Goal: Task Accomplishment & Management: Manage account settings

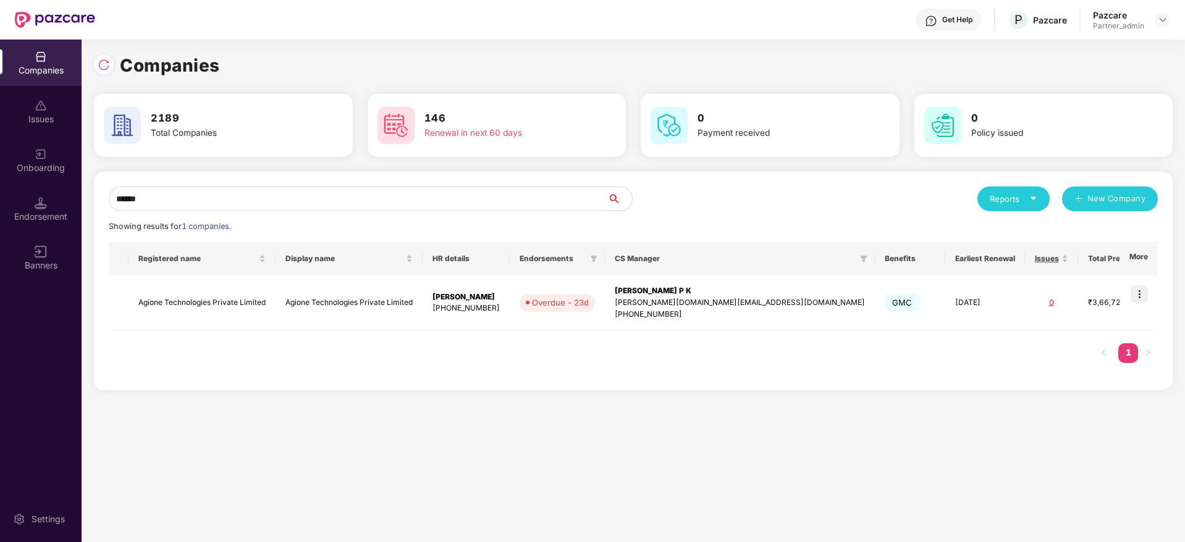
click at [0, 148] on div "Companies Issues Onboarding Endorsement Banners Settings Companies 2189 Total C…" at bounding box center [592, 291] width 1185 height 503
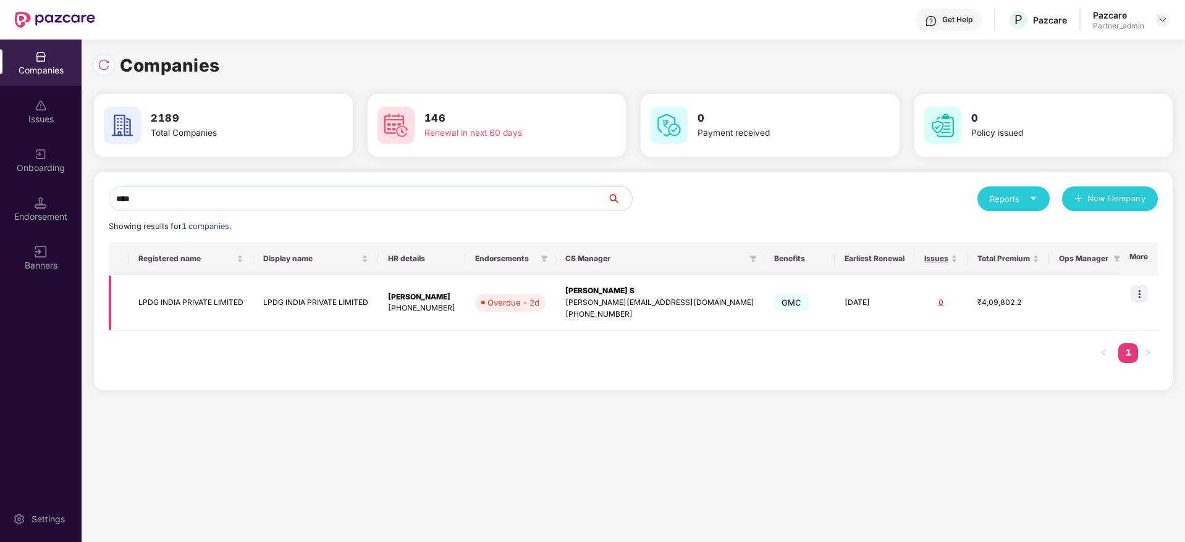
type input "****"
click at [1145, 292] on img at bounding box center [1138, 293] width 17 height 17
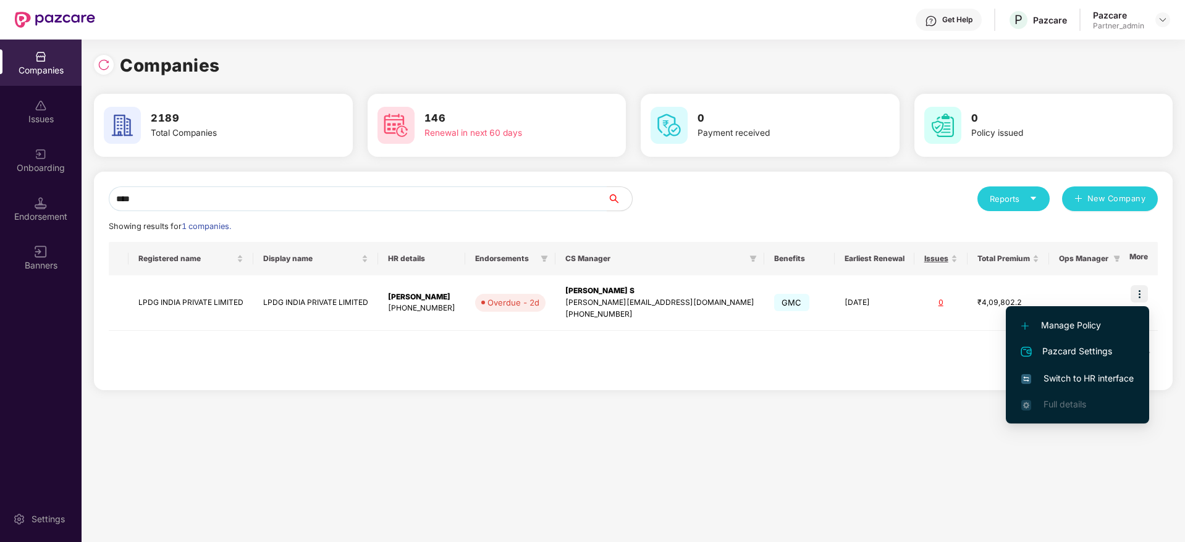
click at [1114, 369] on li "Switch to HR interface" at bounding box center [1077, 379] width 143 height 26
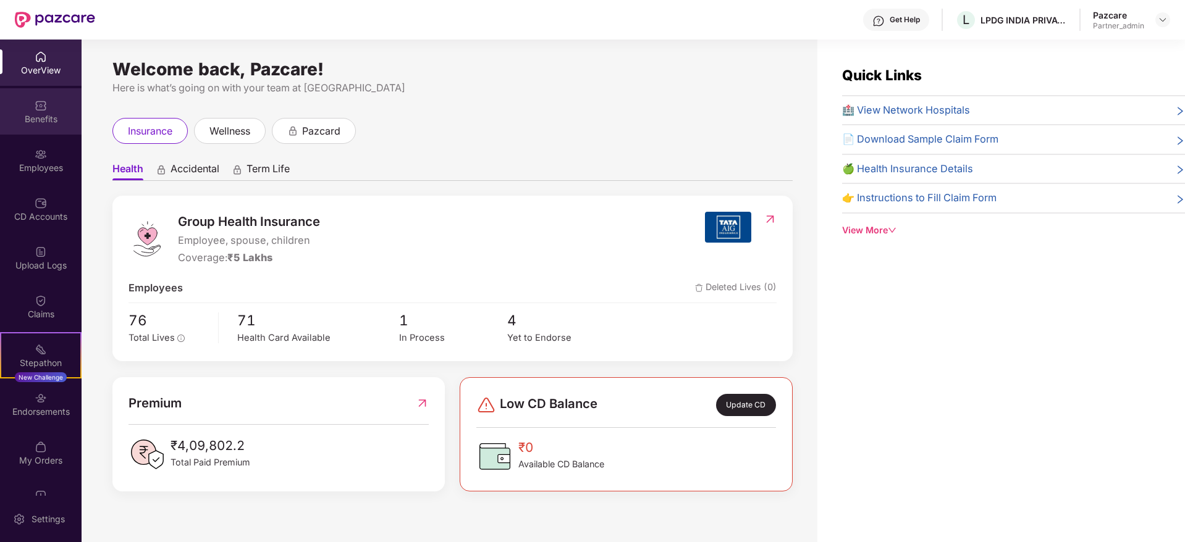
click at [37, 116] on div "Benefits" at bounding box center [41, 119] width 82 height 12
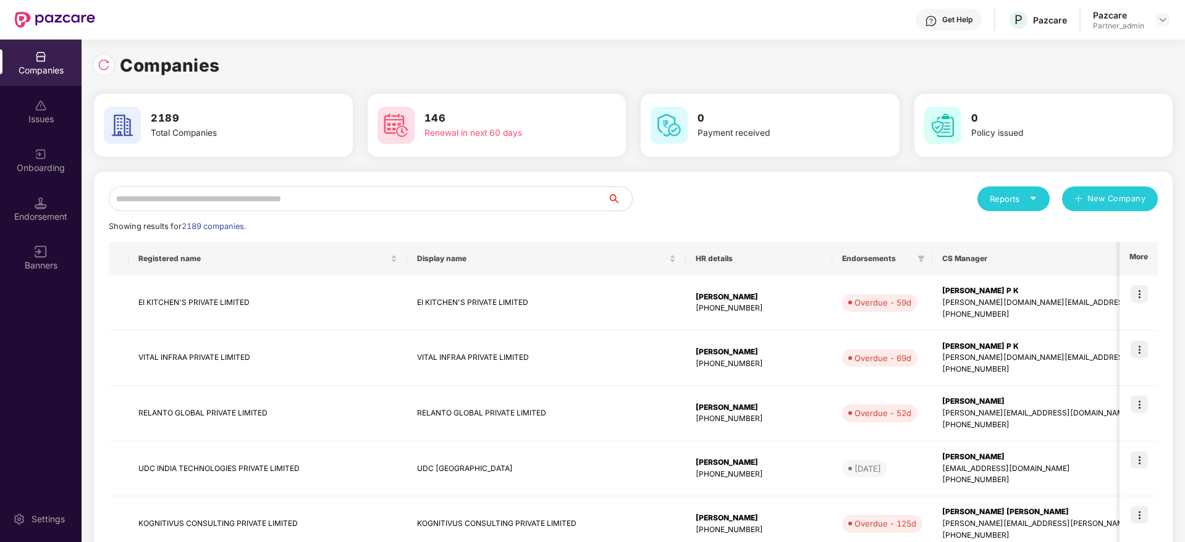
click at [263, 197] on input "text" at bounding box center [358, 199] width 498 height 25
paste input "****"
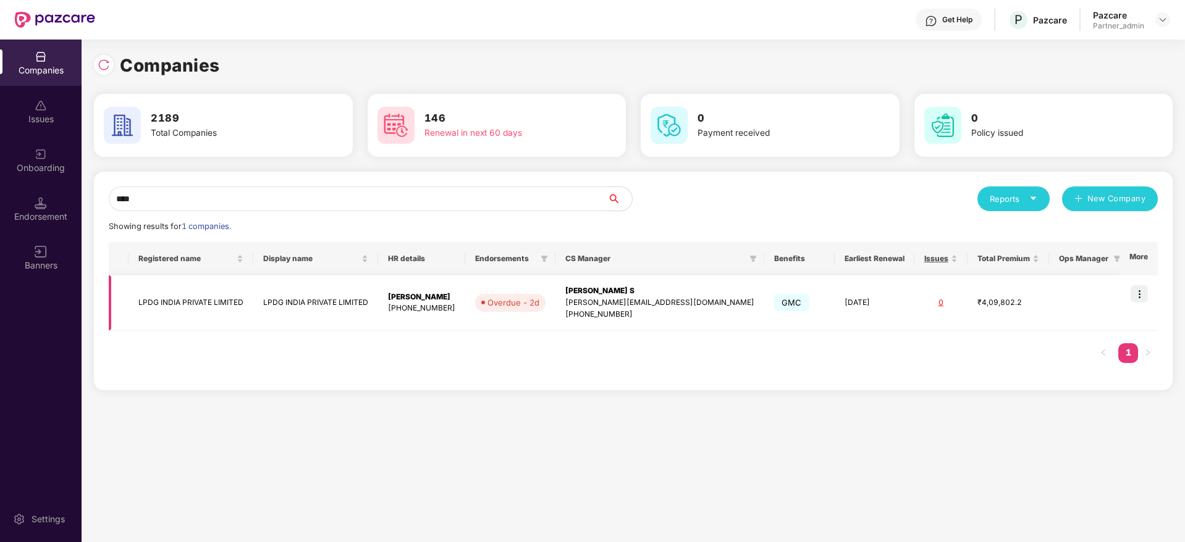
type input "****"
click at [628, 289] on div "[PERSON_NAME] S" at bounding box center [659, 291] width 189 height 12
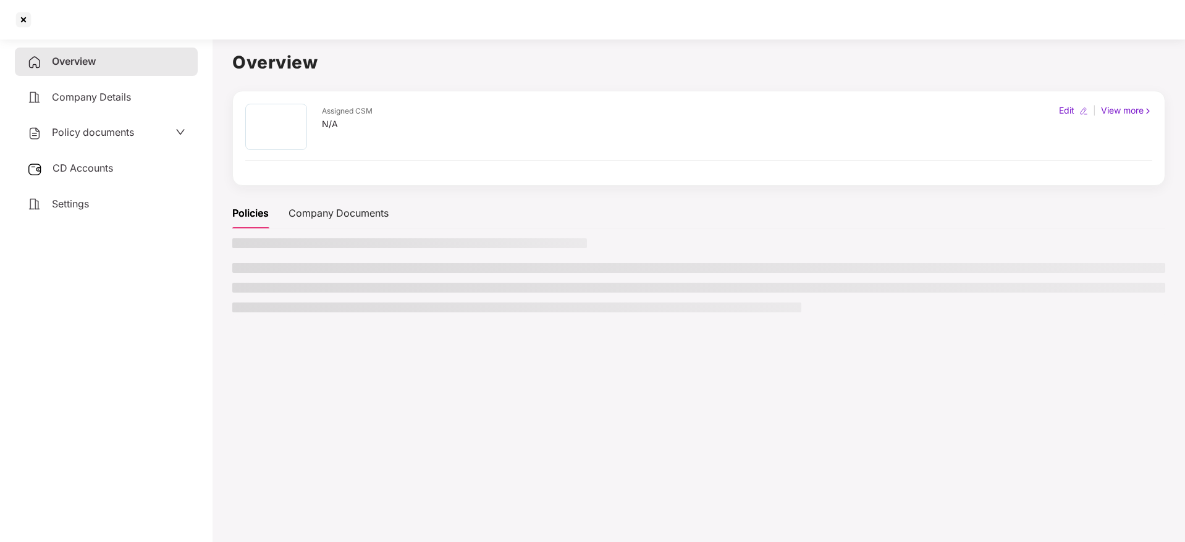
click at [93, 169] on span "CD Accounts" at bounding box center [83, 168] width 61 height 12
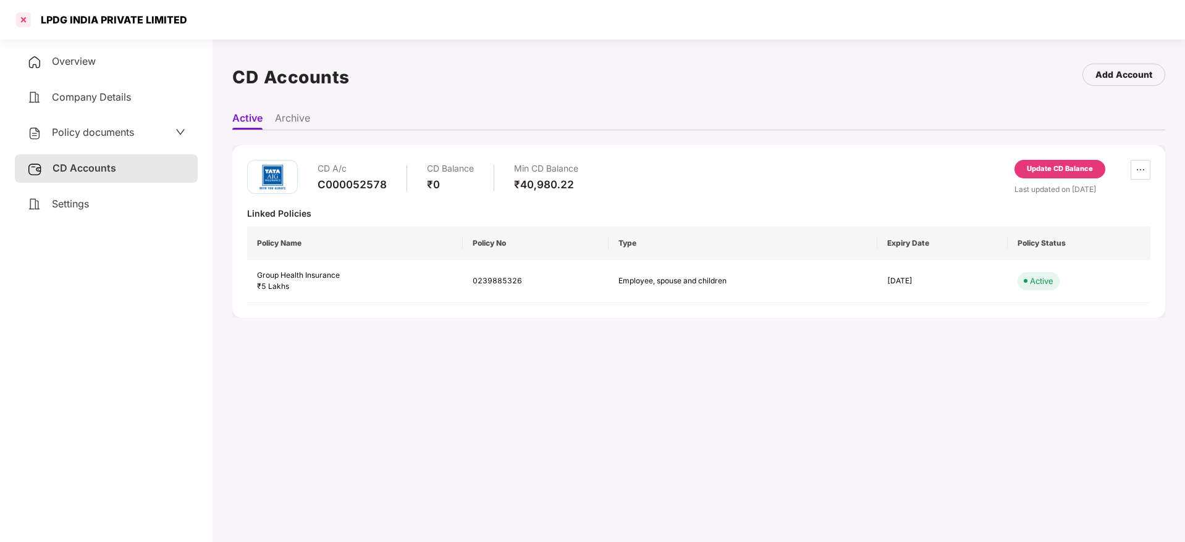
click at [21, 22] on div at bounding box center [24, 20] width 20 height 20
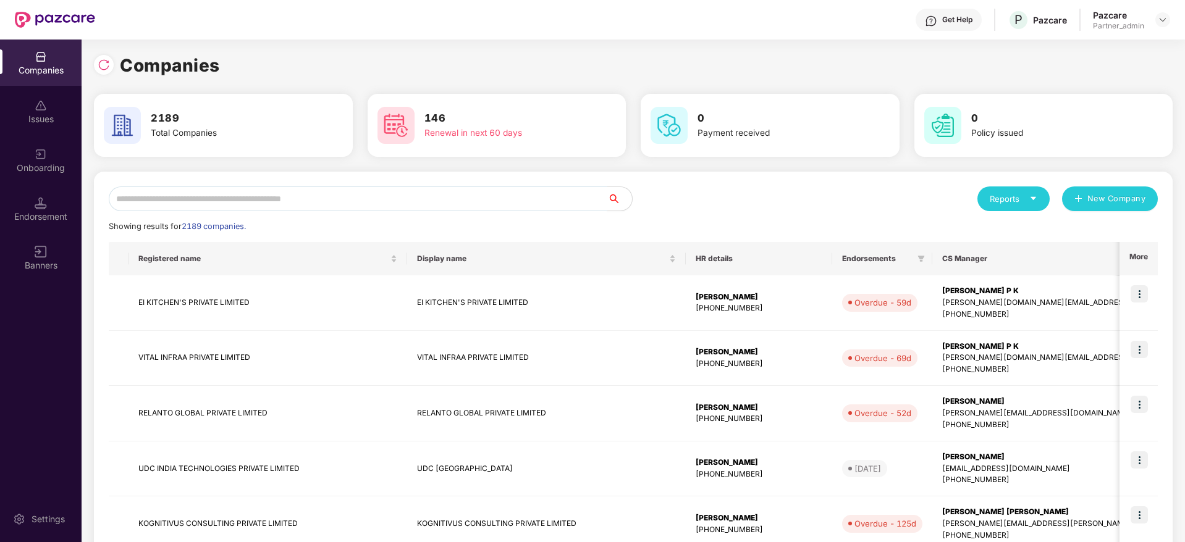
click at [275, 204] on input "text" at bounding box center [358, 199] width 498 height 25
paste input "****"
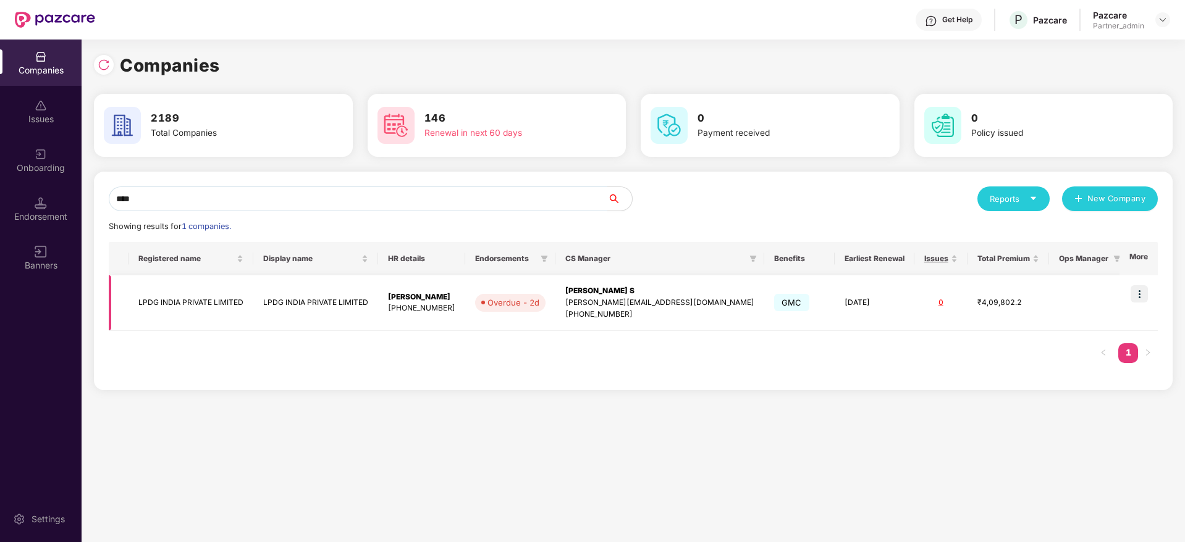
type input "****"
click at [1139, 298] on img at bounding box center [1138, 293] width 17 height 17
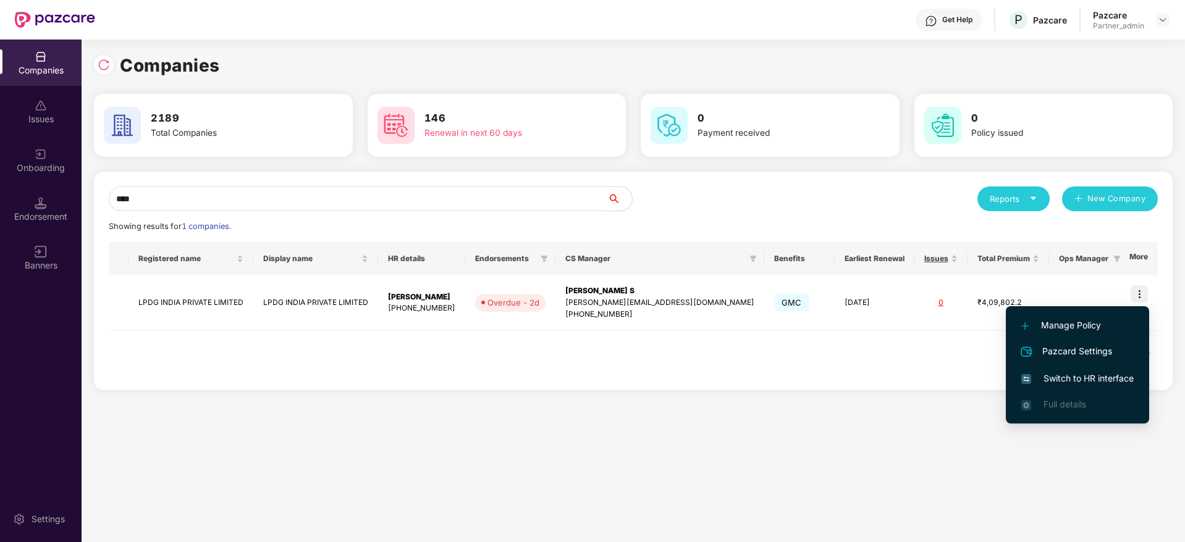
click at [1057, 374] on span "Switch to HR interface" at bounding box center [1077, 379] width 112 height 14
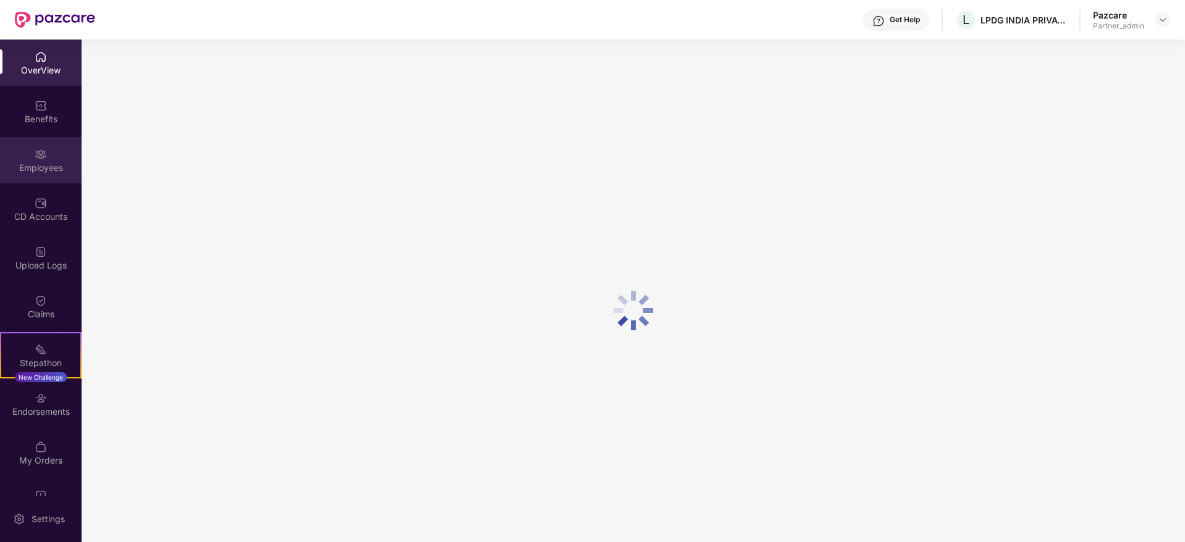
click at [45, 175] on div "Employees" at bounding box center [41, 160] width 82 height 46
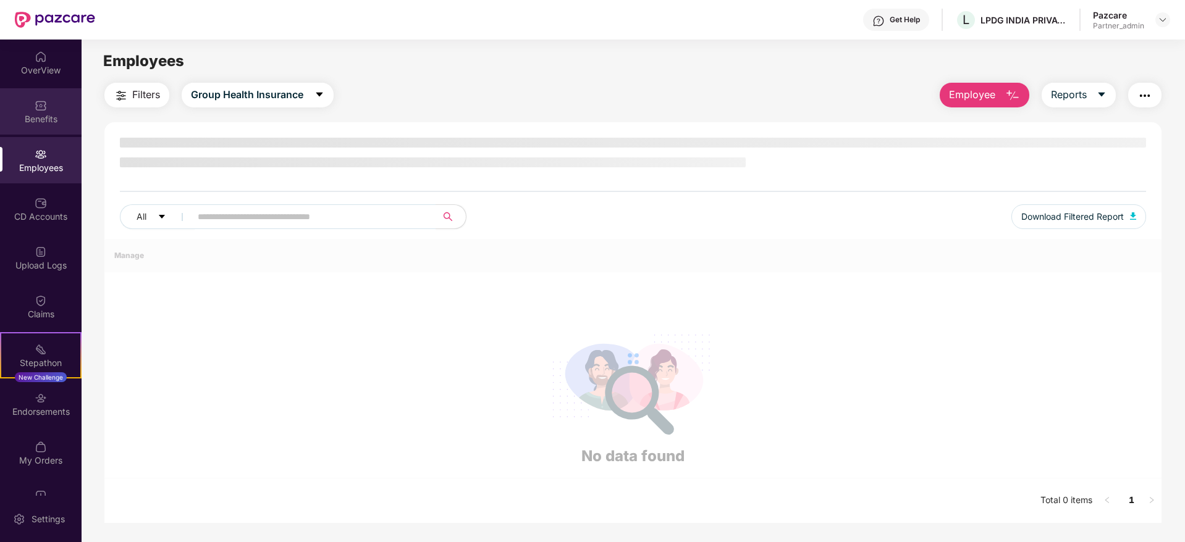
click at [44, 108] on img at bounding box center [41, 105] width 12 height 12
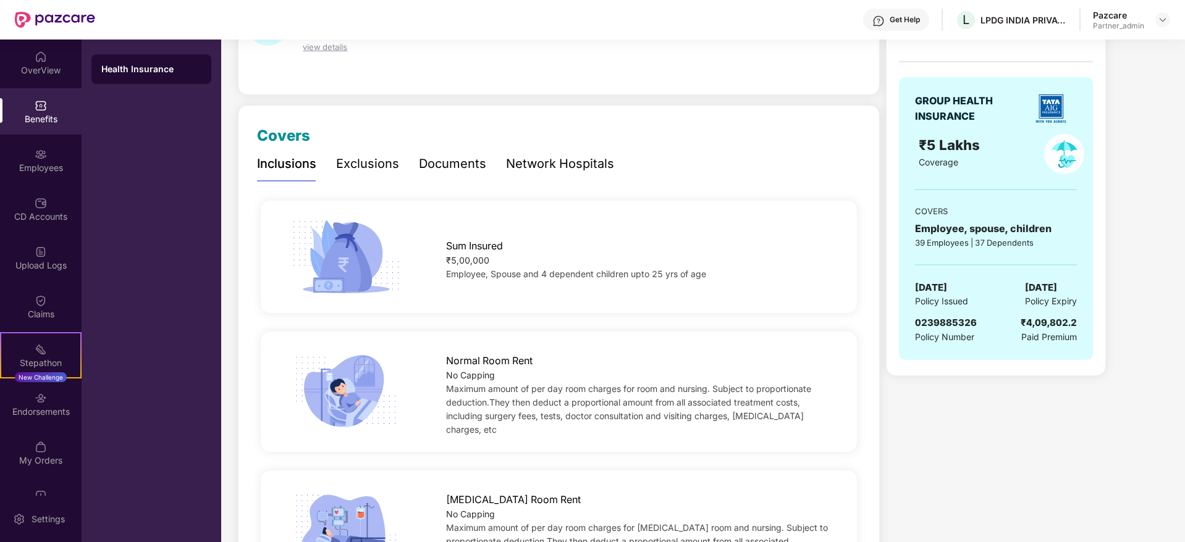
scroll to position [185, 0]
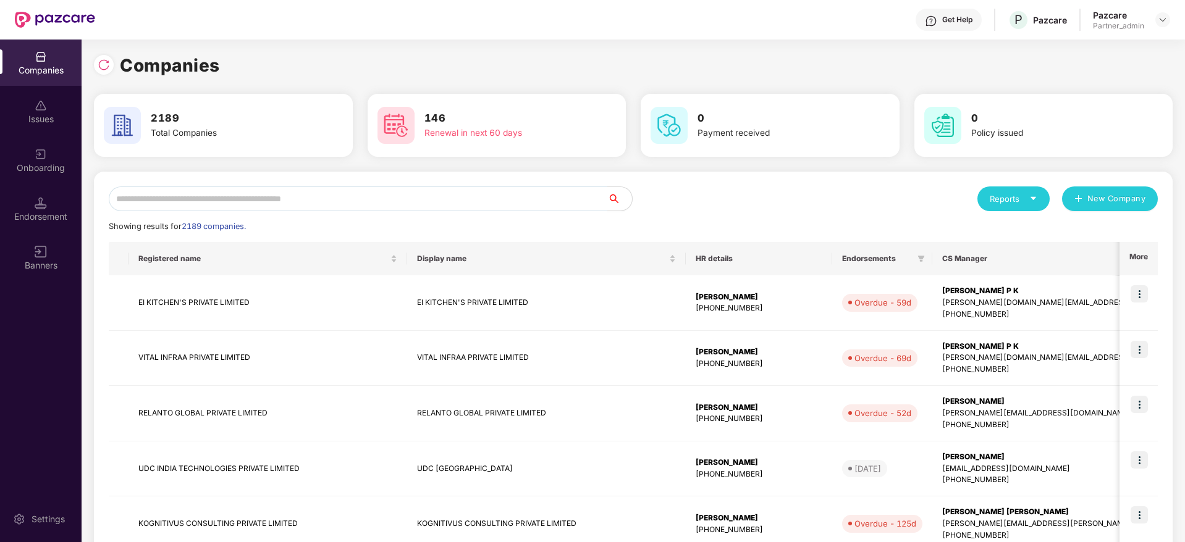
click at [231, 201] on input "text" at bounding box center [358, 199] width 498 height 25
paste input "****"
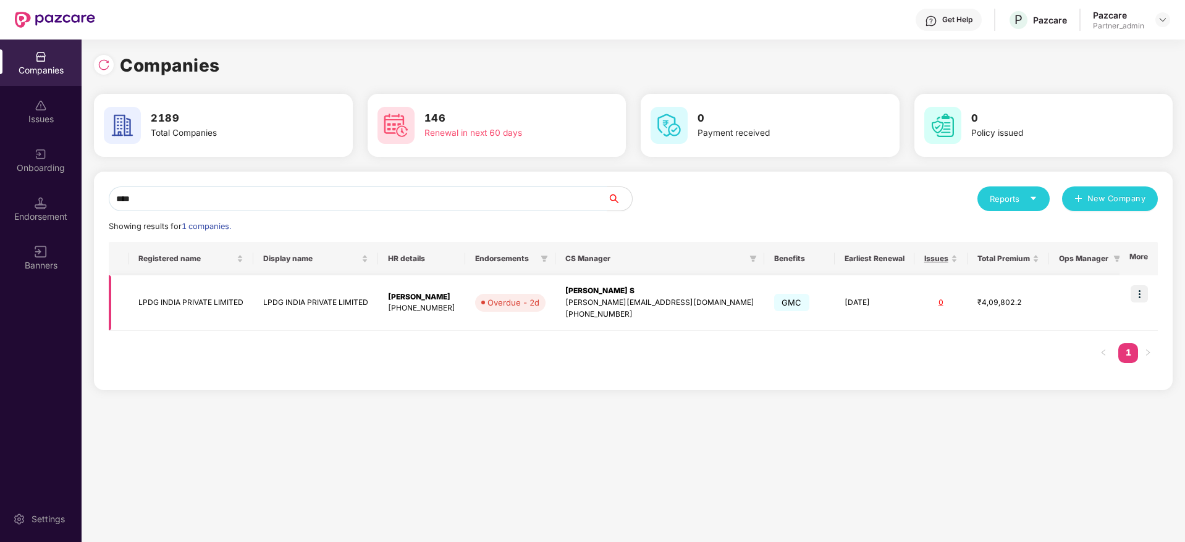
type input "****"
click at [628, 292] on div "[PERSON_NAME] S" at bounding box center [659, 291] width 189 height 12
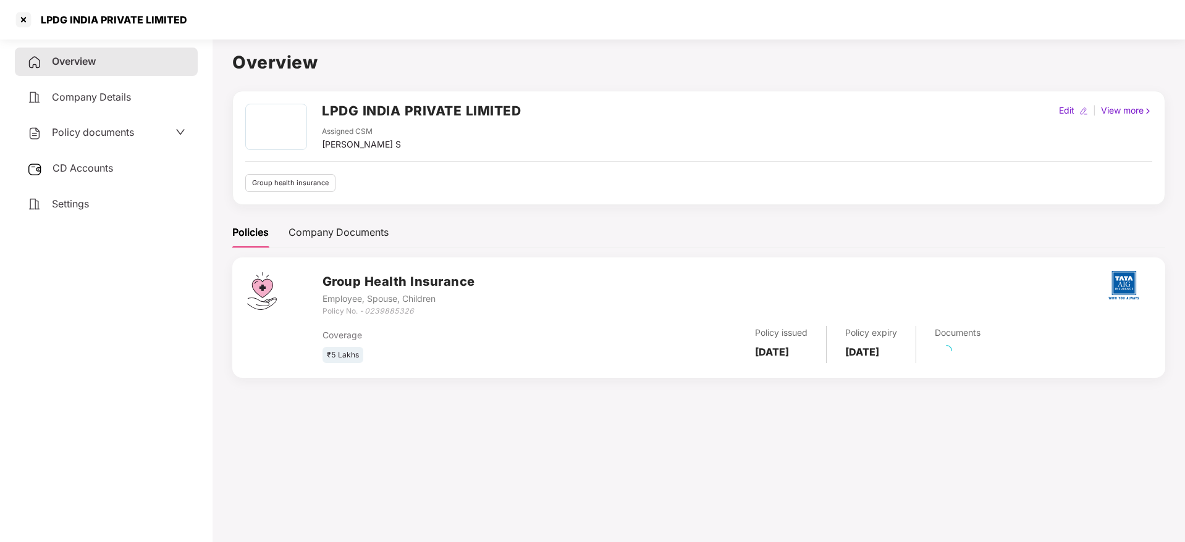
click at [67, 179] on div "CD Accounts" at bounding box center [106, 168] width 183 height 28
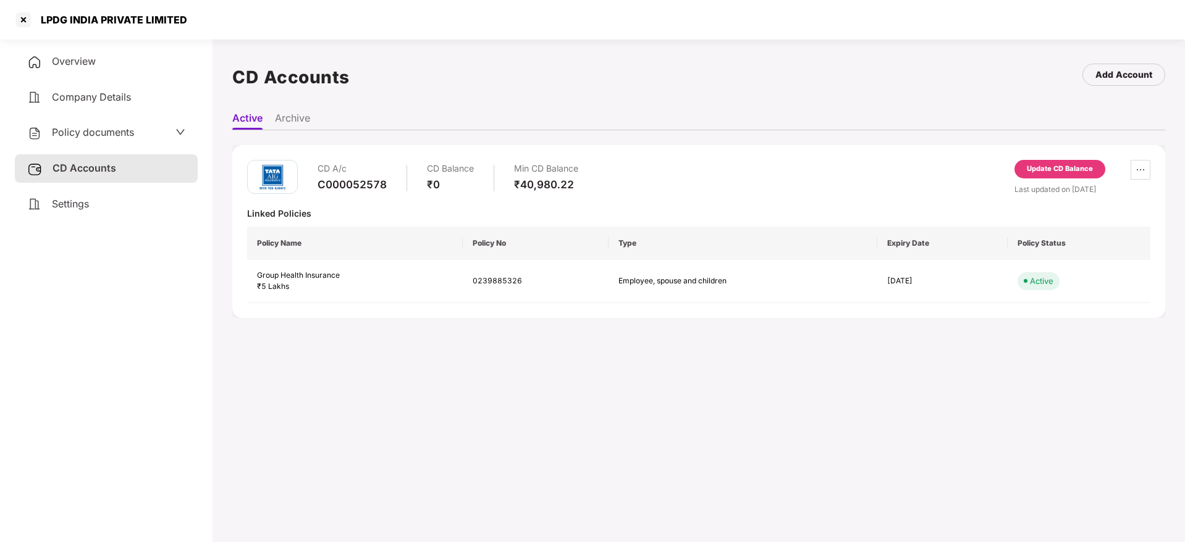
click at [69, 206] on span "Settings" at bounding box center [70, 204] width 37 height 12
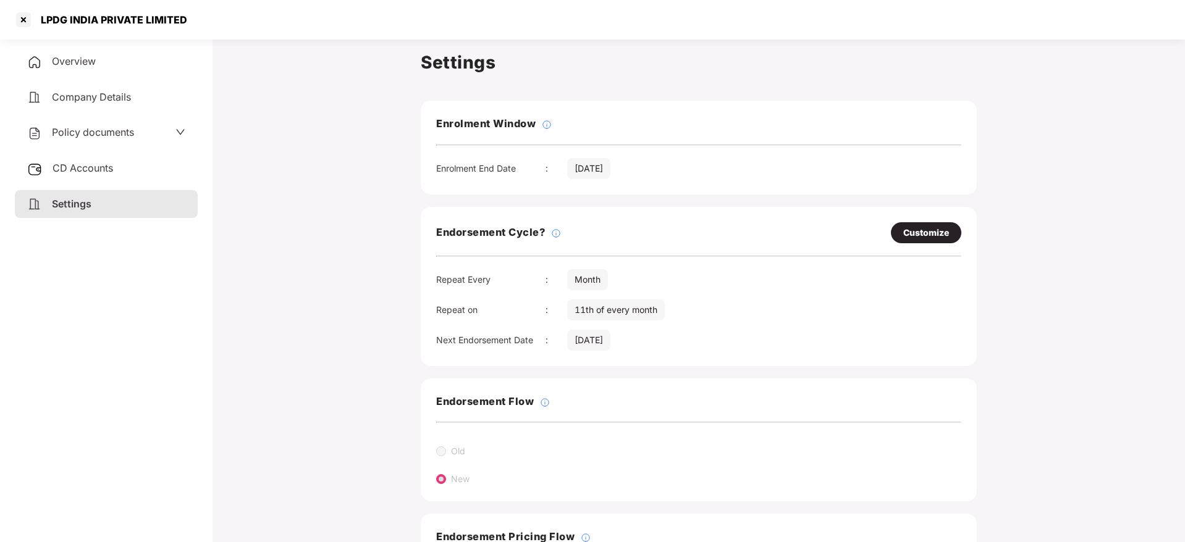
click at [921, 233] on div "Customize" at bounding box center [926, 233] width 46 height 14
select select "*****"
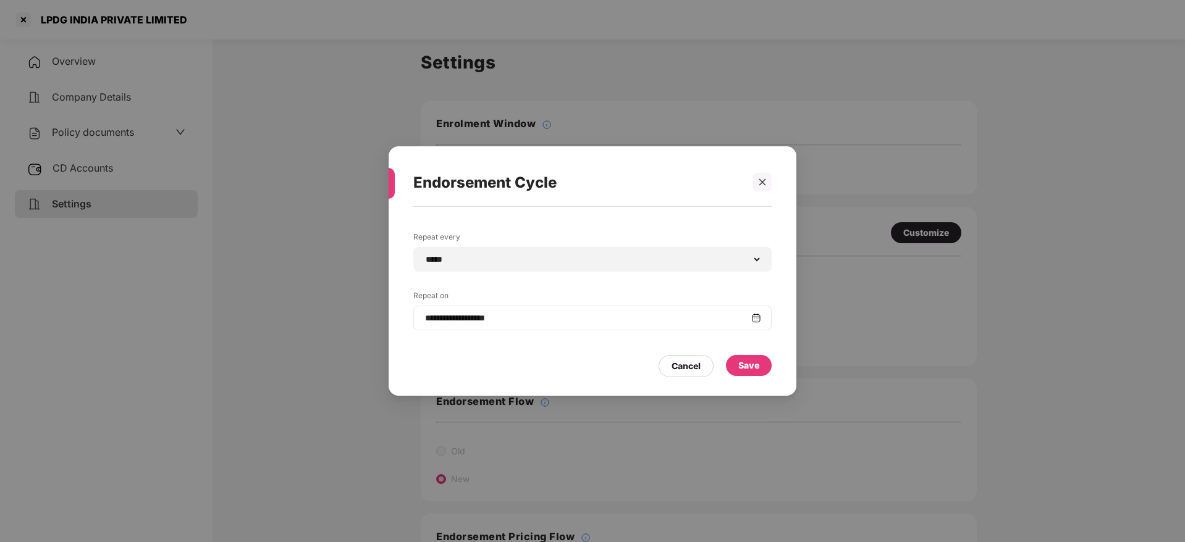
click at [495, 329] on div "**********" at bounding box center [592, 318] width 358 height 25
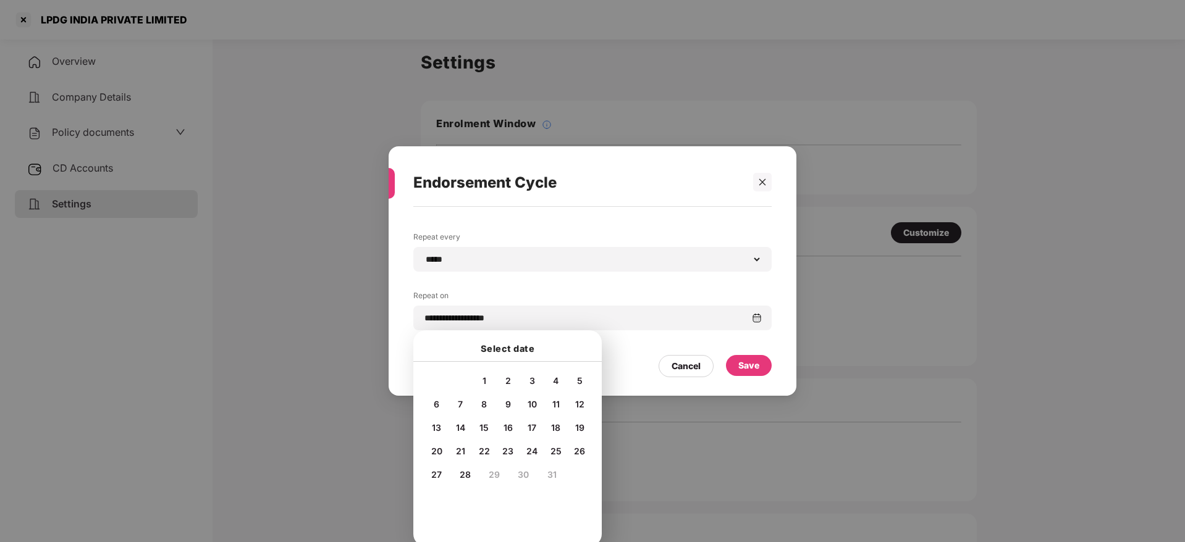
click at [553, 383] on span "4" at bounding box center [556, 381] width 6 height 11
type input "**********"
click at [755, 364] on div "Save" at bounding box center [748, 366] width 21 height 14
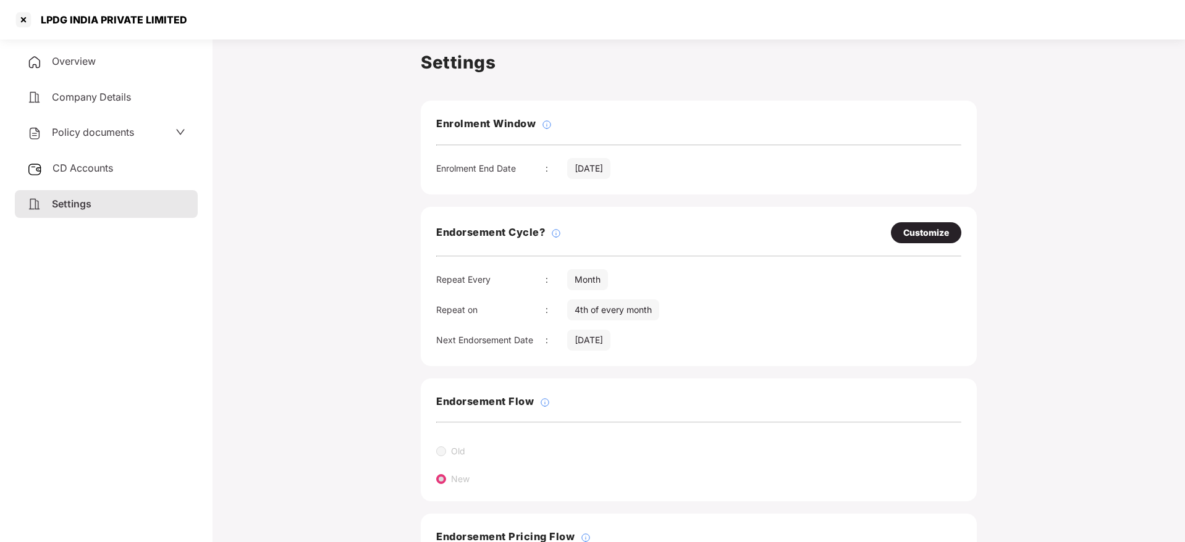
click at [74, 154] on div "CD Accounts" at bounding box center [106, 168] width 183 height 28
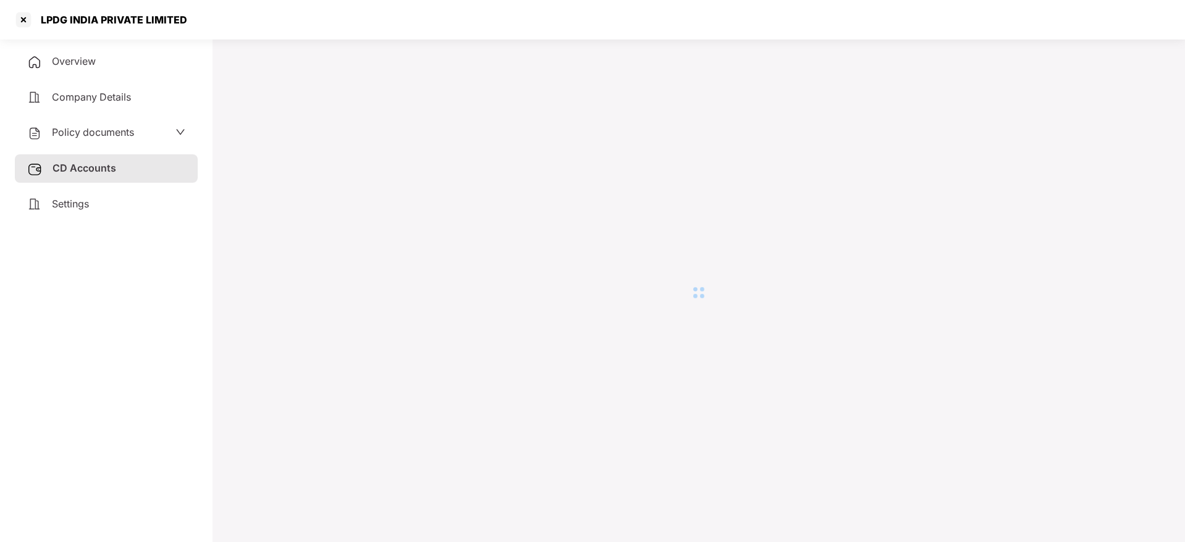
click at [96, 205] on div "Settings" at bounding box center [106, 204] width 183 height 28
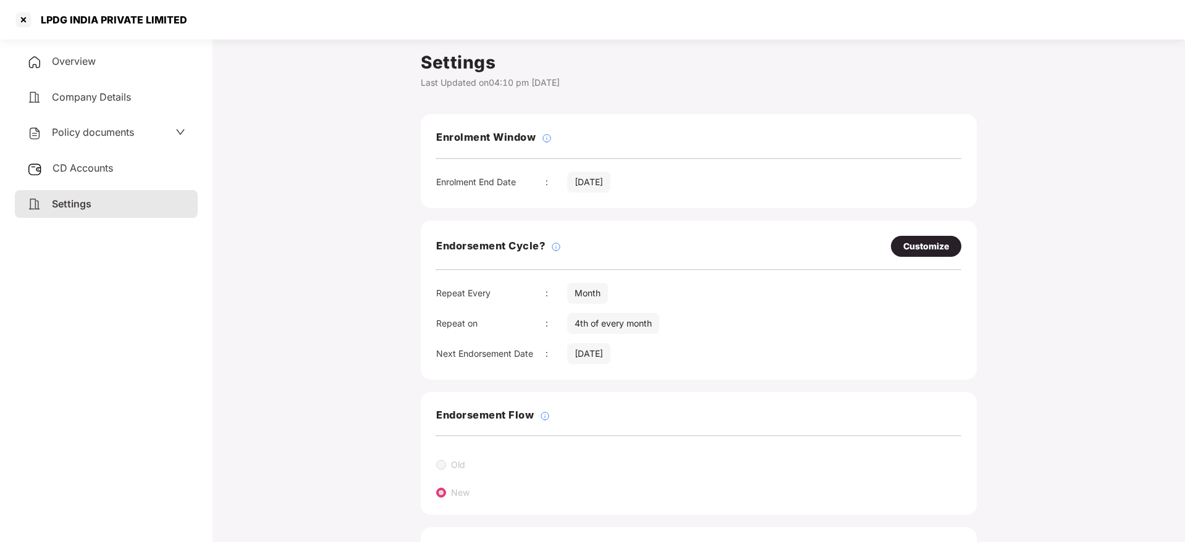
click at [56, 60] on span "Overview" at bounding box center [74, 61] width 44 height 12
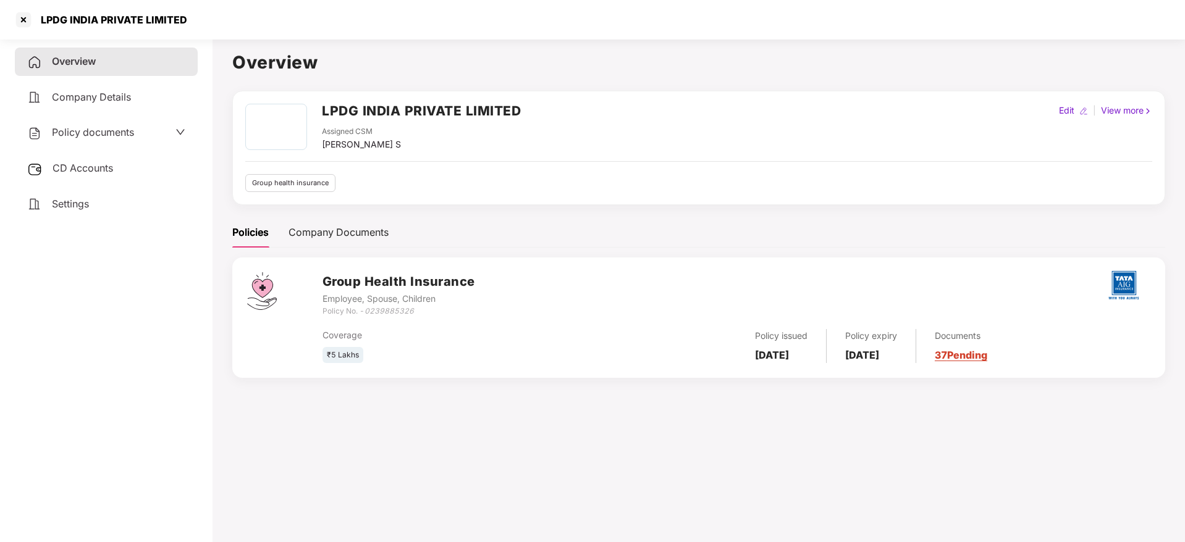
click at [987, 360] on link "37 Pending" at bounding box center [961, 355] width 53 height 12
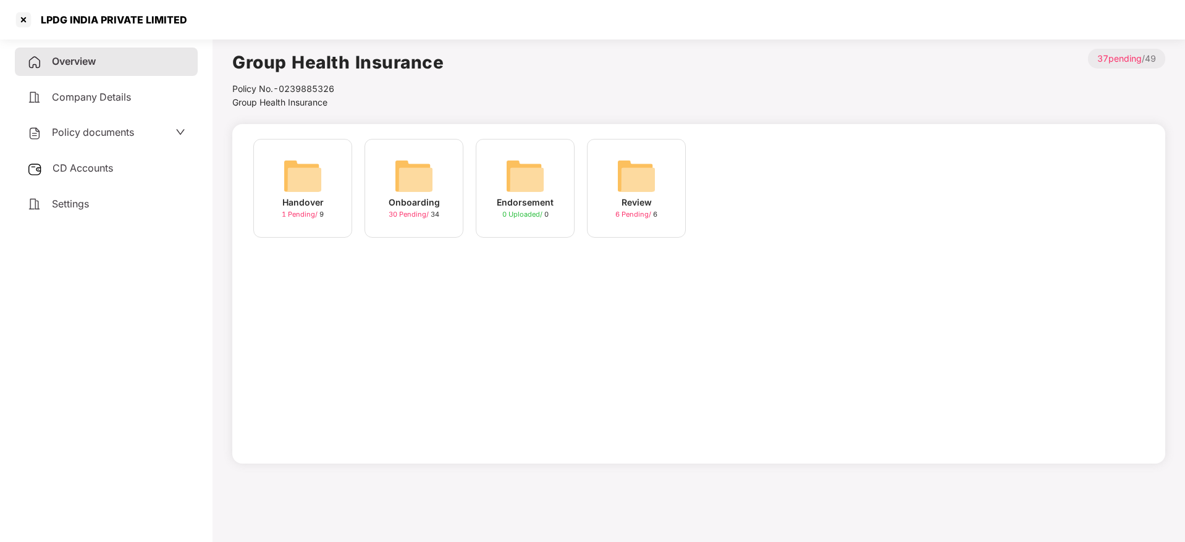
click at [426, 183] on img at bounding box center [414, 176] width 40 height 40
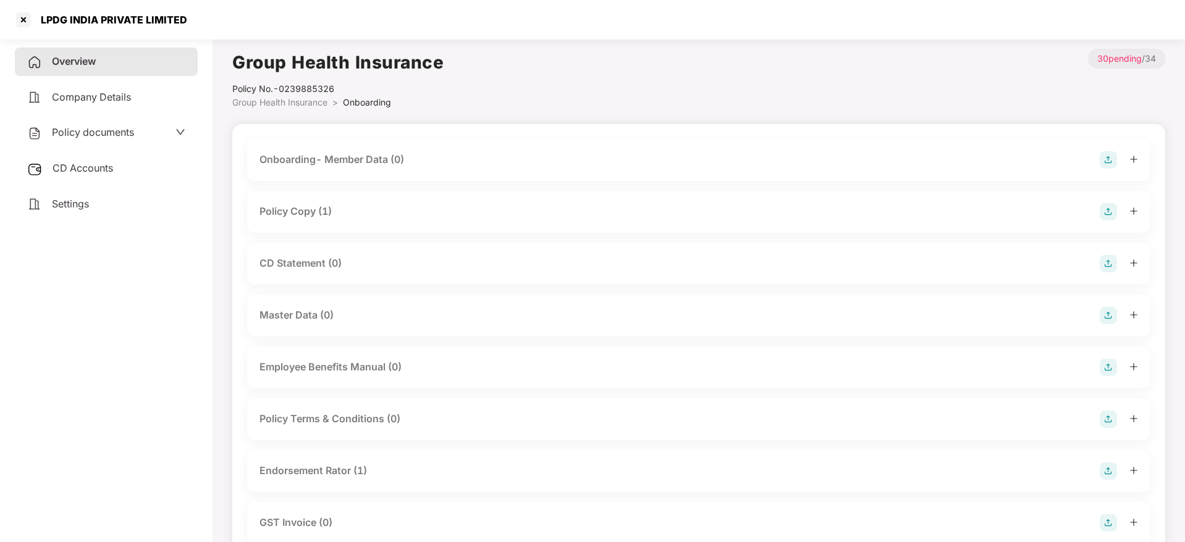
click at [1133, 213] on icon "plus" at bounding box center [1133, 211] width 9 height 9
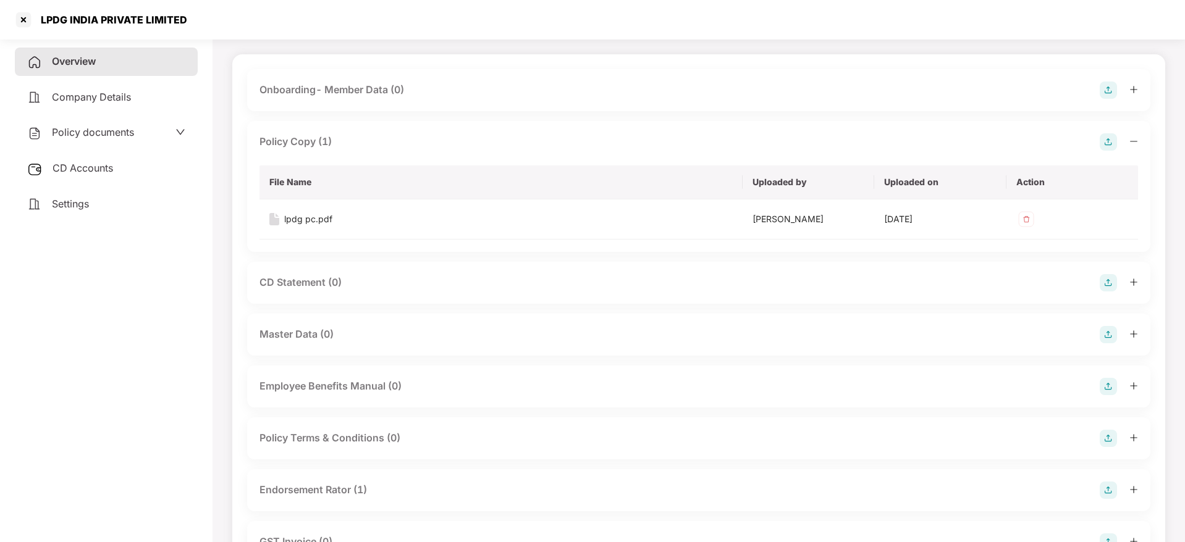
scroll to position [185, 0]
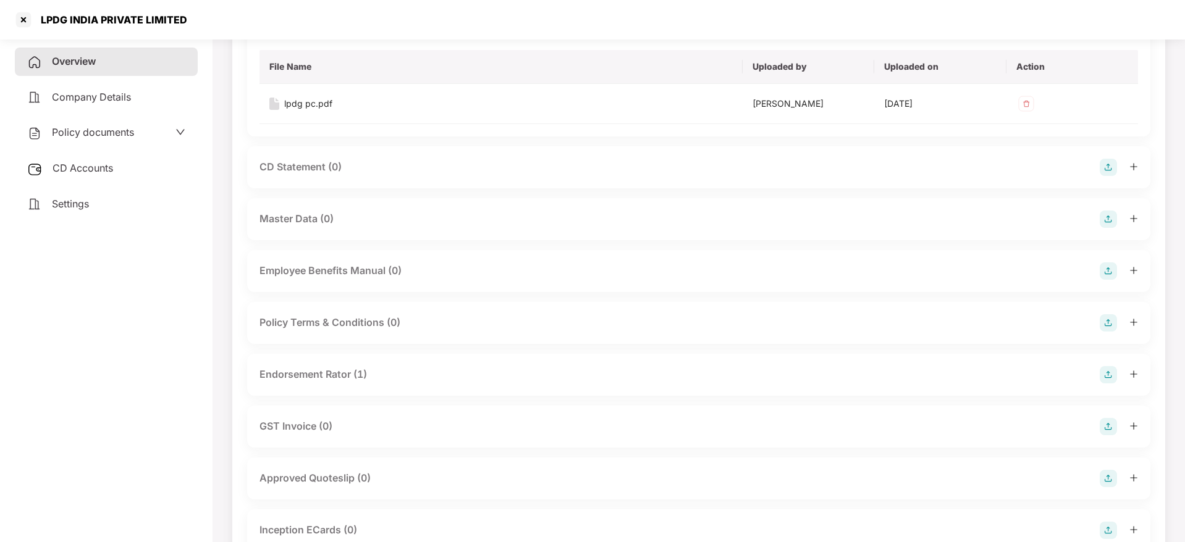
click at [1129, 374] on icon "plus" at bounding box center [1133, 374] width 9 height 9
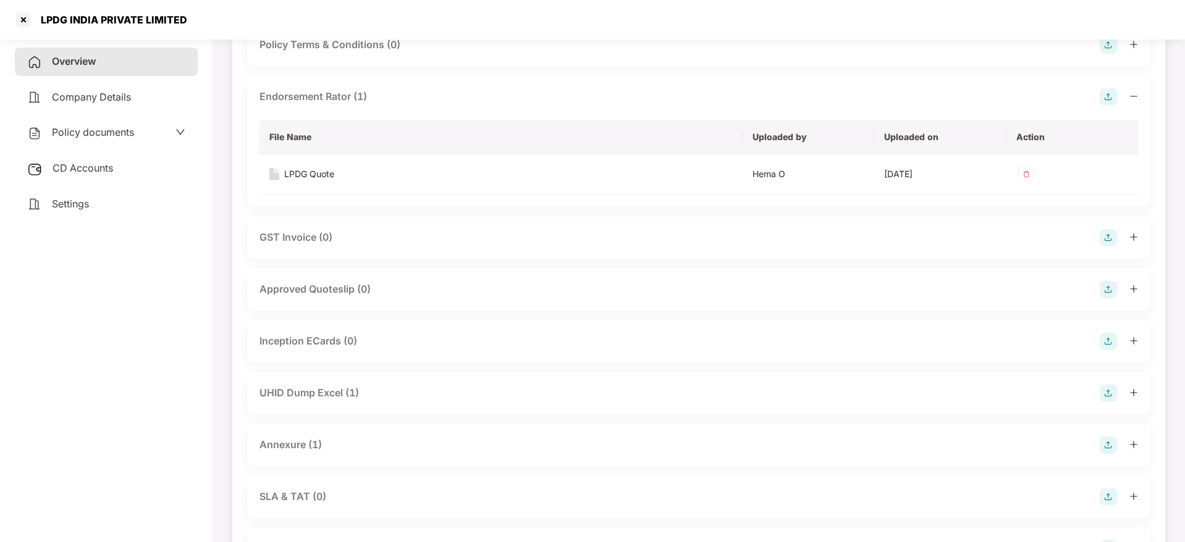
scroll to position [556, 0]
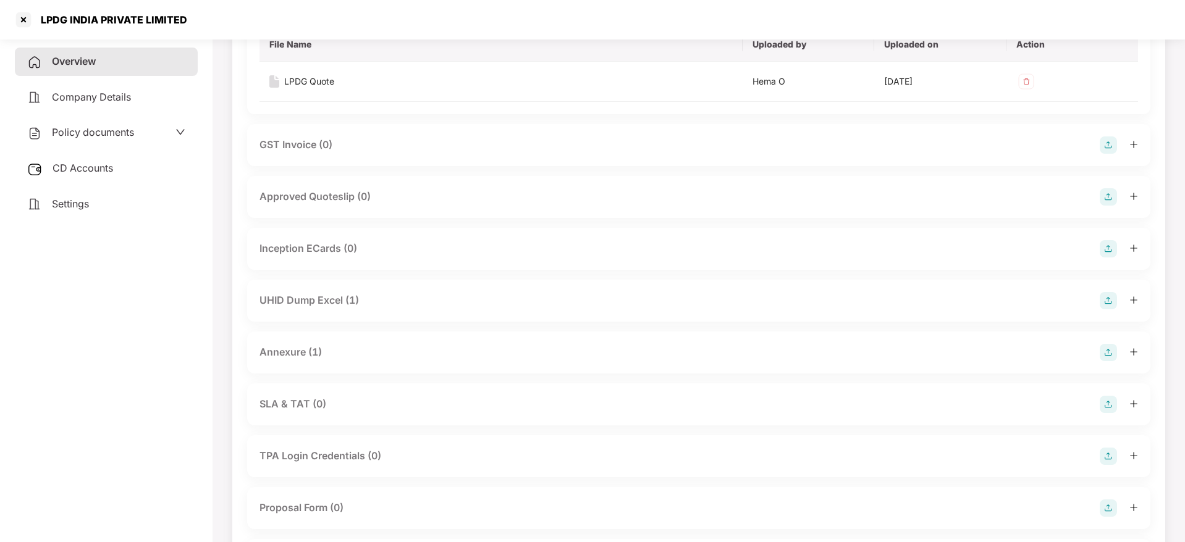
click at [1133, 350] on icon "plus" at bounding box center [1133, 351] width 1 height 7
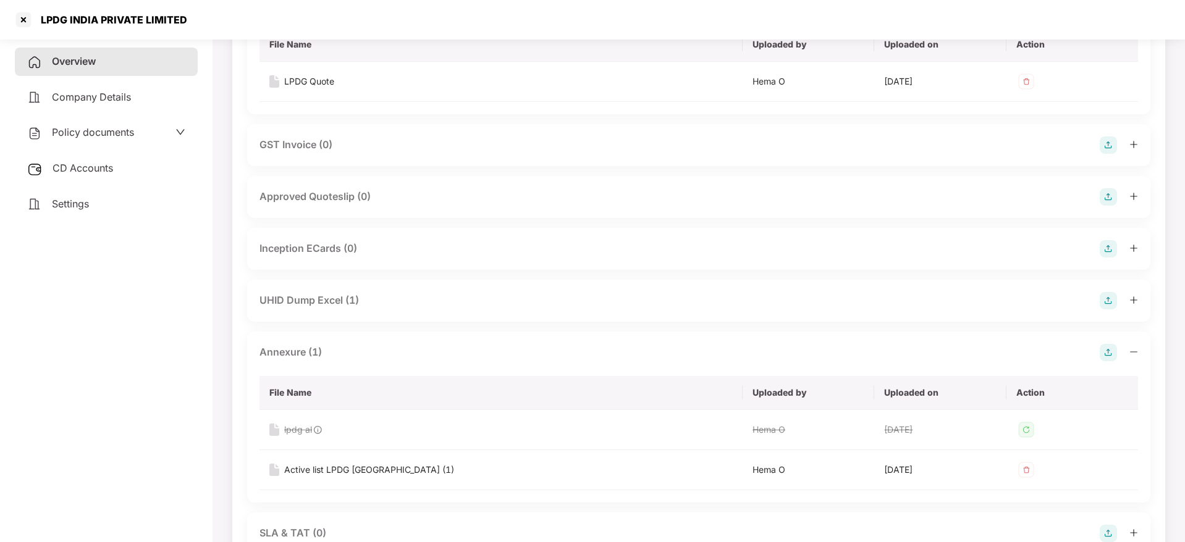
scroll to position [649, 0]
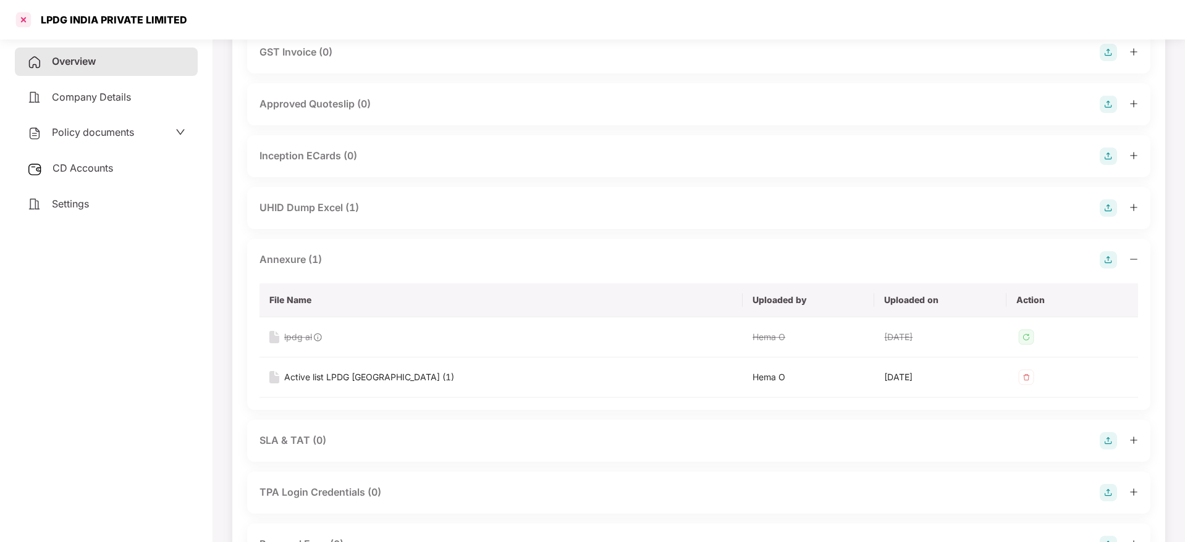
click at [27, 24] on div at bounding box center [24, 20] width 20 height 20
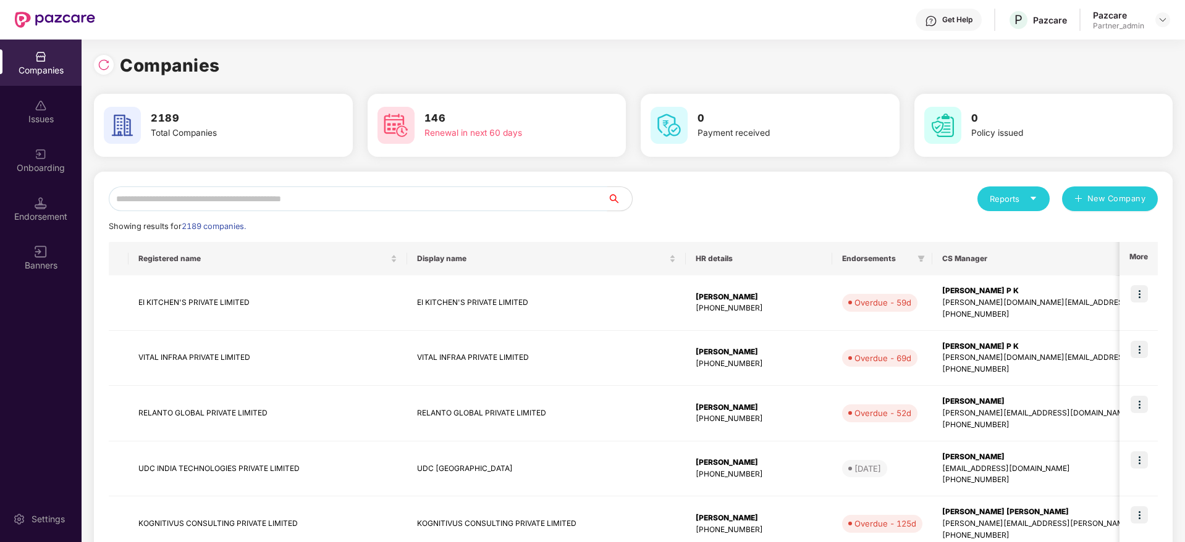
click at [212, 204] on input "text" at bounding box center [358, 199] width 498 height 25
paste input "****"
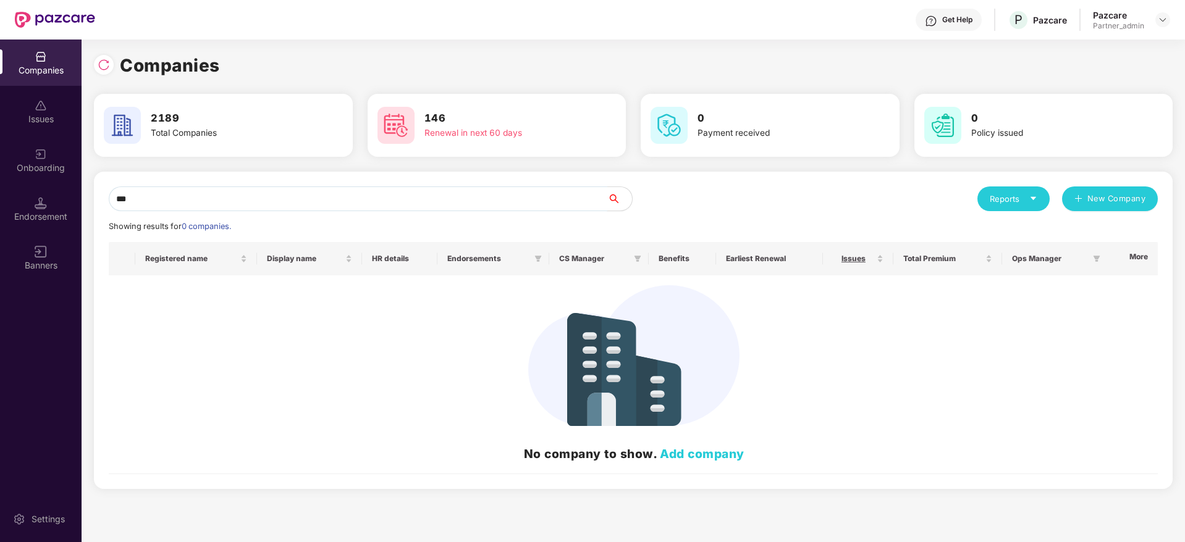
type input "*"
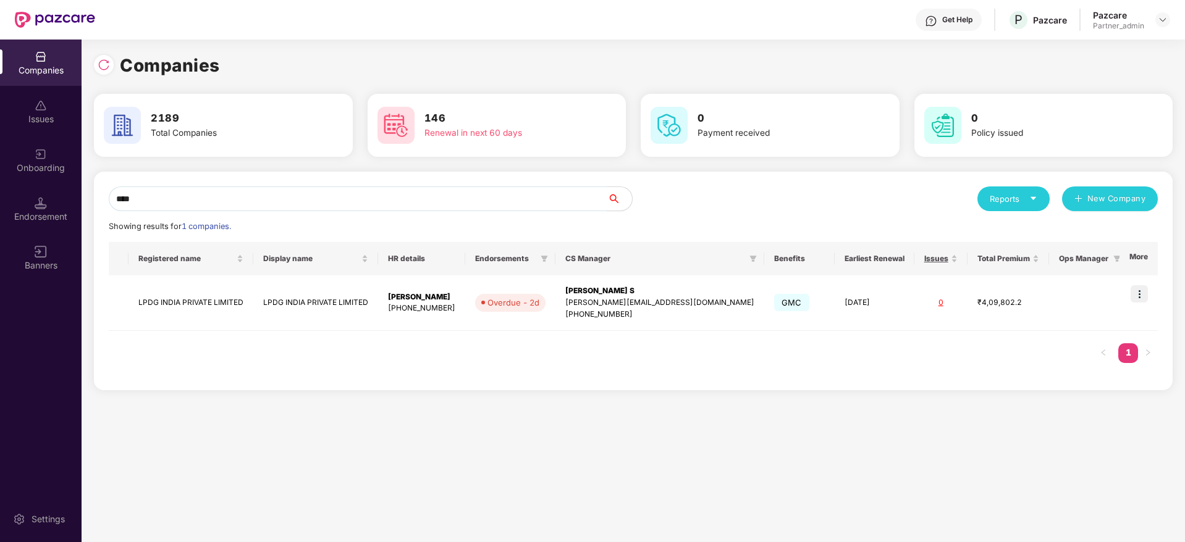
type input "****"
click at [690, 298] on div "[PERSON_NAME][EMAIL_ADDRESS][DOMAIN_NAME]" at bounding box center [659, 303] width 189 height 12
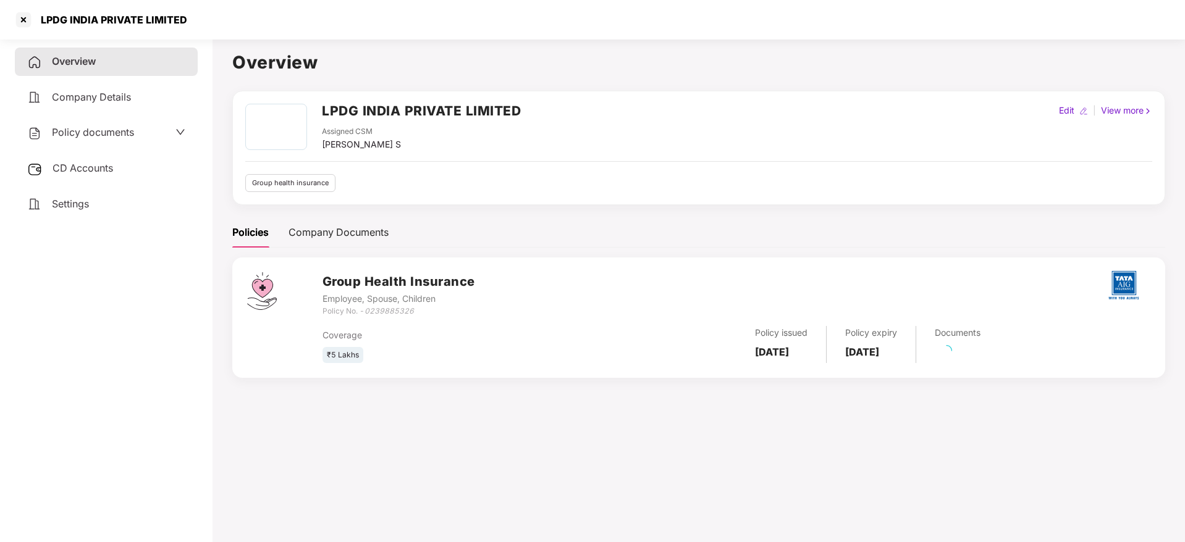
click at [104, 172] on span "CD Accounts" at bounding box center [83, 168] width 61 height 12
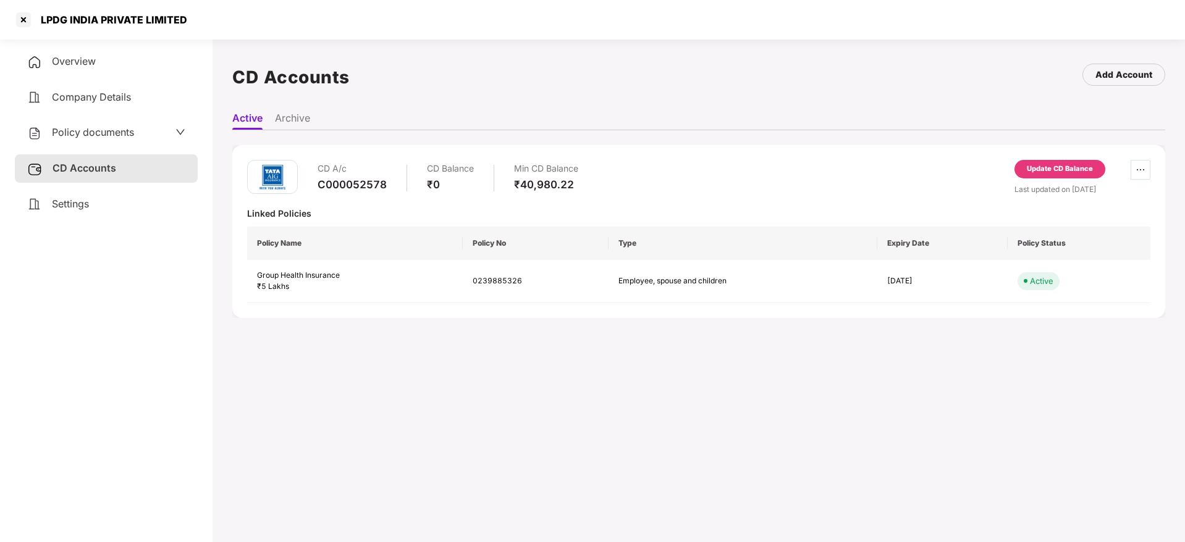
click at [1135, 177] on button "button" at bounding box center [1140, 170] width 20 height 20
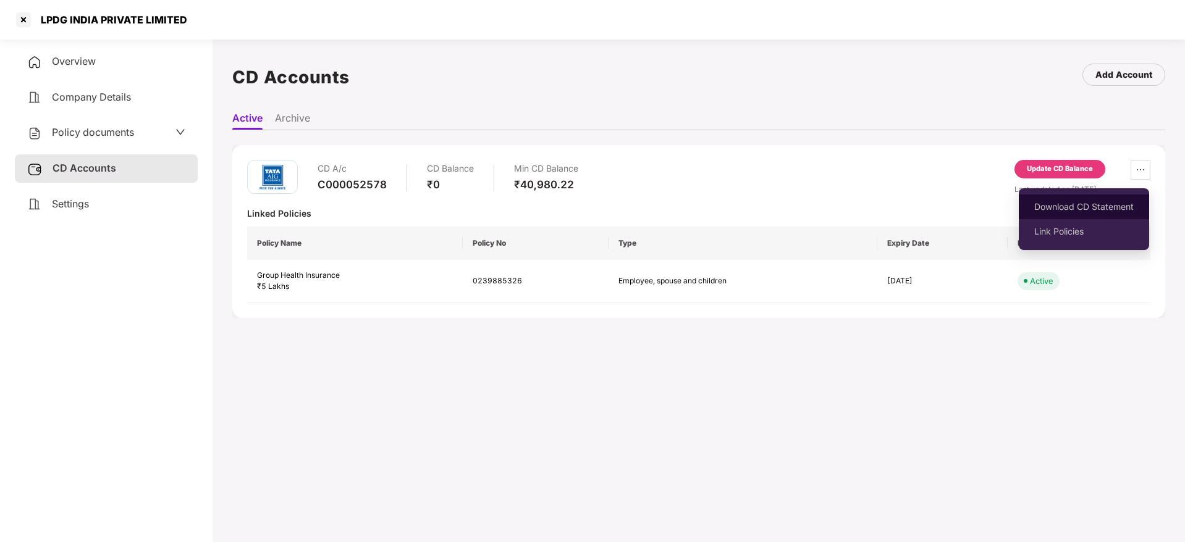
click at [1086, 205] on span "Download CD Statement" at bounding box center [1083, 207] width 99 height 14
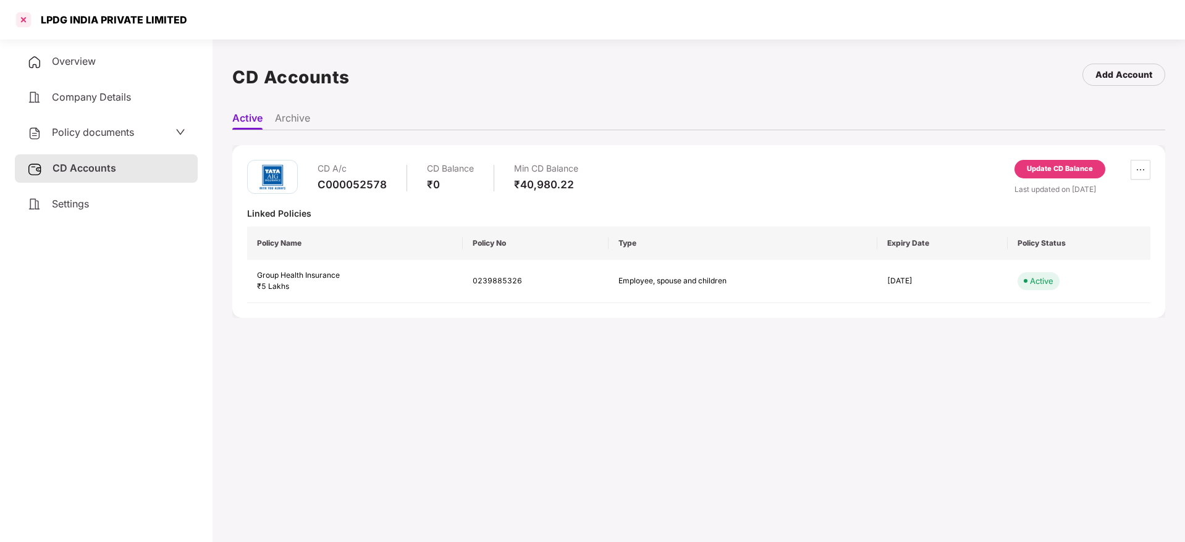
click at [21, 23] on div at bounding box center [24, 20] width 20 height 20
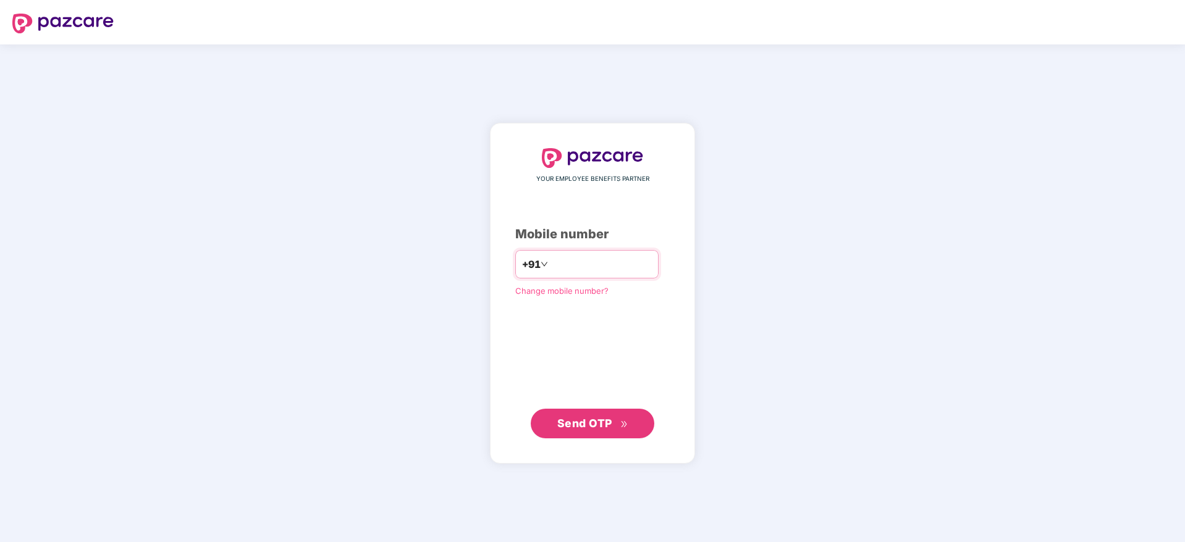
click at [550, 261] on input "number" at bounding box center [600, 264] width 101 height 20
type input "**********"
click at [604, 424] on span "Send OTP" at bounding box center [584, 422] width 55 height 13
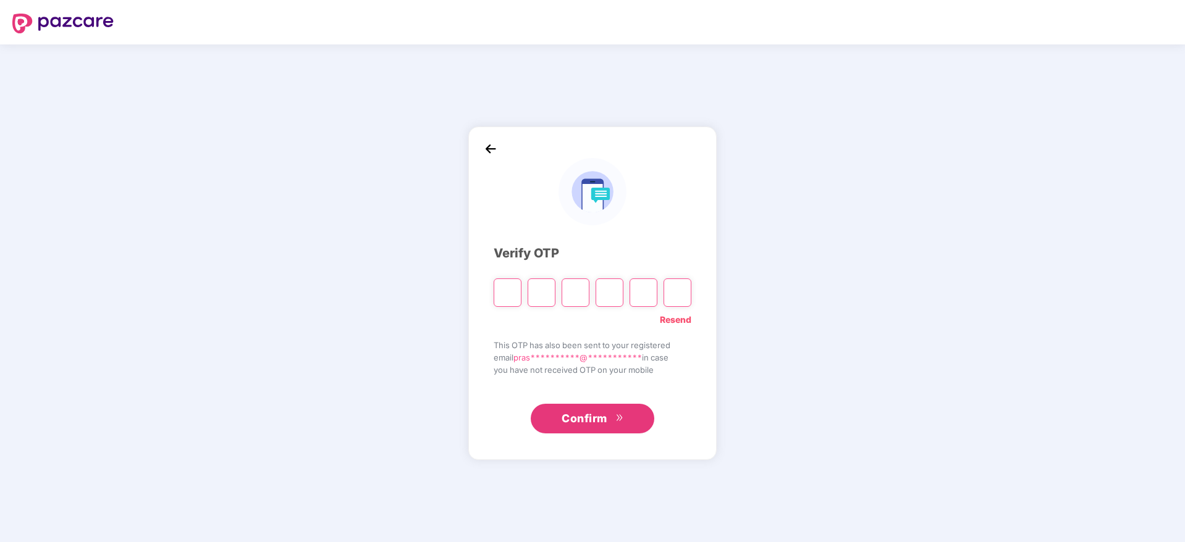
type input "*"
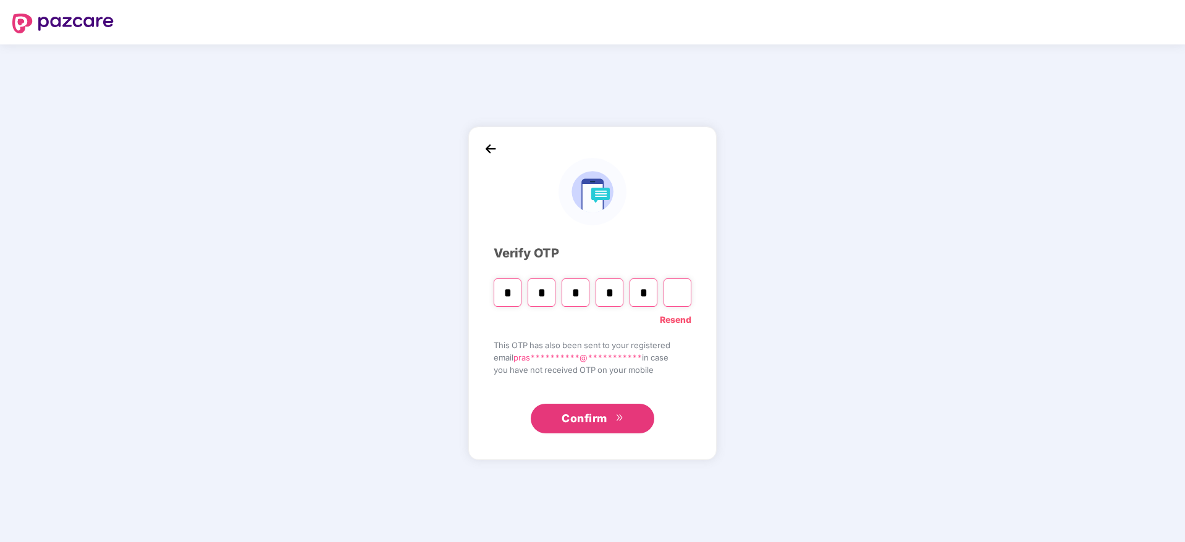
type input "*"
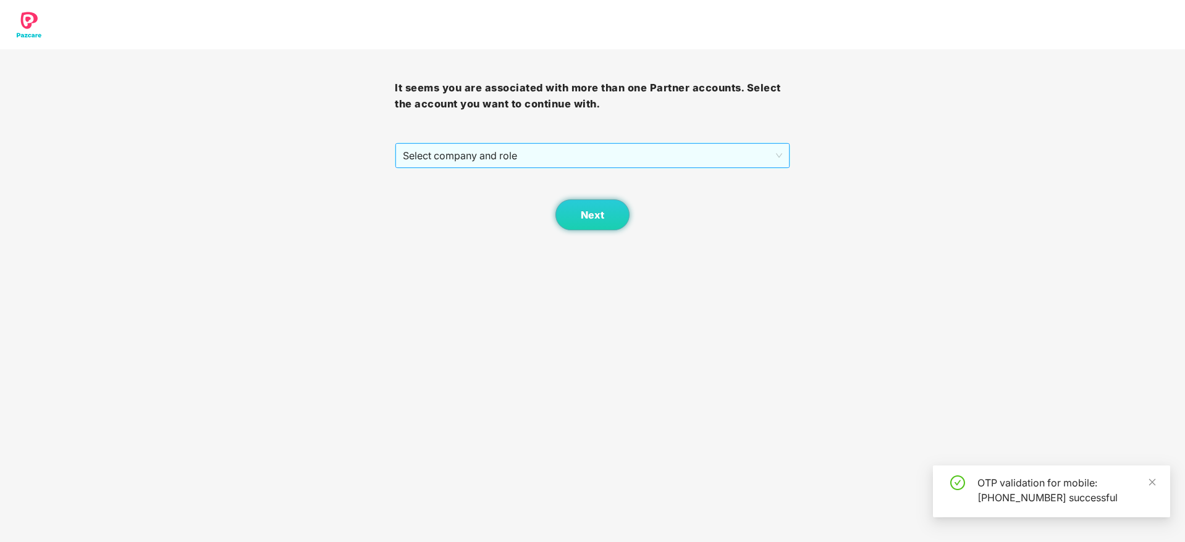
click at [556, 156] on span "Select company and role" at bounding box center [592, 155] width 379 height 23
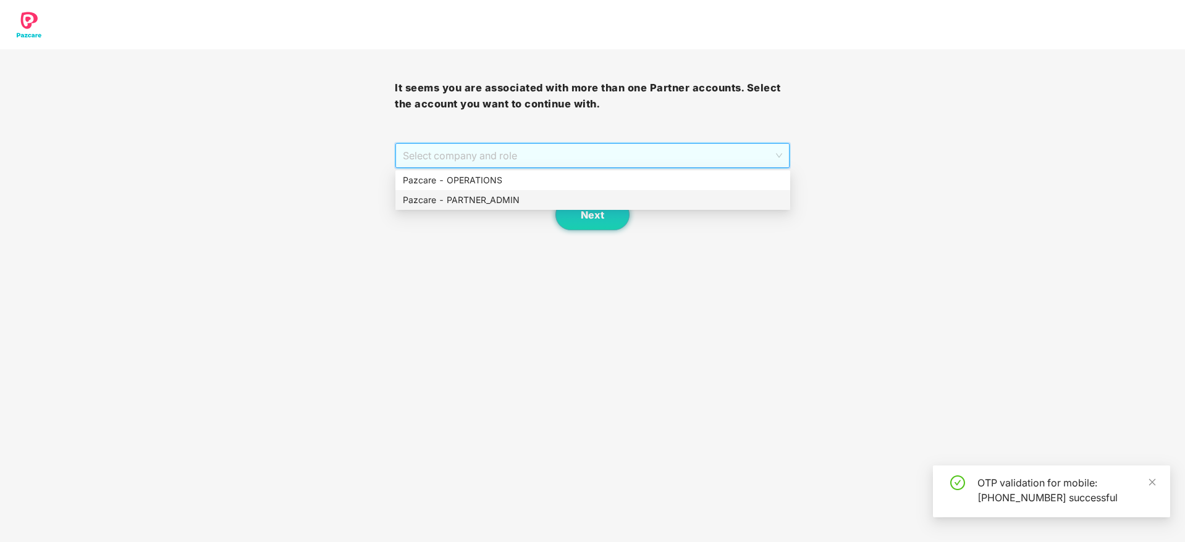
click at [533, 206] on div "Pazcare - PARTNER_ADMIN" at bounding box center [593, 200] width 380 height 14
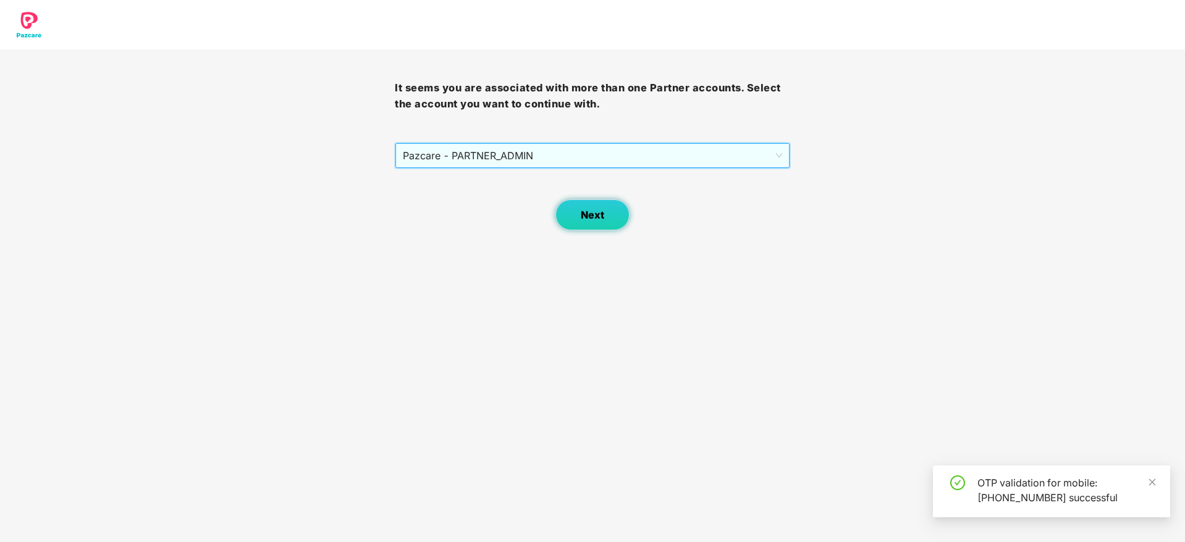
click at [627, 214] on button "Next" at bounding box center [592, 215] width 74 height 31
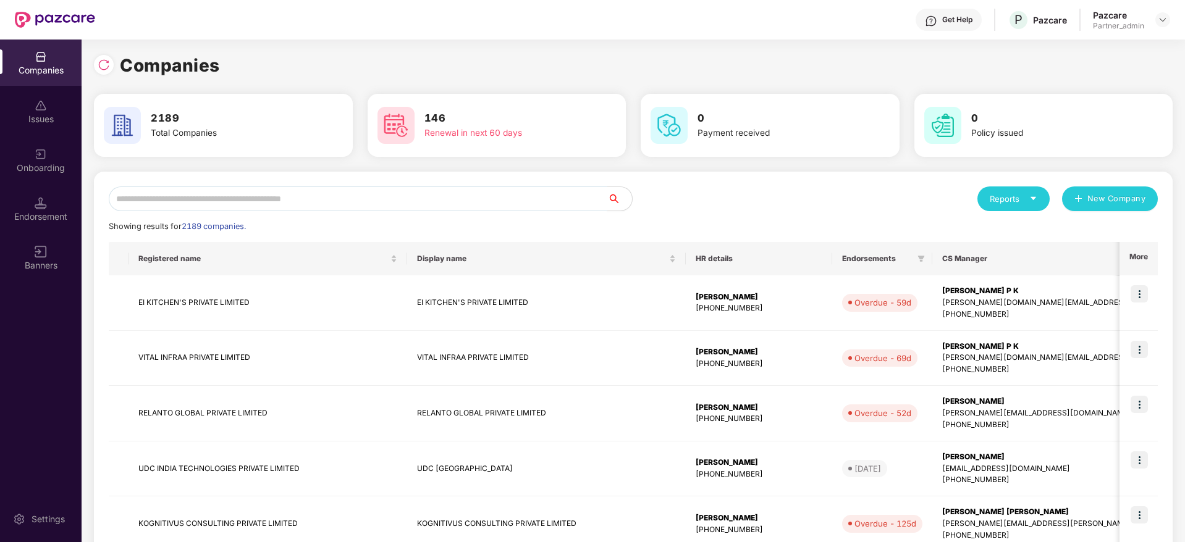
click at [237, 197] on input "text" at bounding box center [358, 199] width 498 height 25
paste input "******"
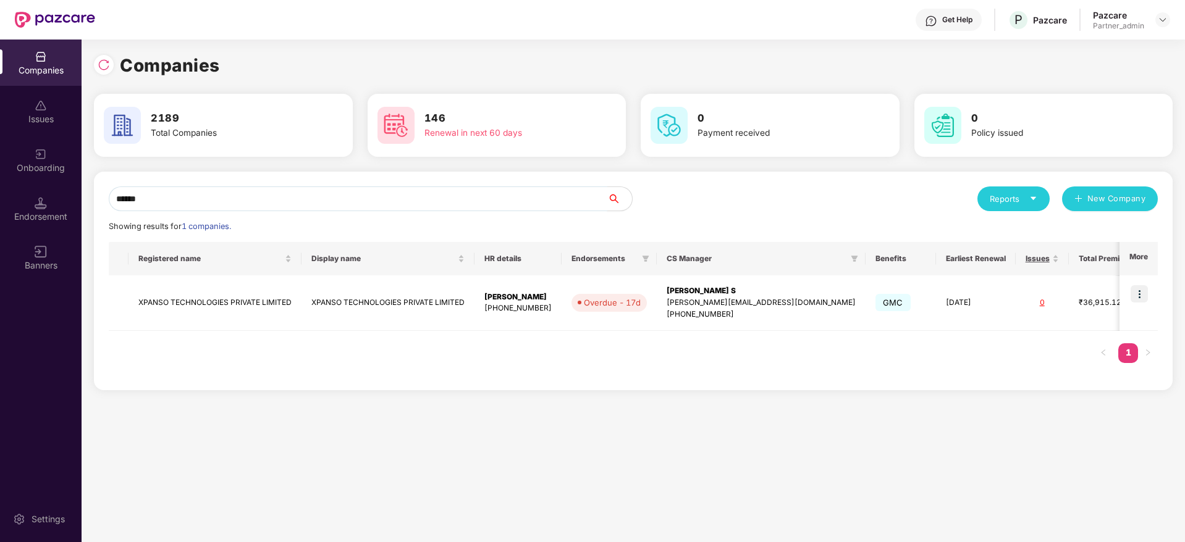
type input "******"
click at [1148, 290] on img at bounding box center [1138, 293] width 17 height 17
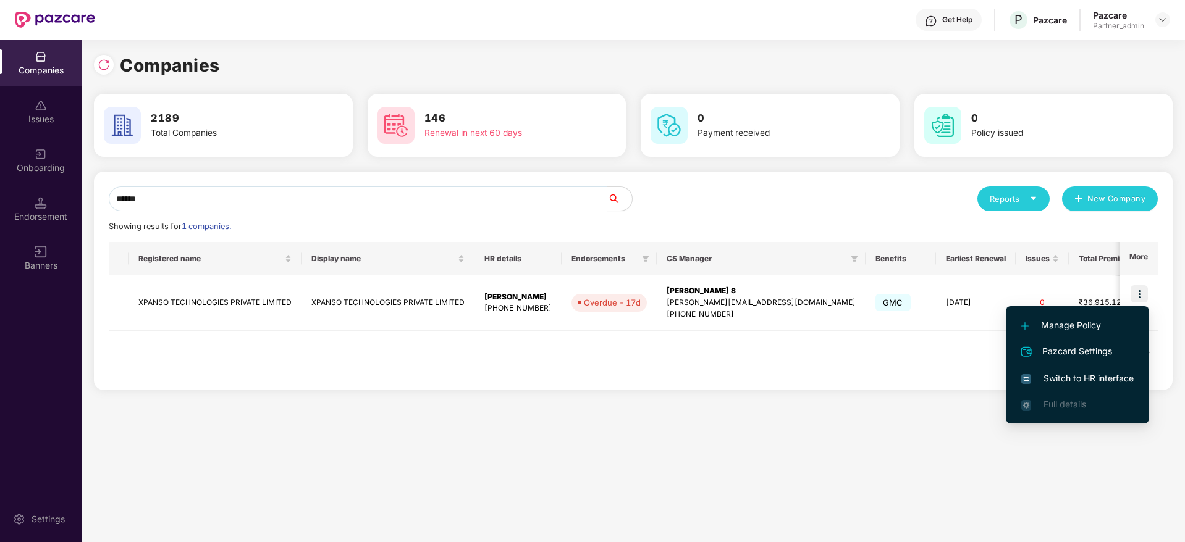
click at [1082, 375] on span "Switch to HR interface" at bounding box center [1077, 379] width 112 height 14
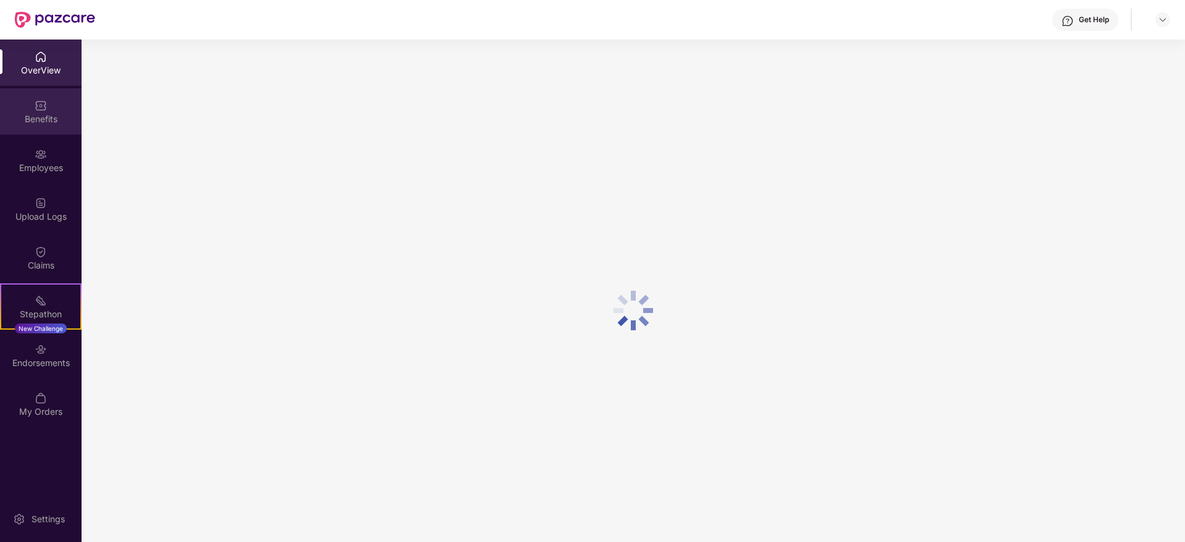
click at [37, 127] on div "Benefits" at bounding box center [41, 111] width 82 height 46
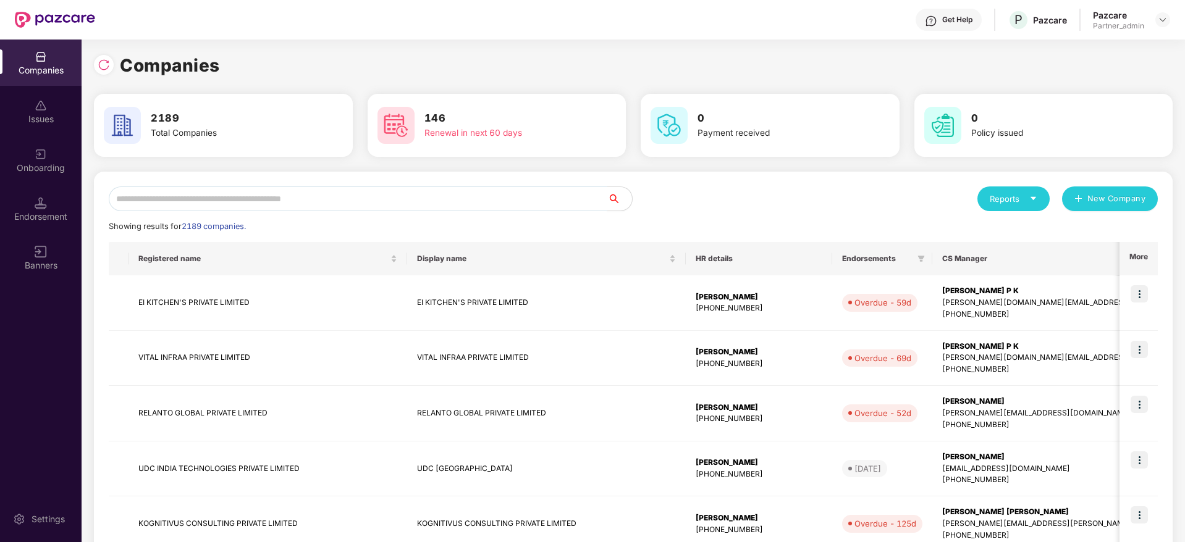
click at [194, 197] on input "text" at bounding box center [358, 199] width 498 height 25
paste input "******"
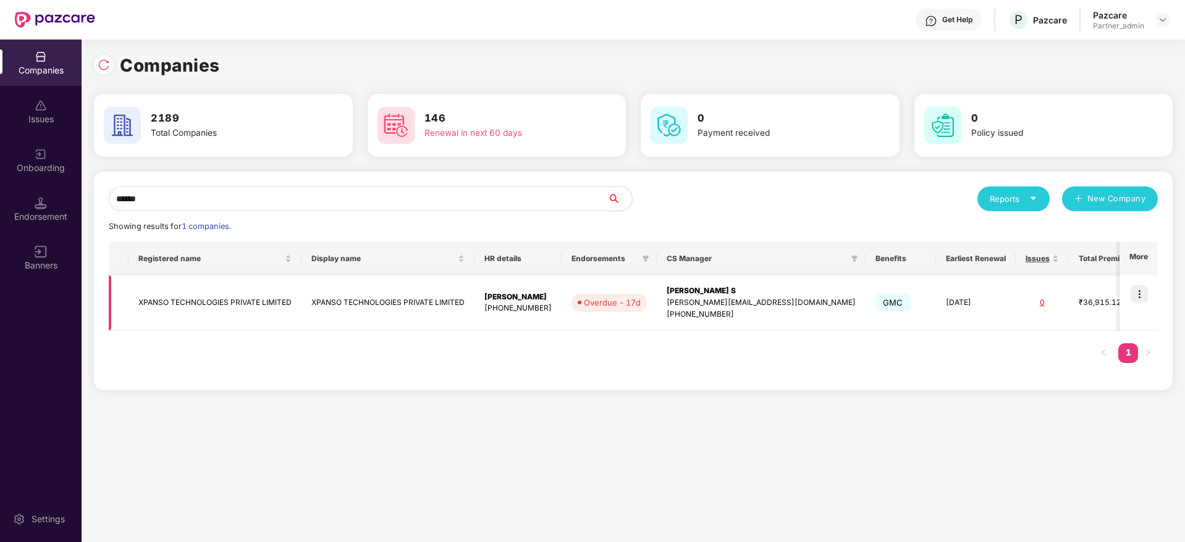
type input "******"
click at [520, 303] on div "[PHONE_NUMBER]" at bounding box center [517, 309] width 67 height 12
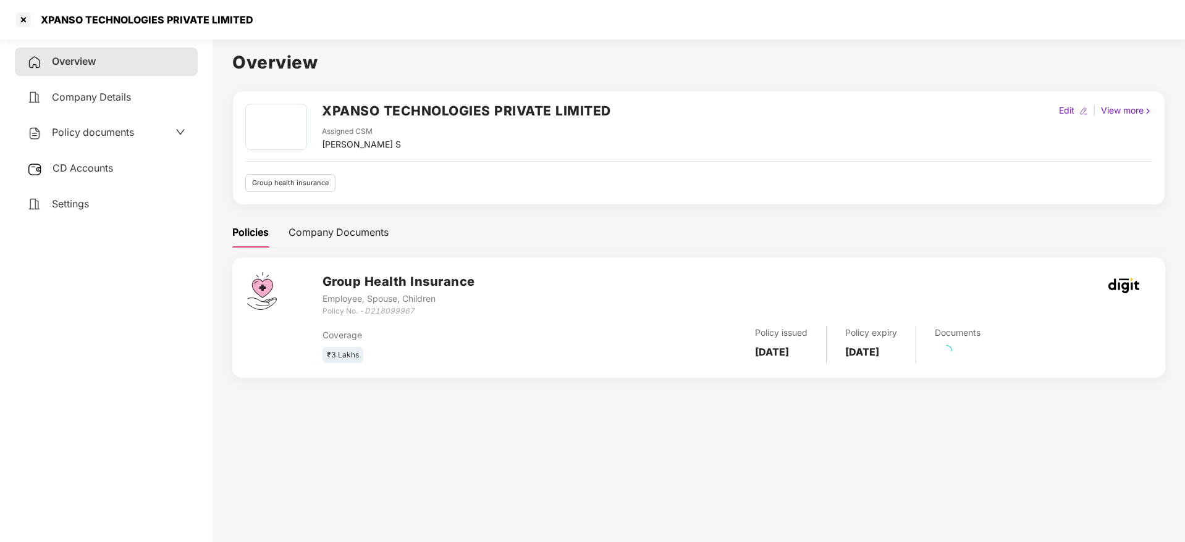
click at [86, 175] on div "CD Accounts" at bounding box center [106, 168] width 183 height 28
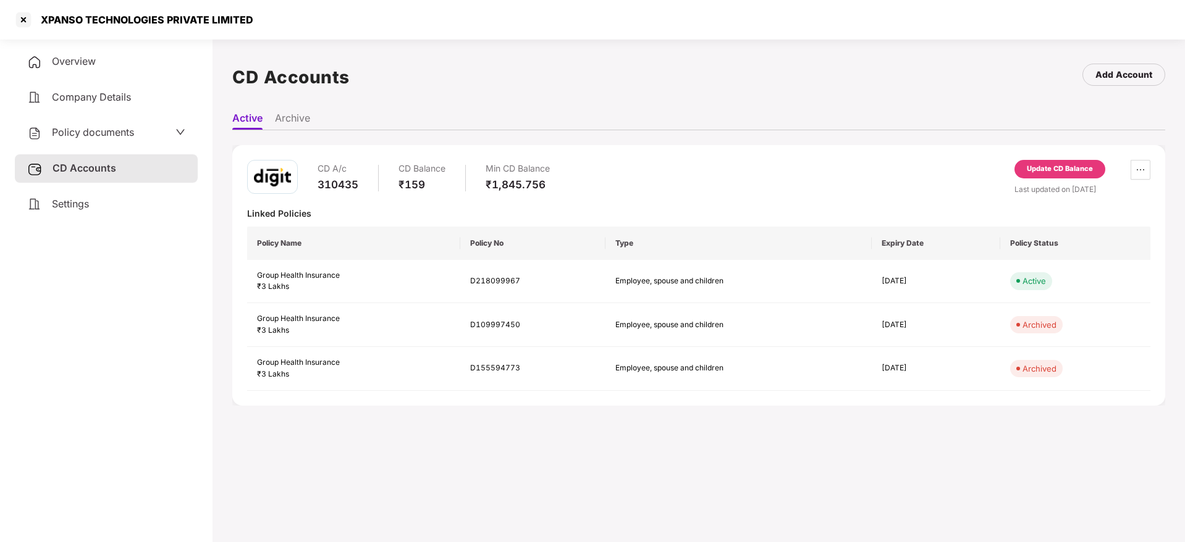
click at [124, 201] on div "Settings" at bounding box center [106, 204] width 183 height 28
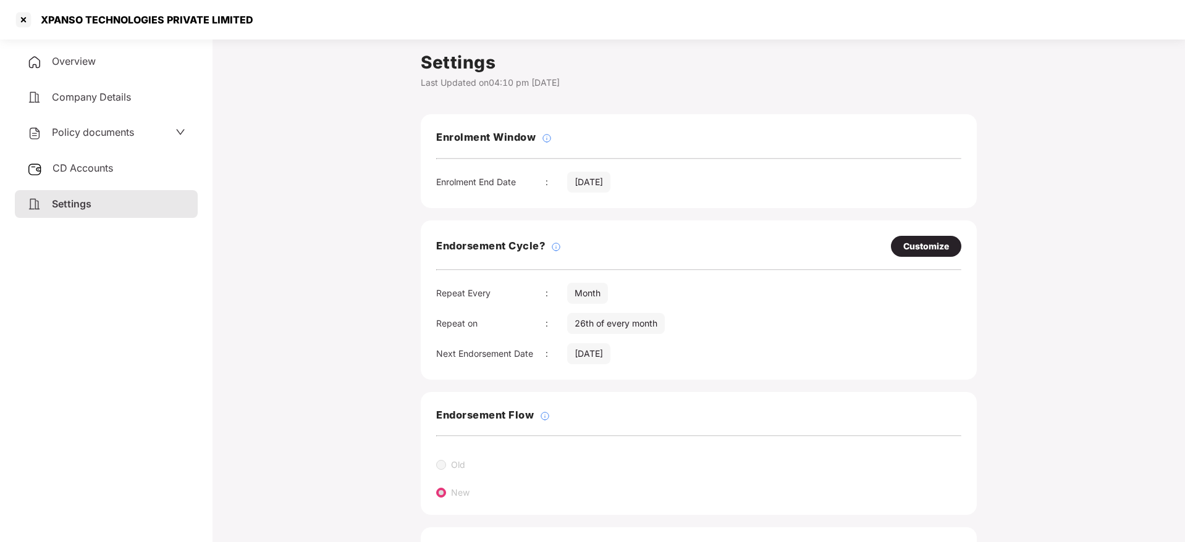
click at [933, 243] on div "Customize" at bounding box center [926, 247] width 46 height 14
select select "*****"
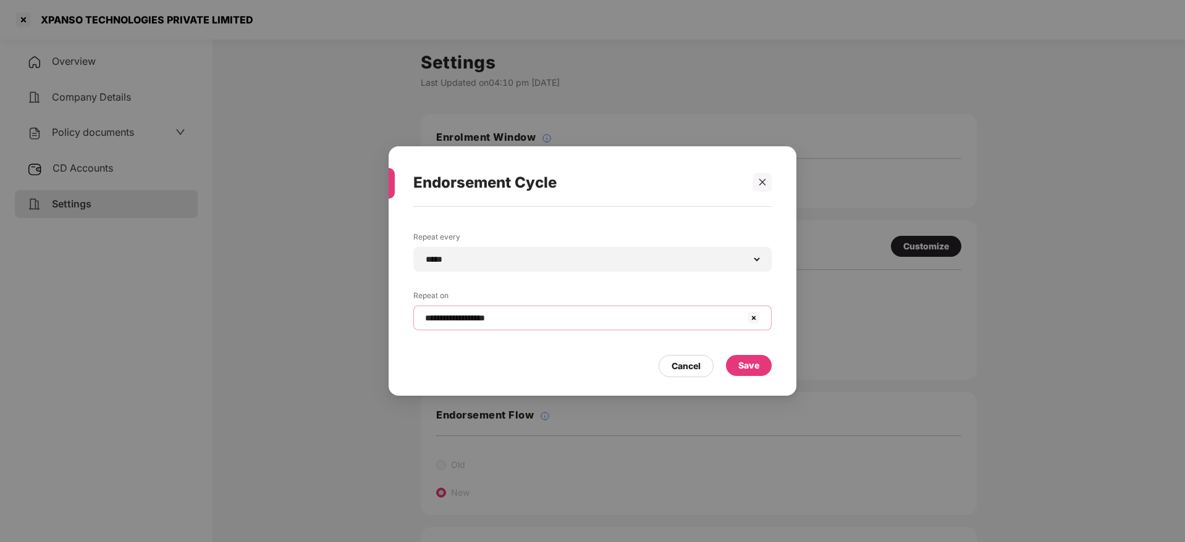
click at [518, 318] on input "**********" at bounding box center [585, 318] width 322 height 13
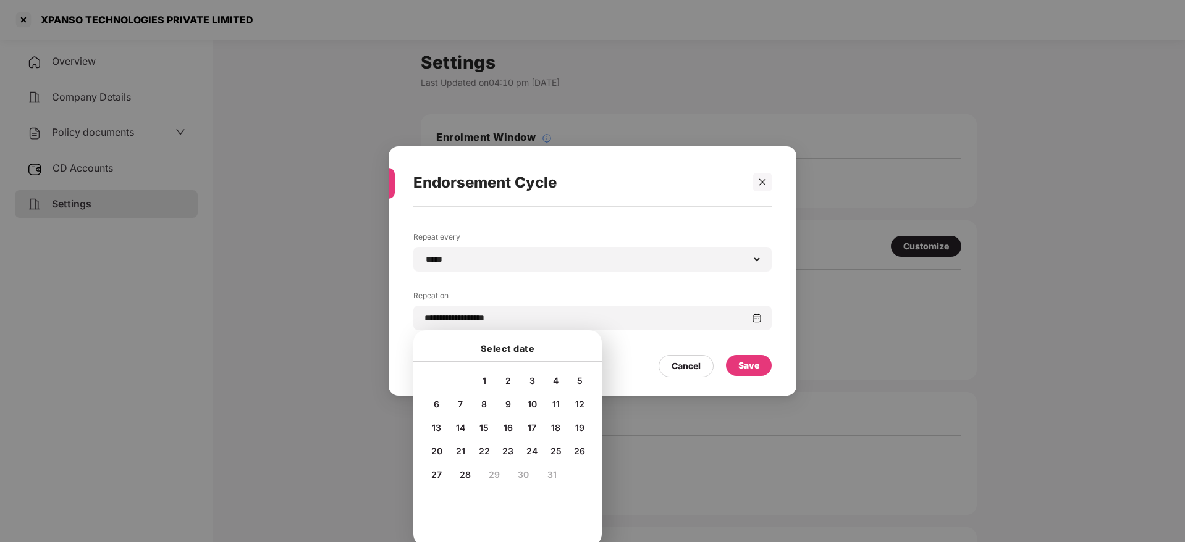
click at [553, 382] on span "4" at bounding box center [556, 381] width 6 height 11
type input "**********"
click at [752, 366] on div "Save" at bounding box center [748, 366] width 21 height 14
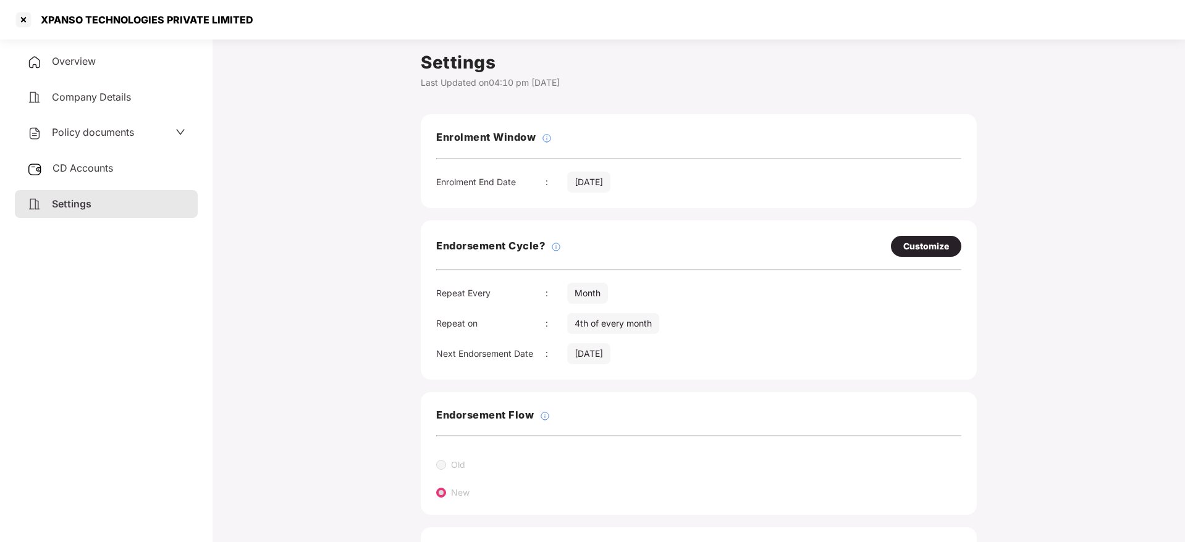
click at [90, 55] on span "Overview" at bounding box center [74, 61] width 44 height 12
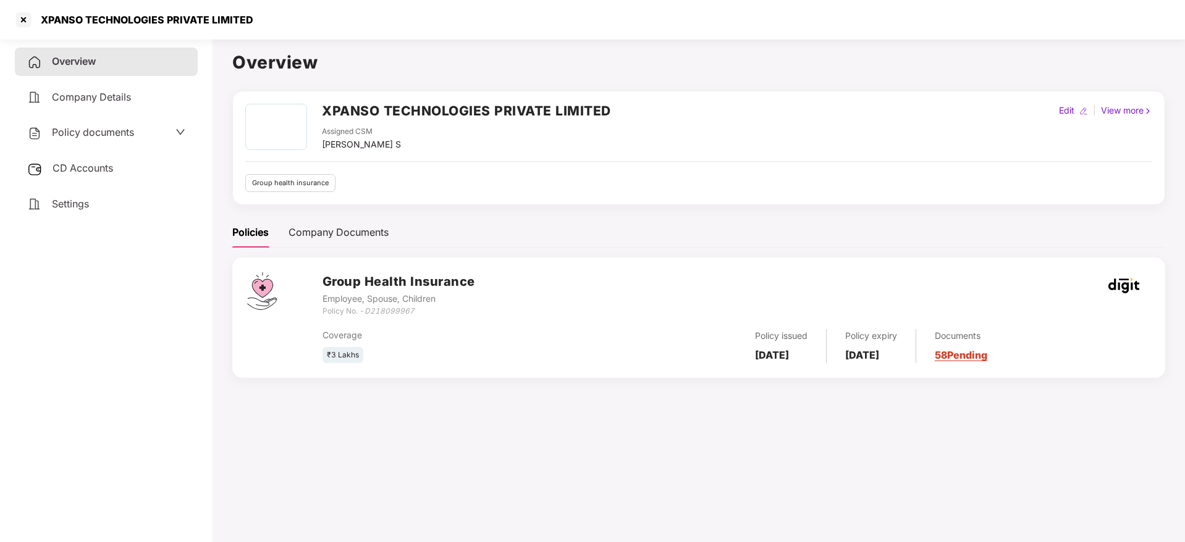
click at [985, 350] on link "58 Pending" at bounding box center [961, 355] width 53 height 12
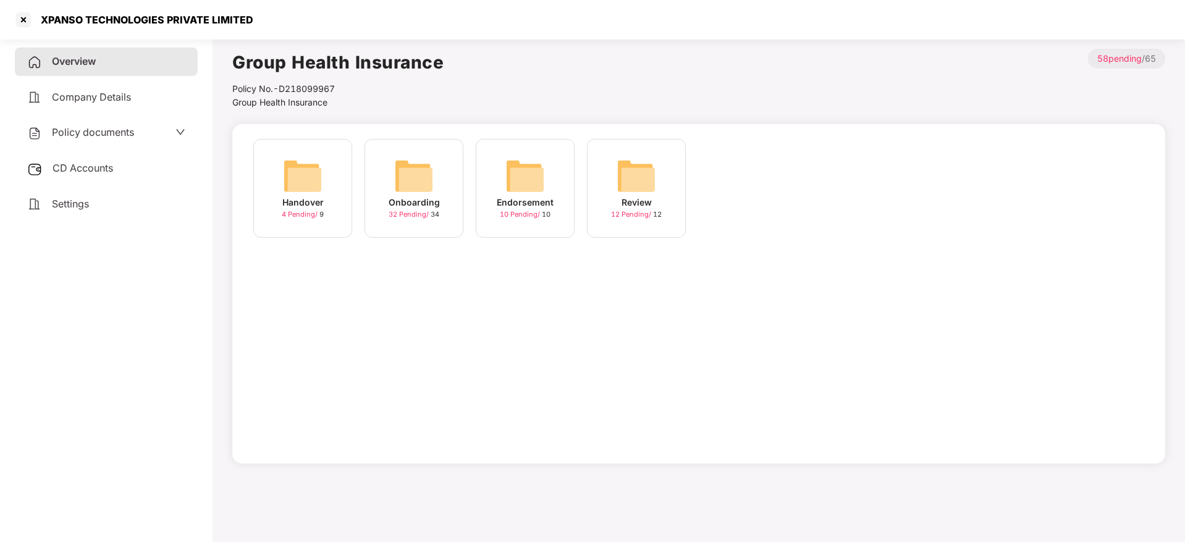
click at [416, 182] on img at bounding box center [414, 176] width 40 height 40
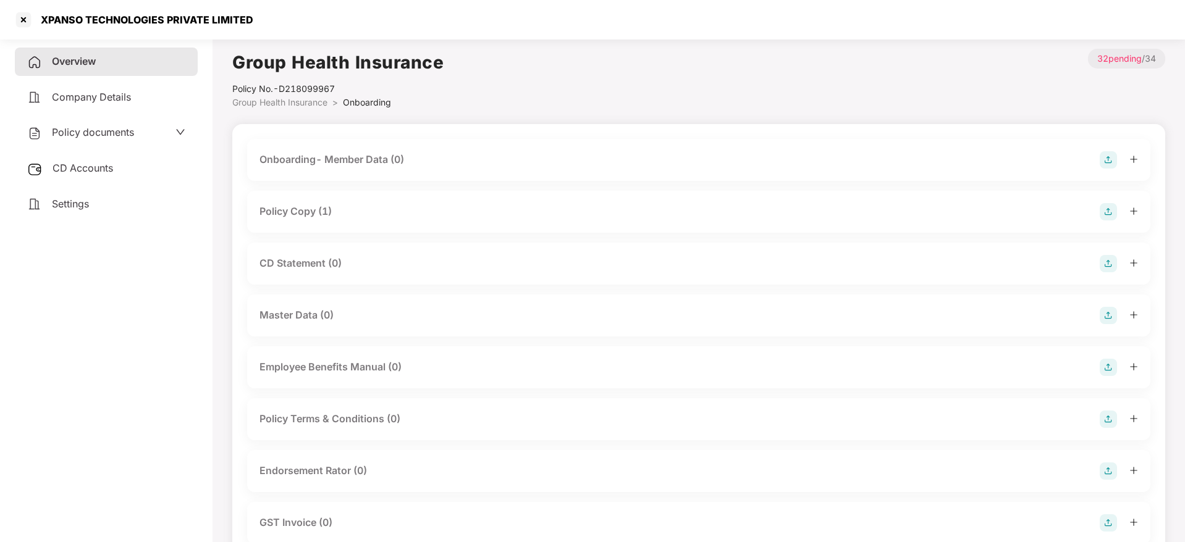
click at [1134, 211] on icon "plus" at bounding box center [1133, 211] width 7 height 1
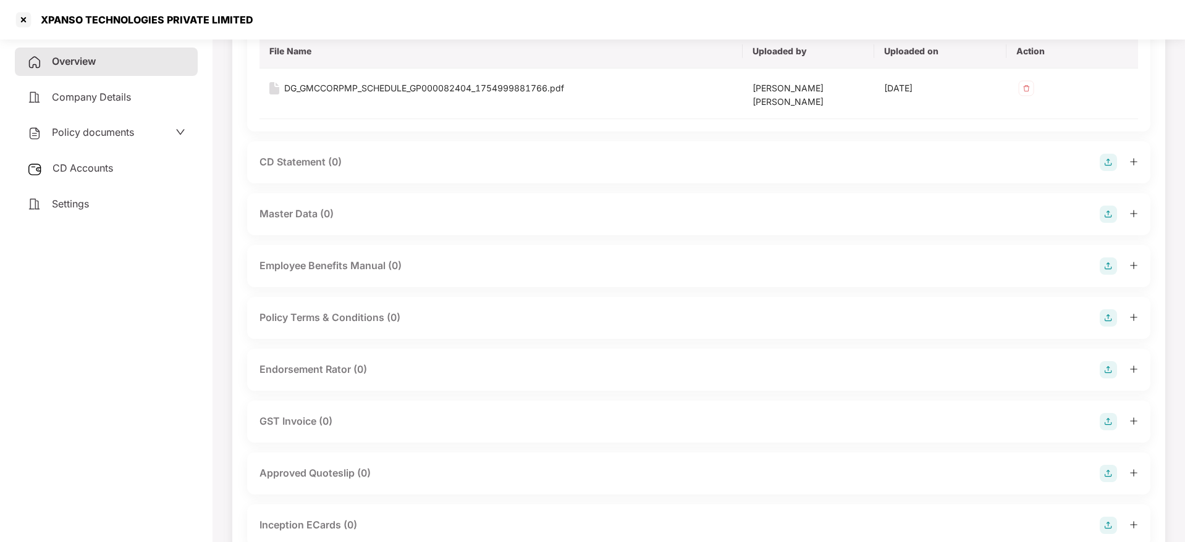
scroll to position [278, 0]
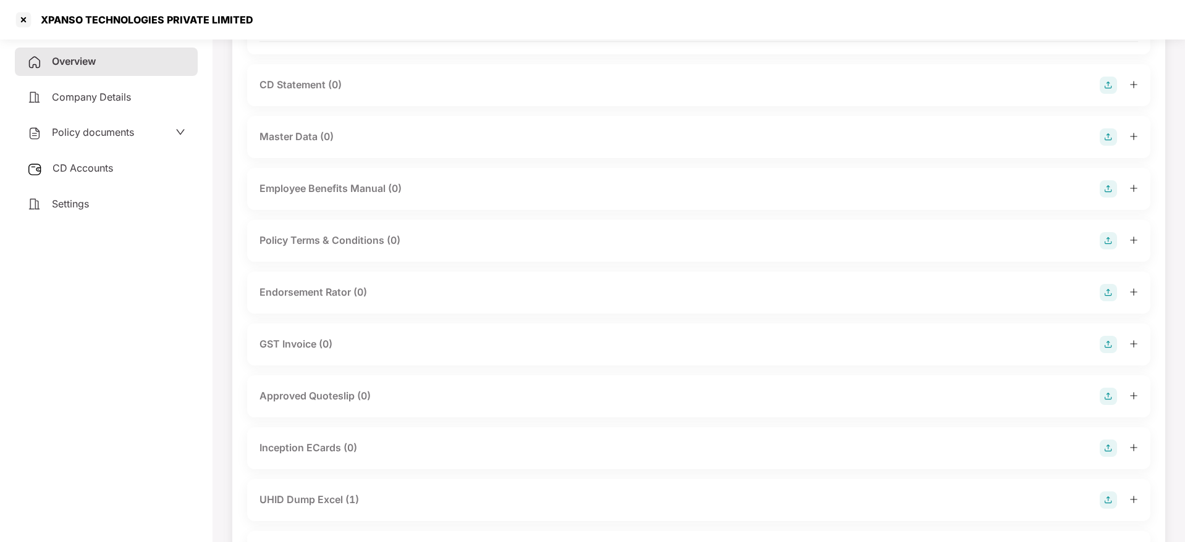
click at [1133, 288] on icon "plus" at bounding box center [1133, 291] width 1 height 7
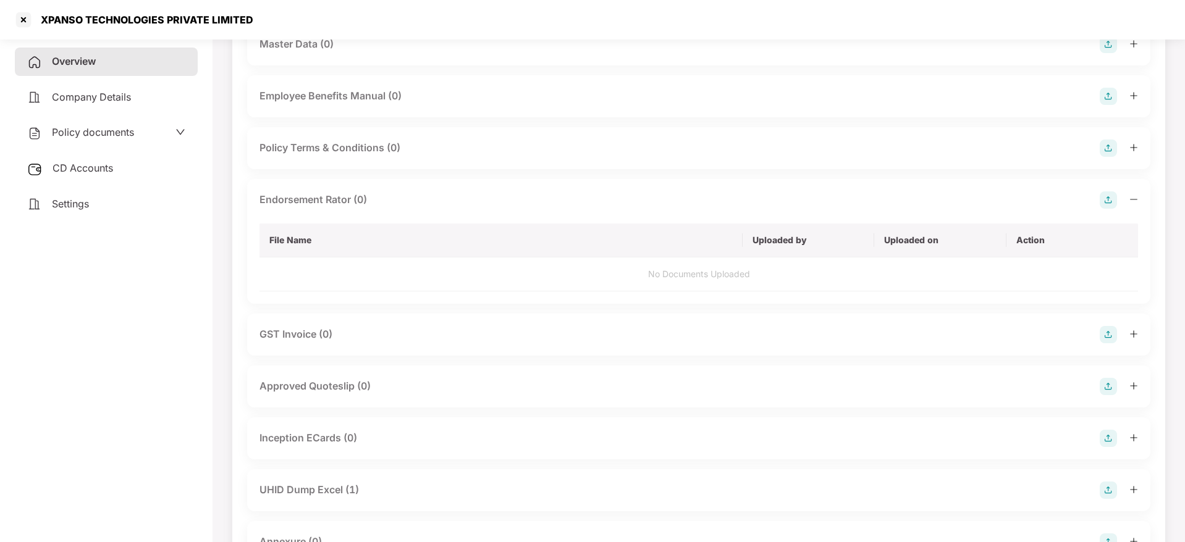
scroll to position [463, 0]
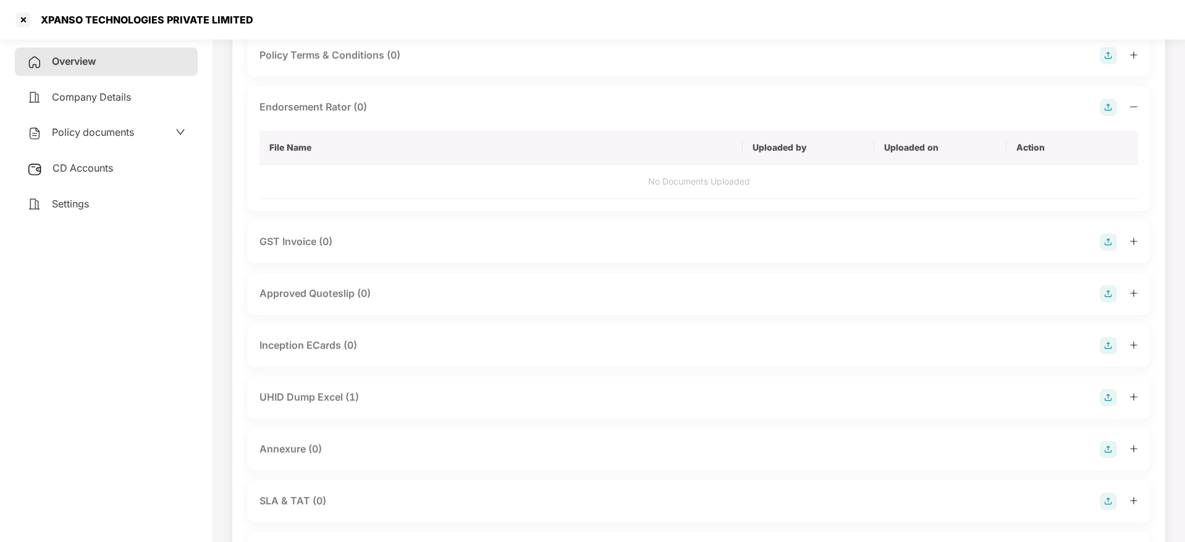
click at [1130, 393] on icon "plus" at bounding box center [1133, 397] width 9 height 9
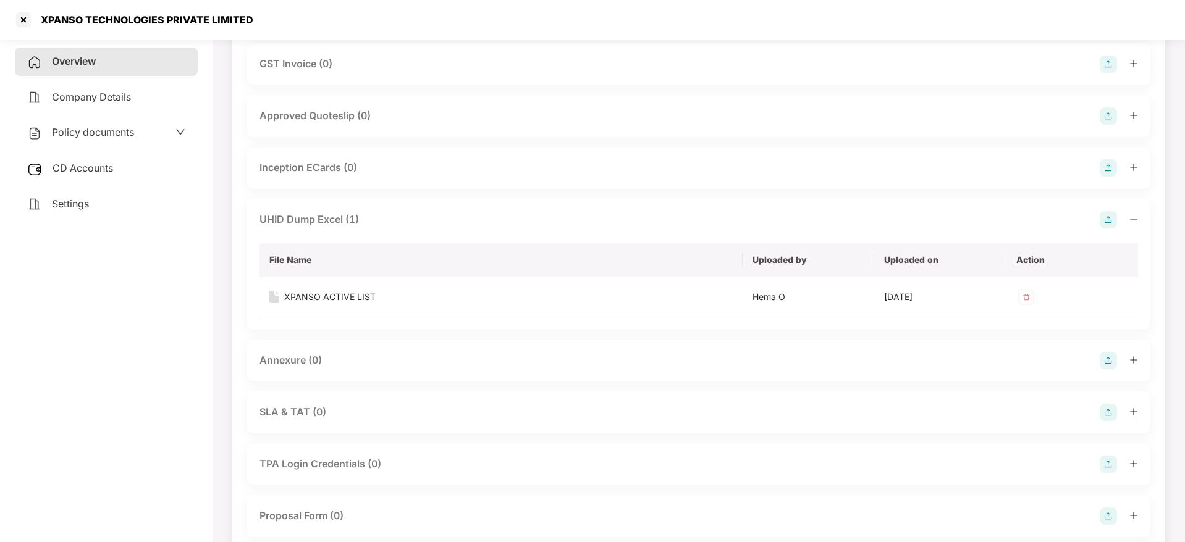
scroll to position [649, 0]
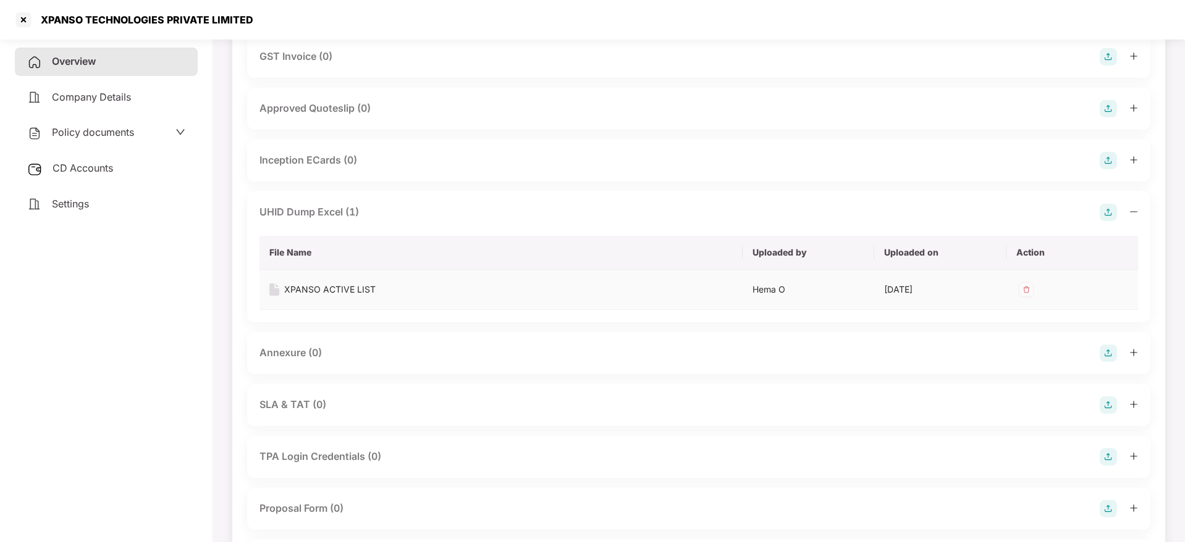
click at [350, 283] on div "XPANSO ACTIVE LIST" at bounding box center [329, 290] width 91 height 14
click at [22, 21] on div at bounding box center [24, 20] width 20 height 20
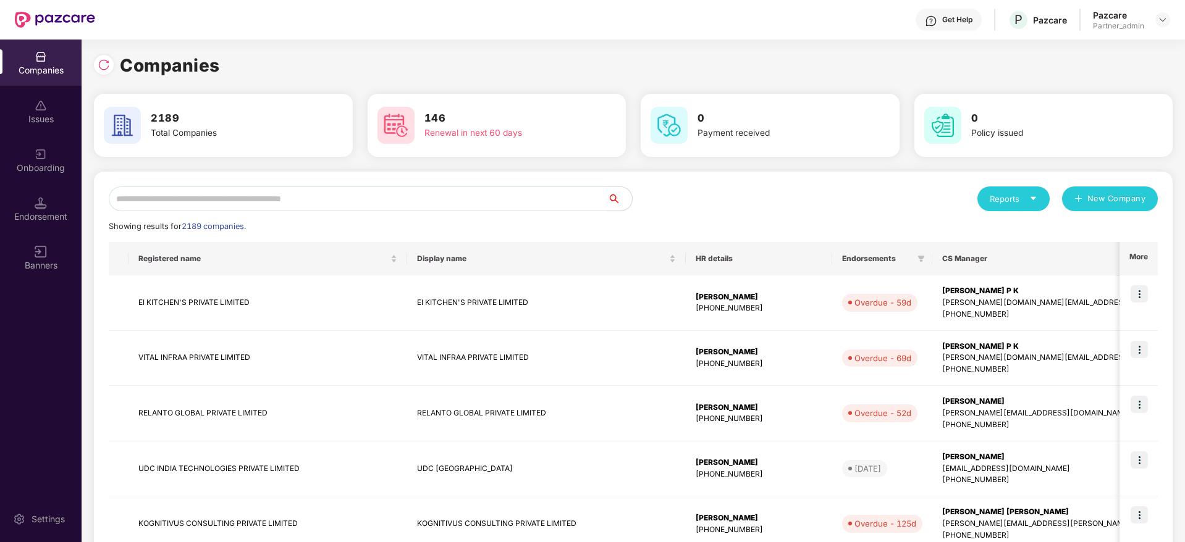
scroll to position [0, 0]
click at [271, 187] on input "text" at bounding box center [358, 199] width 498 height 25
paste input "**********"
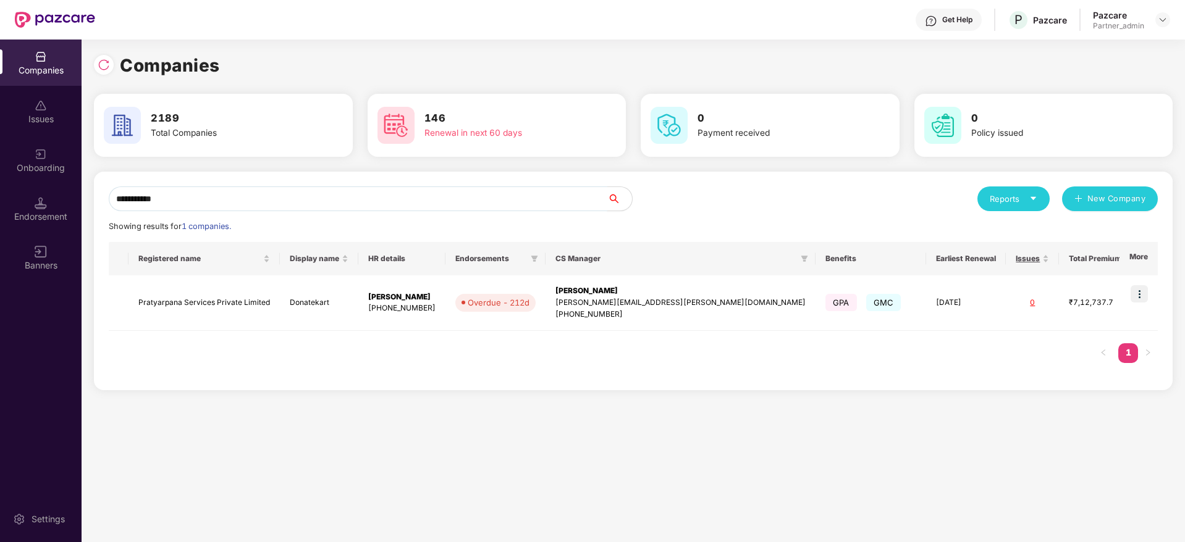
type input "**********"
click at [1140, 289] on img at bounding box center [1138, 293] width 17 height 17
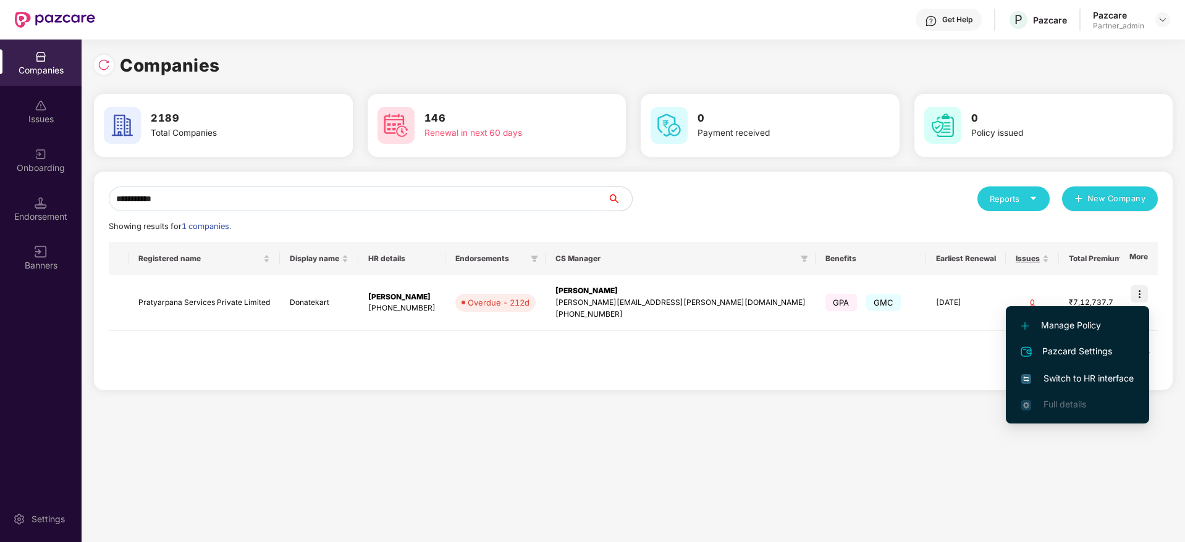
click at [1058, 370] on li "Switch to HR interface" at bounding box center [1077, 379] width 143 height 26
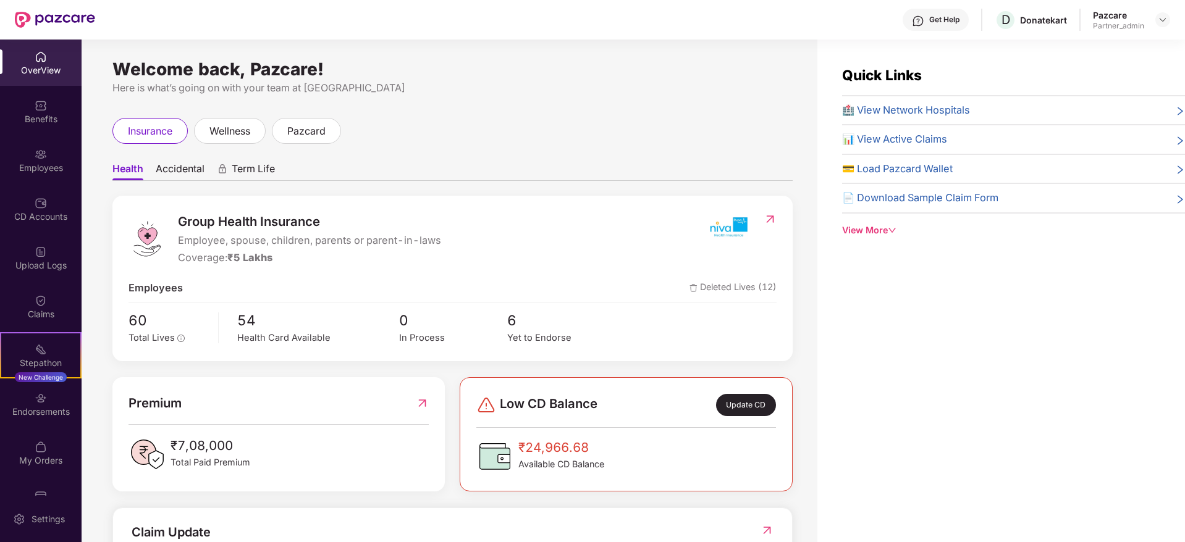
click at [28, 164] on div "Employees" at bounding box center [41, 168] width 82 height 12
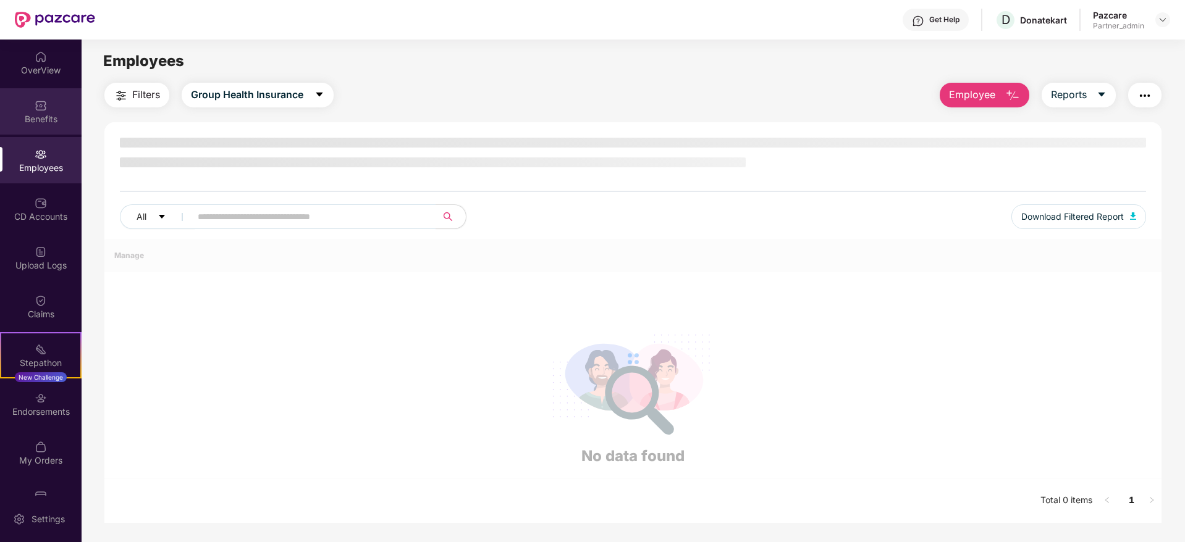
click at [42, 109] on img at bounding box center [41, 105] width 12 height 12
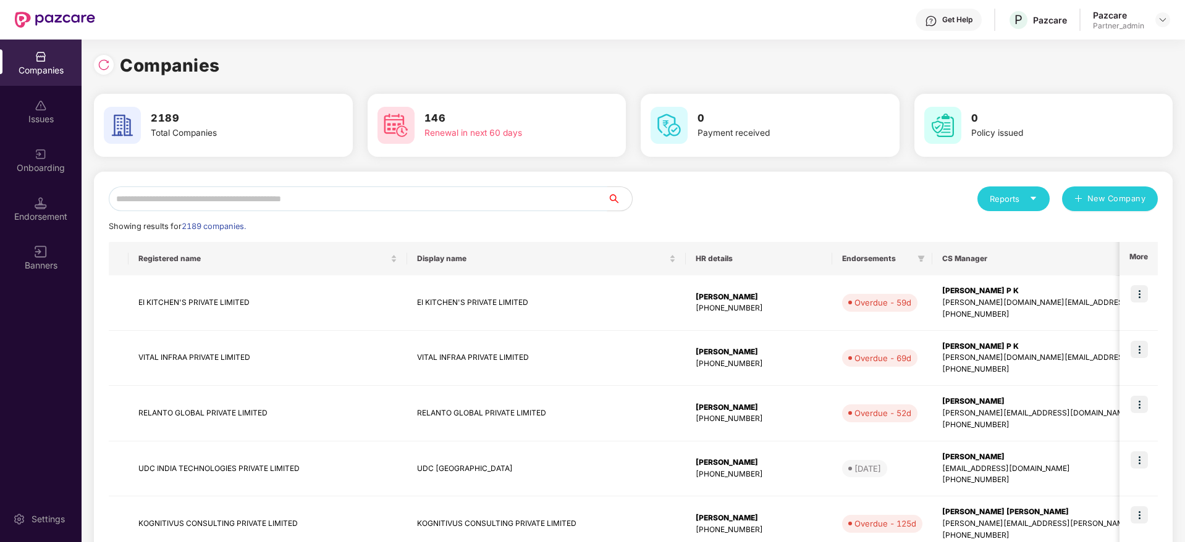
click at [245, 191] on input "text" at bounding box center [358, 199] width 498 height 25
paste input "**********"
type input "**********"
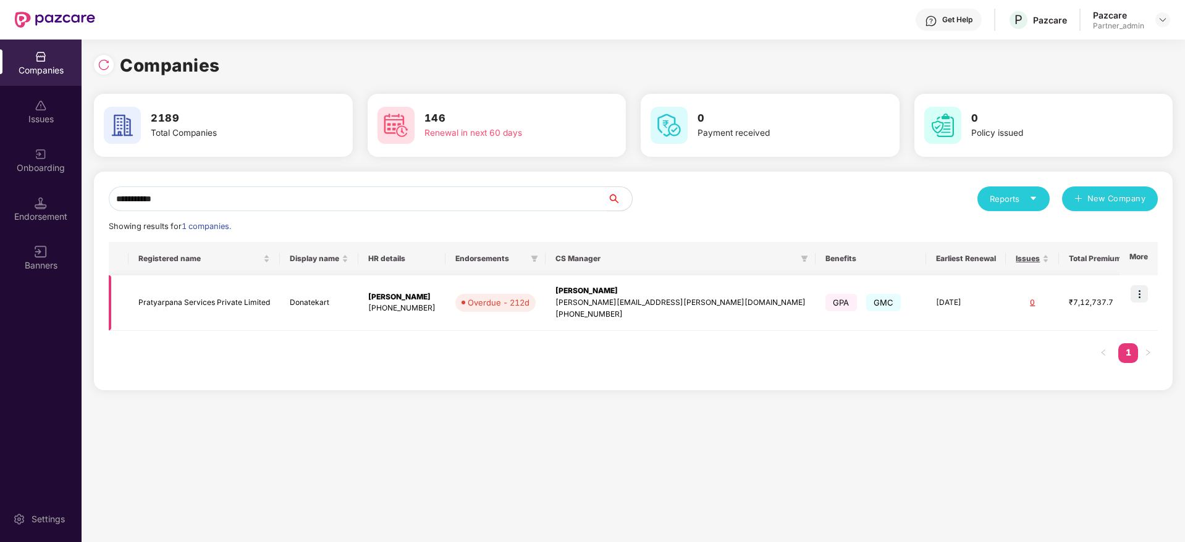
click at [581, 292] on div "[PERSON_NAME]" at bounding box center [680, 291] width 250 height 12
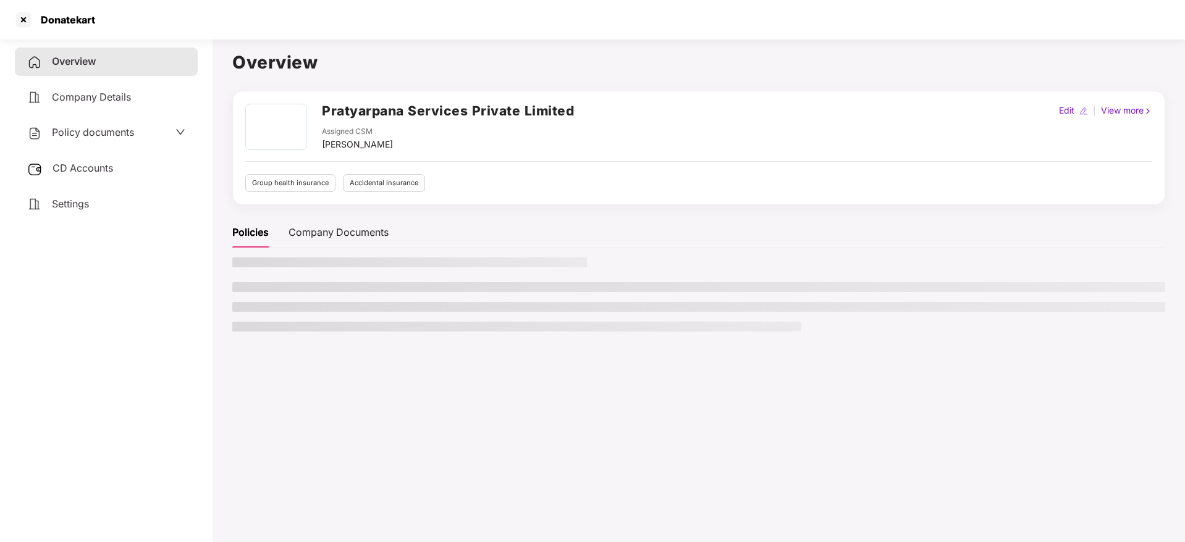
click at [106, 175] on div "CD Accounts" at bounding box center [106, 168] width 183 height 28
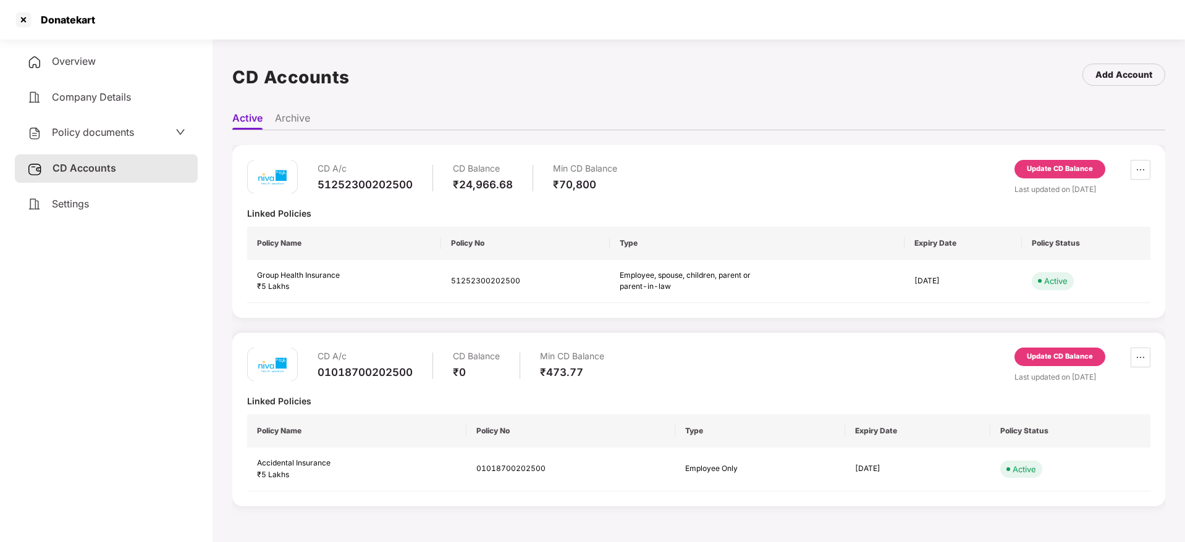
click at [72, 206] on span "Settings" at bounding box center [70, 204] width 37 height 12
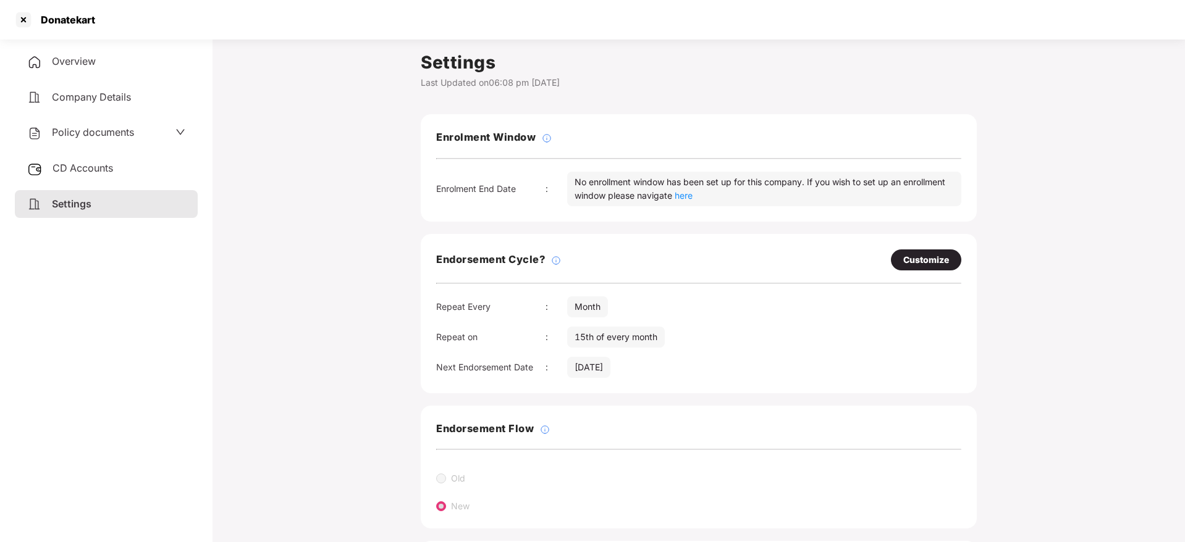
click at [946, 264] on div "Customize" at bounding box center [926, 260] width 46 height 14
select select "*****"
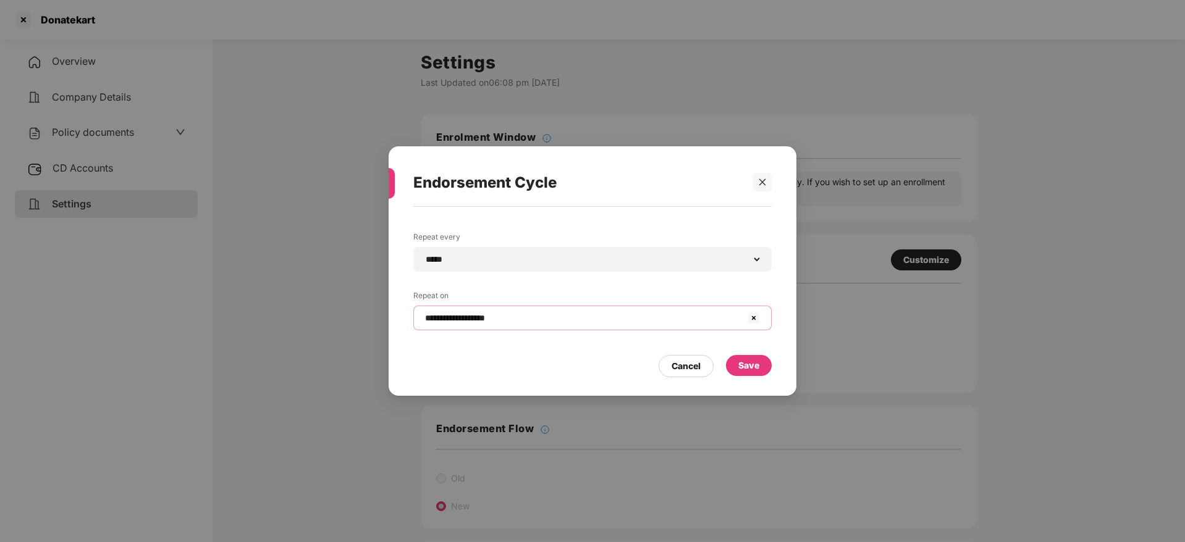
click at [567, 319] on input "**********" at bounding box center [585, 318] width 322 height 13
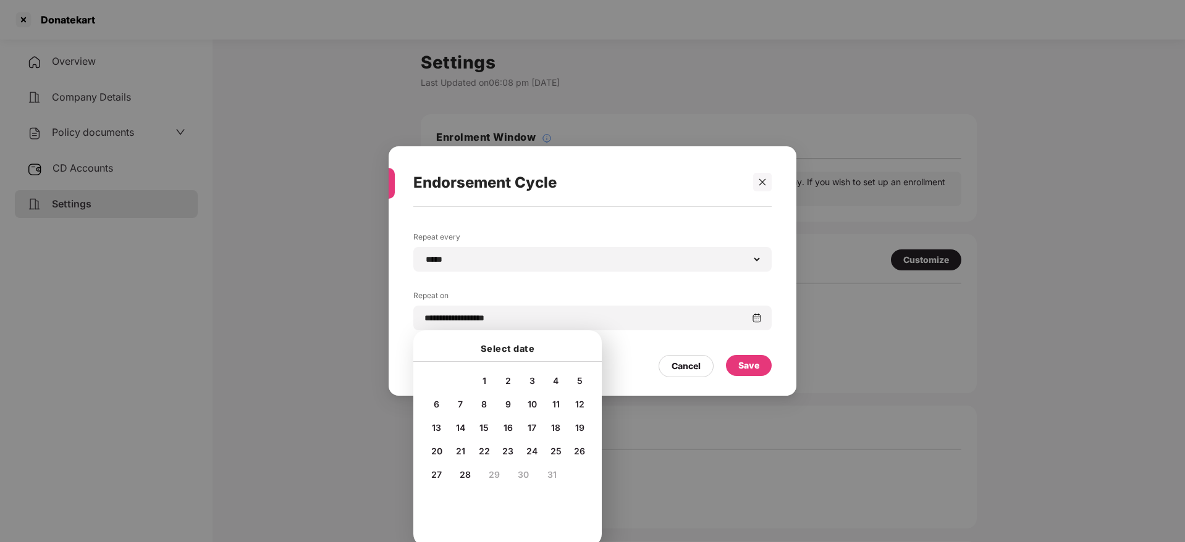
click at [532, 403] on span "10" at bounding box center [531, 404] width 9 height 11
type input "**********"
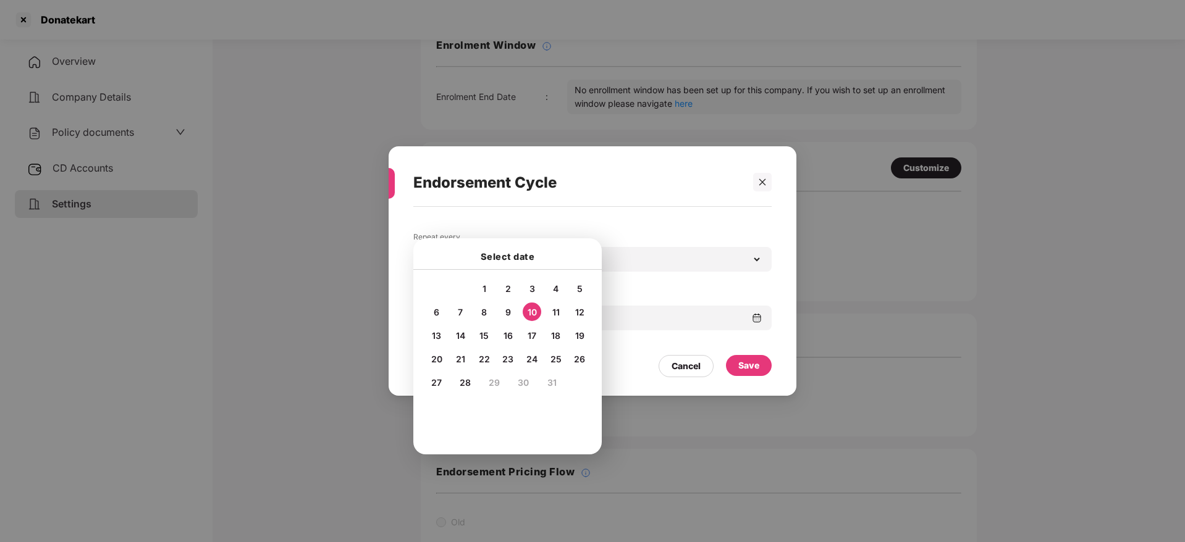
scroll to position [149, 0]
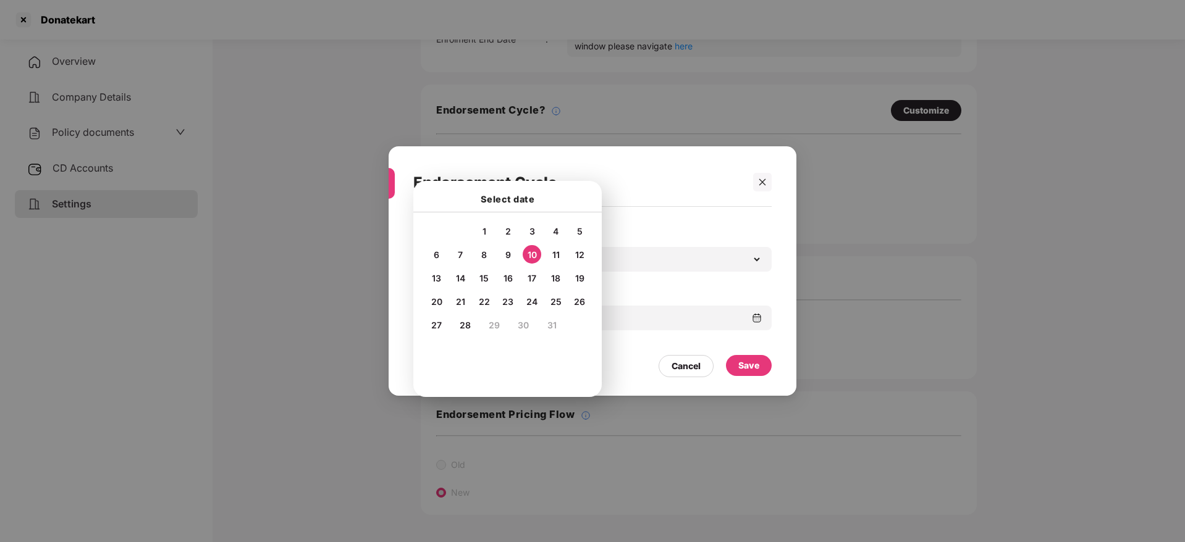
click at [762, 367] on div "Save" at bounding box center [749, 365] width 46 height 21
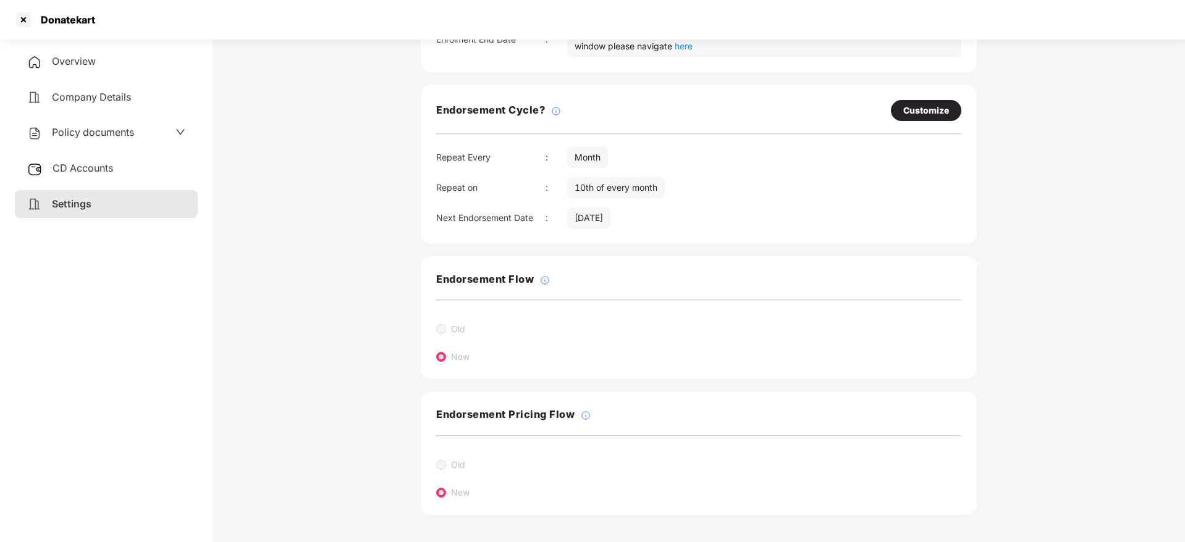
click at [73, 175] on div "CD Accounts" at bounding box center [106, 168] width 183 height 28
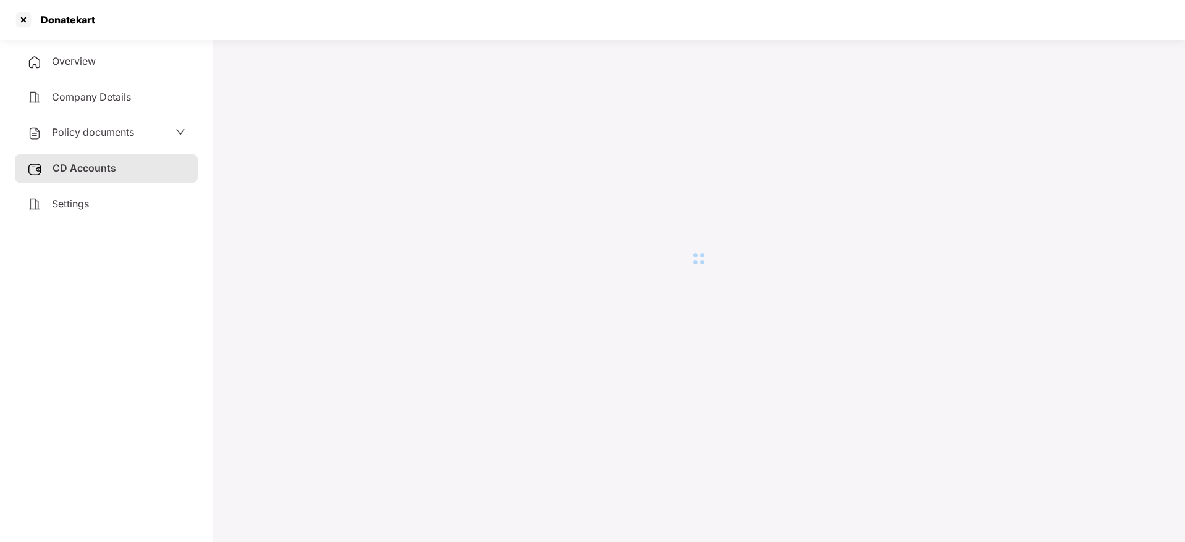
scroll to position [34, 0]
click at [82, 189] on div "Overview Company Details Policy documents CD Accounts Settings" at bounding box center [106, 133] width 183 height 170
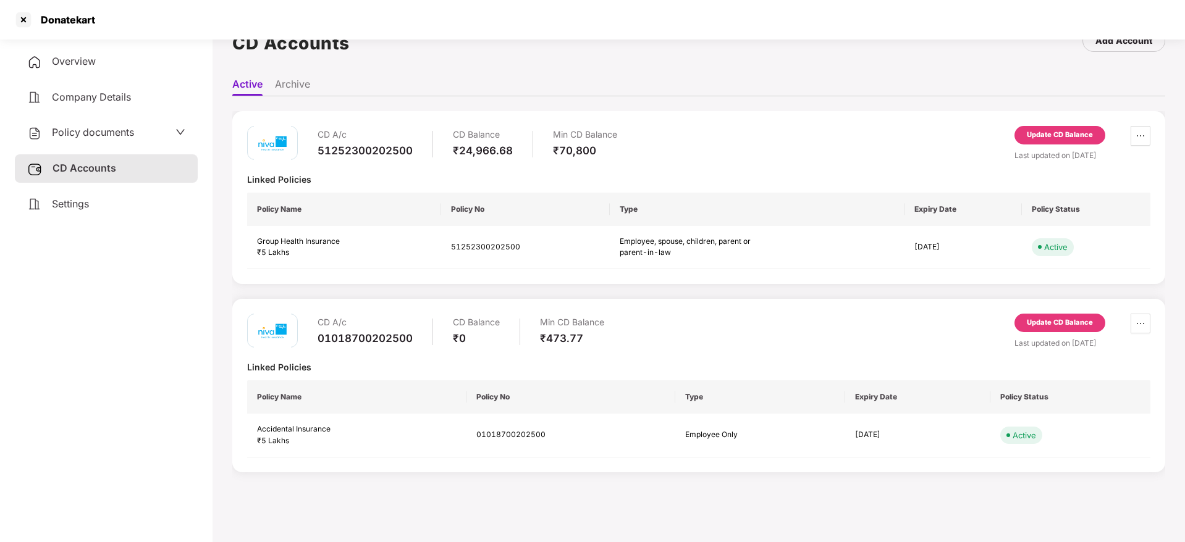
drag, startPoint x: 83, startPoint y: 206, endPoint x: 116, endPoint y: 208, distance: 32.8
click at [83, 206] on span "Settings" at bounding box center [70, 204] width 37 height 12
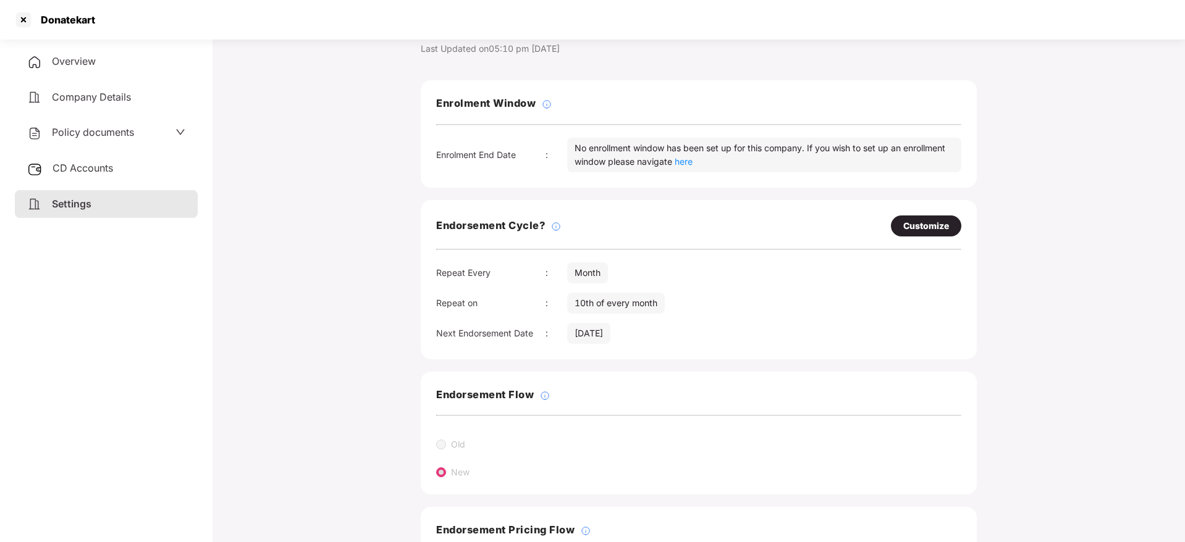
scroll to position [149, 0]
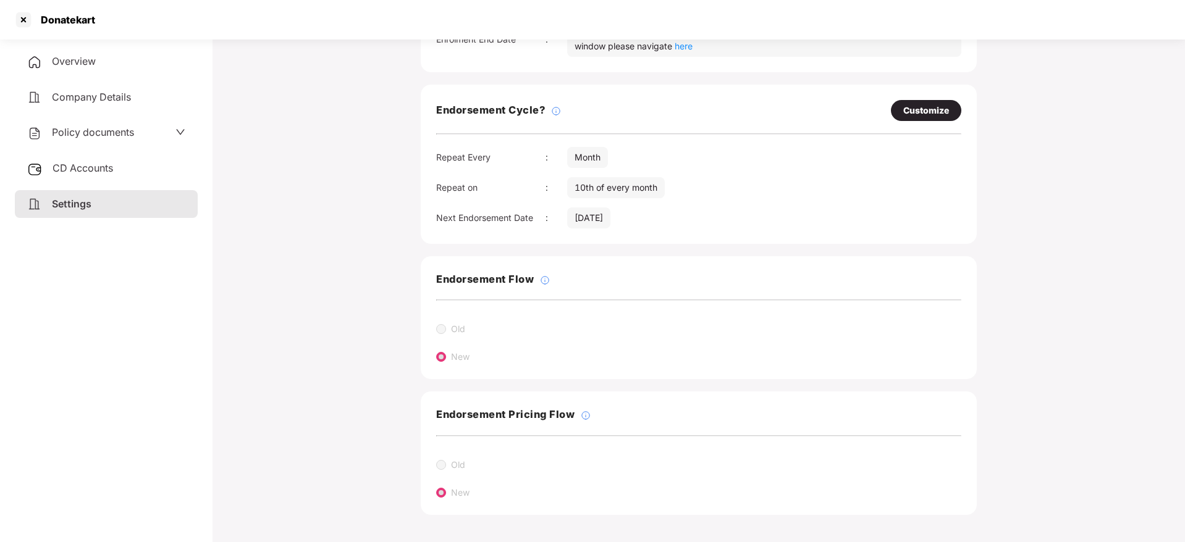
click at [78, 55] on div "Overview" at bounding box center [106, 62] width 183 height 28
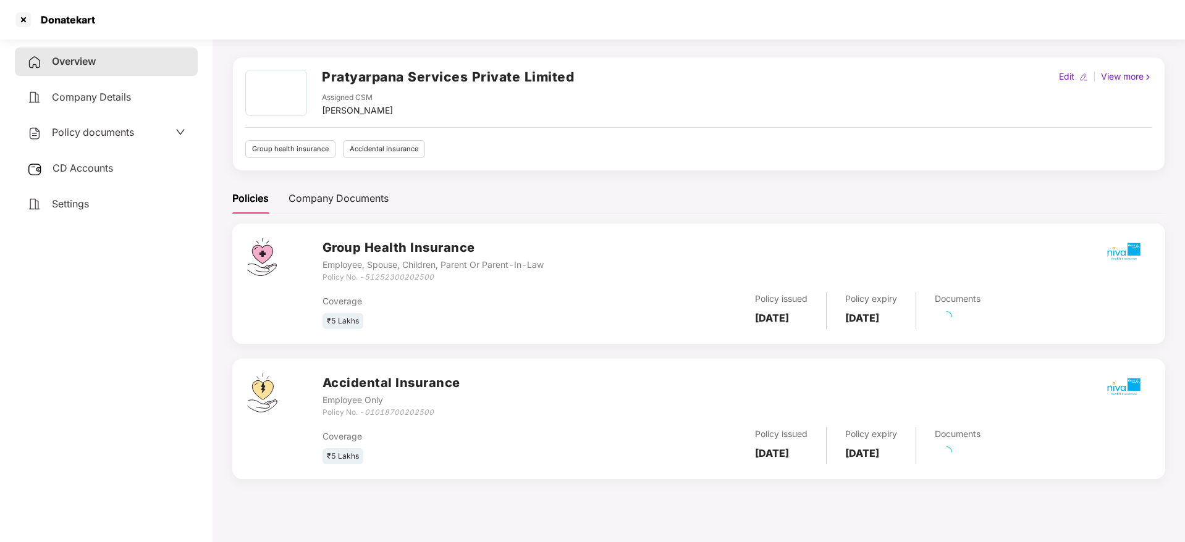
scroll to position [34, 0]
click at [984, 321] on link "70 Pending" at bounding box center [961, 321] width 53 height 12
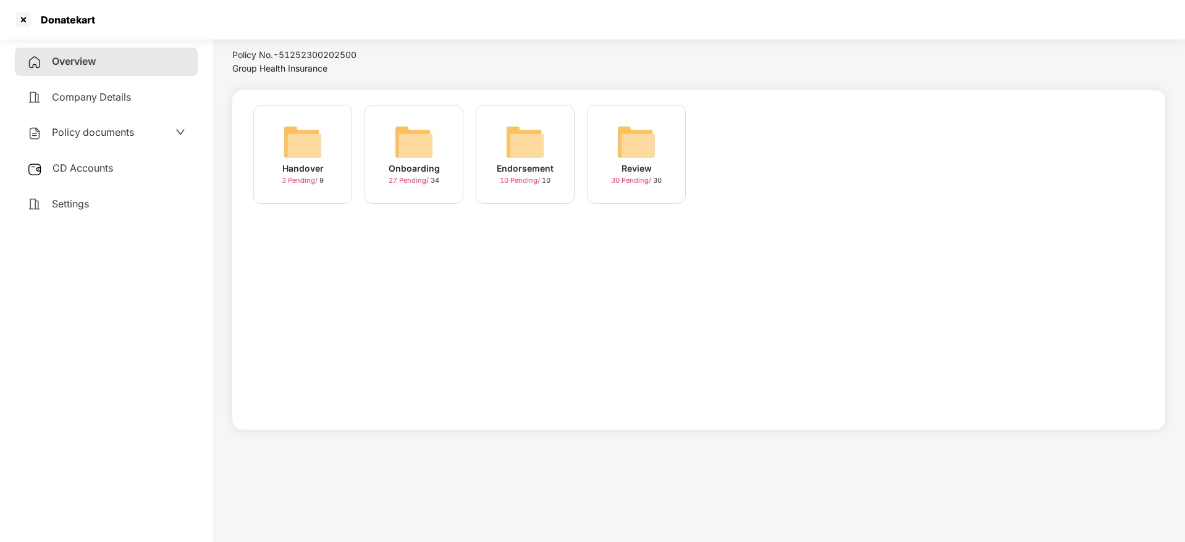
click at [410, 159] on img at bounding box center [414, 142] width 40 height 40
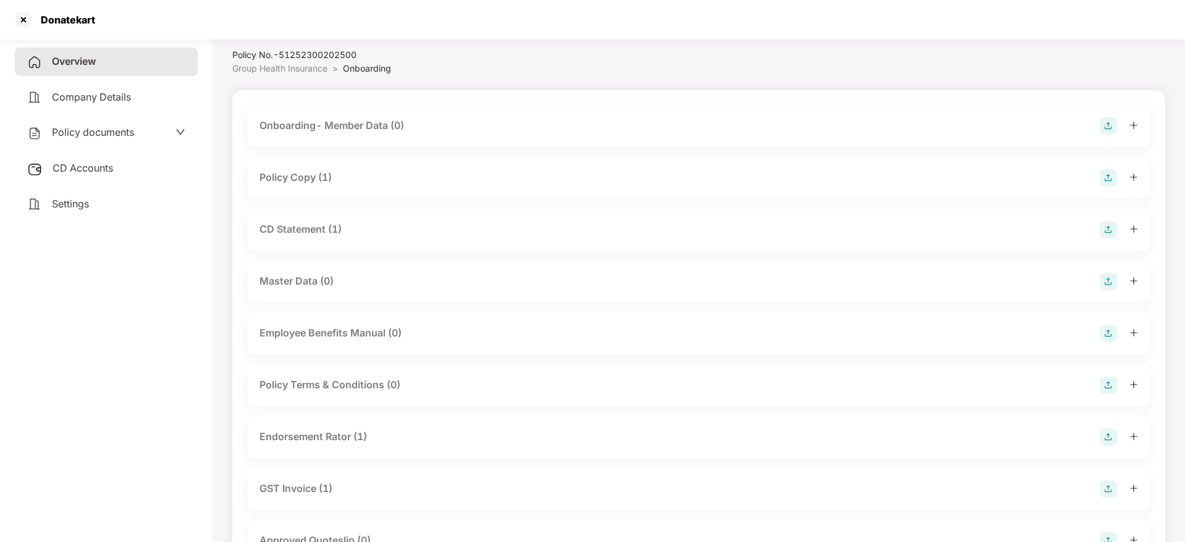
click at [1135, 179] on icon "plus" at bounding box center [1133, 177] width 9 height 9
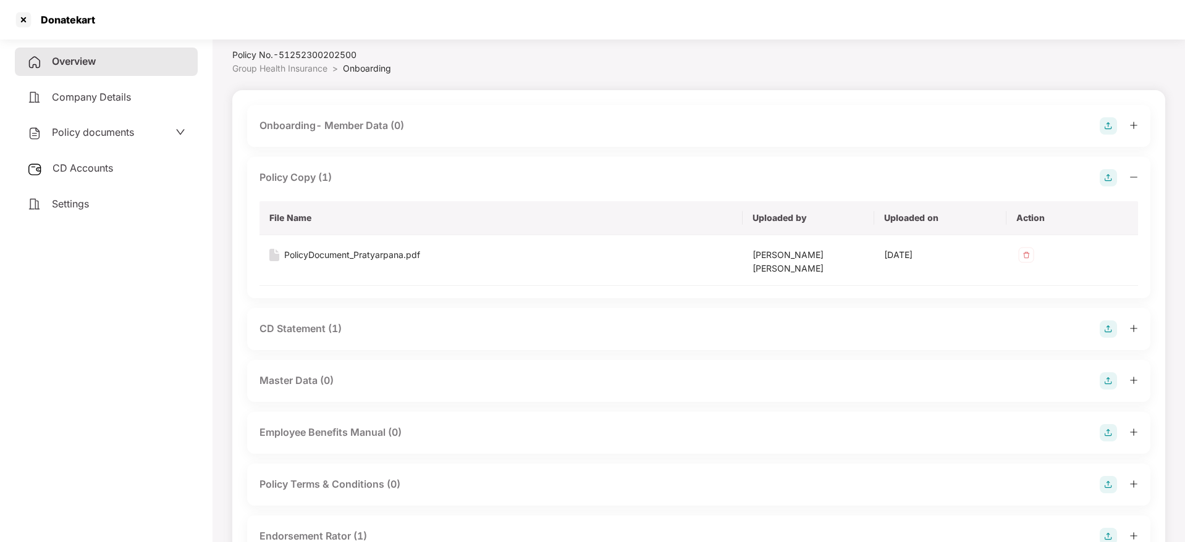
click at [1134, 326] on div at bounding box center [1118, 329] width 38 height 17
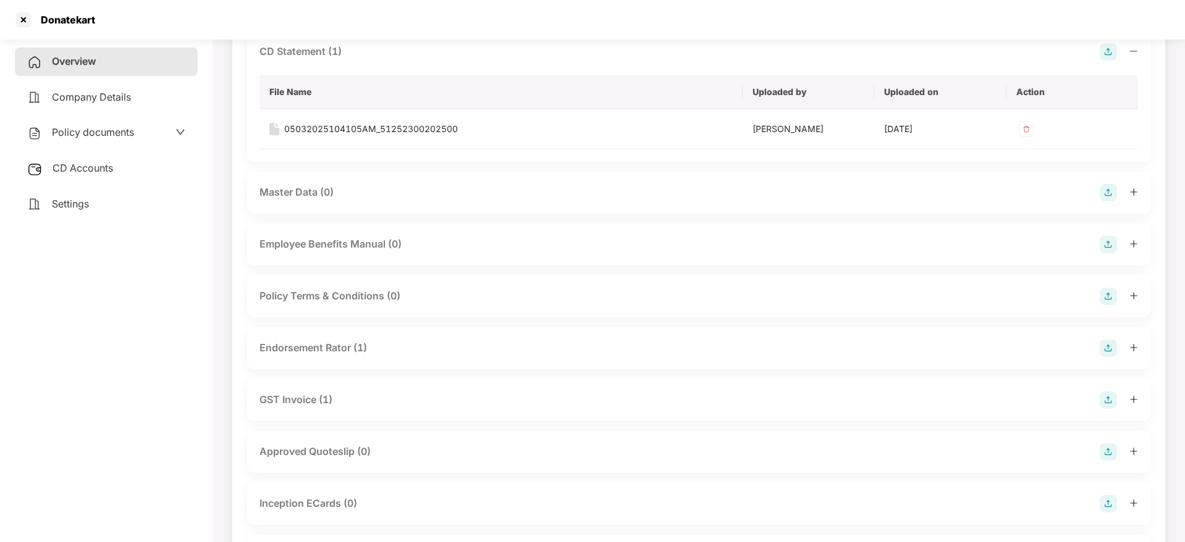
scroll to position [312, 0]
click at [1129, 343] on icon "plus" at bounding box center [1133, 347] width 9 height 9
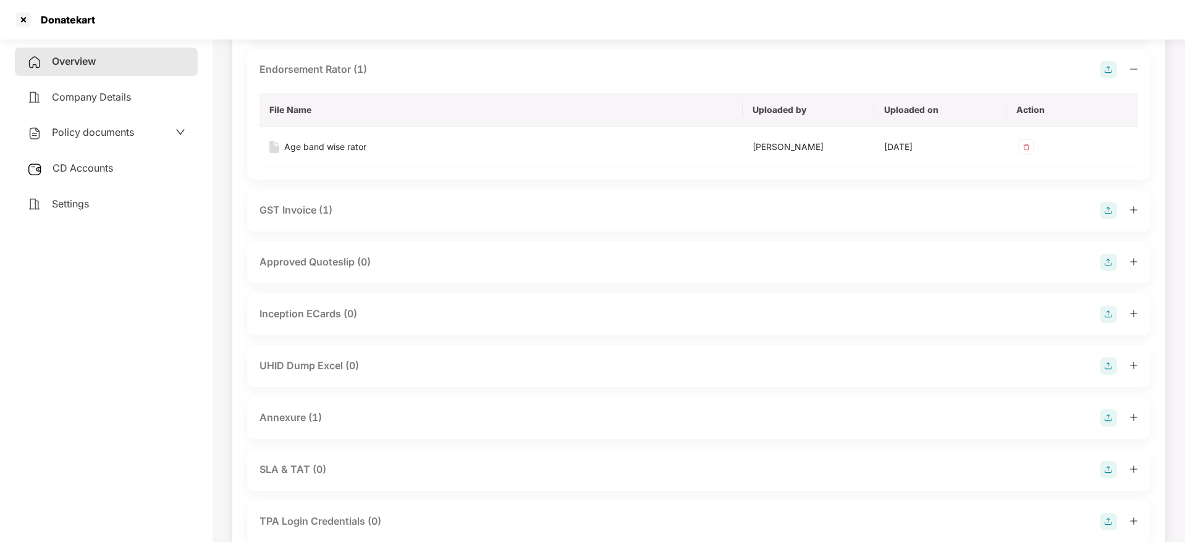
scroll to position [683, 0]
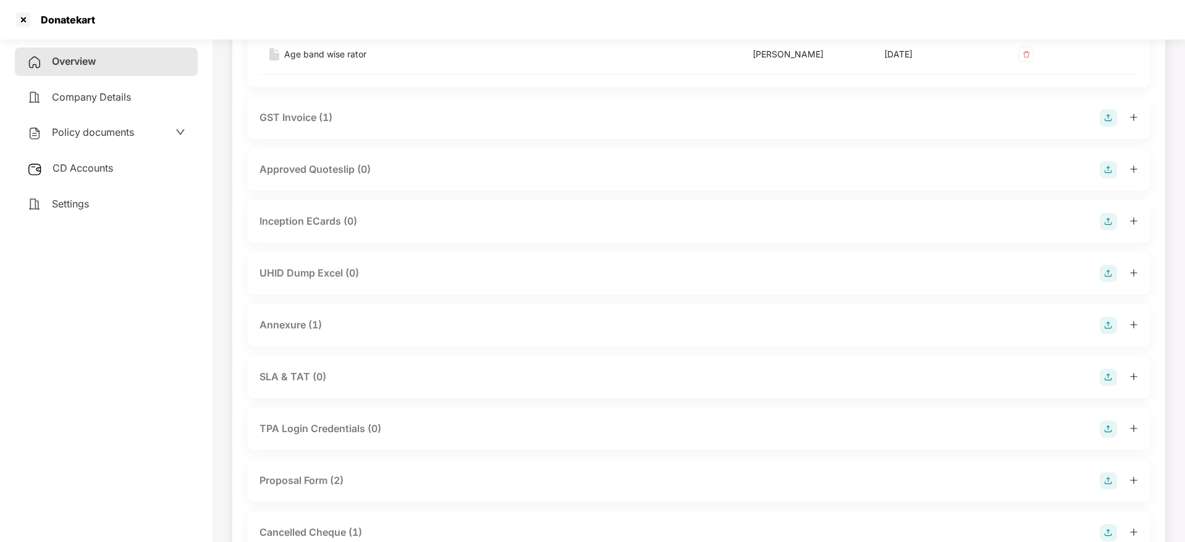
click at [1133, 321] on icon "plus" at bounding box center [1133, 325] width 9 height 9
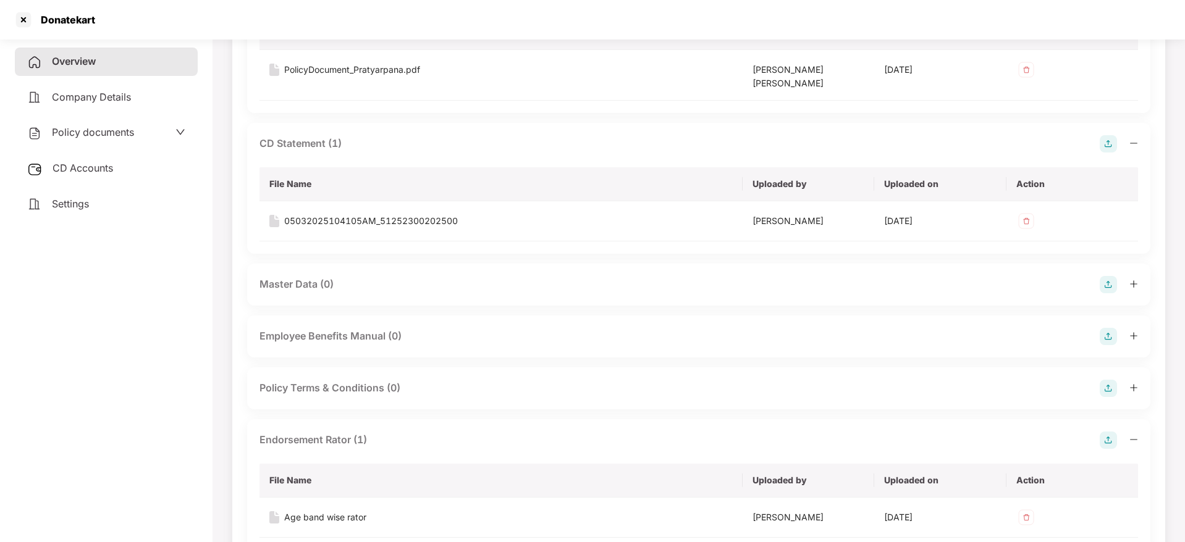
click at [101, 68] on div "Overview" at bounding box center [106, 62] width 183 height 28
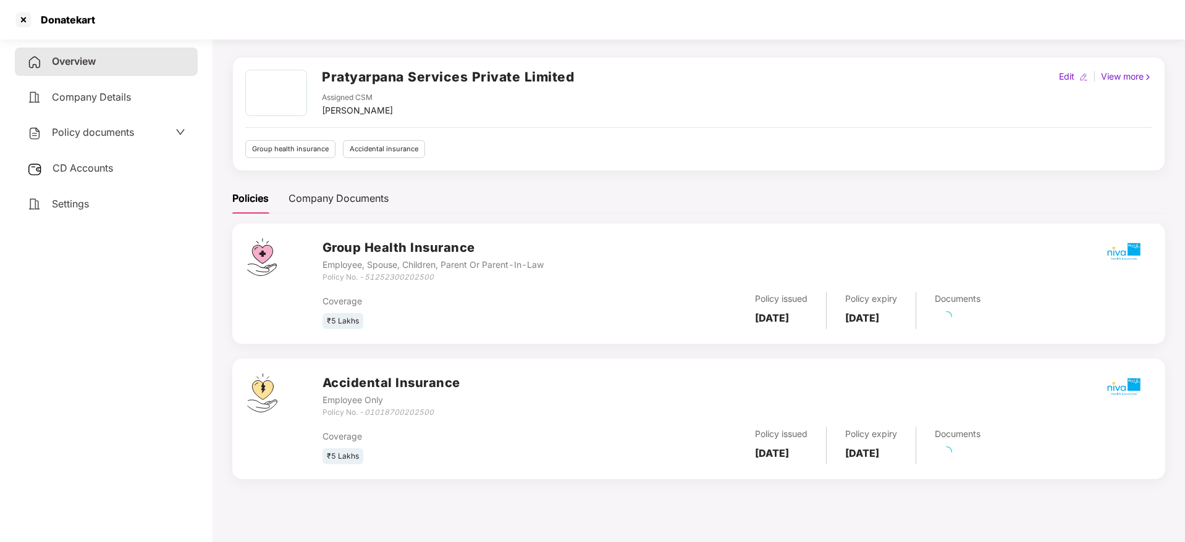
scroll to position [34, 0]
click at [985, 460] on link "72 Pending" at bounding box center [961, 456] width 53 height 12
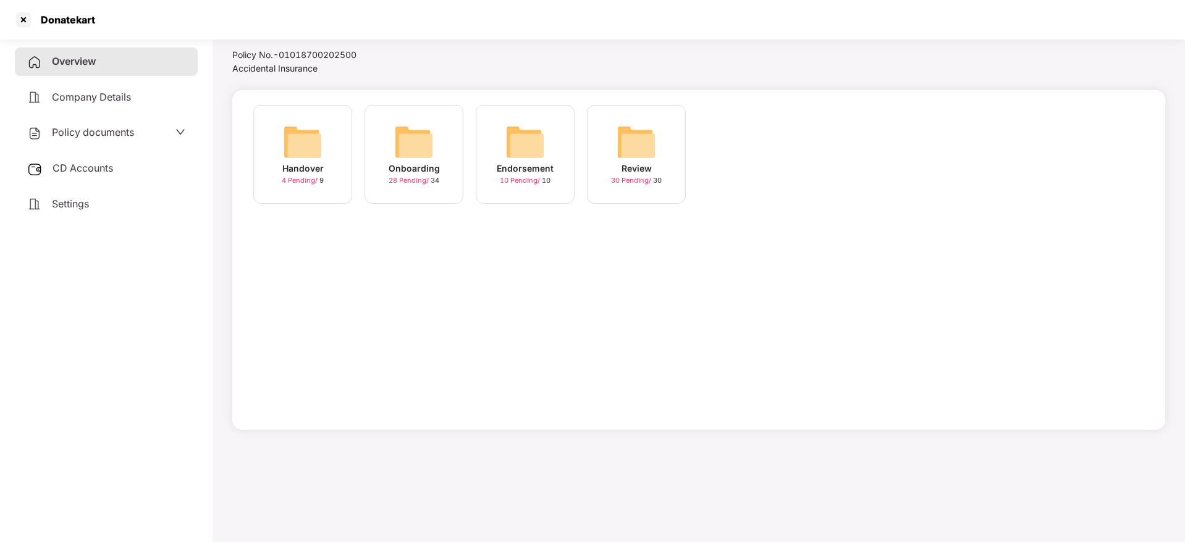
click at [414, 167] on div "Onboarding" at bounding box center [414, 169] width 51 height 14
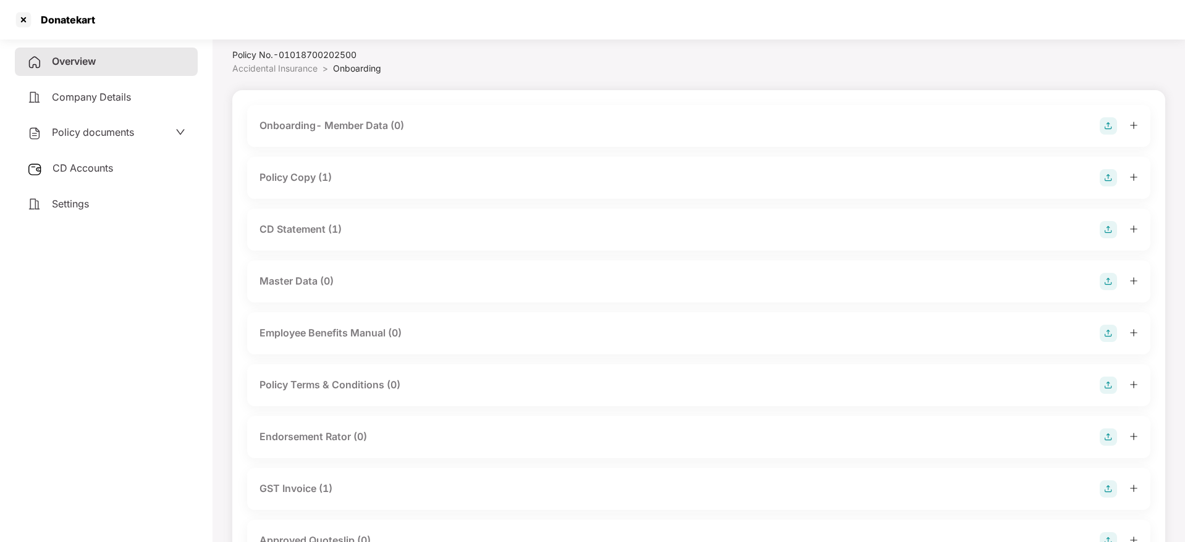
click at [1133, 175] on icon "plus" at bounding box center [1133, 177] width 1 height 7
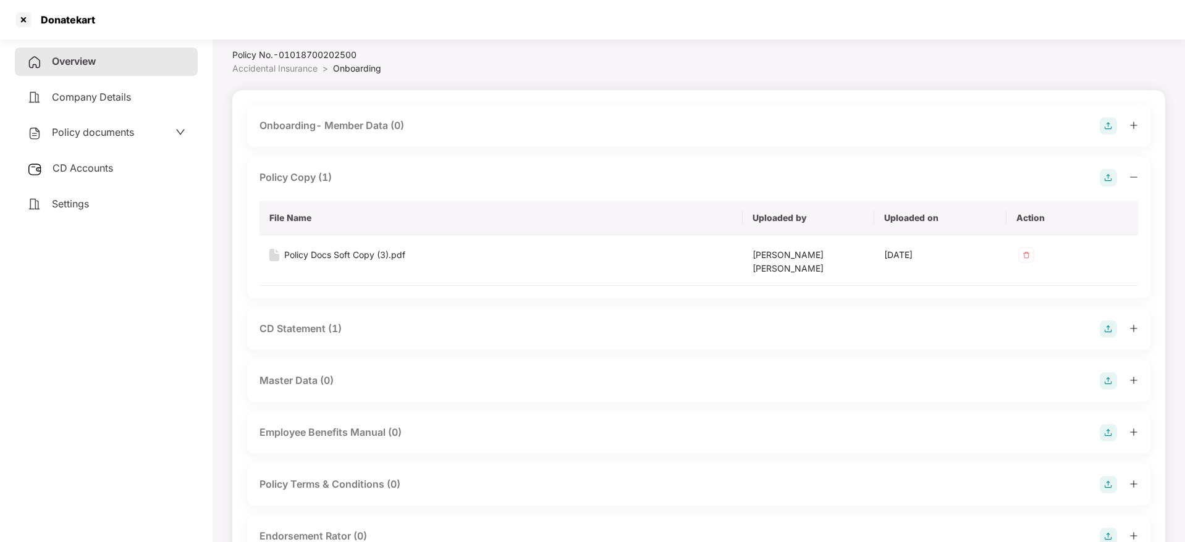
click at [1134, 324] on icon "plus" at bounding box center [1133, 328] width 9 height 9
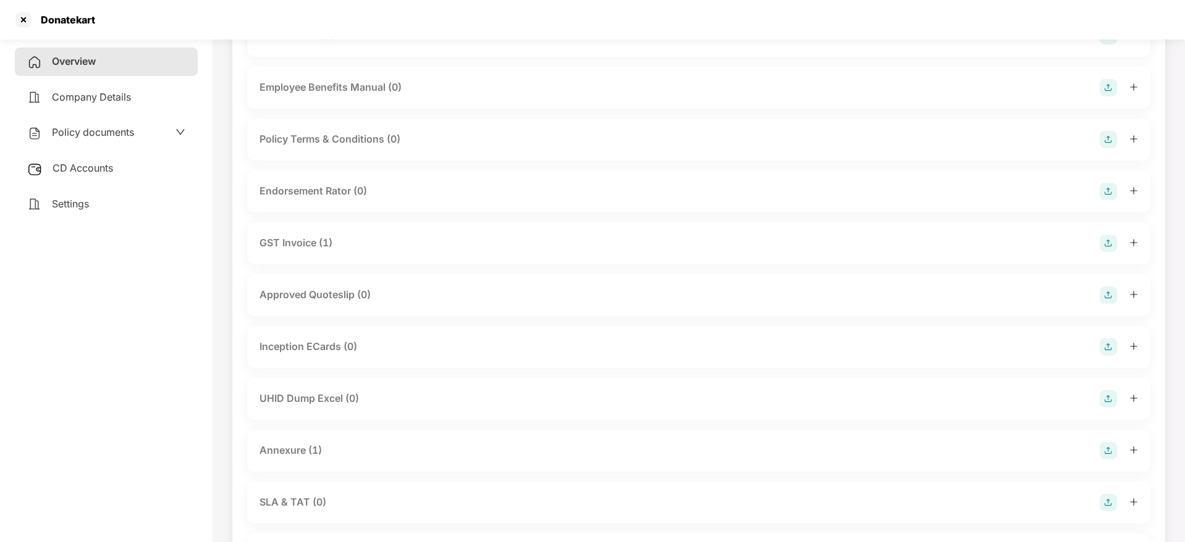
scroll to position [497, 0]
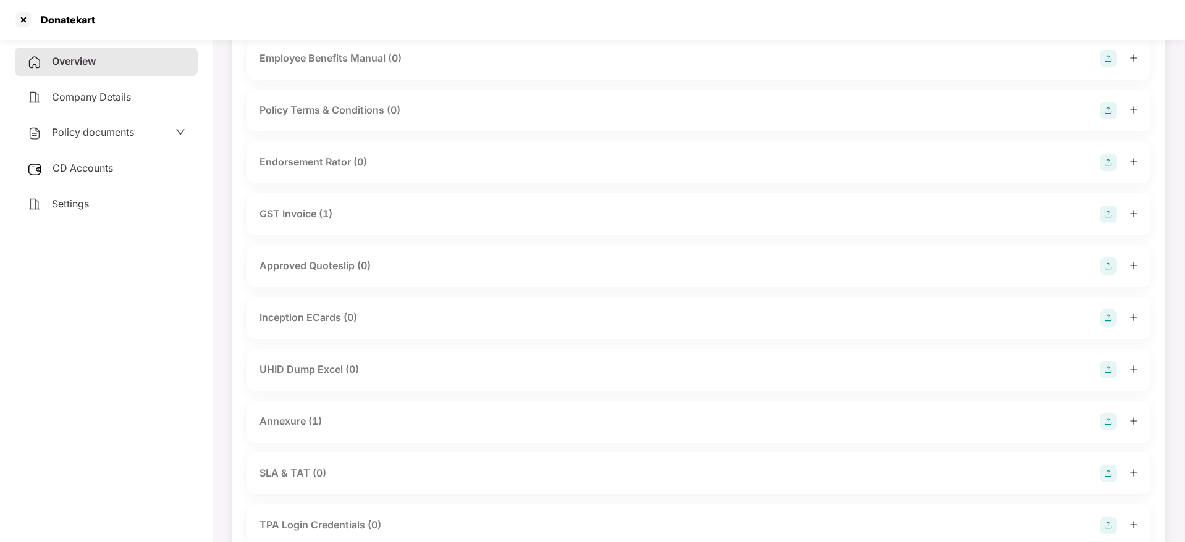
click at [1132, 421] on icon "plus" at bounding box center [1133, 421] width 7 height 1
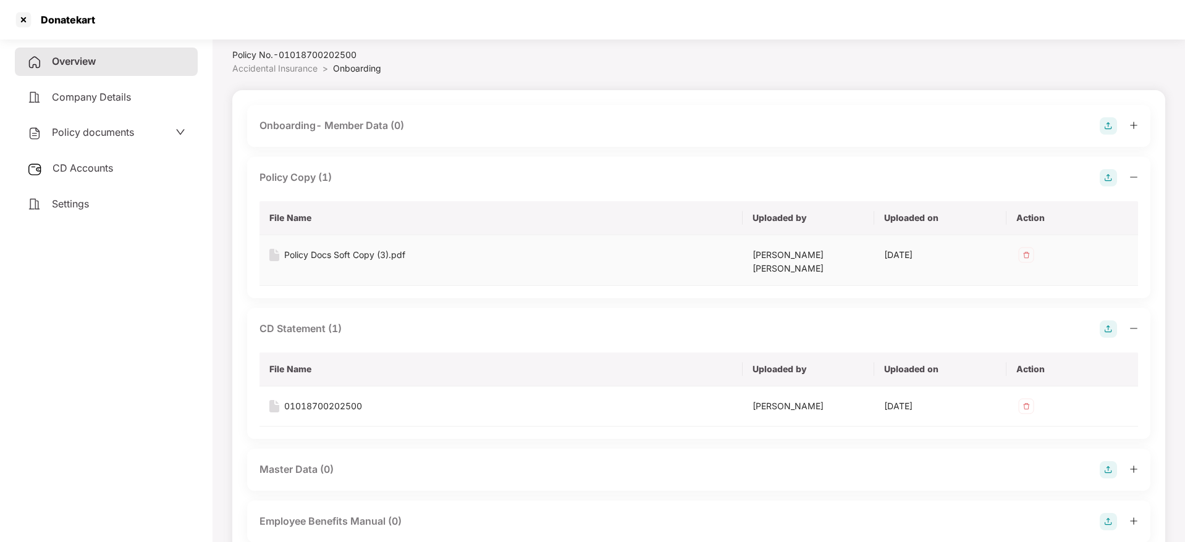
scroll to position [0, 0]
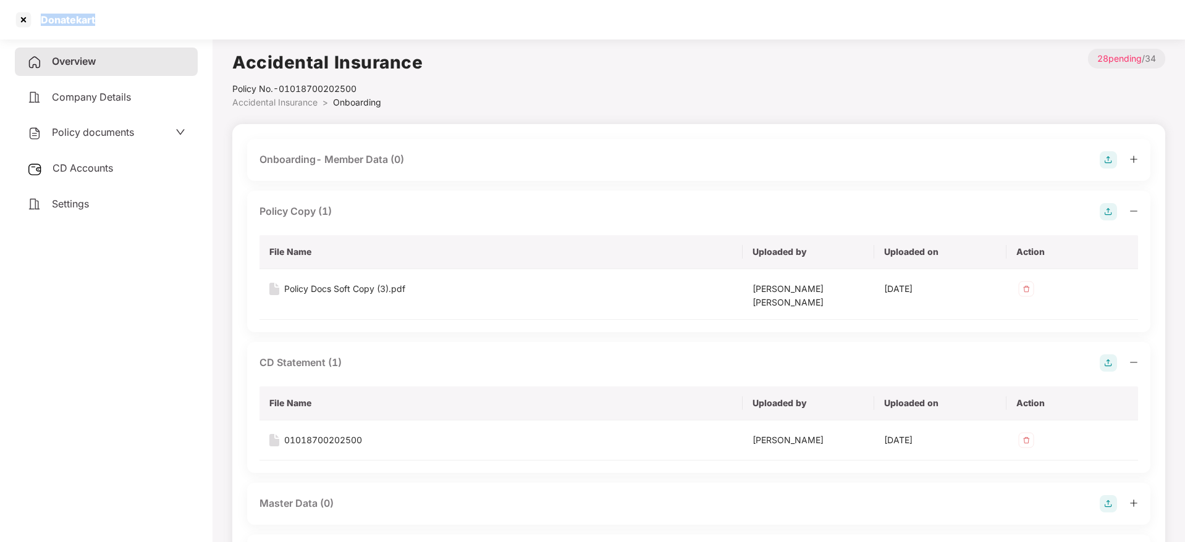
drag, startPoint x: 40, startPoint y: 20, endPoint x: 99, endPoint y: 18, distance: 59.9
click at [99, 18] on div "Donatekart" at bounding box center [592, 20] width 1185 height 40
copy div "Donatekart"
click at [26, 16] on div at bounding box center [24, 20] width 20 height 20
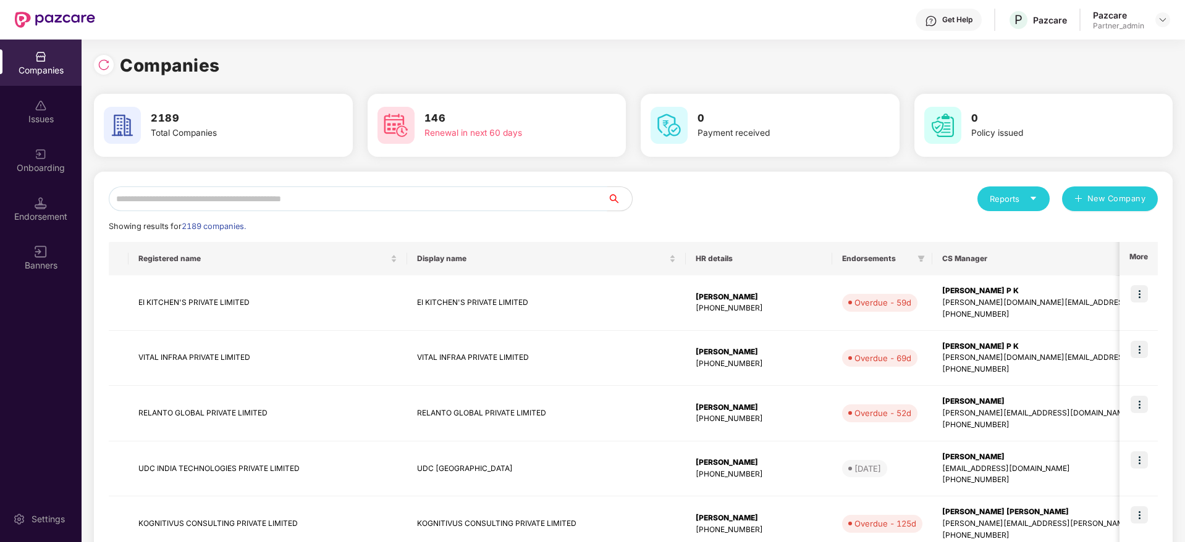
click at [336, 201] on input "text" at bounding box center [358, 199] width 498 height 25
paste input "**********"
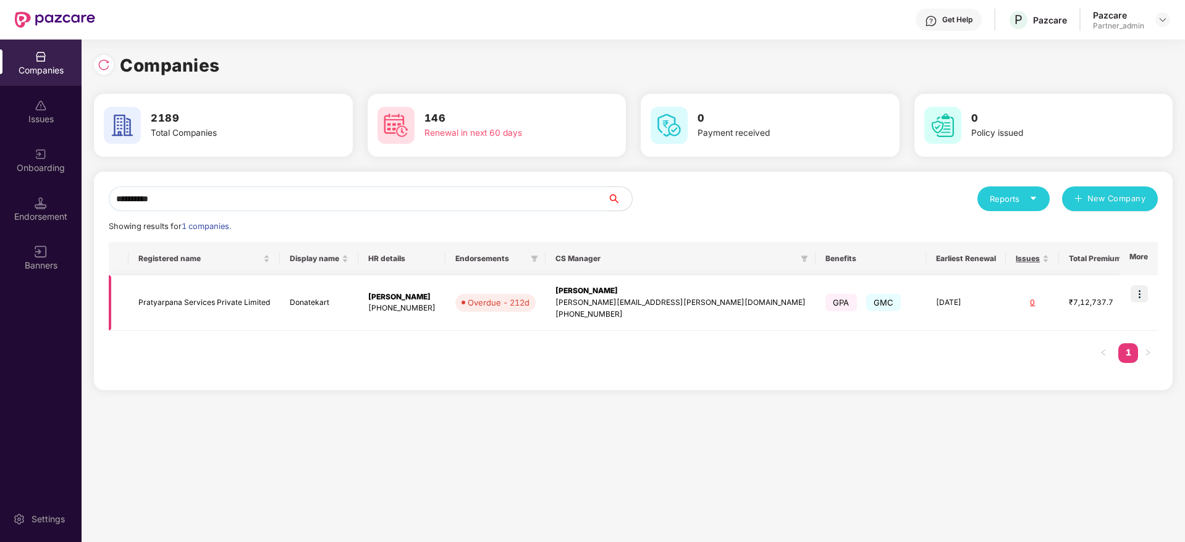
type input "**********"
drag, startPoint x: 138, startPoint y: 300, endPoint x: 182, endPoint y: 303, distance: 44.0
click at [182, 303] on td "Pratyarpana Services Private Limited" at bounding box center [203, 303] width 151 height 56
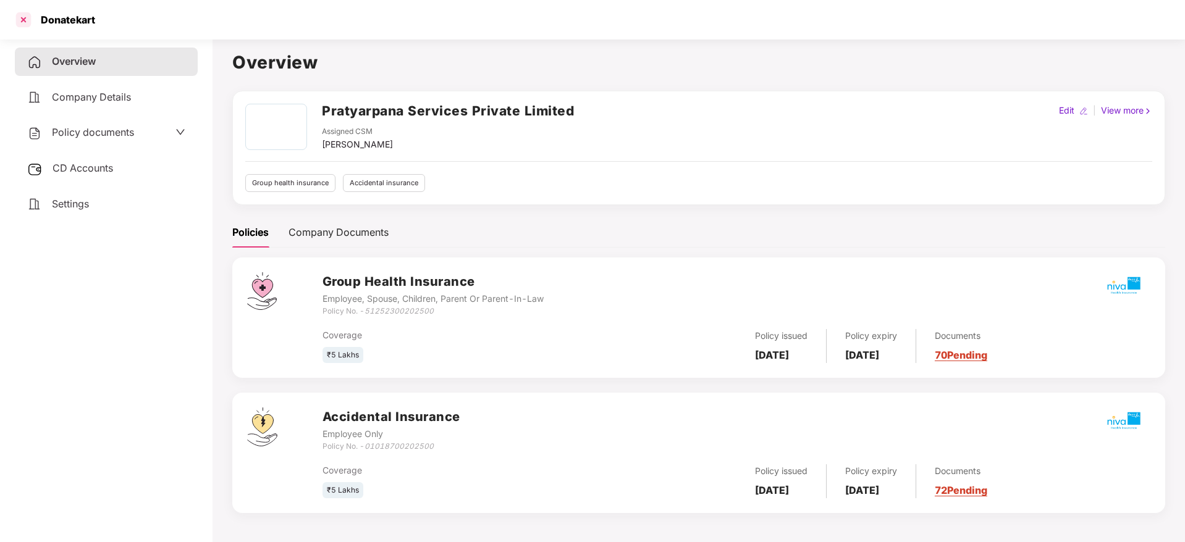
click at [25, 21] on div at bounding box center [24, 20] width 20 height 20
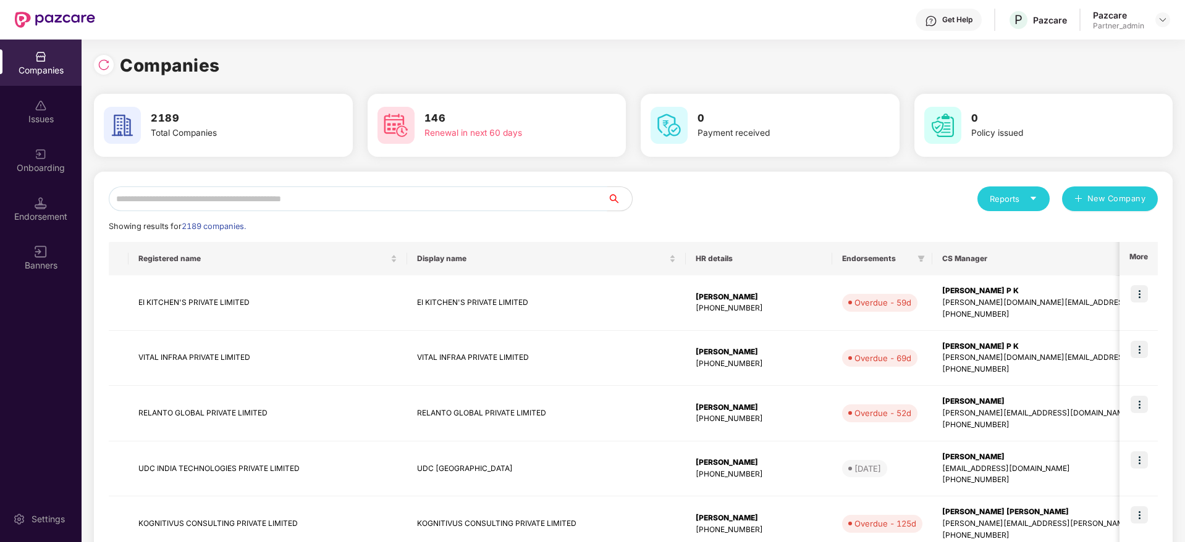
click at [360, 202] on input "text" at bounding box center [358, 199] width 498 height 25
paste input "**********"
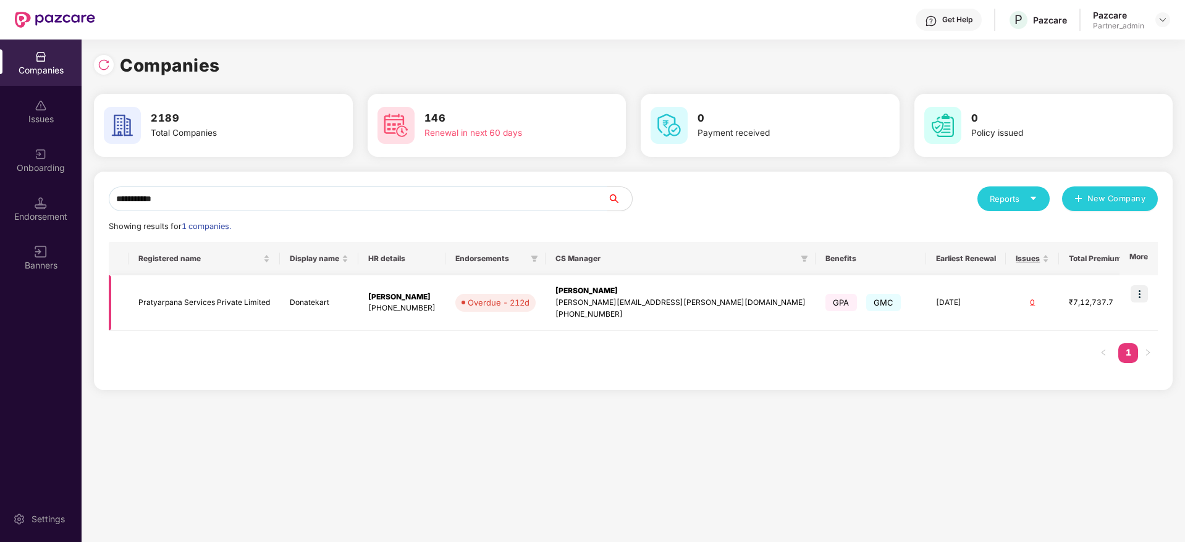
type input "**********"
click at [610, 292] on div "[PERSON_NAME]" at bounding box center [680, 291] width 250 height 12
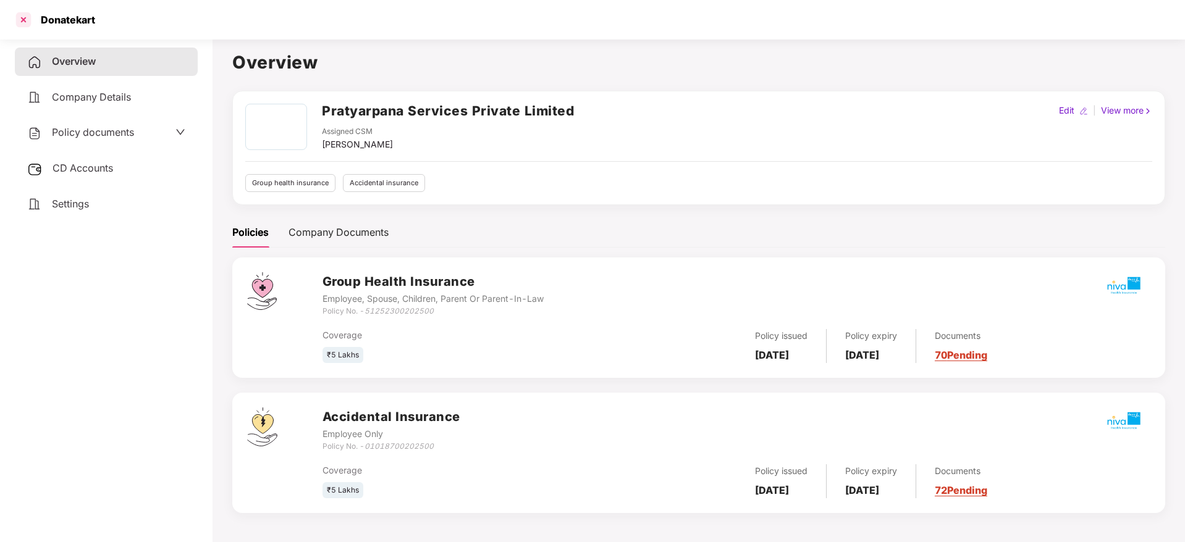
click at [26, 19] on div at bounding box center [24, 20] width 20 height 20
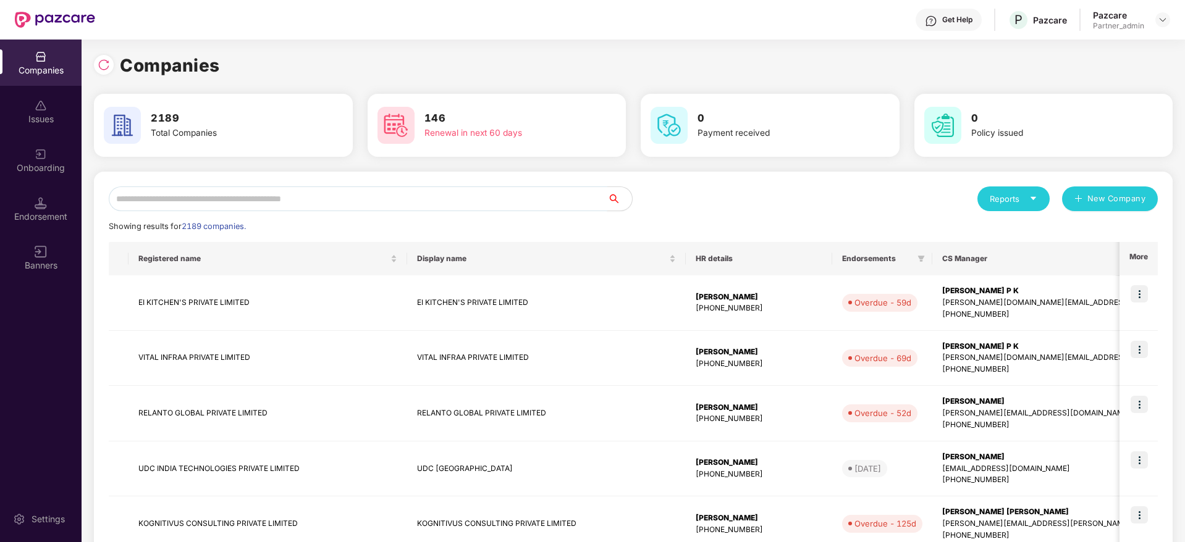
click at [242, 203] on input "text" at bounding box center [358, 199] width 498 height 25
paste input "*******"
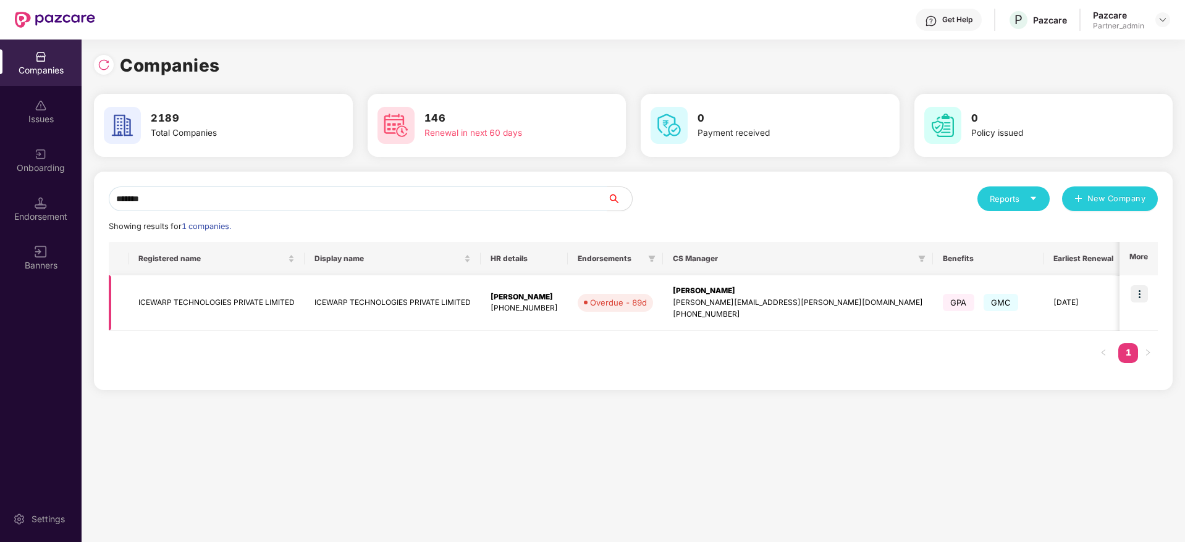
type input "*******"
click at [1145, 296] on img at bounding box center [1138, 293] width 17 height 17
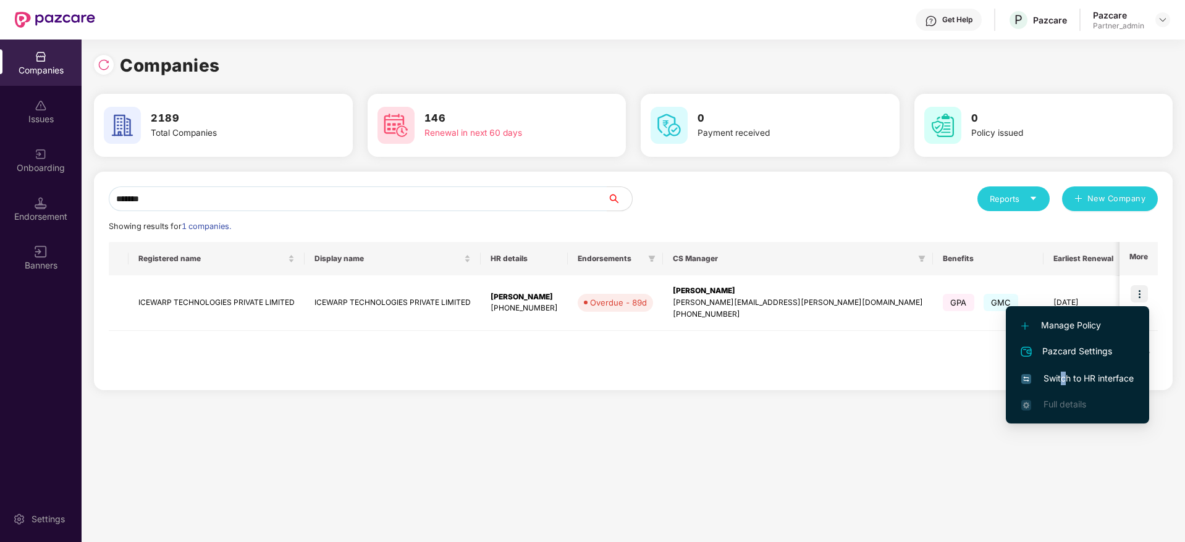
click at [1065, 374] on span "Switch to HR interface" at bounding box center [1077, 379] width 112 height 14
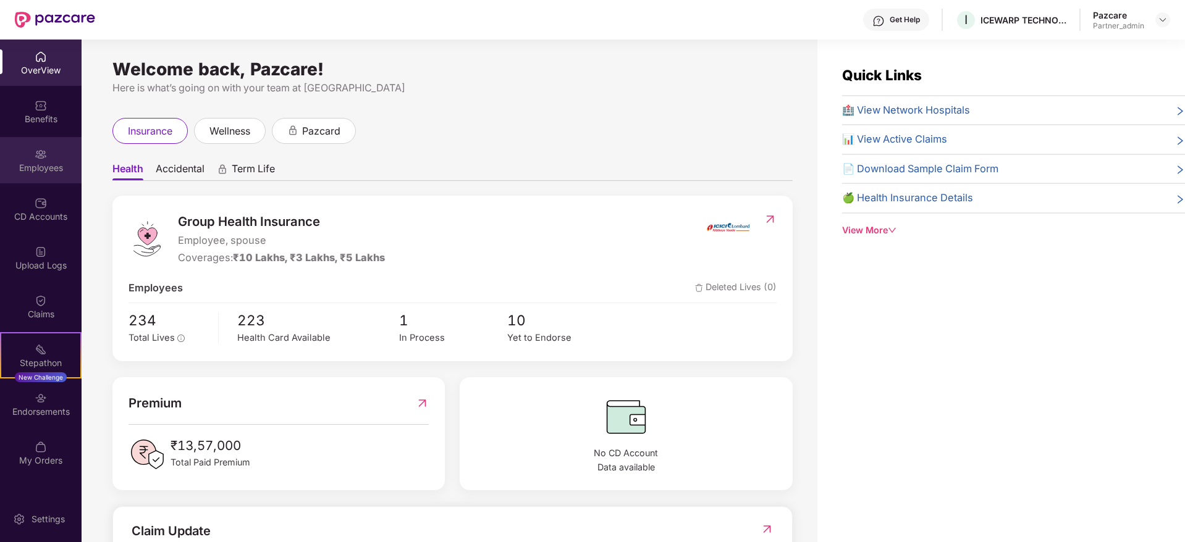
click at [55, 158] on div "Employees" at bounding box center [41, 160] width 82 height 46
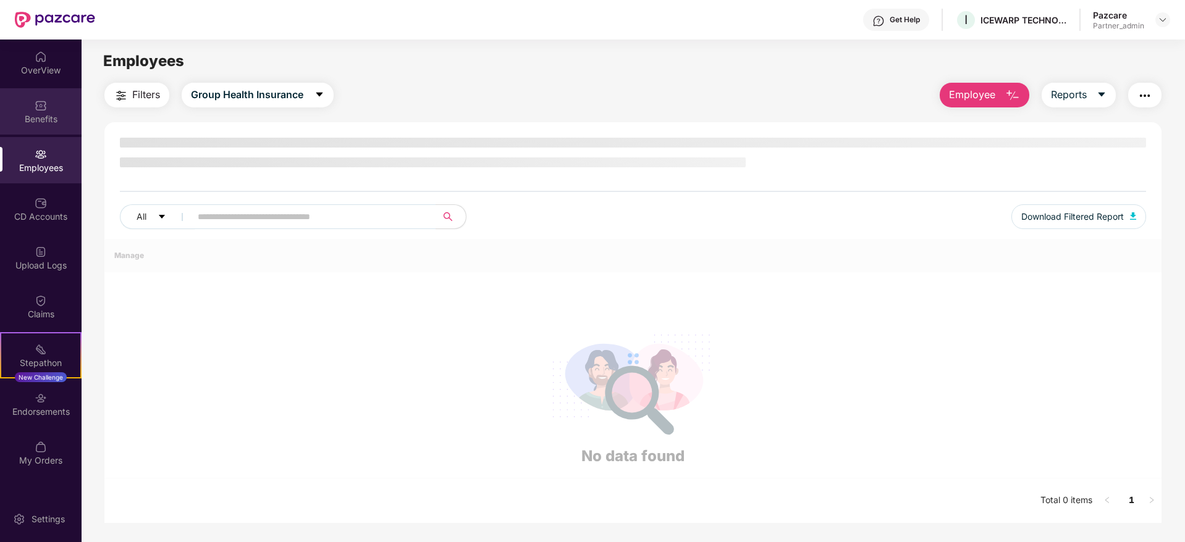
click at [52, 123] on div "Benefits" at bounding box center [41, 119] width 82 height 12
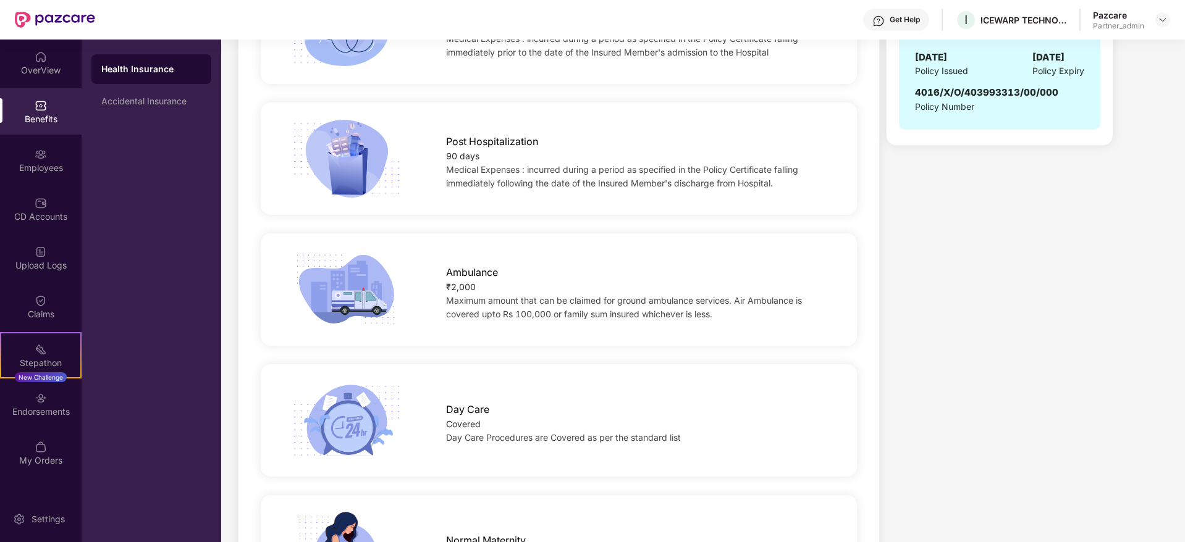
scroll to position [1019, 0]
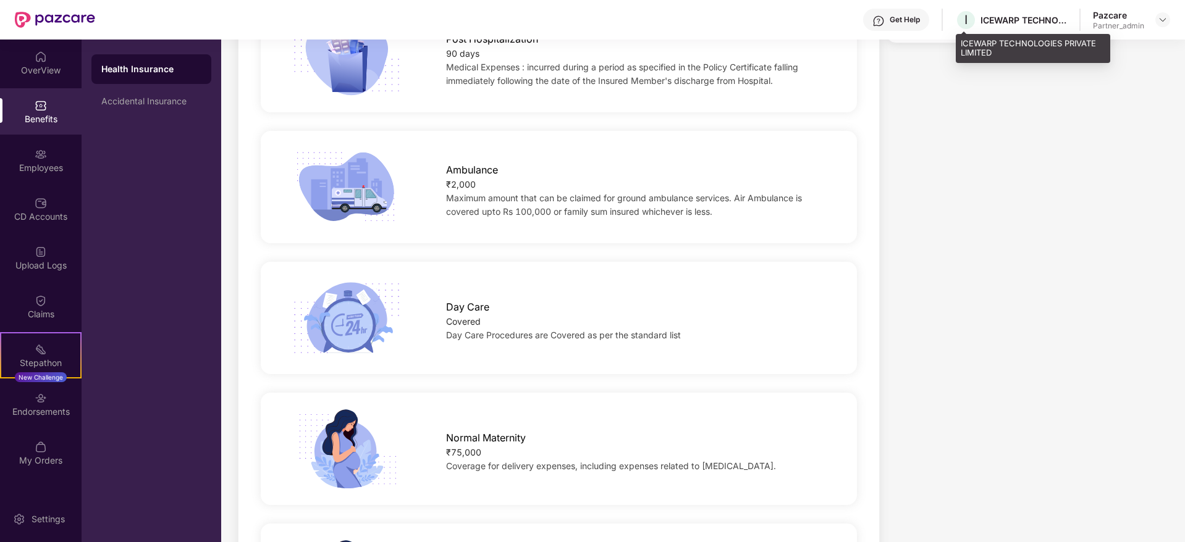
click at [999, 22] on div "ICEWARP TECHNOLOGIES PRIVATE LIMITED" at bounding box center [1023, 20] width 86 height 12
copy div "ICEWARP"
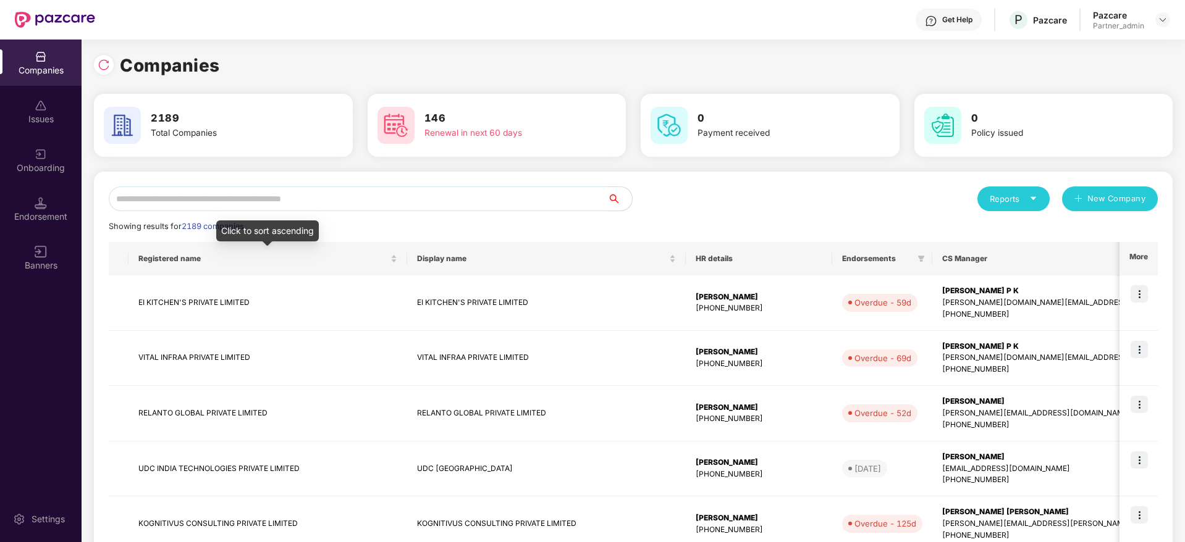
click at [295, 203] on input "text" at bounding box center [358, 199] width 498 height 25
paste input "*******"
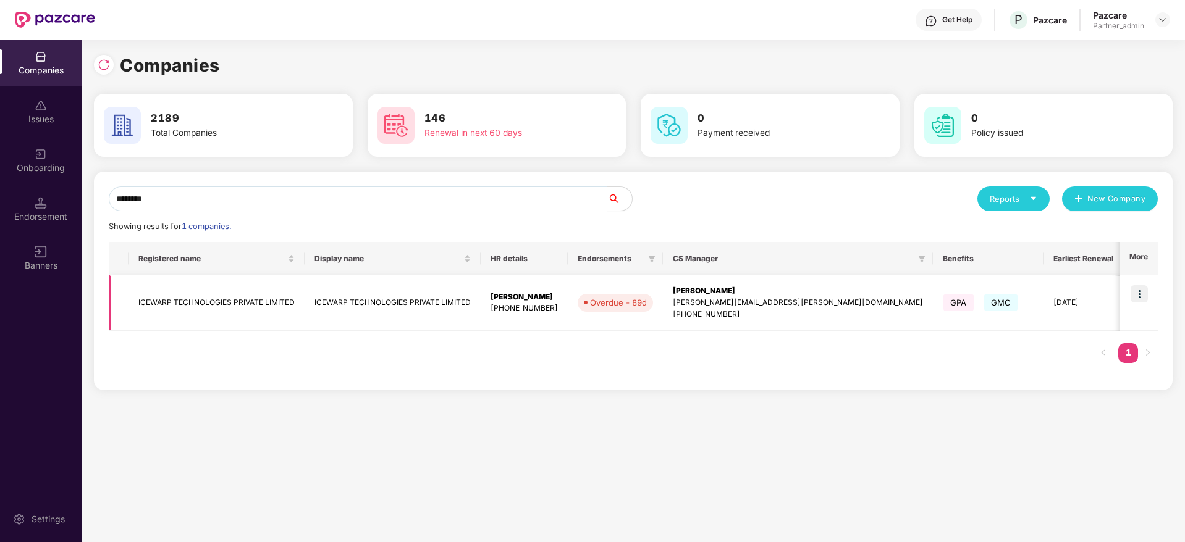
type input "*******"
click at [718, 289] on div "[PERSON_NAME]" at bounding box center [798, 291] width 250 height 12
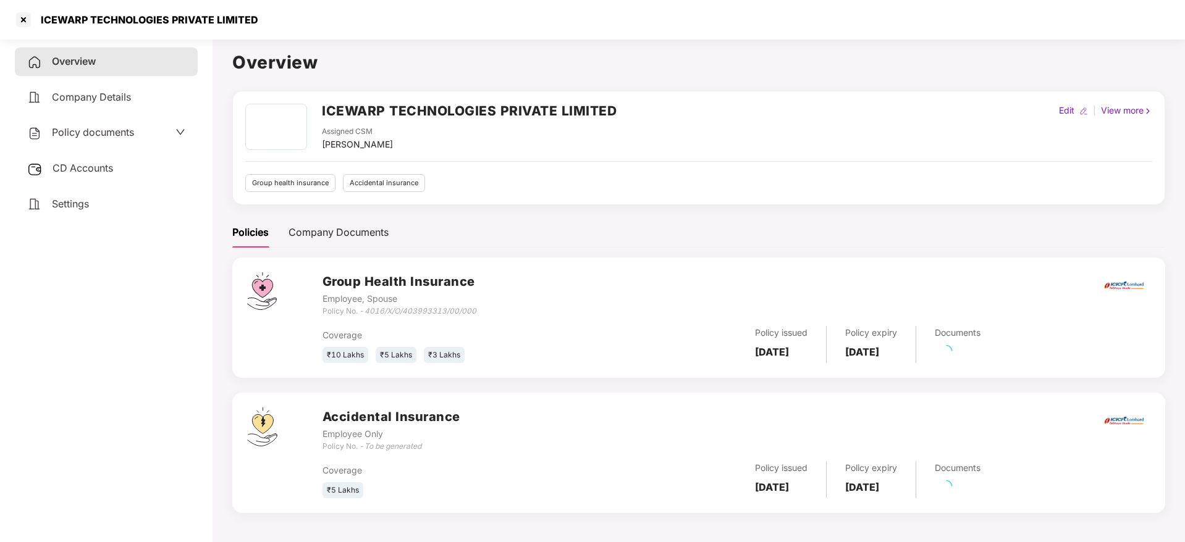
click at [98, 165] on span "CD Accounts" at bounding box center [83, 168] width 61 height 12
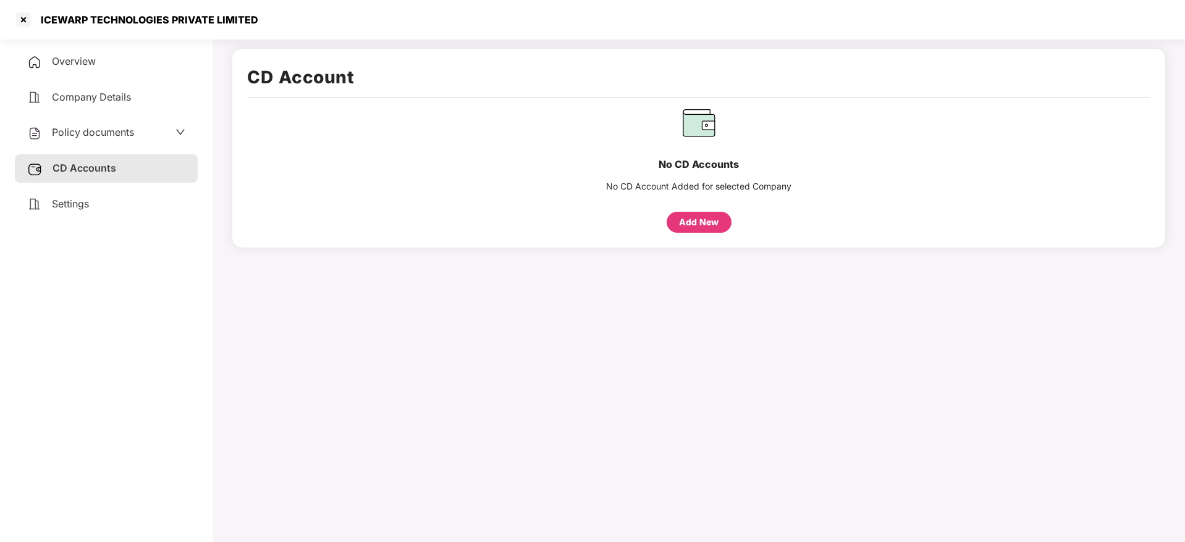
click at [95, 206] on div "Settings" at bounding box center [106, 204] width 183 height 28
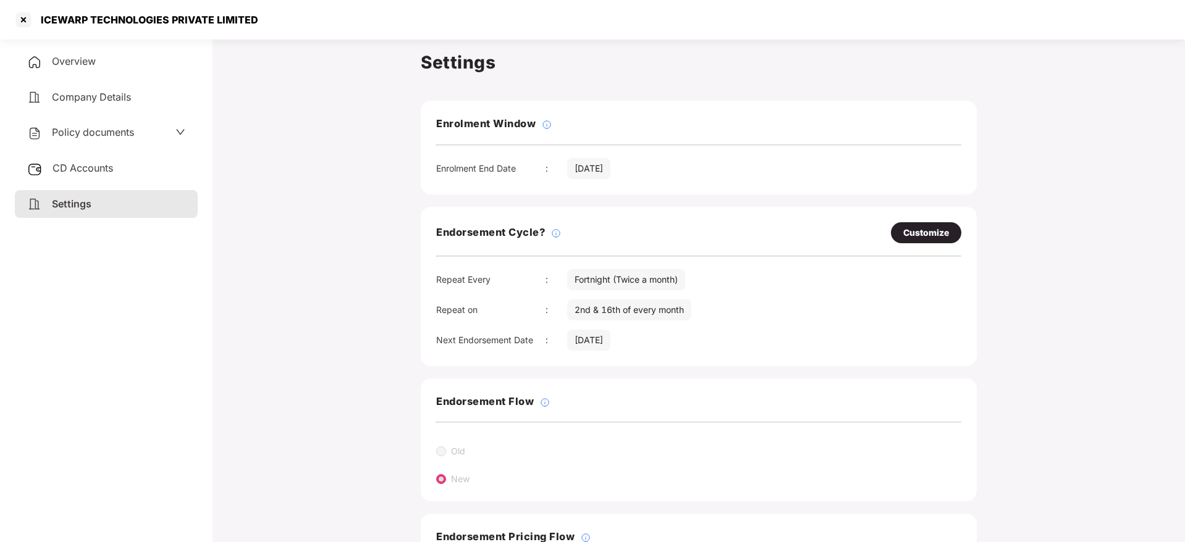
click at [103, 53] on div "Overview" at bounding box center [106, 62] width 183 height 28
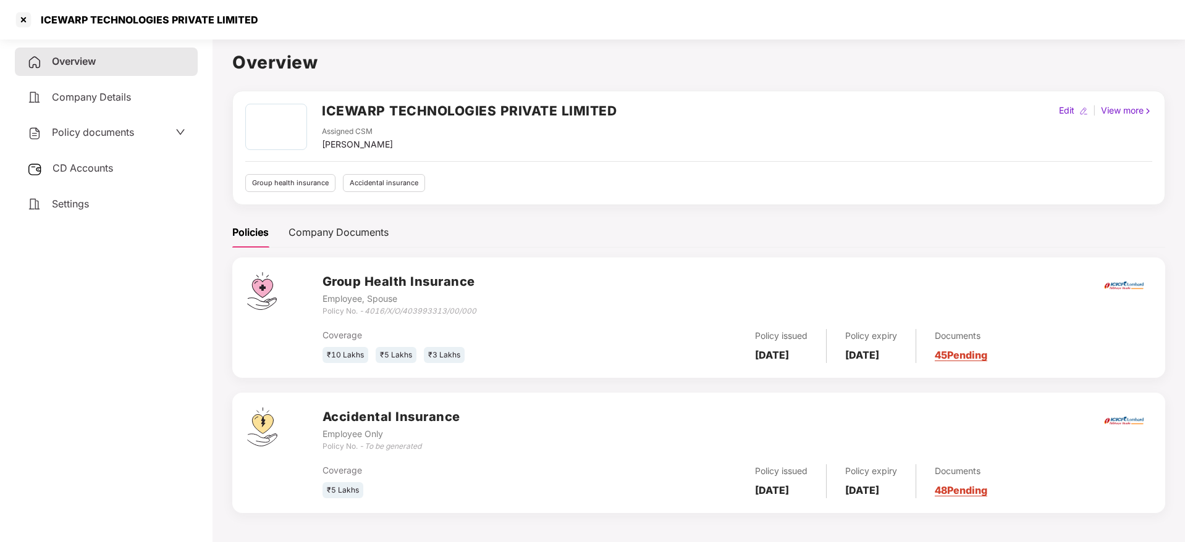
click at [987, 356] on link "45 Pending" at bounding box center [961, 355] width 53 height 12
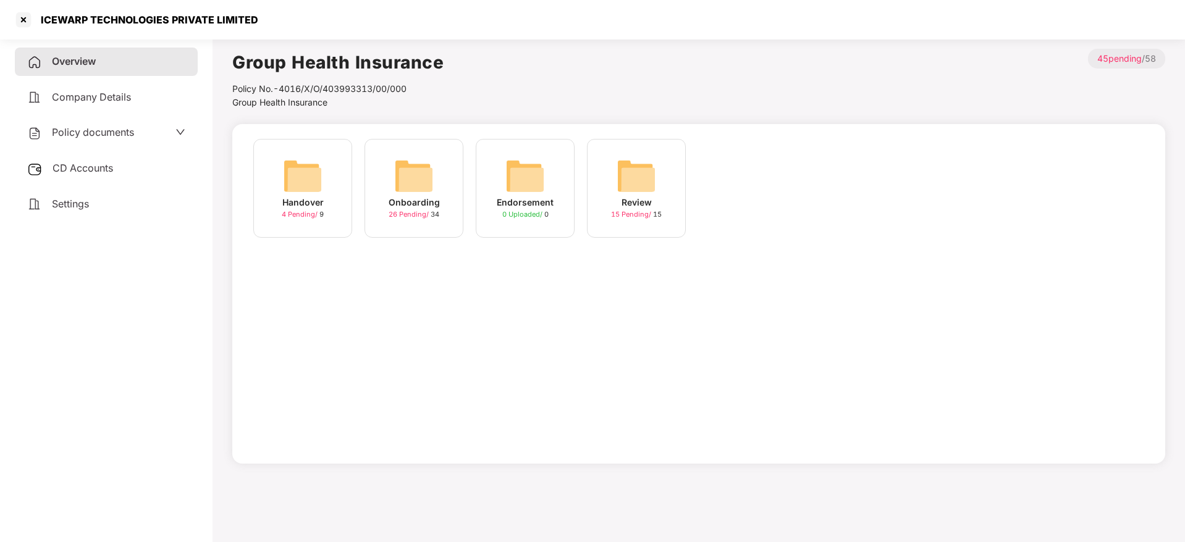
click at [424, 184] on img at bounding box center [414, 176] width 40 height 40
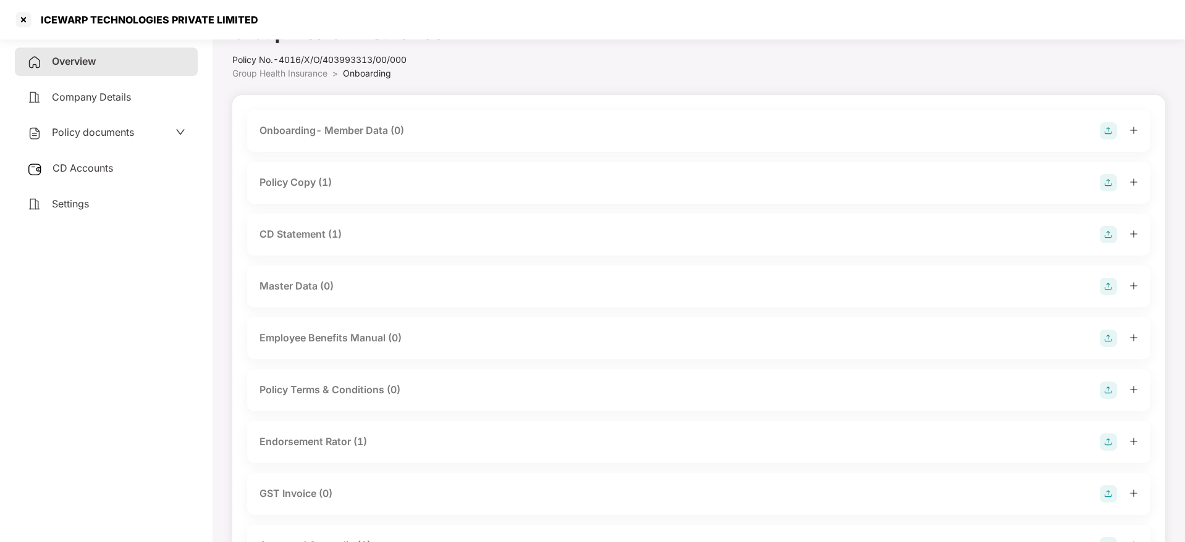
scroll to position [0, 0]
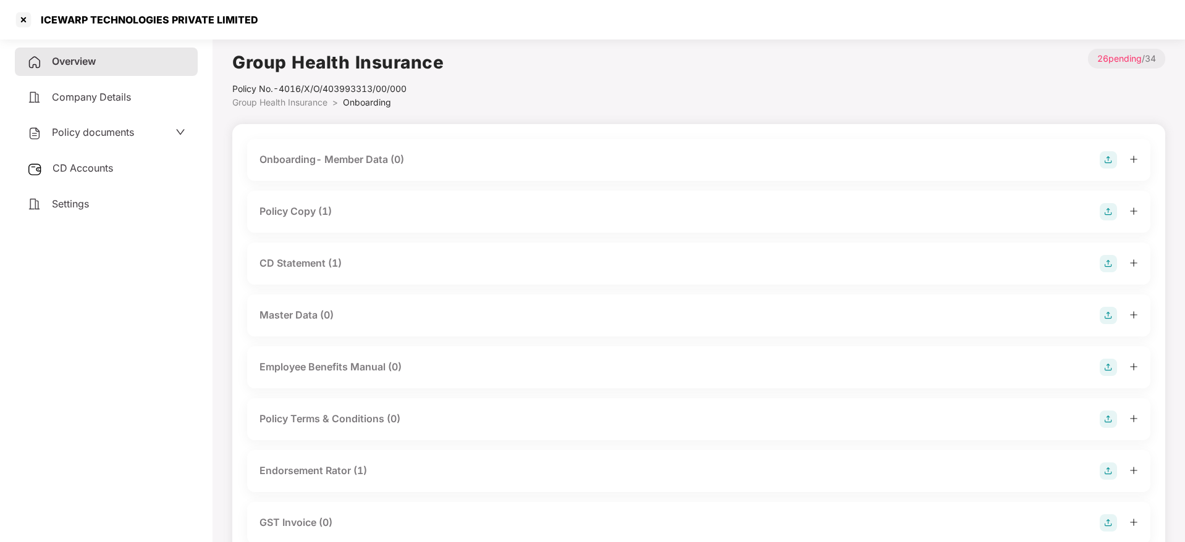
click at [1132, 214] on icon "plus" at bounding box center [1133, 211] width 9 height 9
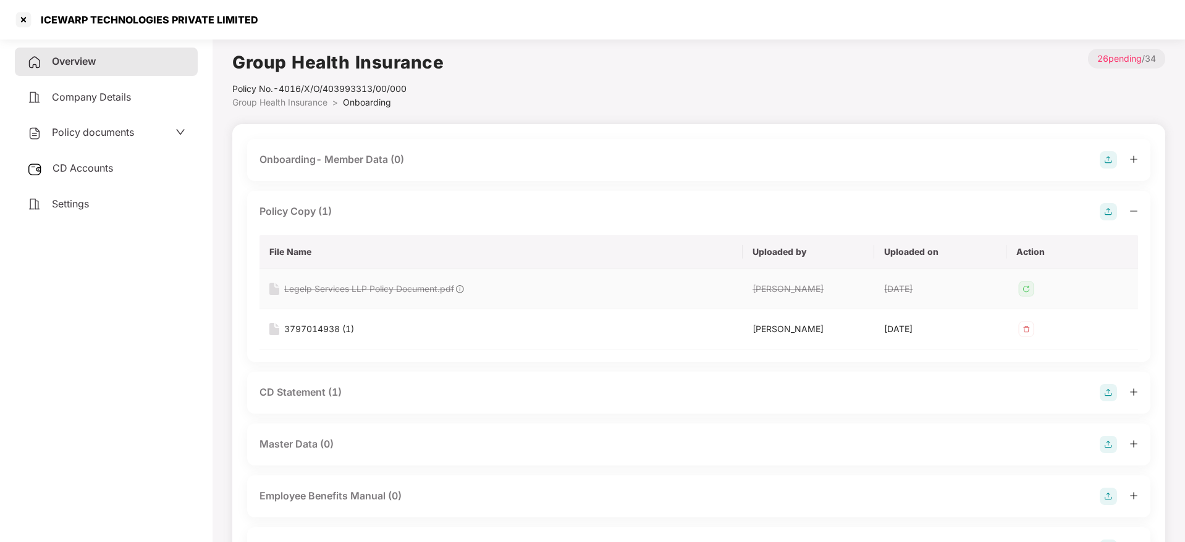
scroll to position [93, 0]
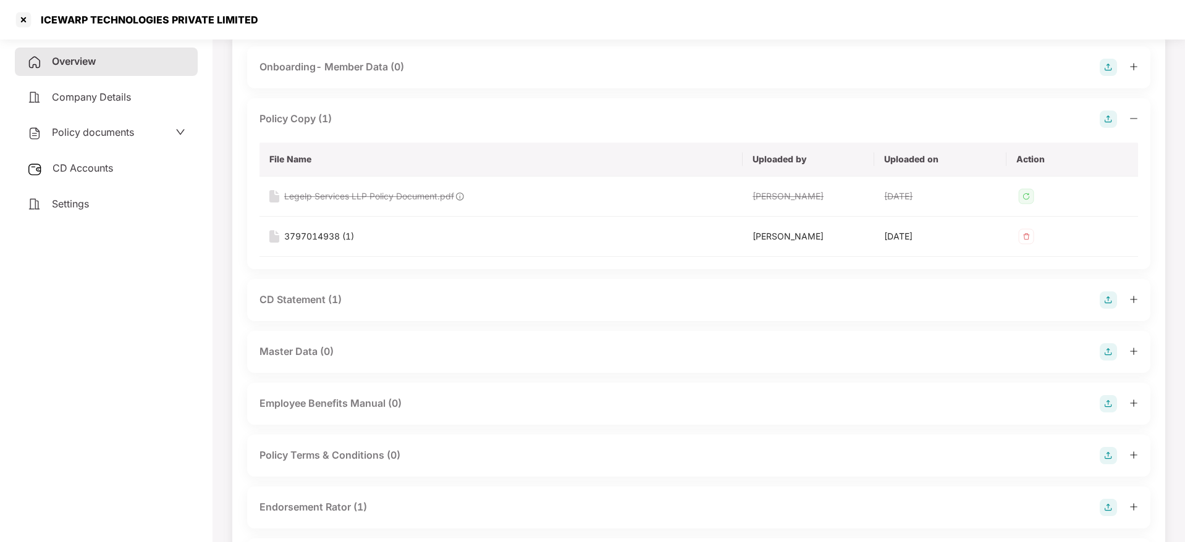
click at [1135, 300] on icon "plus" at bounding box center [1133, 299] width 9 height 9
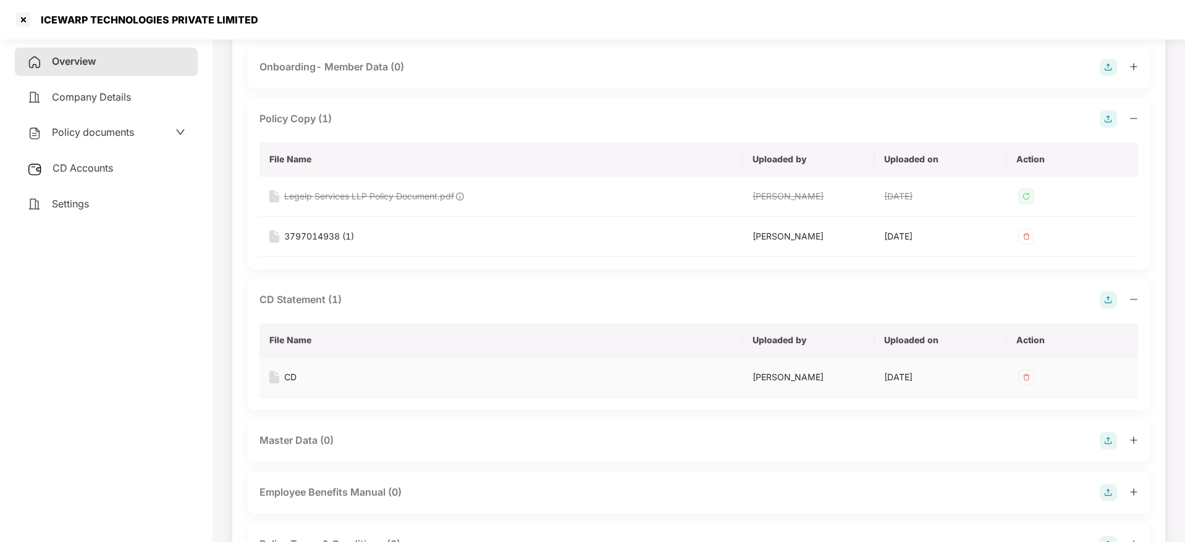
click at [295, 380] on div "CD" at bounding box center [290, 378] width 12 height 14
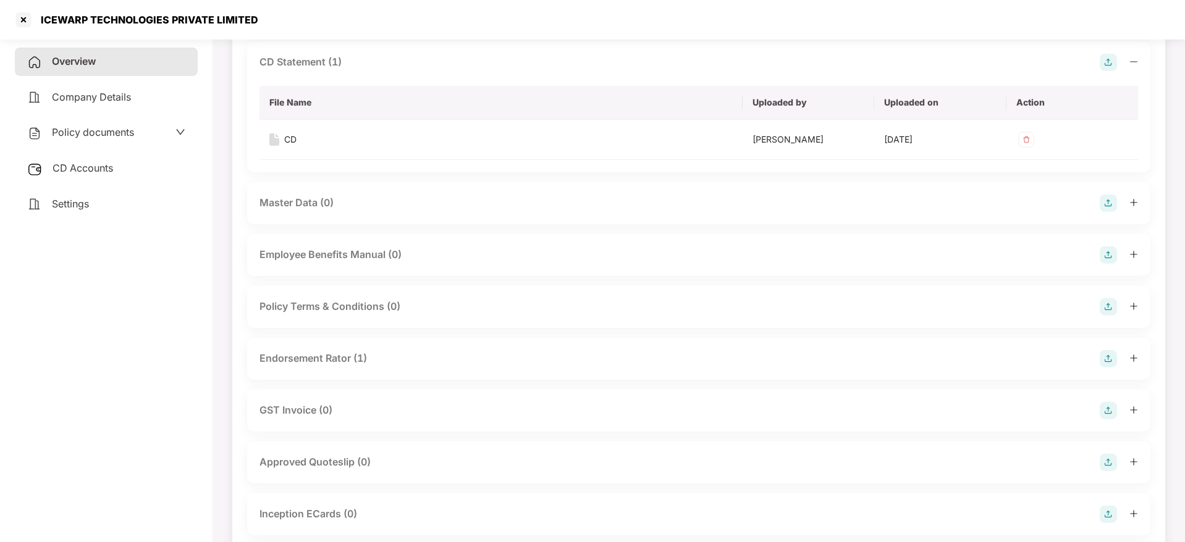
scroll to position [371, 0]
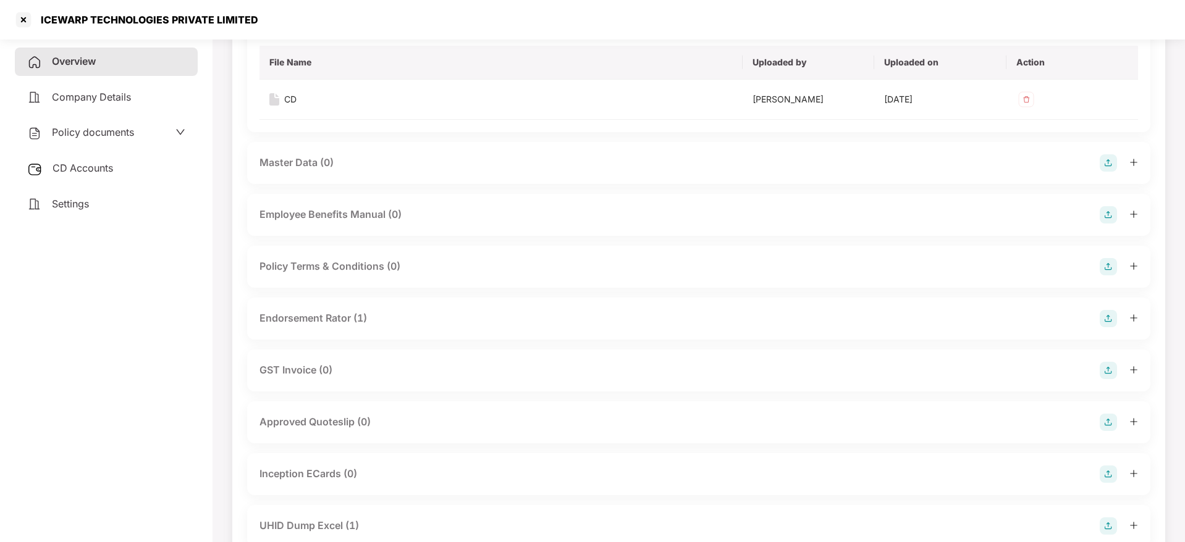
click at [1134, 319] on icon "plus" at bounding box center [1133, 318] width 9 height 9
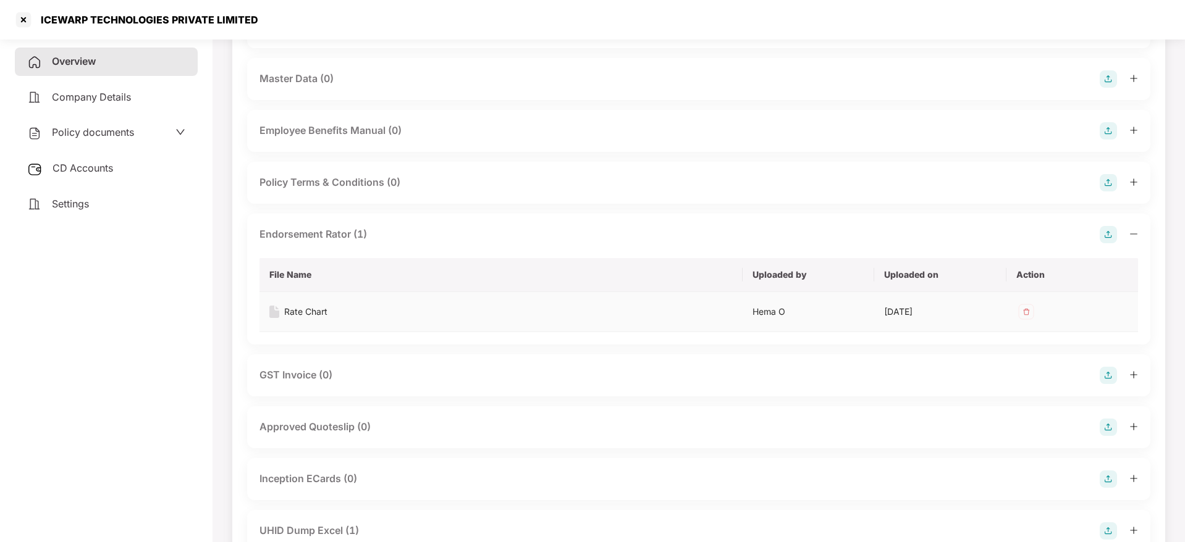
scroll to position [463, 0]
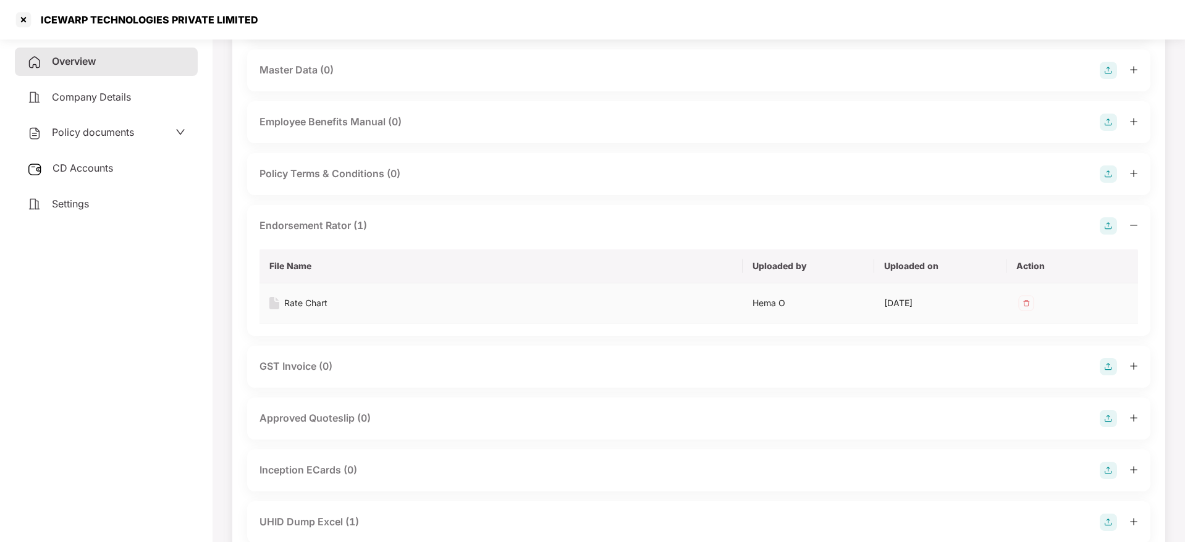
click at [314, 306] on div "Rate Chart" at bounding box center [305, 303] width 43 height 14
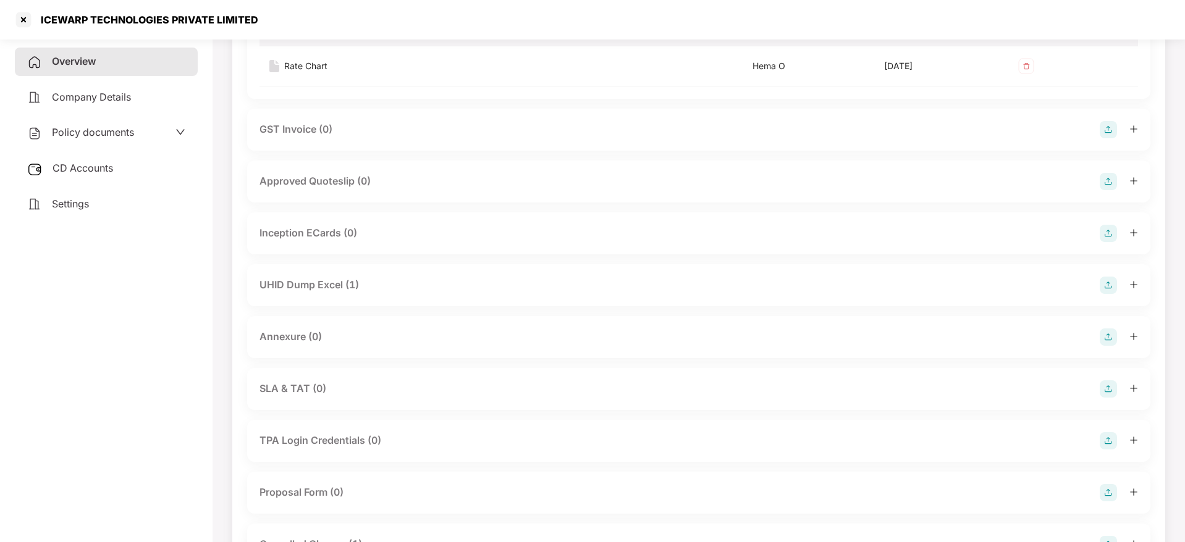
scroll to position [741, 0]
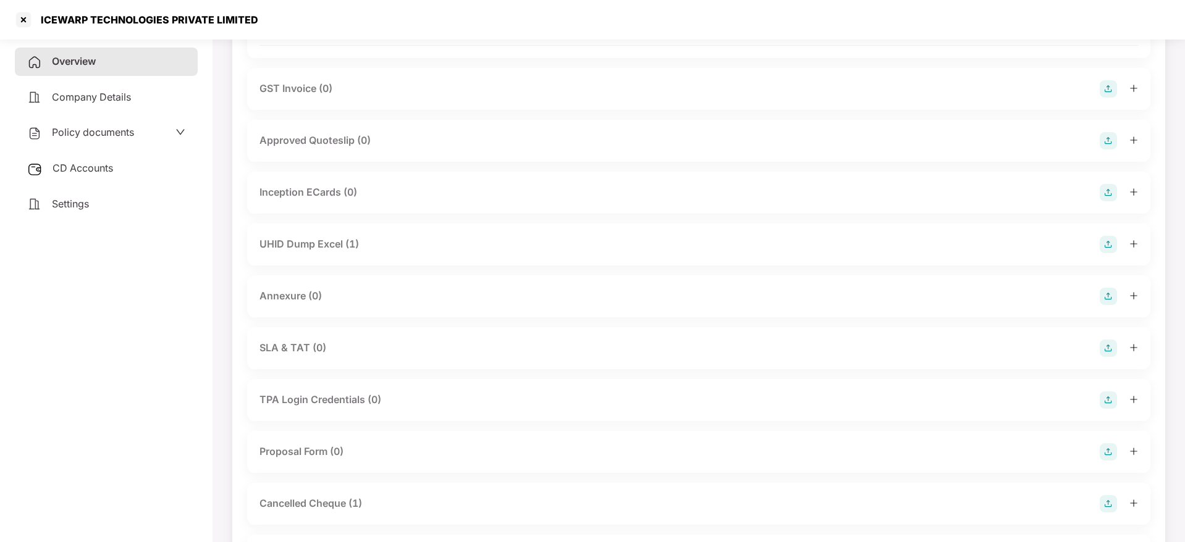
click at [1130, 242] on icon "plus" at bounding box center [1133, 244] width 9 height 9
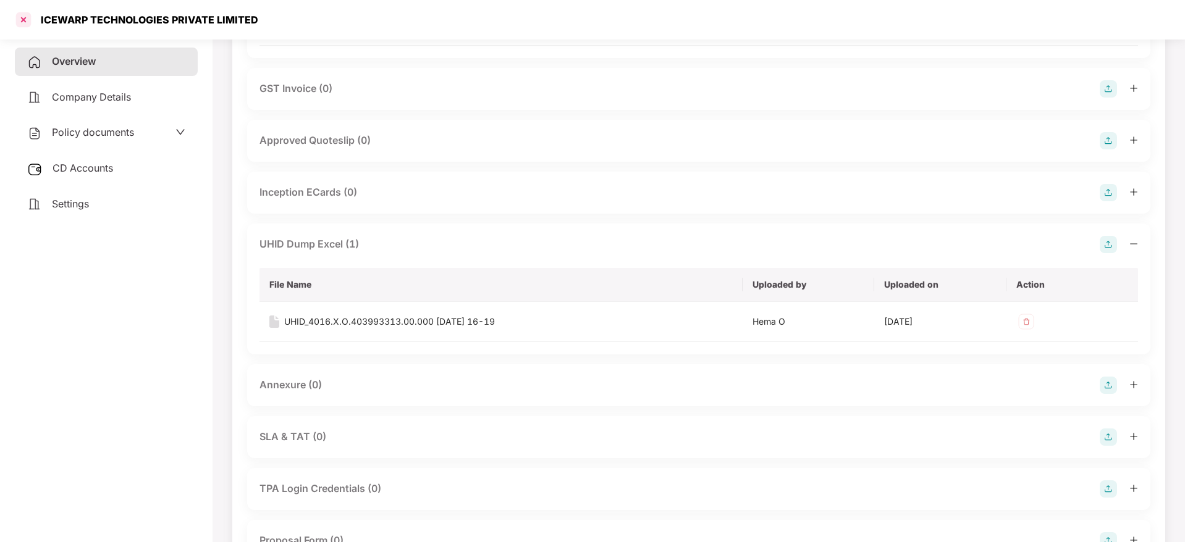
click at [24, 22] on div at bounding box center [24, 20] width 20 height 20
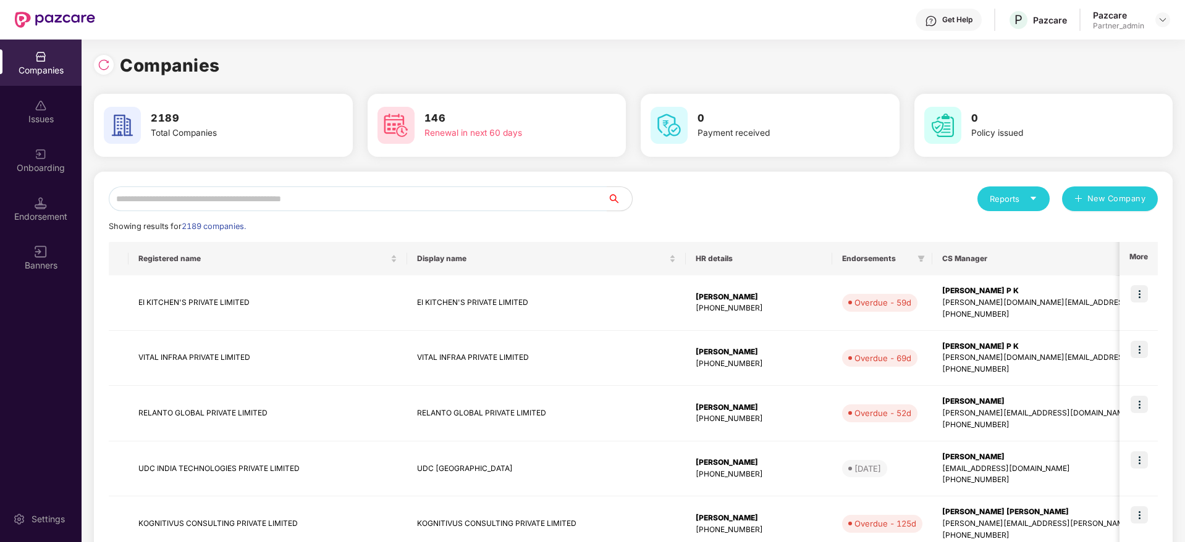
scroll to position [0, 0]
click at [316, 193] on input "text" at bounding box center [358, 199] width 498 height 25
paste input "********"
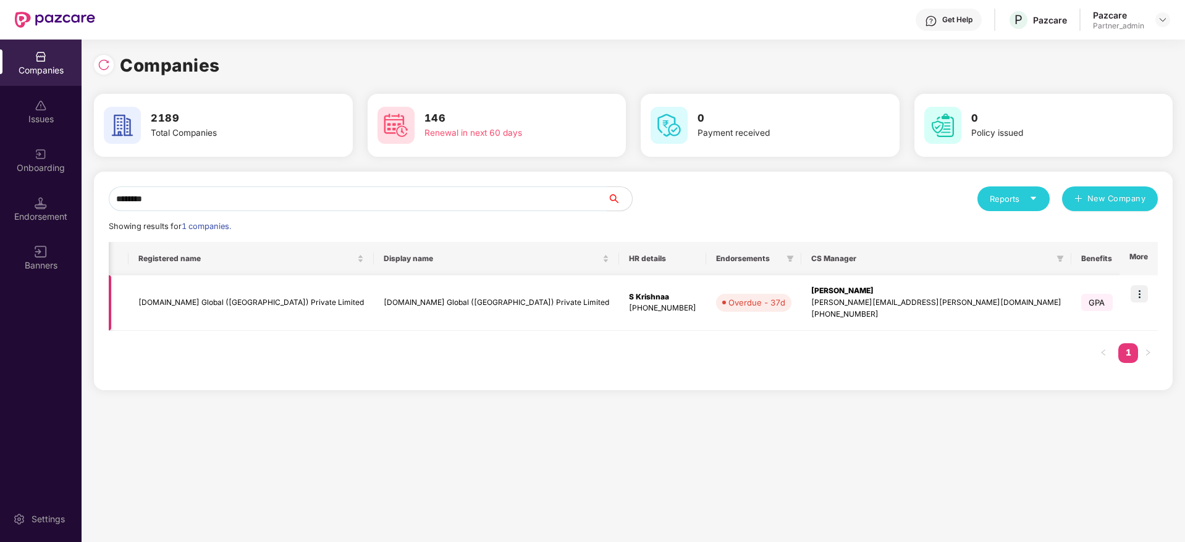
scroll to position [0, 112]
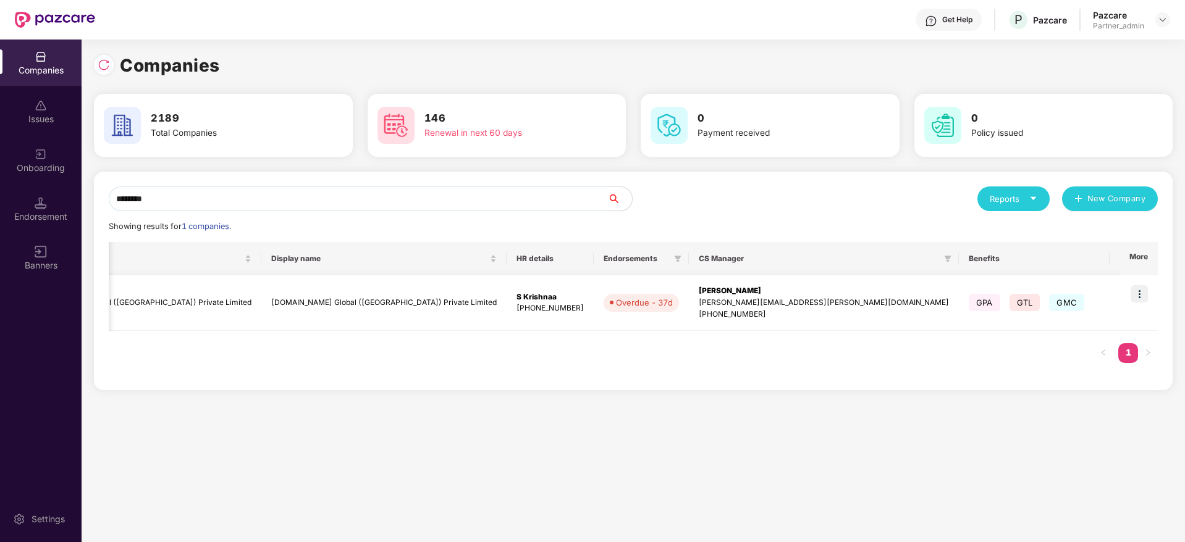
type input "********"
click at [1143, 290] on img at bounding box center [1138, 293] width 17 height 17
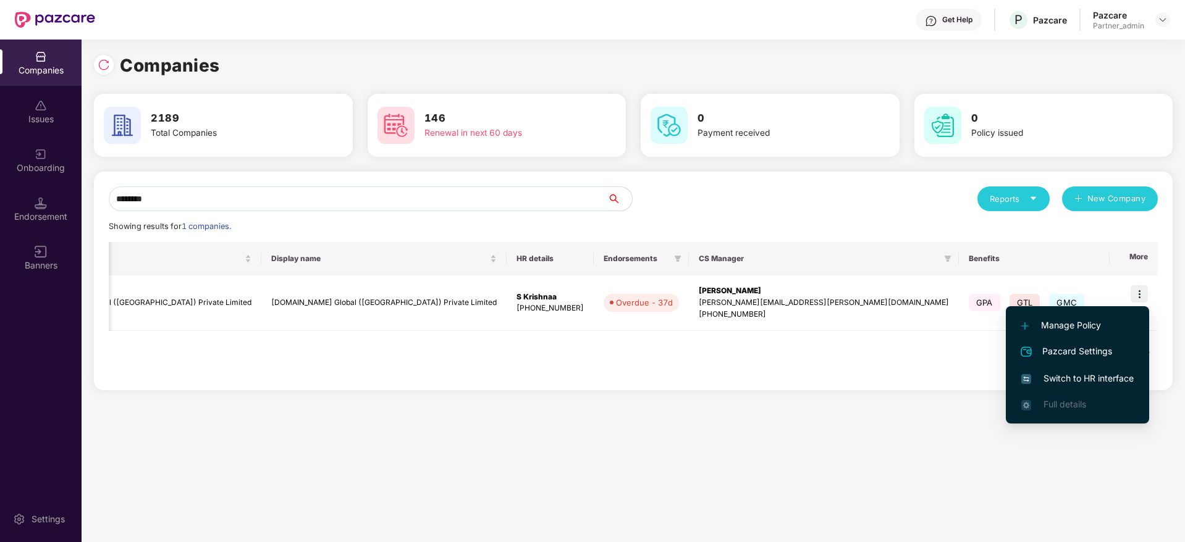
click at [1087, 385] on span "Switch to HR interface" at bounding box center [1077, 379] width 112 height 14
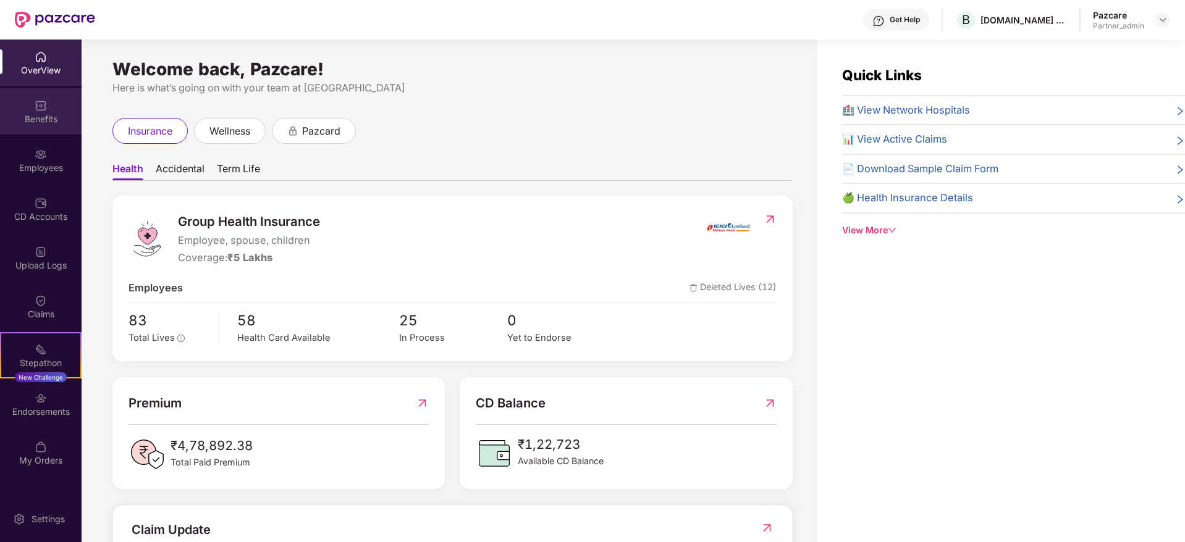
click at [34, 114] on div "Benefits" at bounding box center [41, 119] width 82 height 12
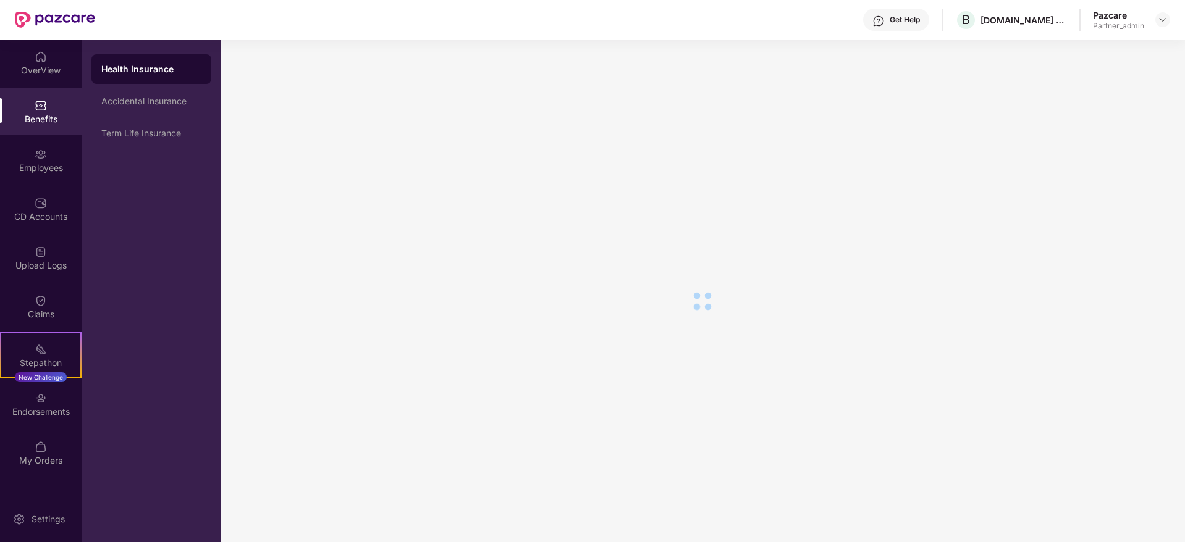
click at [157, 148] on div "Health Insurance Accidental Insurance Term Life Insurance" at bounding box center [152, 291] width 140 height 503
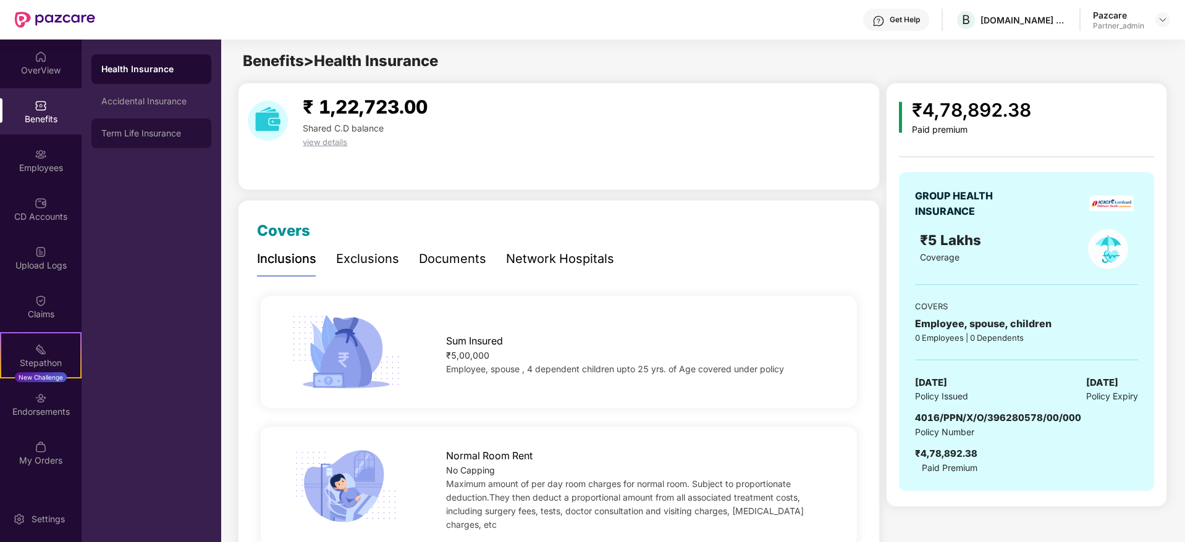
click at [155, 130] on div "Term Life Insurance" at bounding box center [151, 133] width 100 height 10
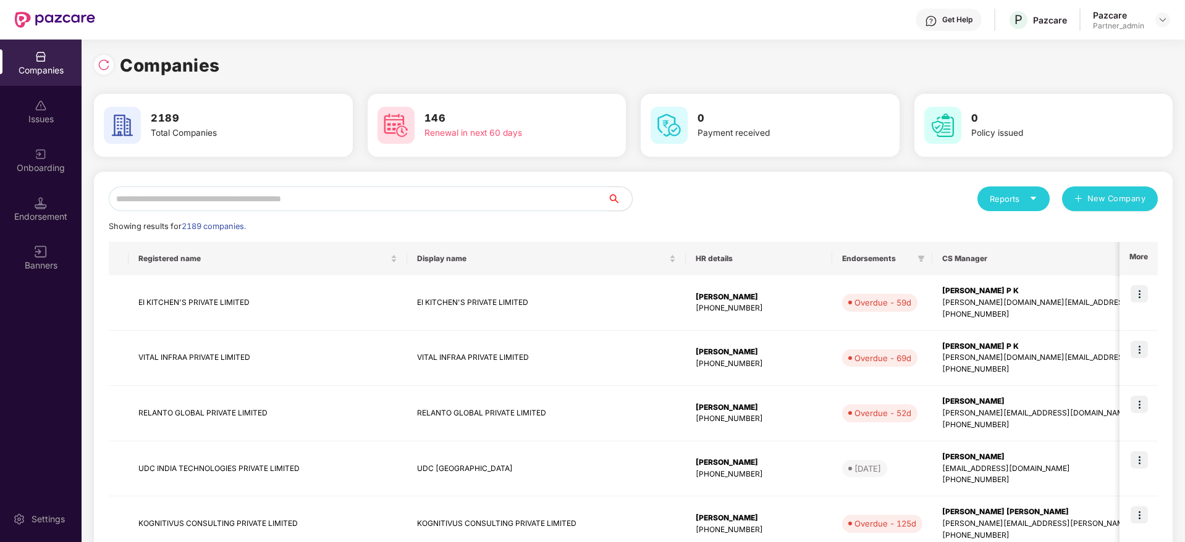
click at [195, 198] on input "text" at bounding box center [358, 199] width 498 height 25
paste input "********"
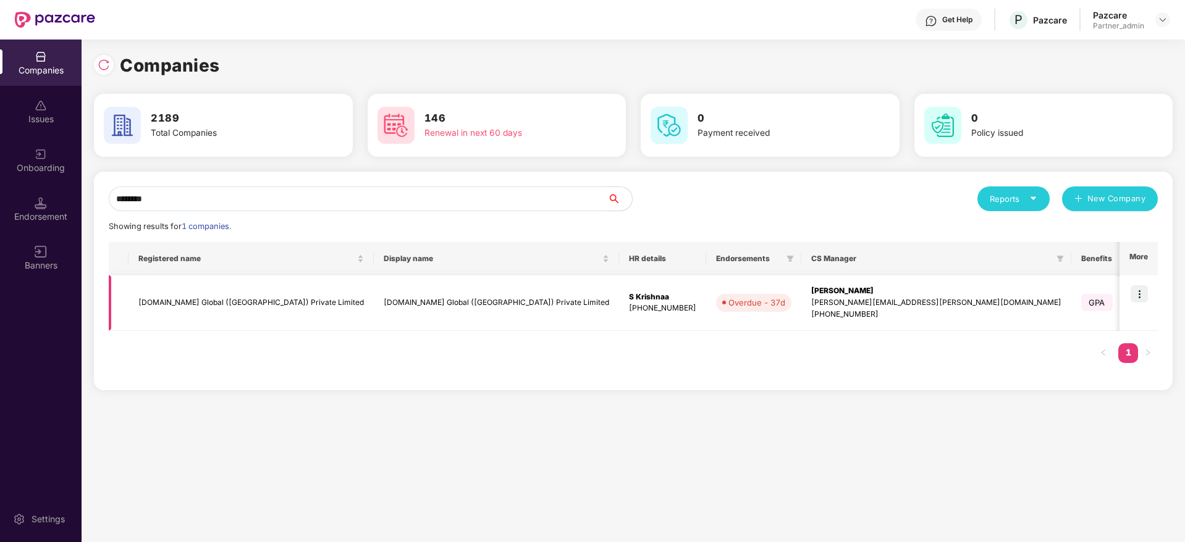
type input "********"
click at [811, 294] on div "[PERSON_NAME]" at bounding box center [936, 291] width 250 height 12
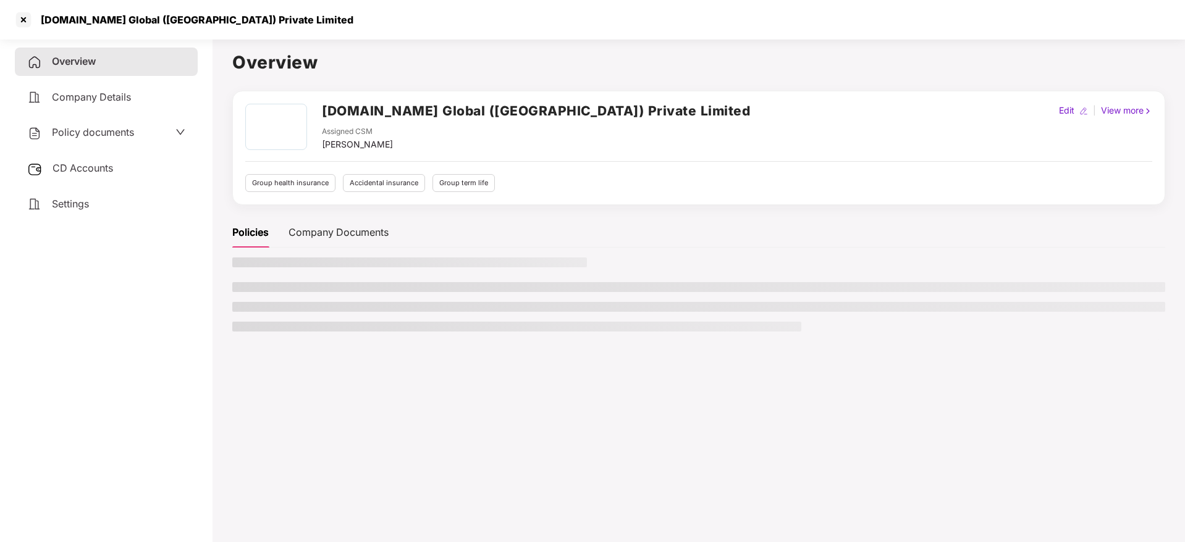
click at [85, 172] on span "CD Accounts" at bounding box center [83, 168] width 61 height 12
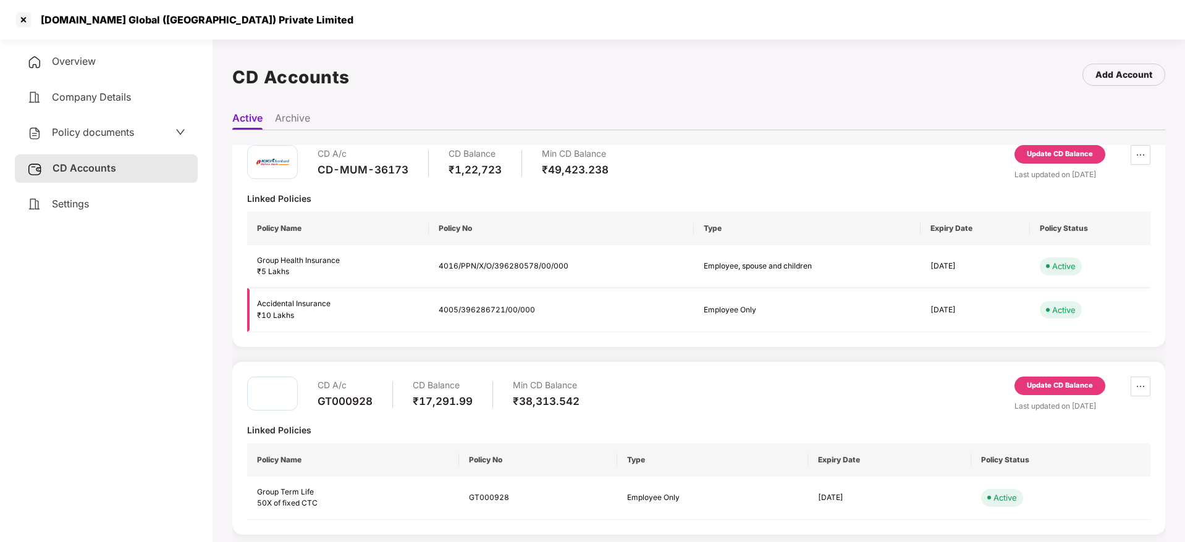
scroll to position [19, 0]
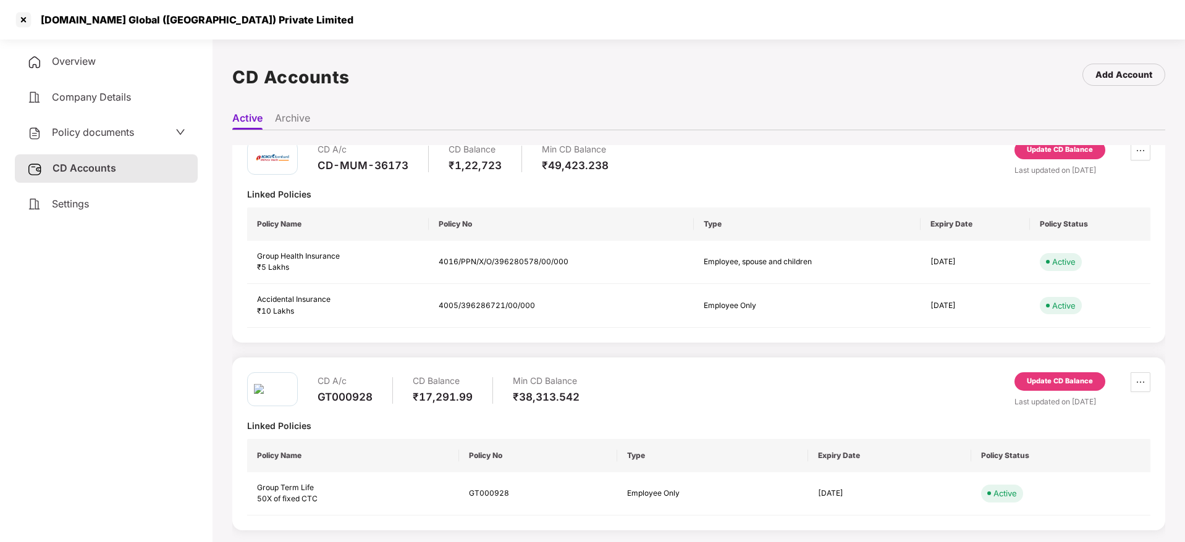
click at [80, 198] on span "Settings" at bounding box center [70, 204] width 37 height 12
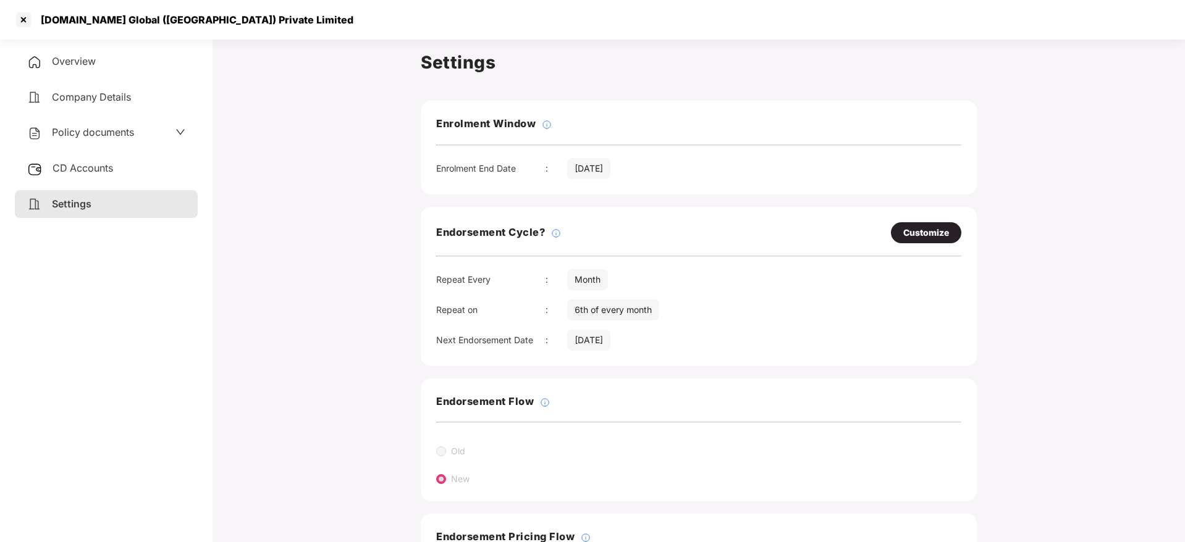
click at [99, 70] on div "Overview" at bounding box center [106, 62] width 183 height 28
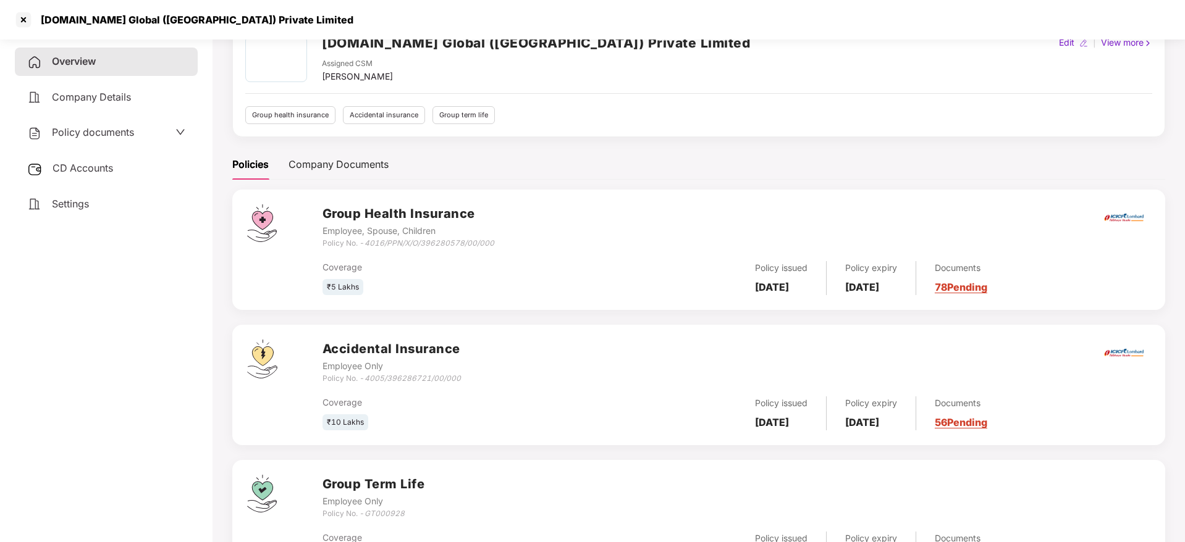
scroll to position [137, 0]
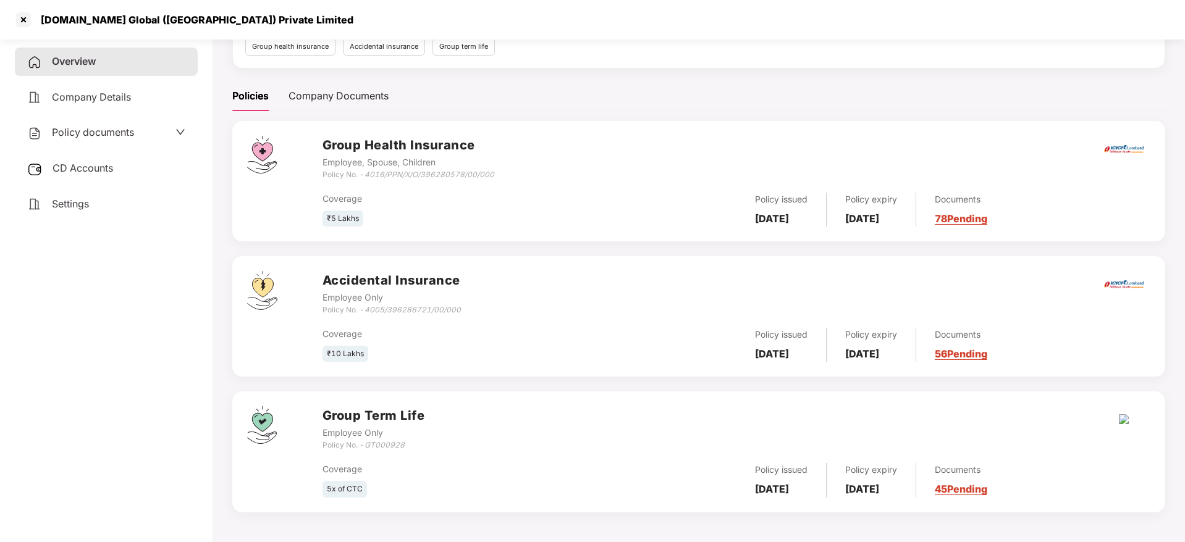
click at [987, 493] on link "45 Pending" at bounding box center [961, 489] width 53 height 12
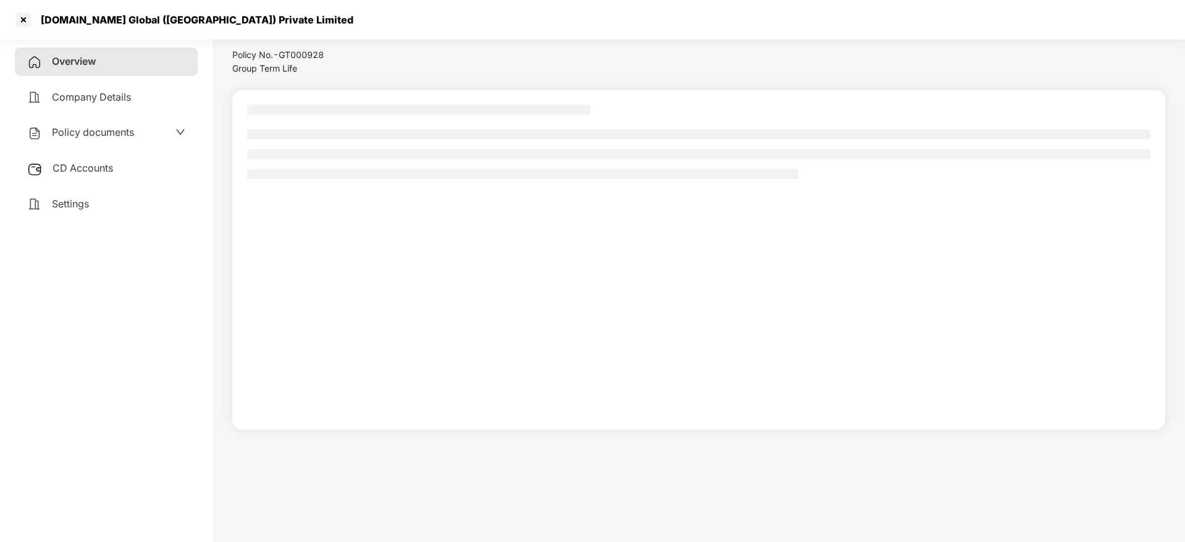
scroll to position [34, 0]
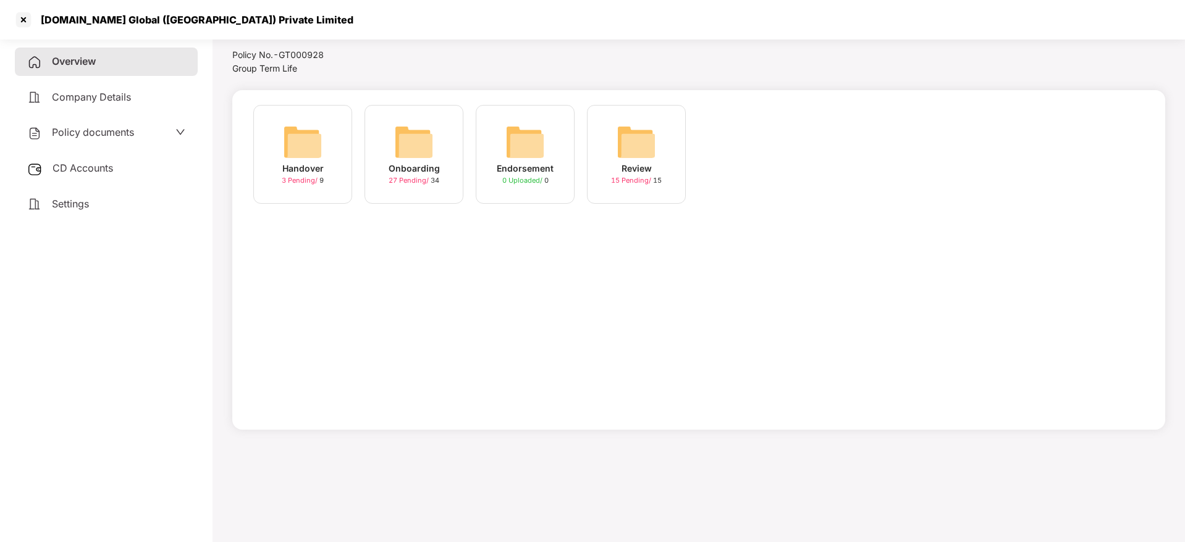
click at [427, 159] on img at bounding box center [414, 142] width 40 height 40
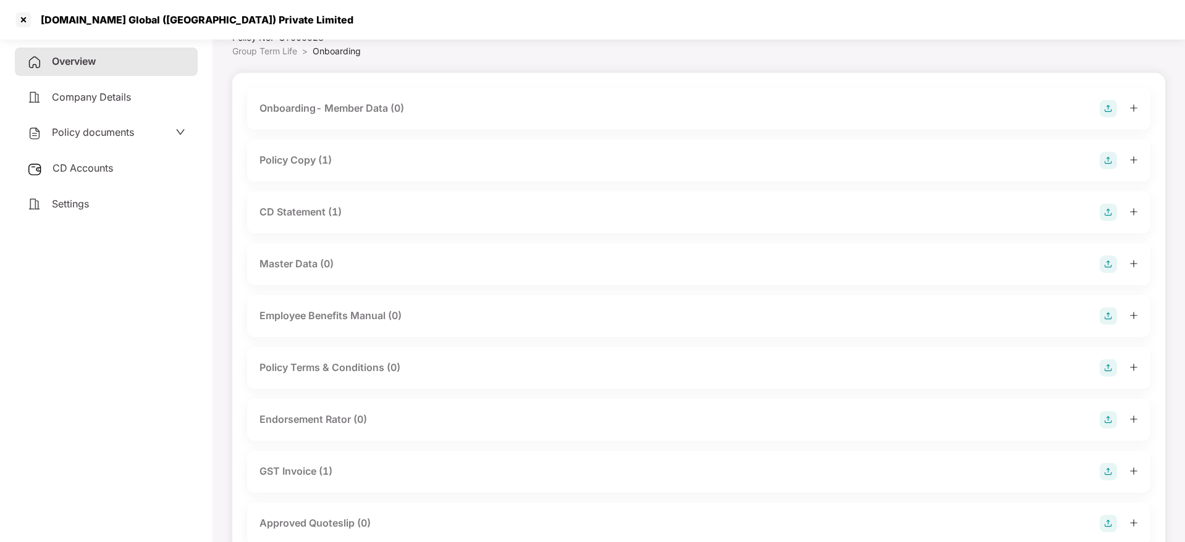
scroll to position [0, 0]
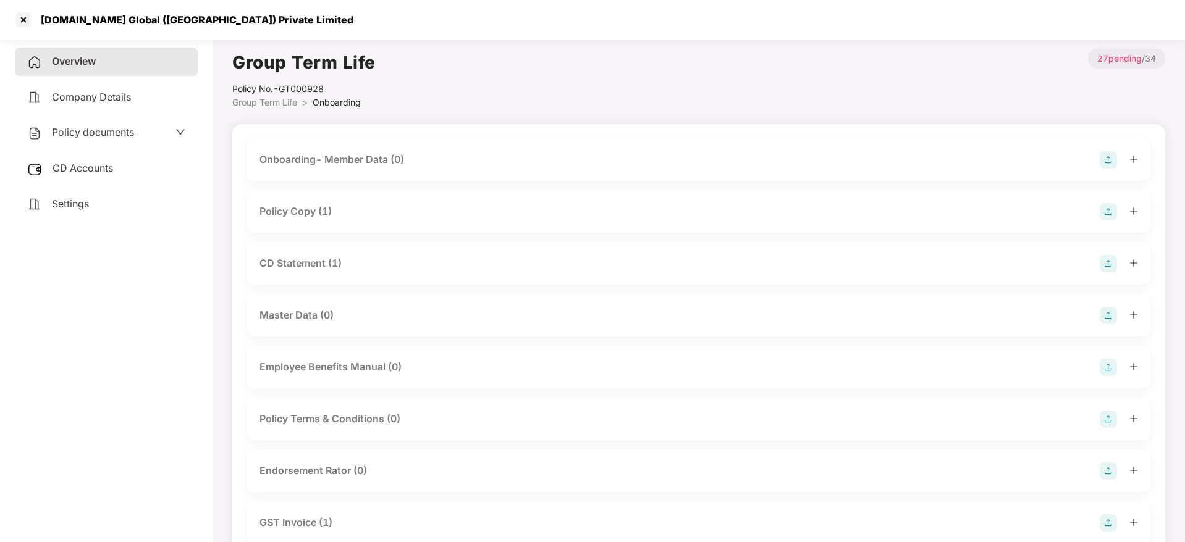
click at [1129, 209] on icon "plus" at bounding box center [1133, 211] width 9 height 9
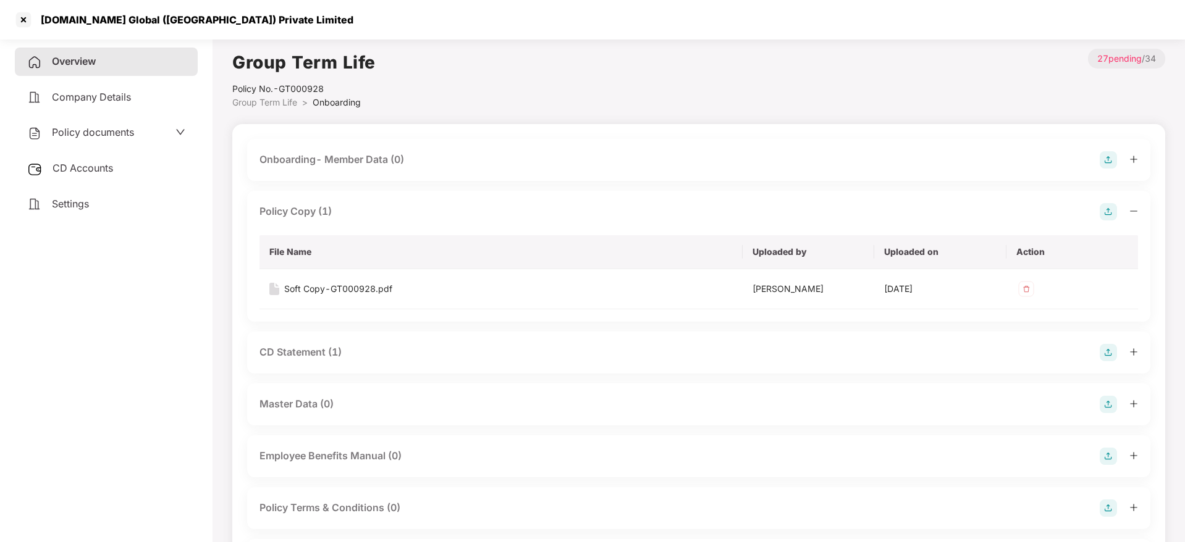
click at [1133, 346] on div at bounding box center [1118, 352] width 38 height 17
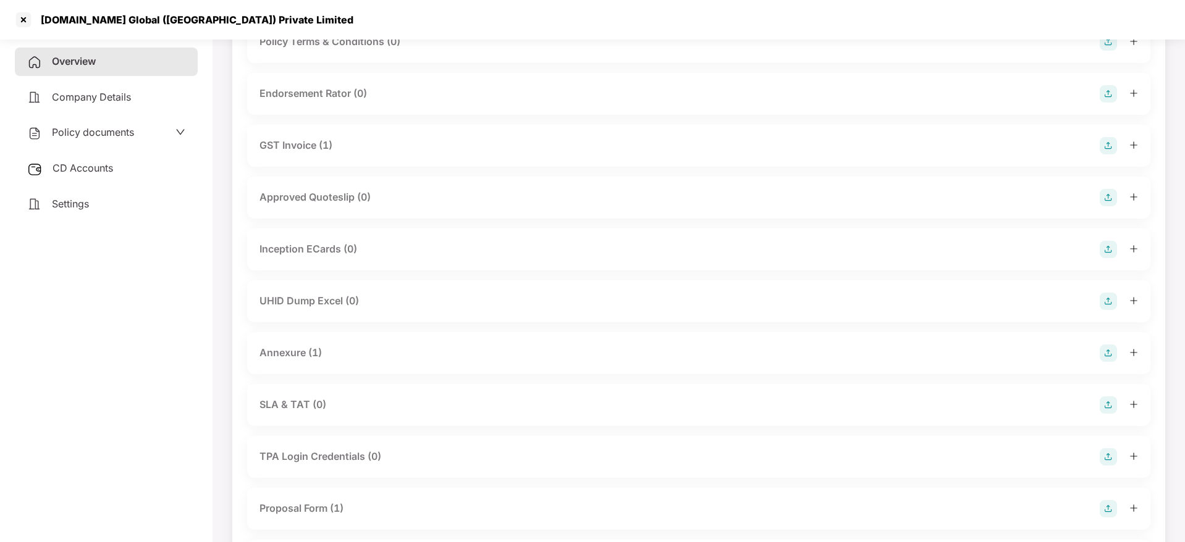
scroll to position [556, 0]
click at [1126, 351] on div at bounding box center [1118, 352] width 38 height 17
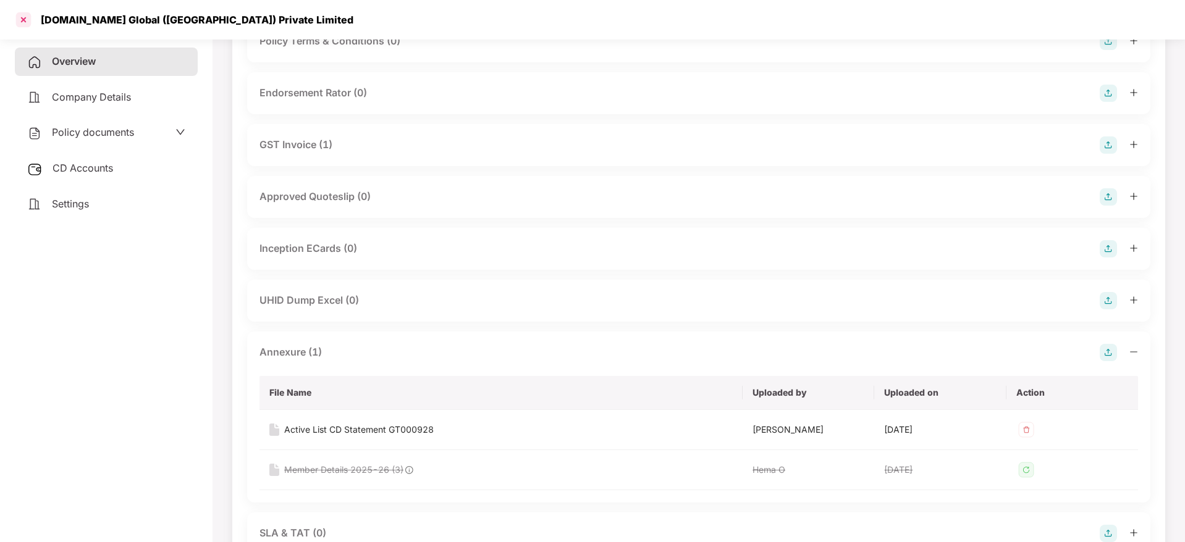
click at [18, 15] on div at bounding box center [24, 20] width 20 height 20
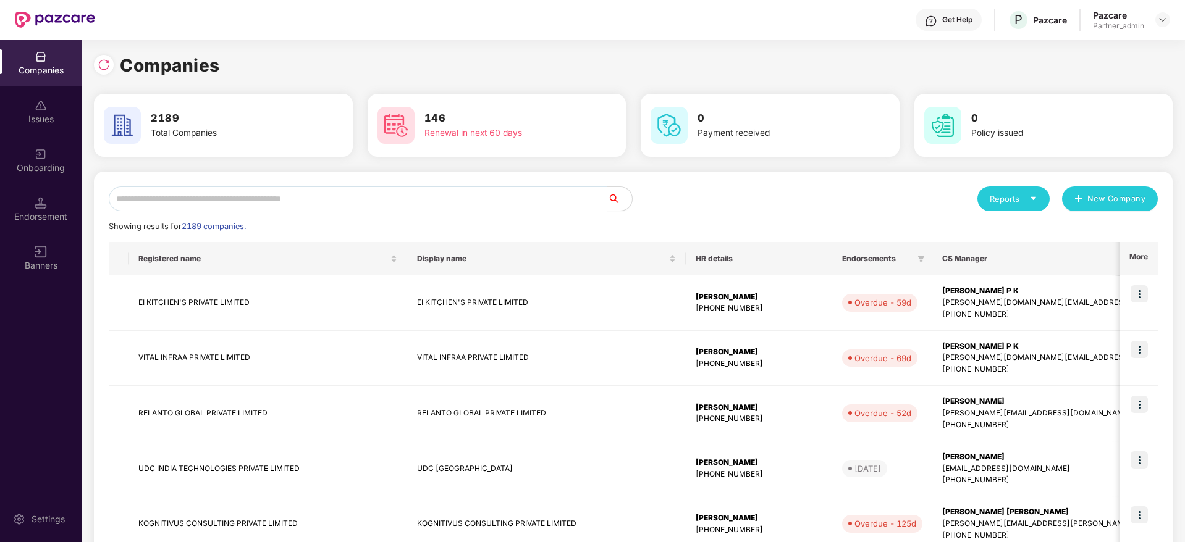
scroll to position [0, 0]
click at [280, 194] on input "text" at bounding box center [358, 199] width 498 height 25
paste input "**********"
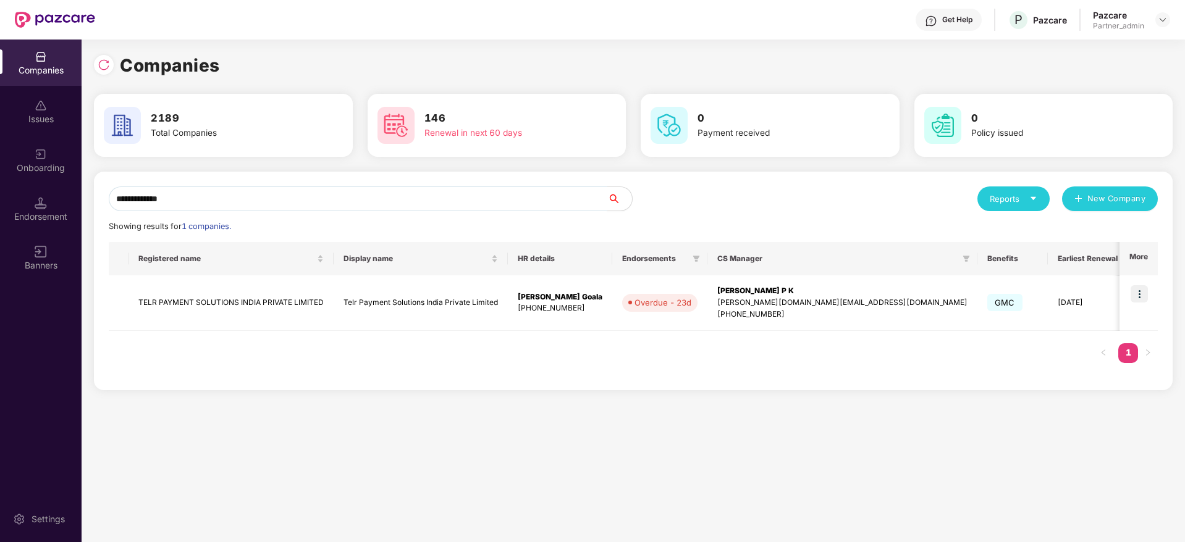
scroll to position [0, 1]
type input "**********"
click at [1134, 295] on img at bounding box center [1138, 293] width 17 height 17
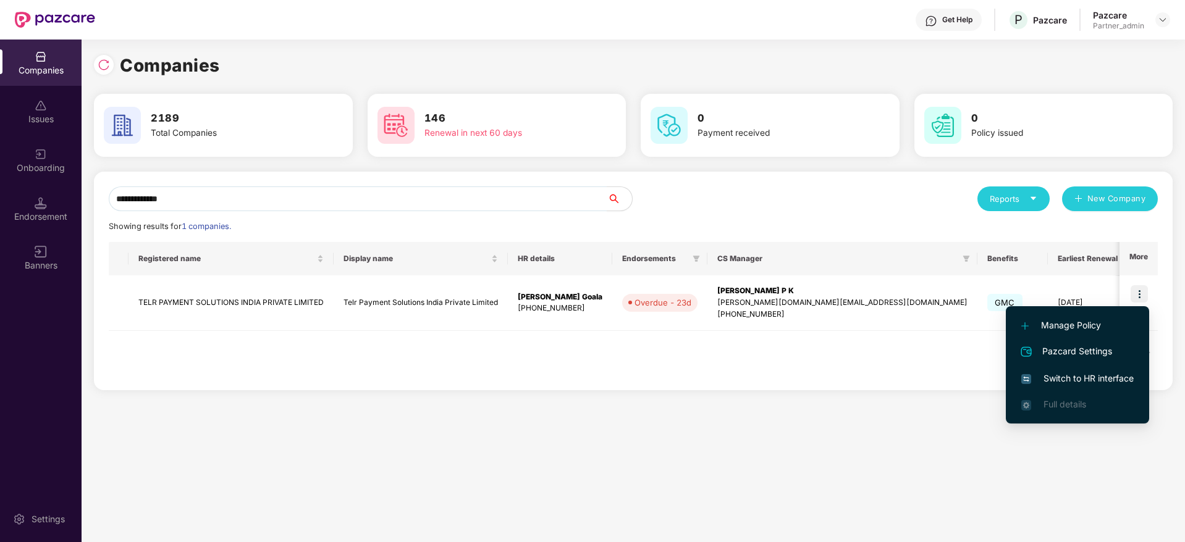
click at [1105, 372] on span "Switch to HR interface" at bounding box center [1077, 379] width 112 height 14
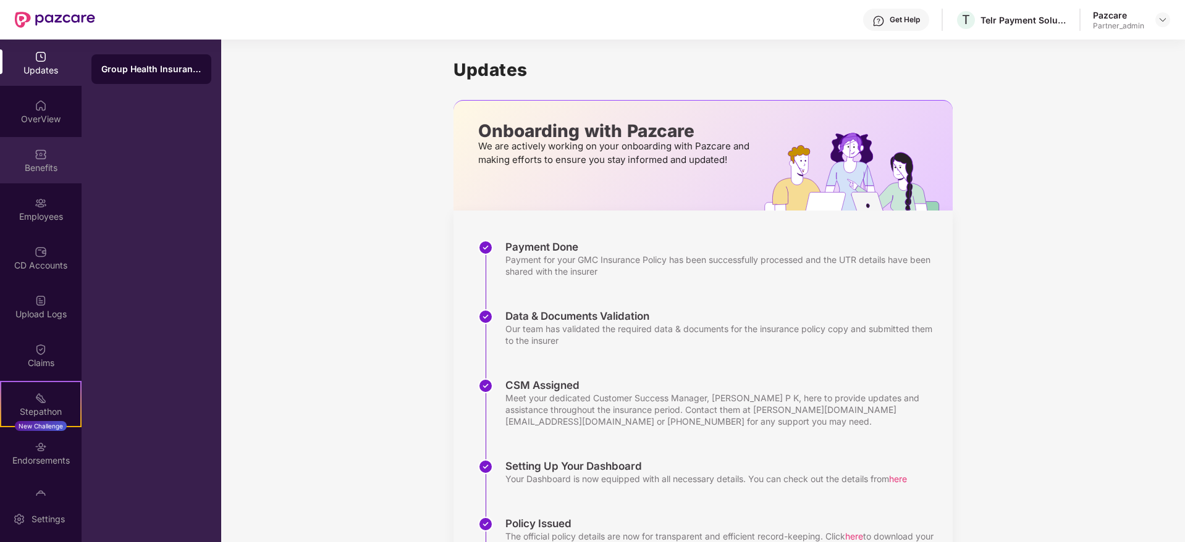
click at [38, 166] on div "Benefits" at bounding box center [41, 168] width 82 height 12
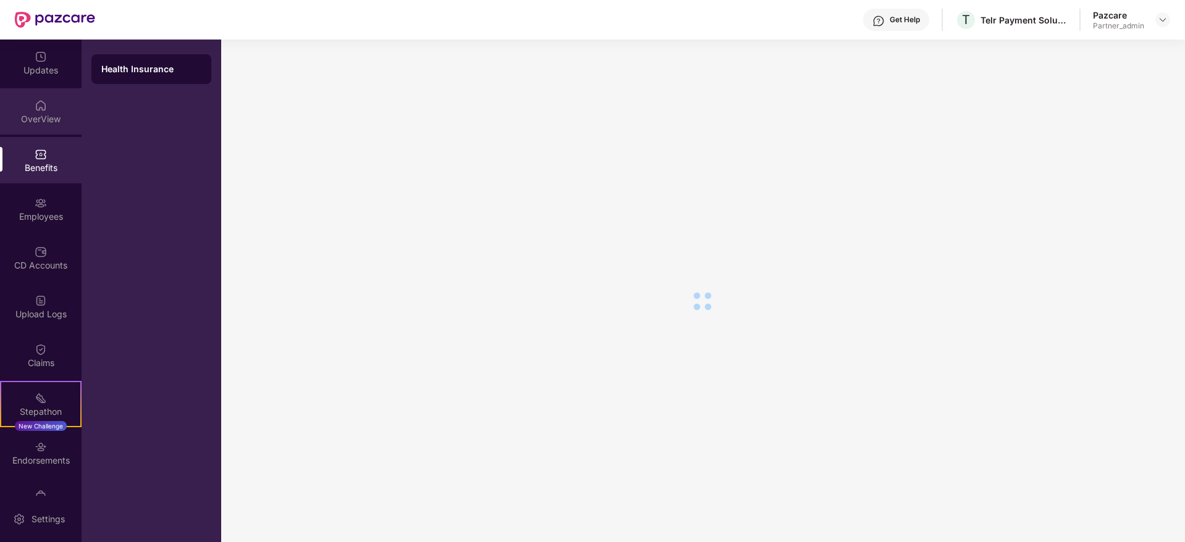
click at [28, 117] on div "OverView" at bounding box center [41, 119] width 82 height 12
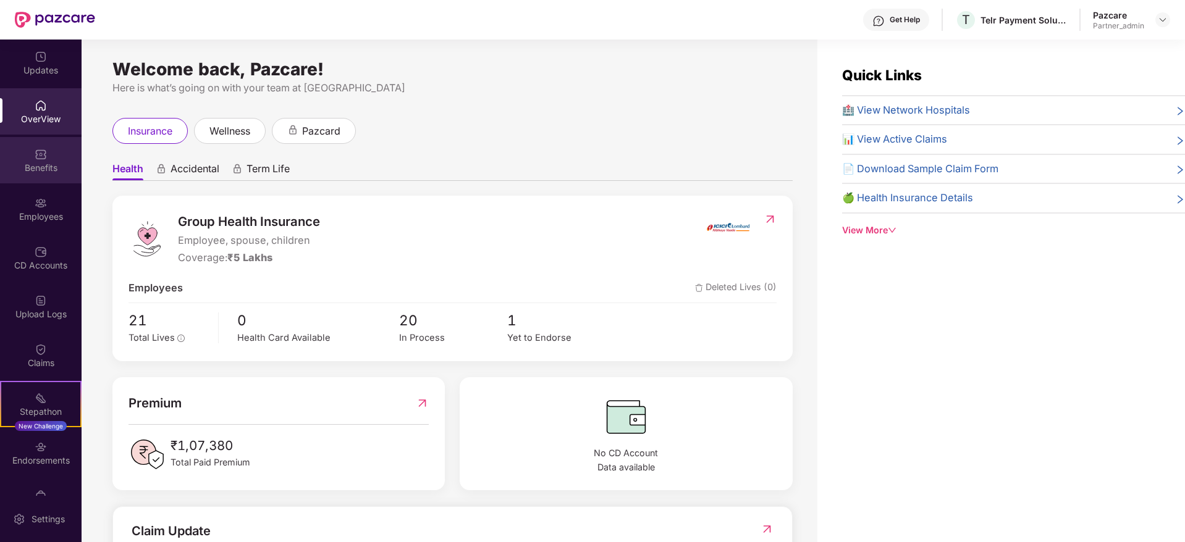
click at [54, 161] on div "Benefits" at bounding box center [41, 160] width 82 height 46
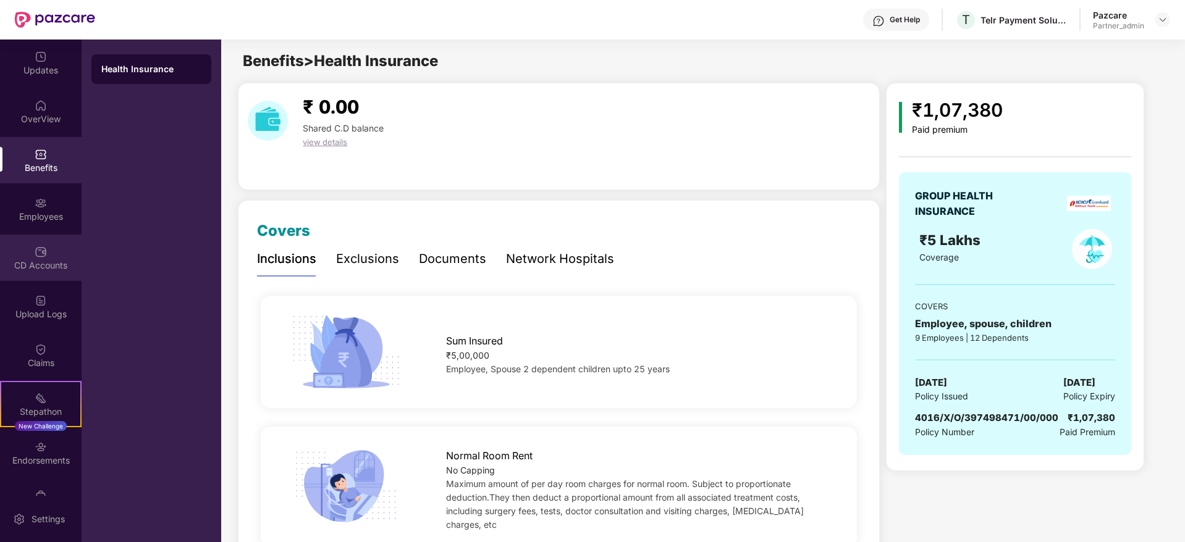
click at [43, 271] on div "CD Accounts" at bounding box center [41, 265] width 82 height 12
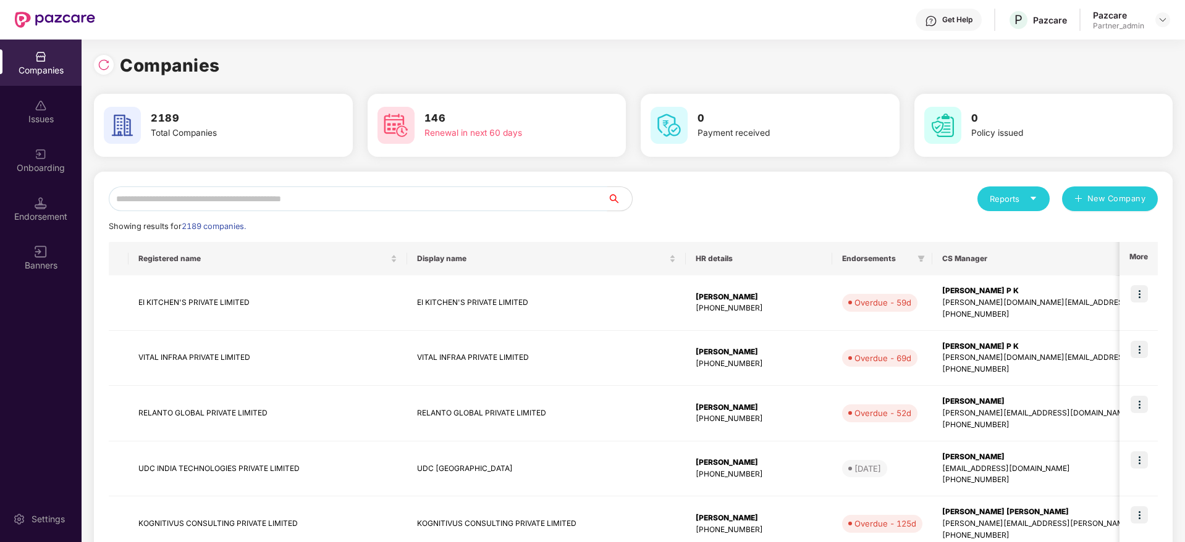
scroll to position [0, 1]
click at [164, 204] on input "text" at bounding box center [358, 199] width 498 height 25
paste input "**********"
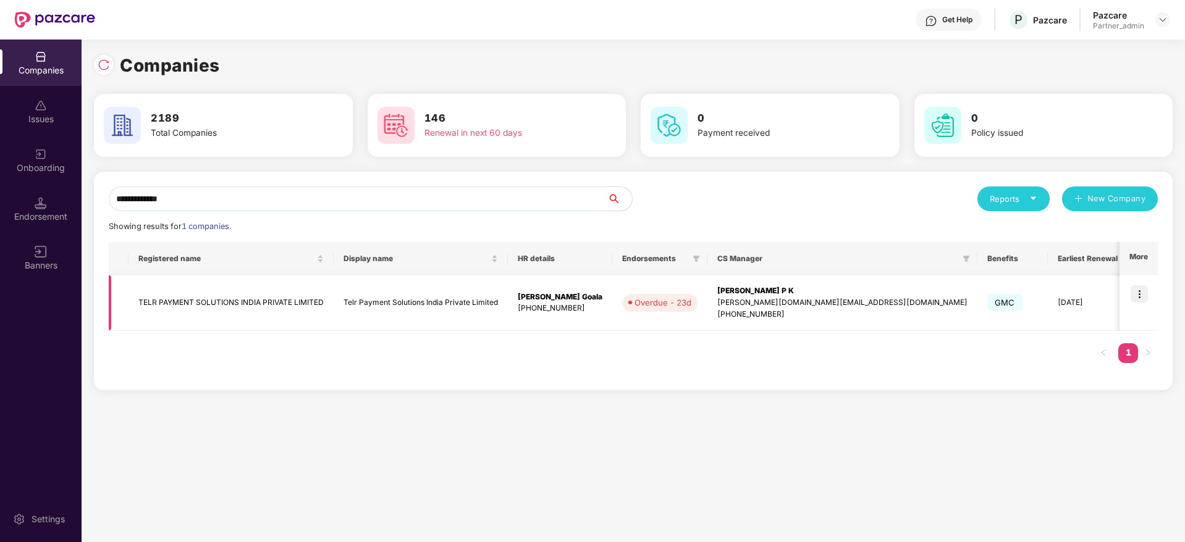
type input "**********"
click at [741, 285] on div "[PERSON_NAME] P K" at bounding box center [842, 291] width 250 height 12
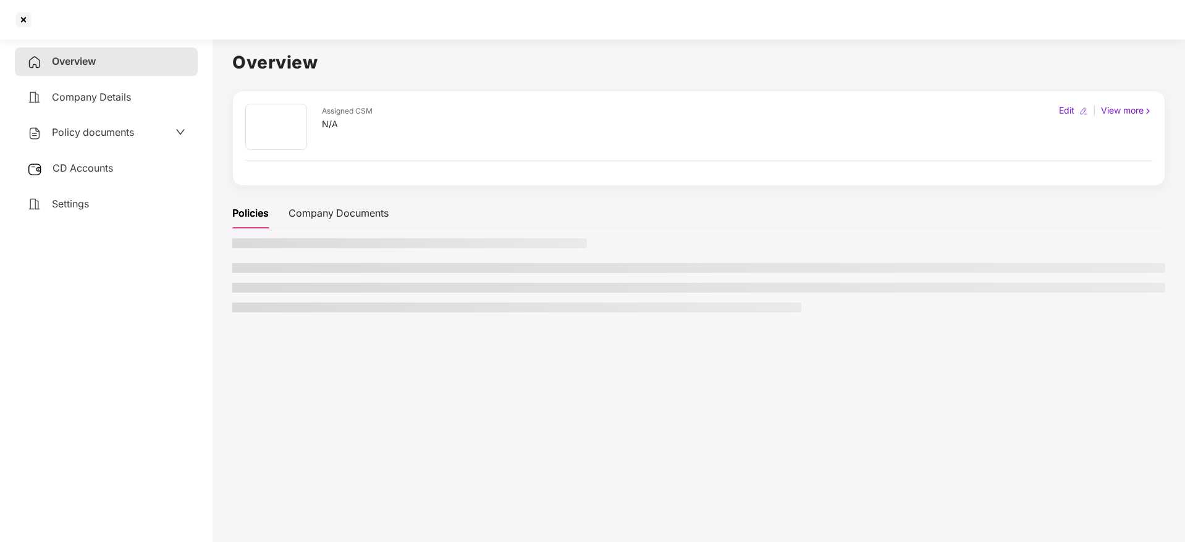
scroll to position [0, 0]
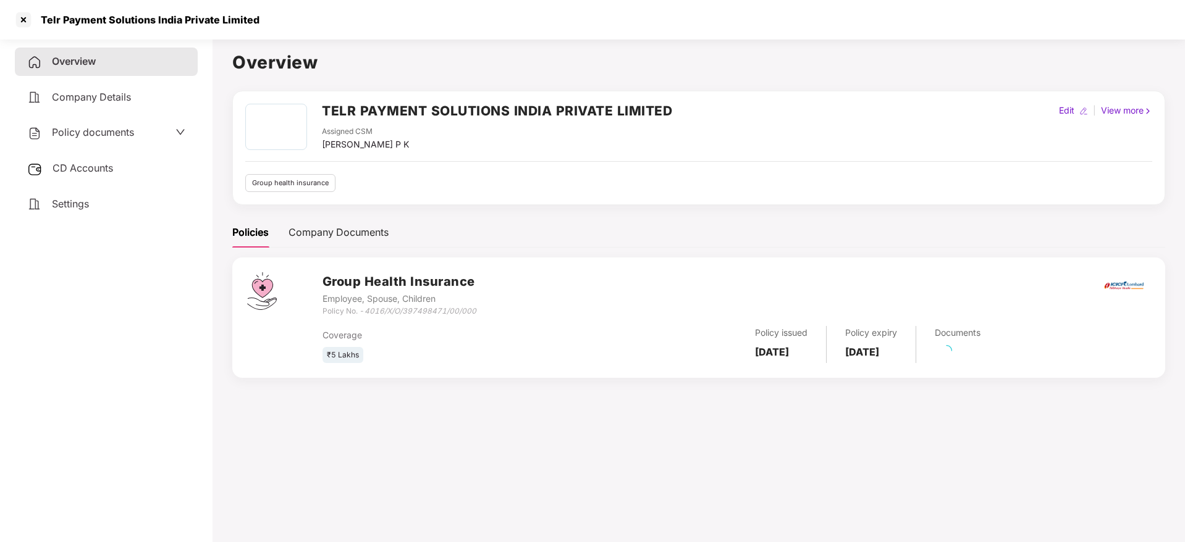
click at [86, 161] on div "CD Accounts" at bounding box center [106, 168] width 183 height 28
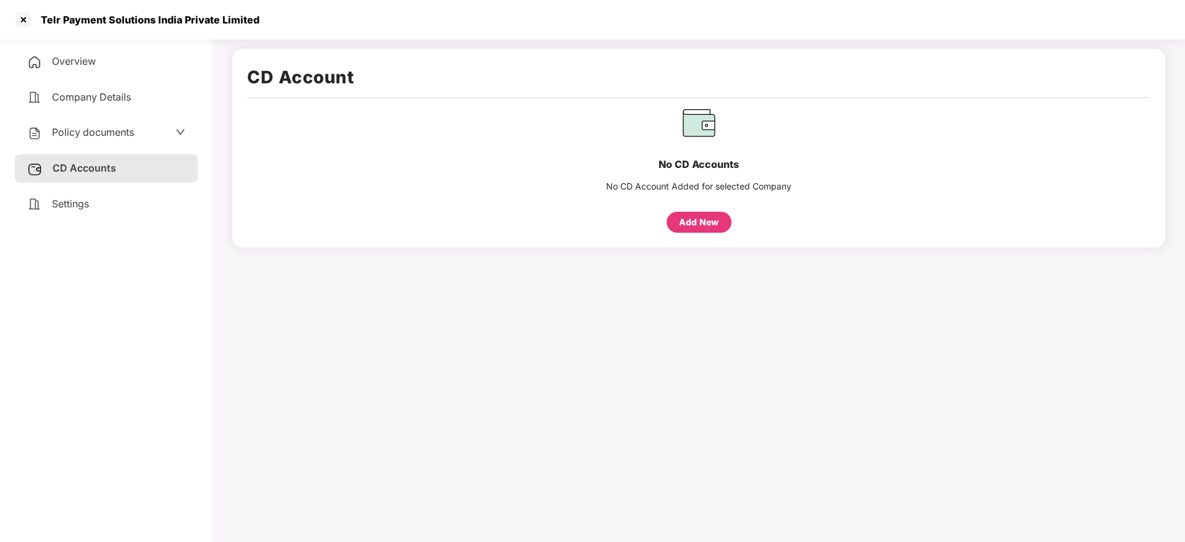
click at [88, 200] on span "Settings" at bounding box center [70, 204] width 37 height 12
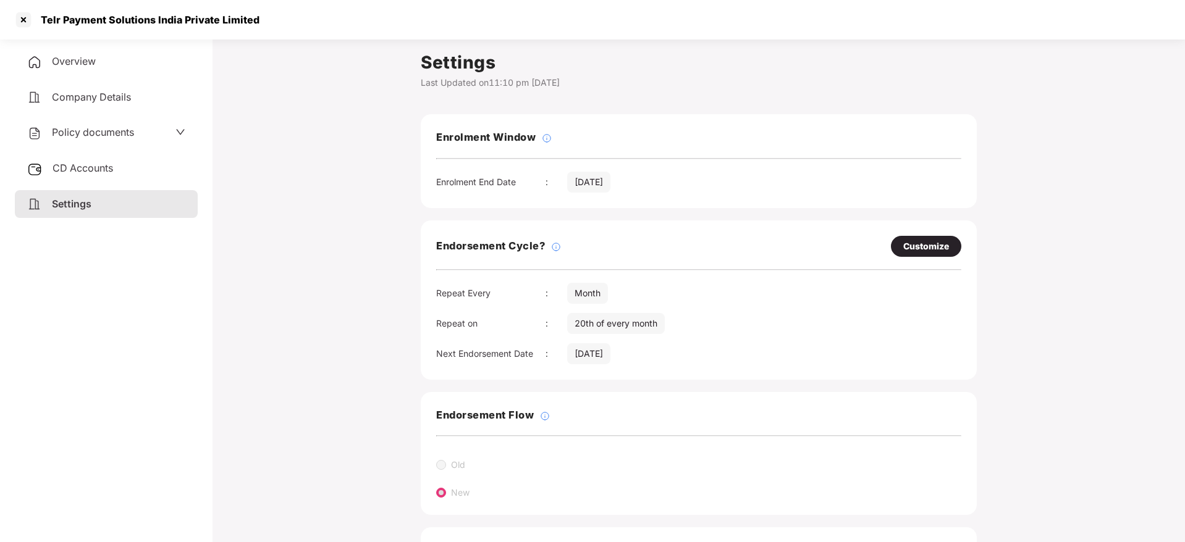
click at [122, 57] on div "Overview" at bounding box center [106, 62] width 183 height 28
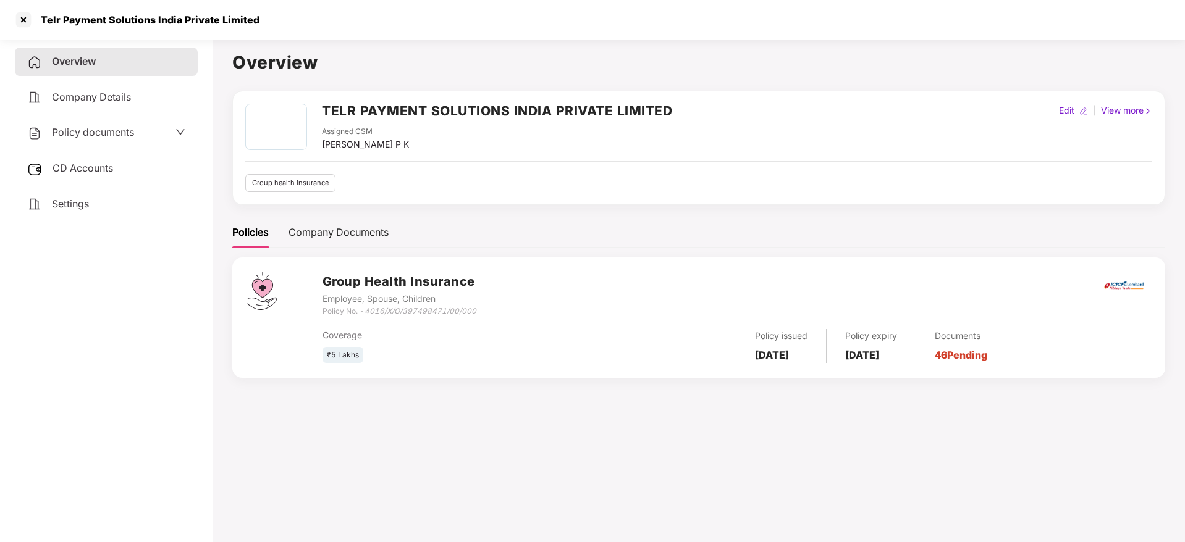
click at [987, 358] on link "46 Pending" at bounding box center [961, 355] width 53 height 12
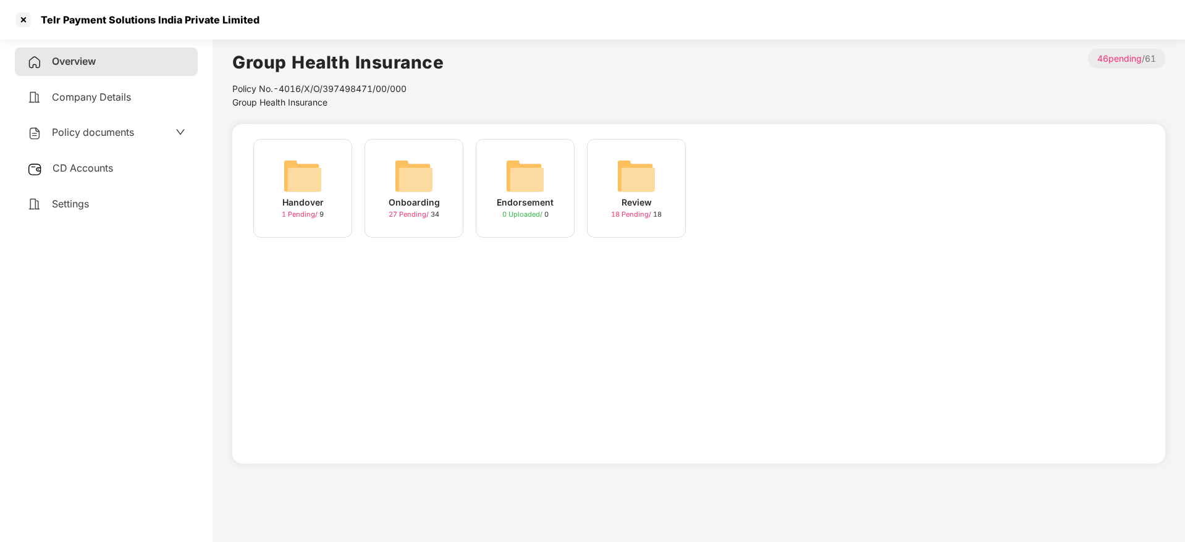
click at [428, 186] on img at bounding box center [414, 176] width 40 height 40
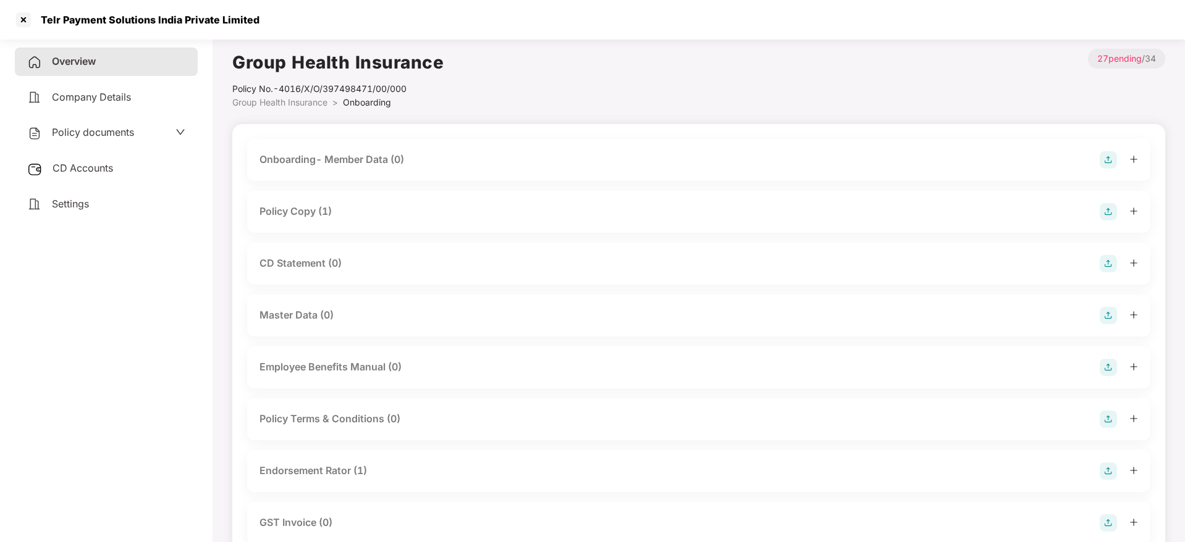
drag, startPoint x: 1130, startPoint y: 213, endPoint x: 1080, endPoint y: 216, distance: 49.5
click at [1130, 213] on icon "plus" at bounding box center [1133, 211] width 9 height 9
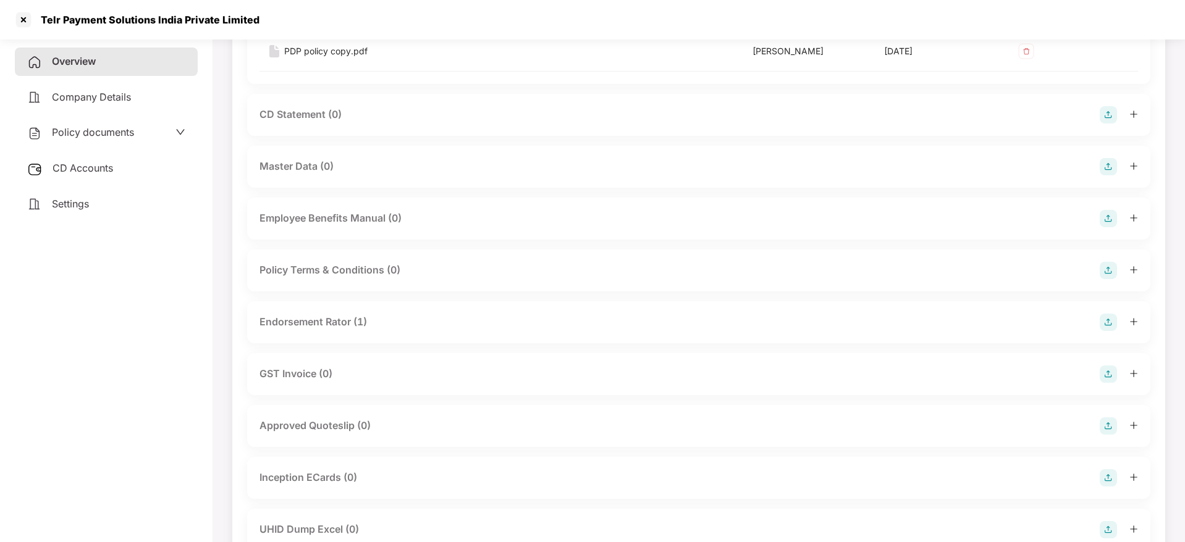
scroll to position [278, 0]
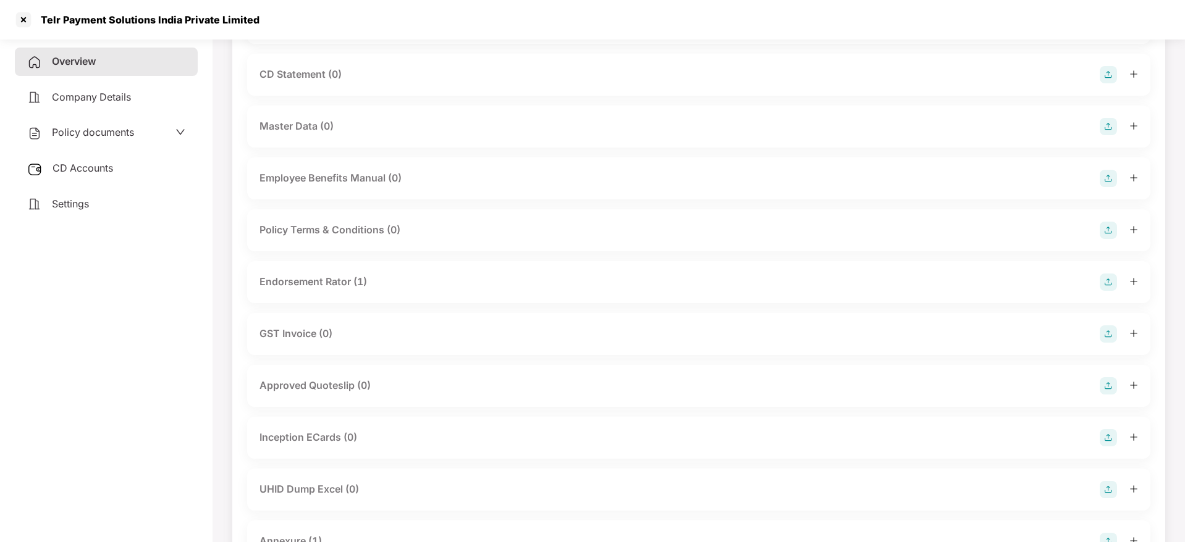
click at [1138, 279] on div "Endorsement Rator (1)" at bounding box center [698, 282] width 903 height 42
click at [1129, 279] on icon "plus" at bounding box center [1133, 281] width 9 height 9
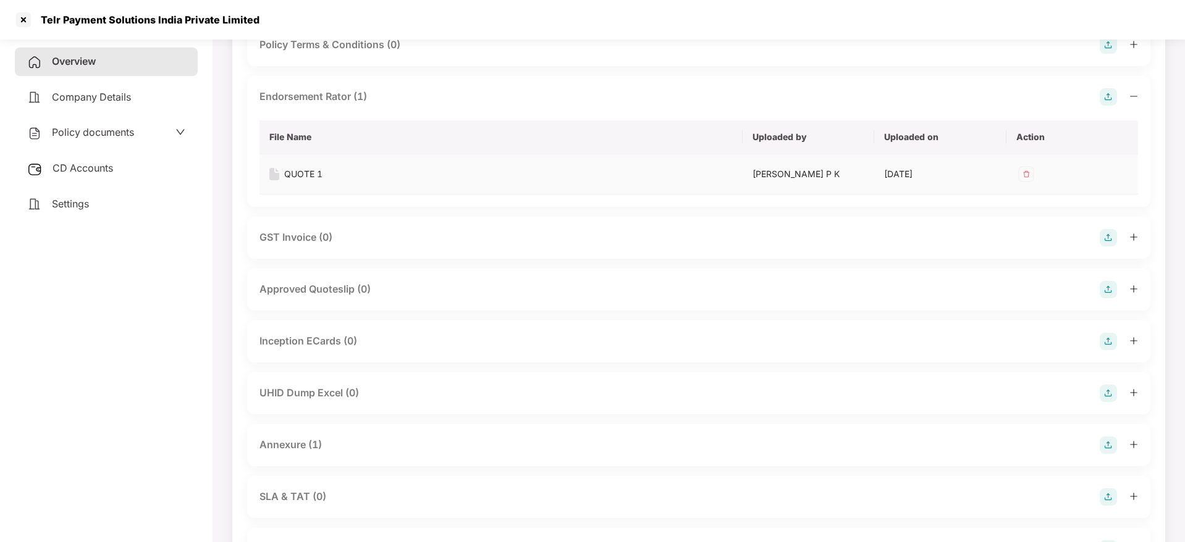
scroll to position [556, 0]
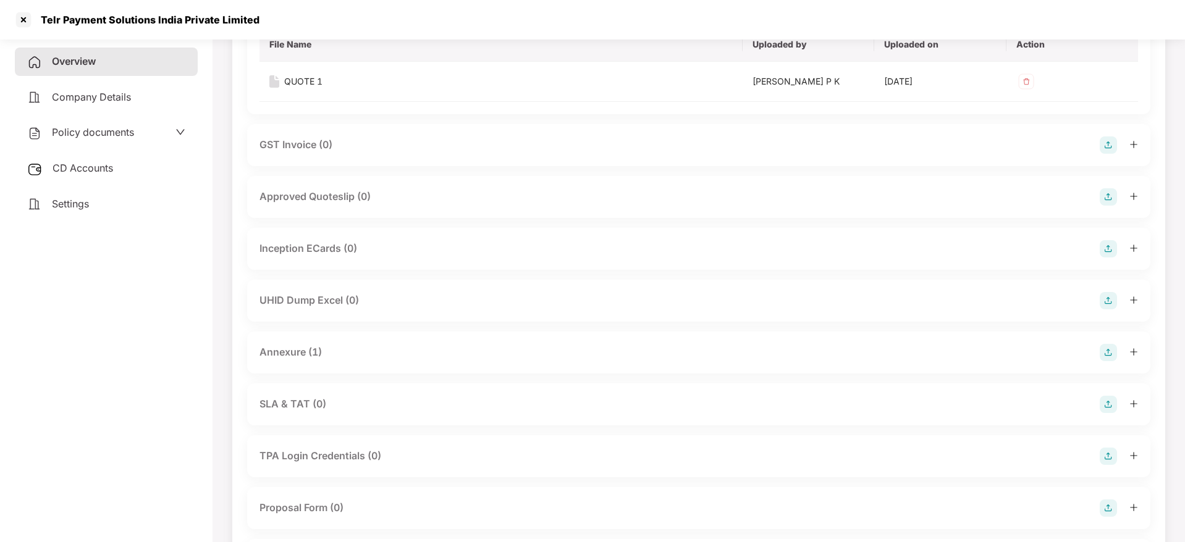
click at [1137, 351] on icon "plus" at bounding box center [1133, 352] width 9 height 9
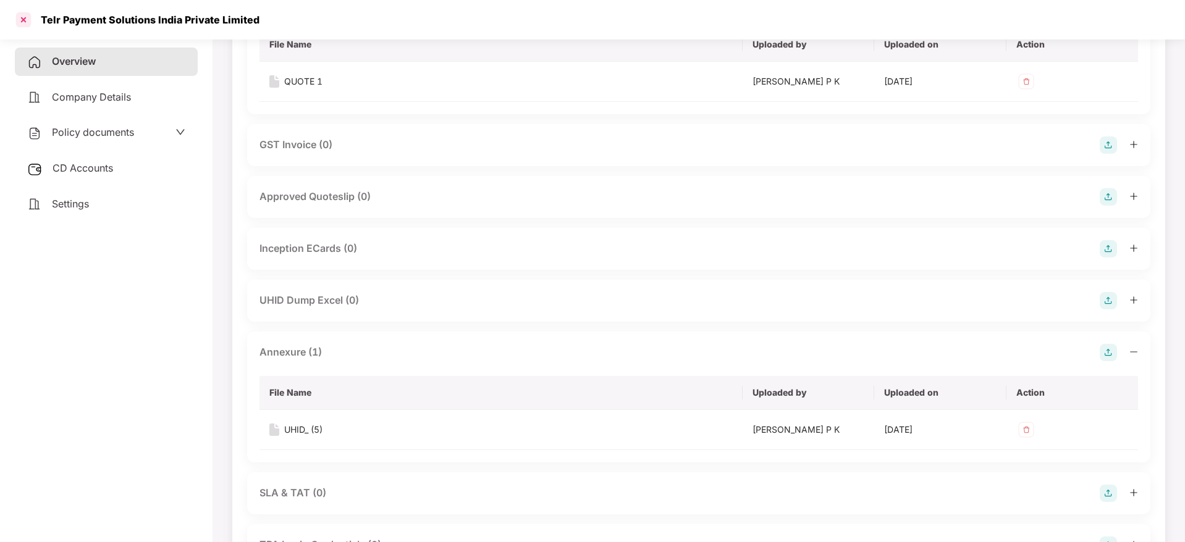
click at [17, 25] on div at bounding box center [24, 20] width 20 height 20
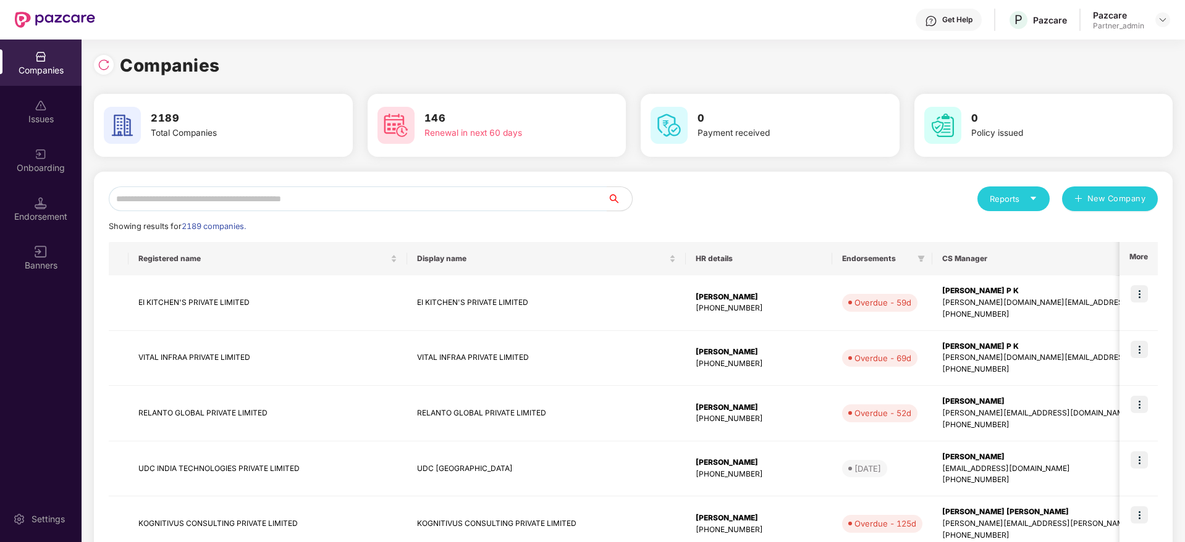
scroll to position [0, 0]
click at [190, 192] on input "text" at bounding box center [358, 199] width 498 height 25
paste input "***"
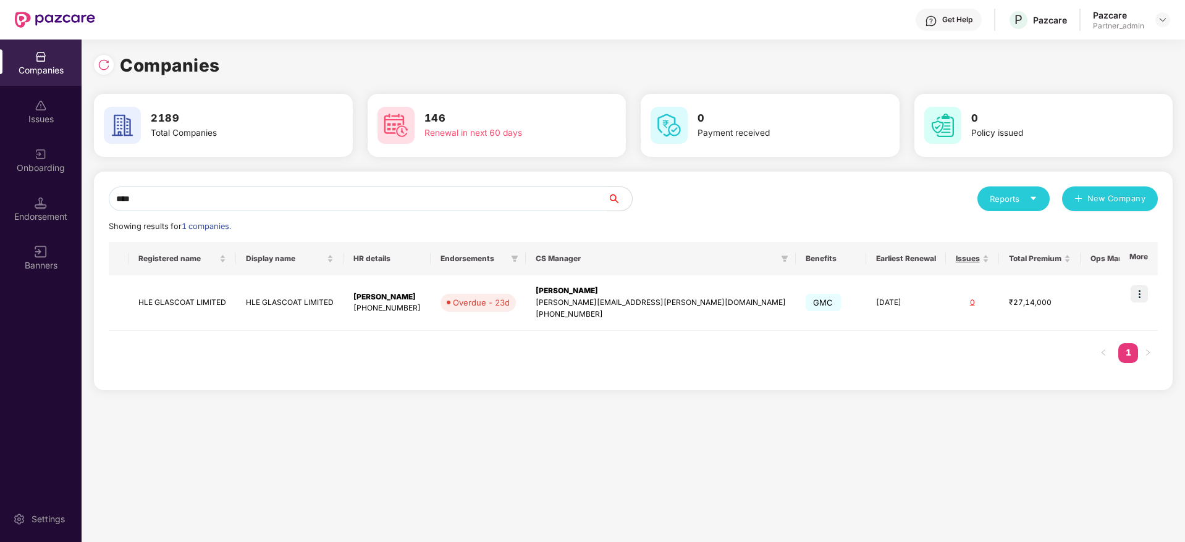
click at [73, 177] on div "Companies Issues Onboarding Endorsement Banners Settings Companies 2189 Total C…" at bounding box center [592, 291] width 1185 height 503
paste input "text"
type input "***"
click at [1142, 286] on img at bounding box center [1138, 293] width 17 height 17
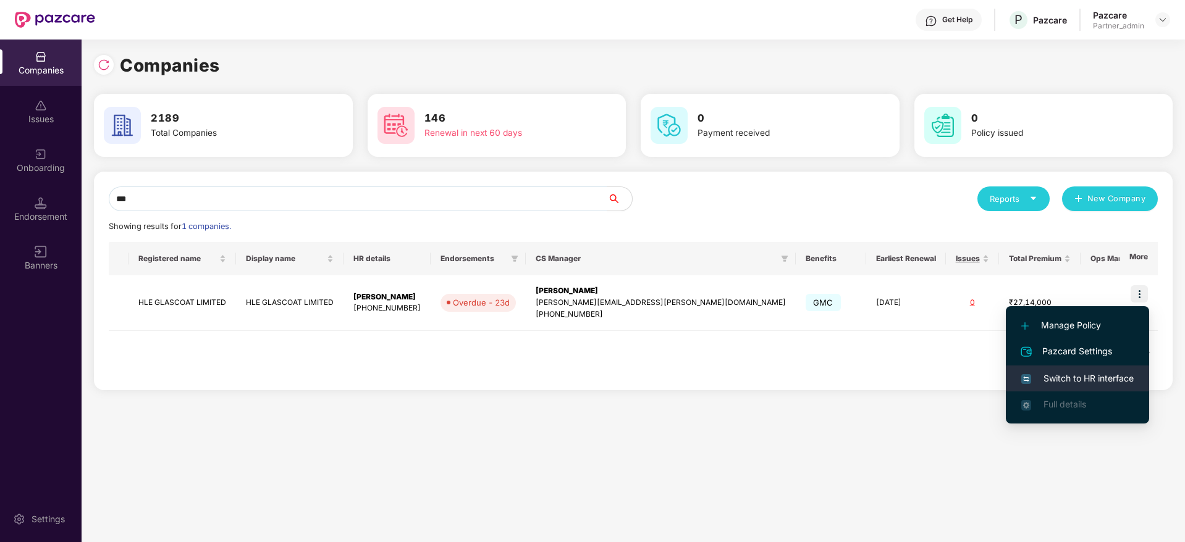
click at [1061, 379] on span "Switch to HR interface" at bounding box center [1077, 379] width 112 height 14
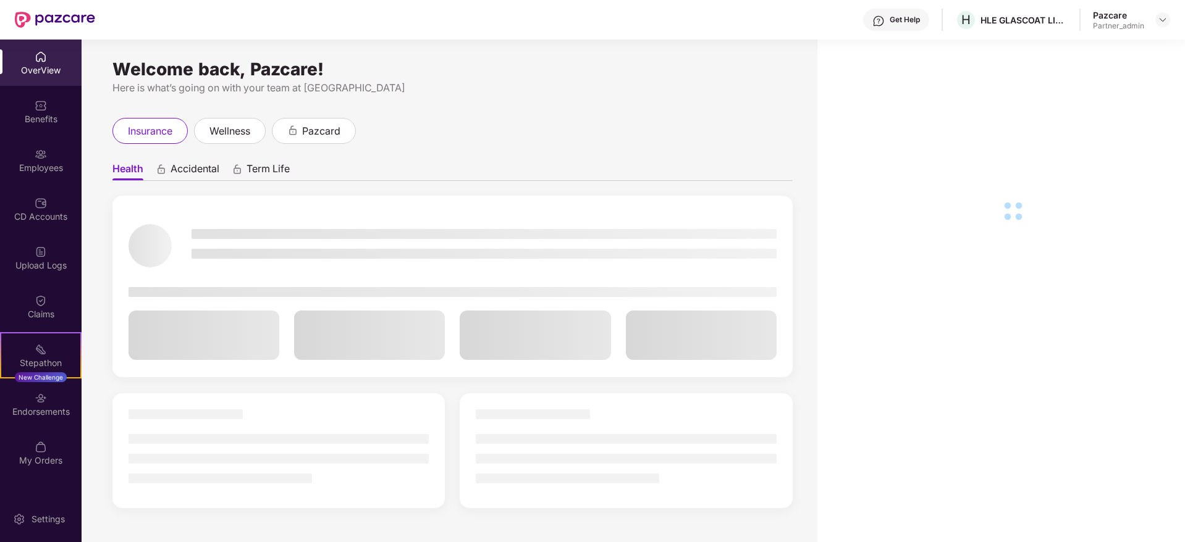
click at [43, 162] on div "Employees" at bounding box center [41, 168] width 82 height 12
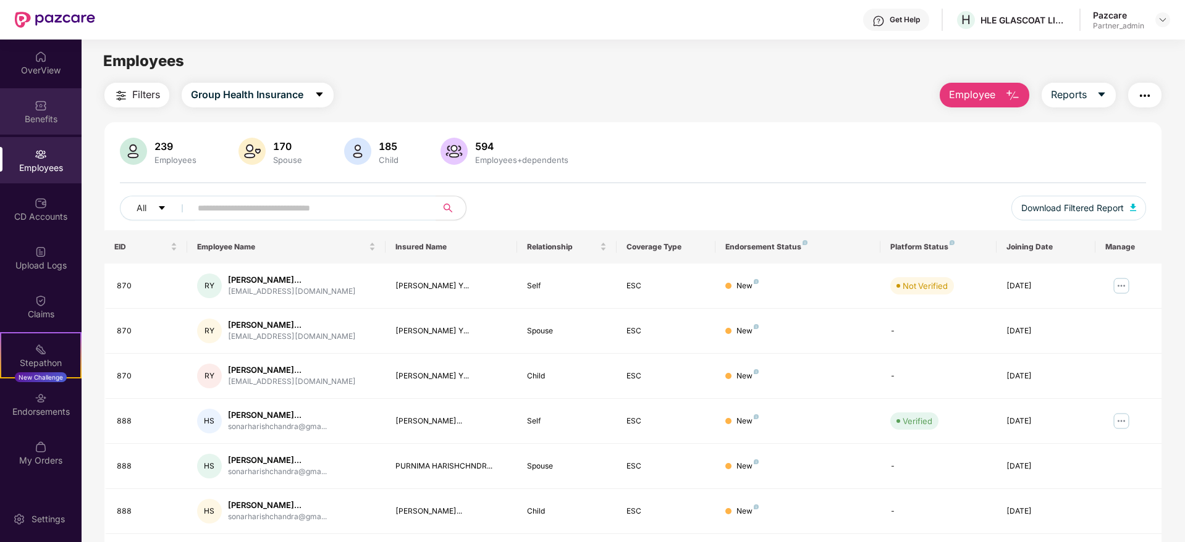
click at [50, 117] on div "Benefits" at bounding box center [41, 119] width 82 height 12
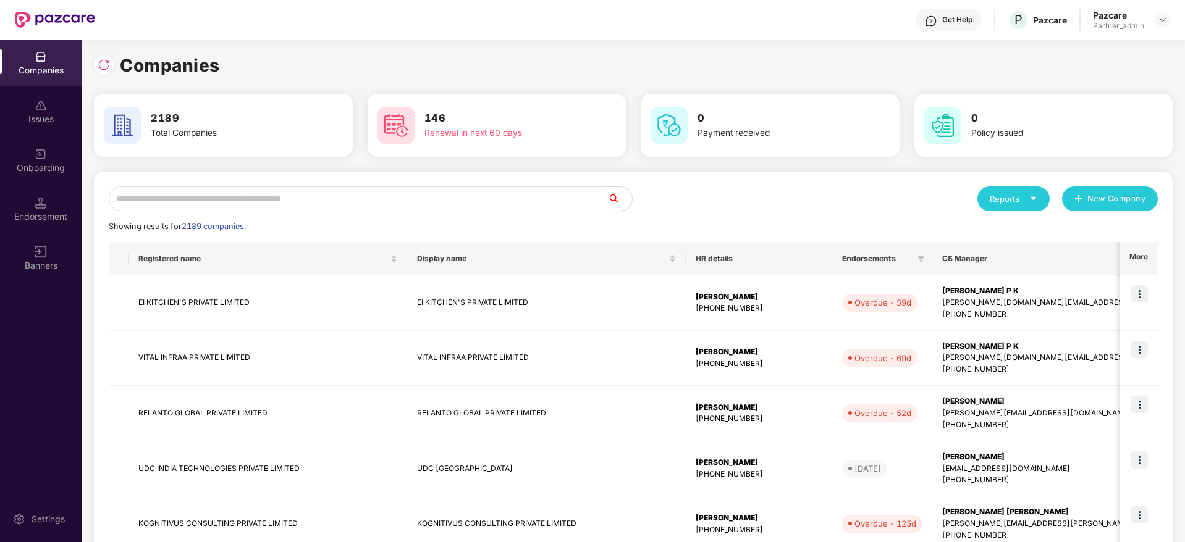
click at [168, 194] on input "text" at bounding box center [358, 199] width 498 height 25
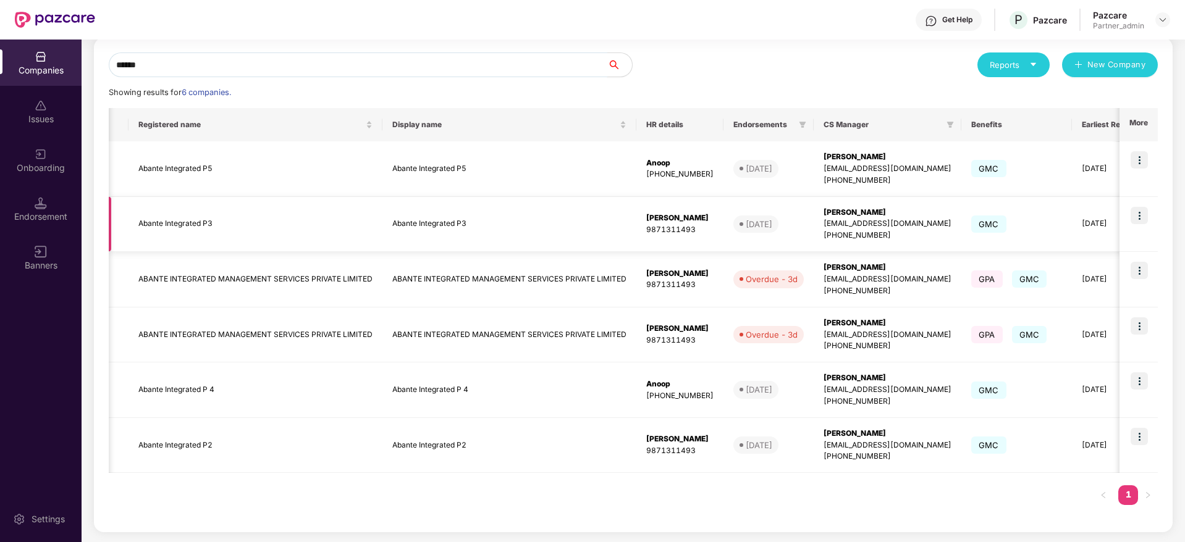
scroll to position [0, 211]
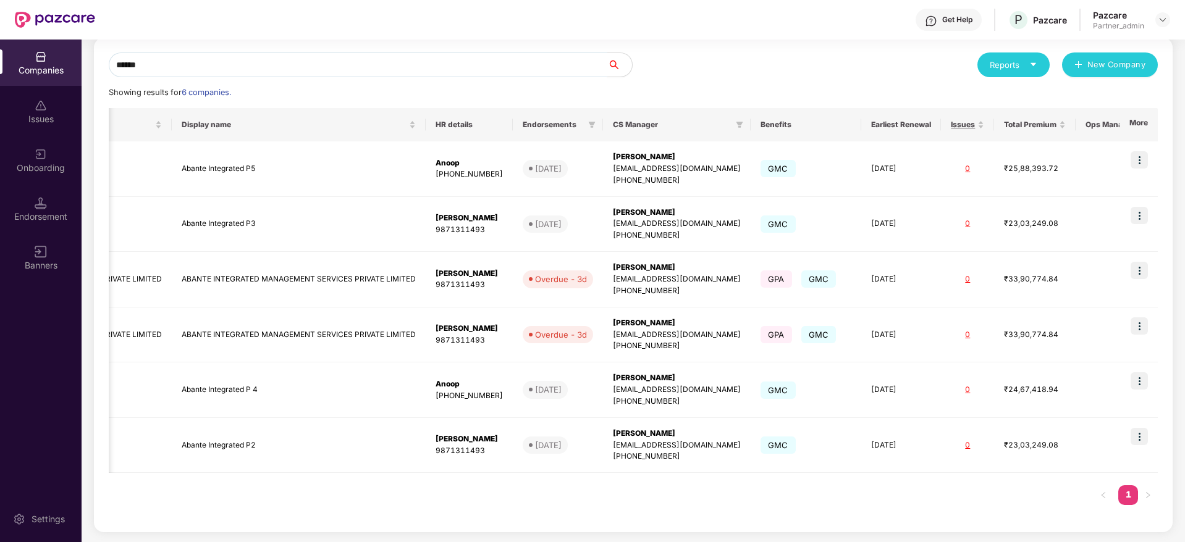
click at [74, 46] on div "Companies Issues Onboarding Endorsement Banners Settings Companies 2189 Total C…" at bounding box center [592, 291] width 1185 height 503
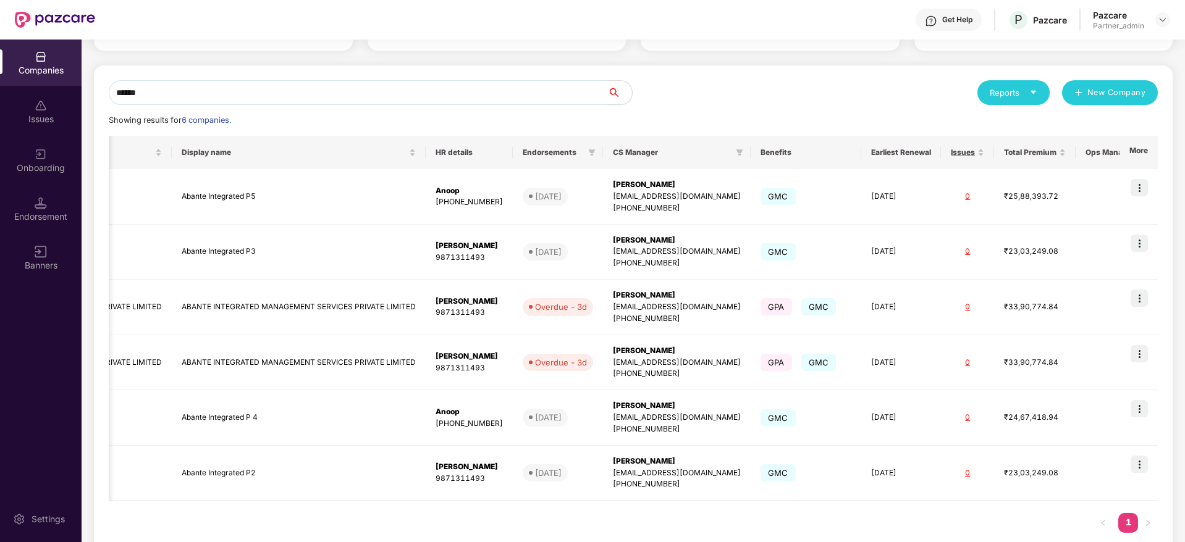
paste input "text"
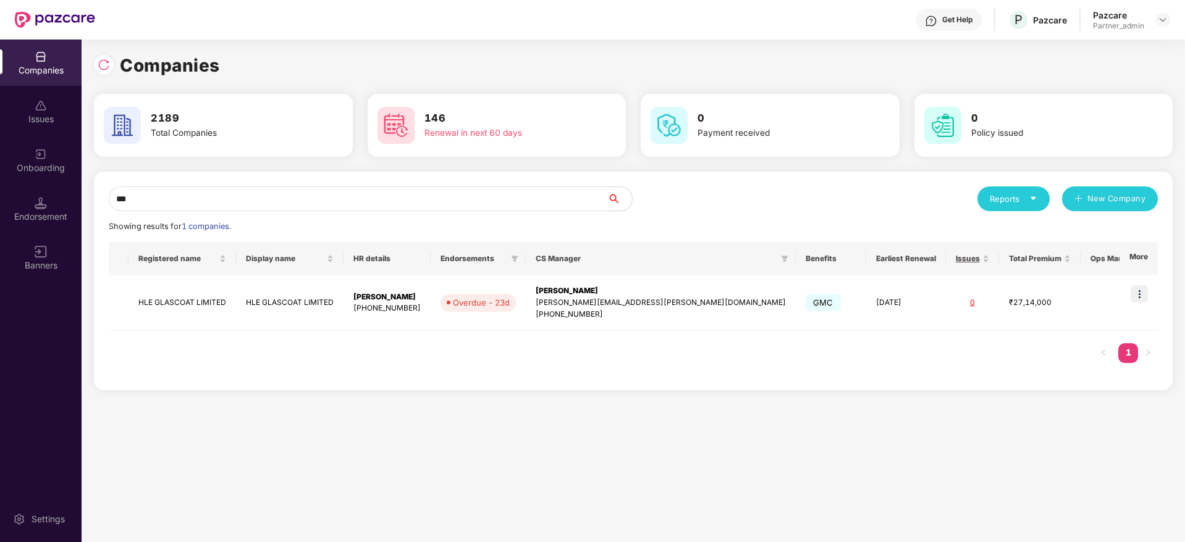
click at [288, 199] on input "***" at bounding box center [358, 199] width 498 height 25
type input "*"
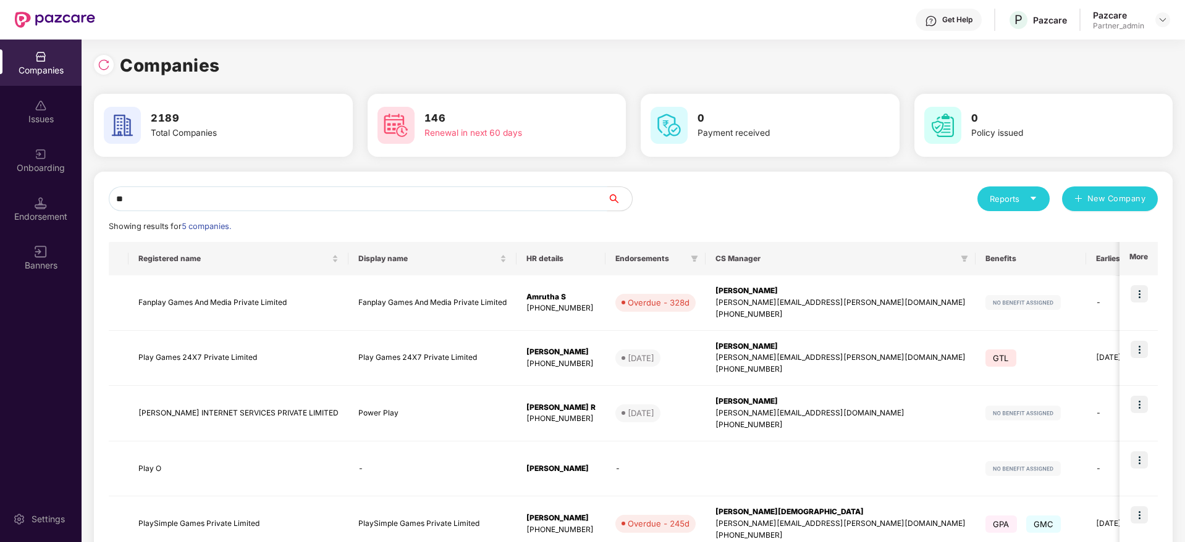
type input "*"
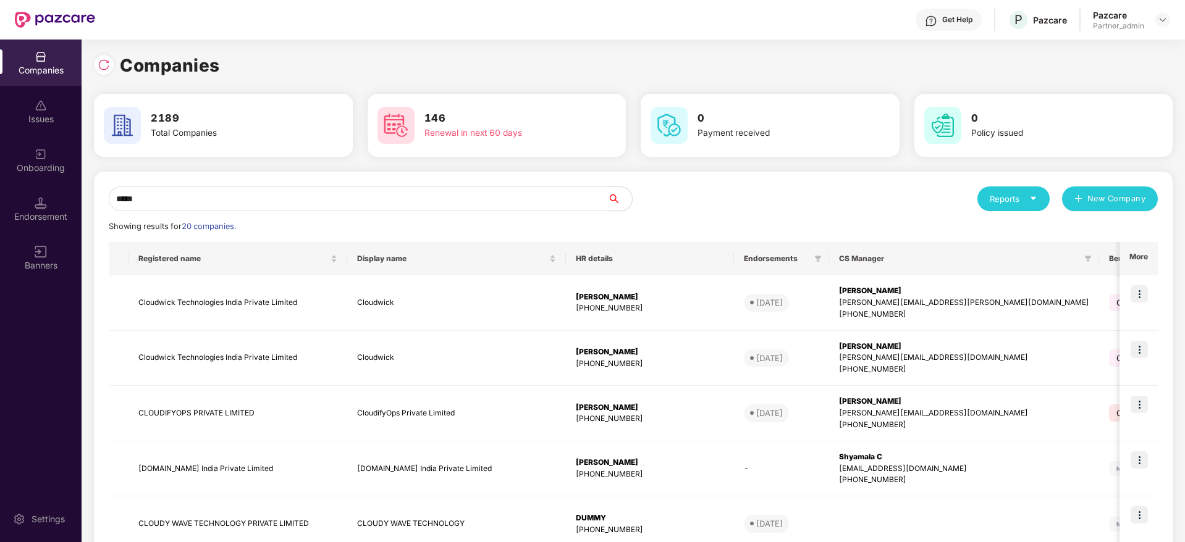
type input "******"
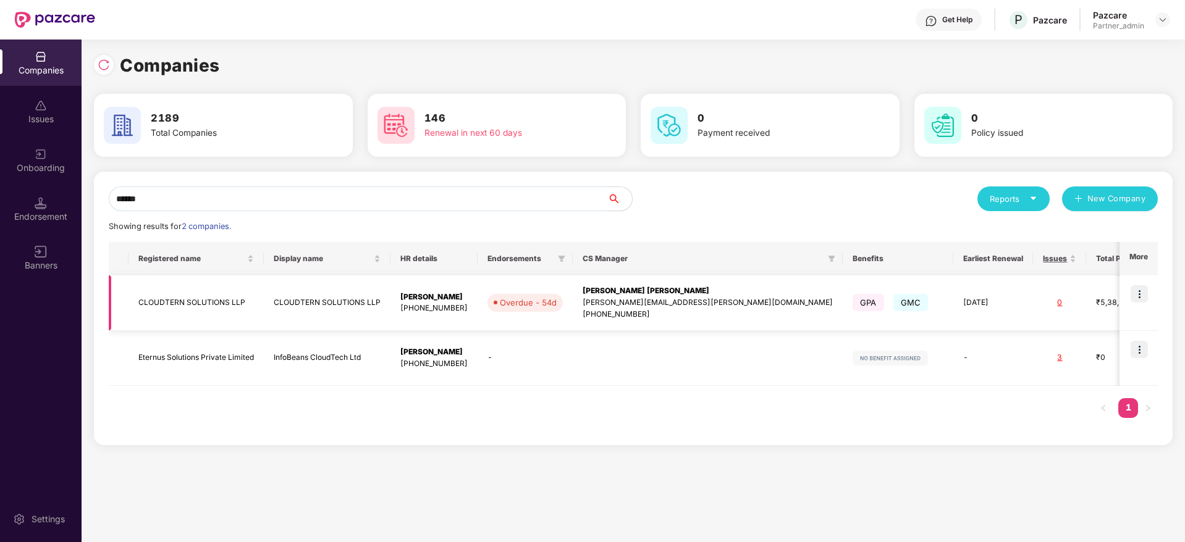
scroll to position [0, 38]
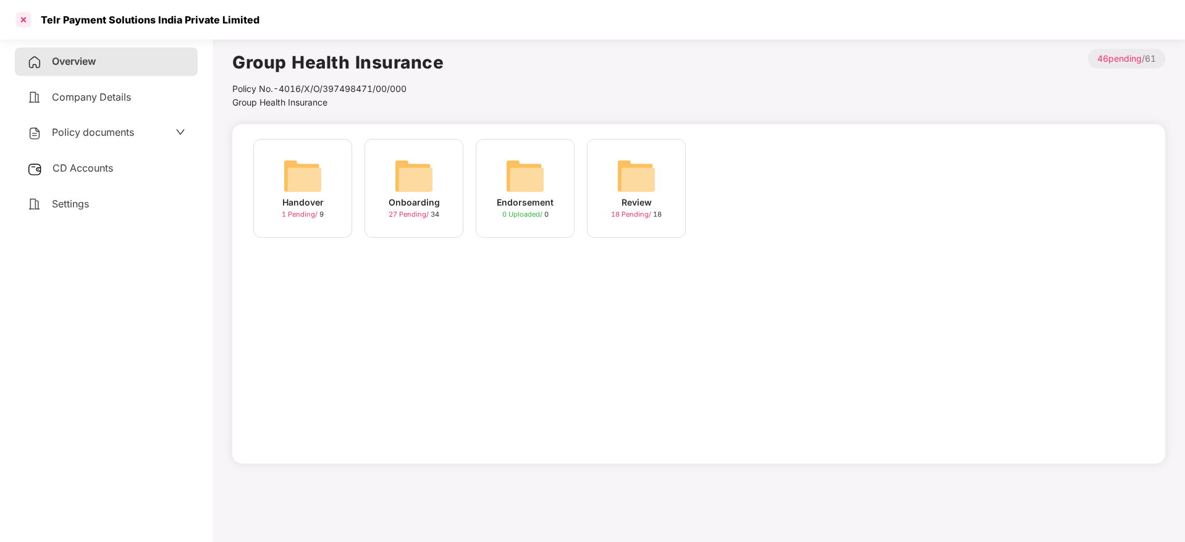
click at [20, 19] on div at bounding box center [24, 20] width 20 height 20
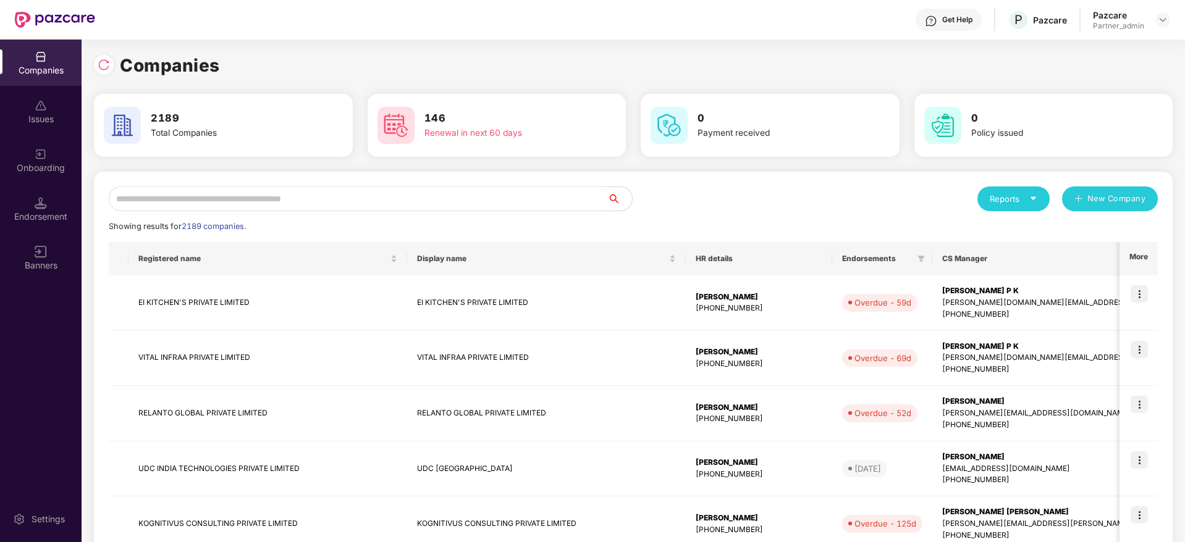
click at [222, 197] on input "text" at bounding box center [358, 199] width 498 height 25
paste input "***"
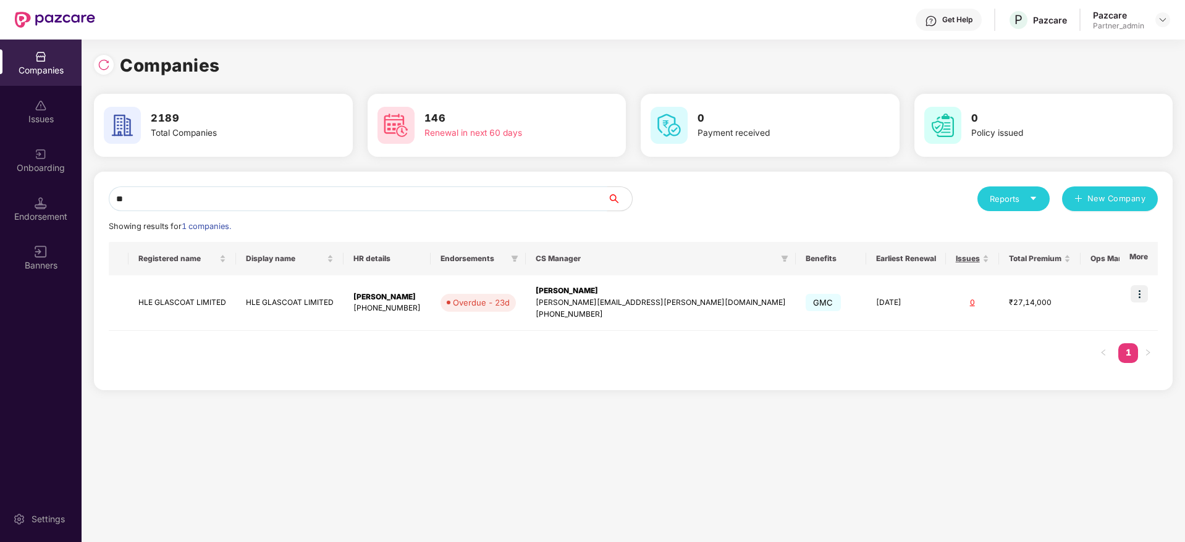
type input "*"
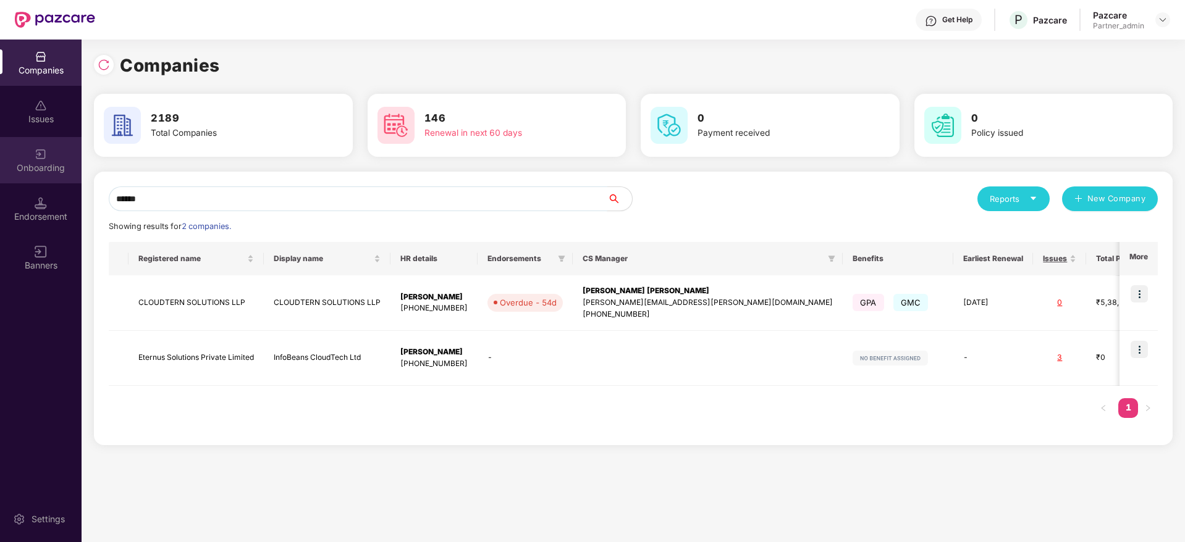
drag, startPoint x: 200, startPoint y: 198, endPoint x: 2, endPoint y: 158, distance: 202.2
click at [2, 158] on div "Companies Issues Onboarding Endorsement Banners Settings Companies 2189 Total C…" at bounding box center [592, 291] width 1185 height 503
paste input "text"
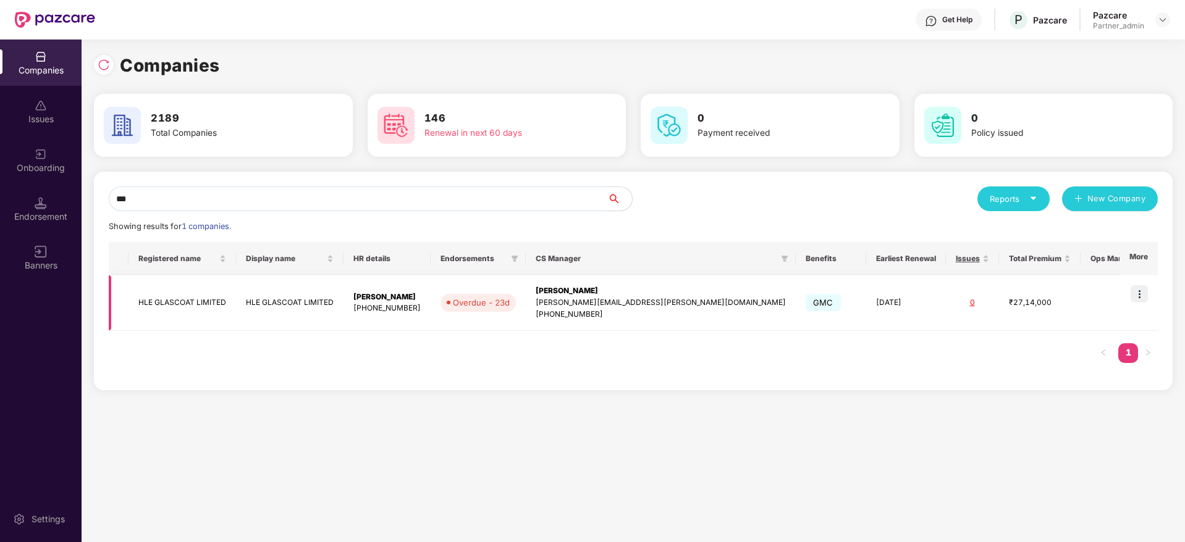
scroll to position [0, 1]
click at [0, 120] on div "Companies Issues Onboarding Endorsement Banners Settings Companies 2189 Total C…" at bounding box center [592, 291] width 1185 height 503
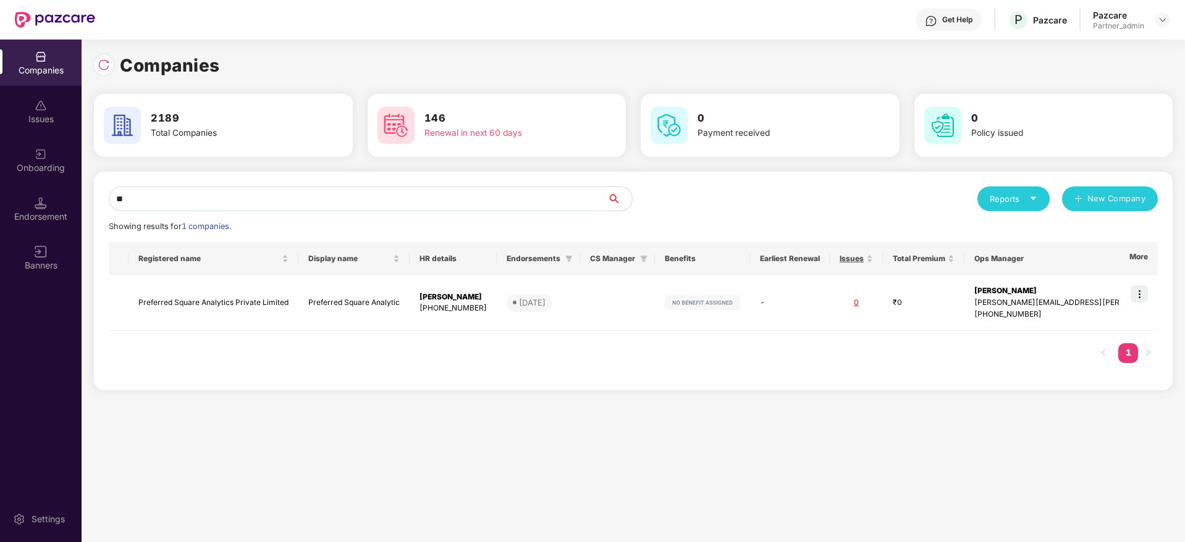
type input "*"
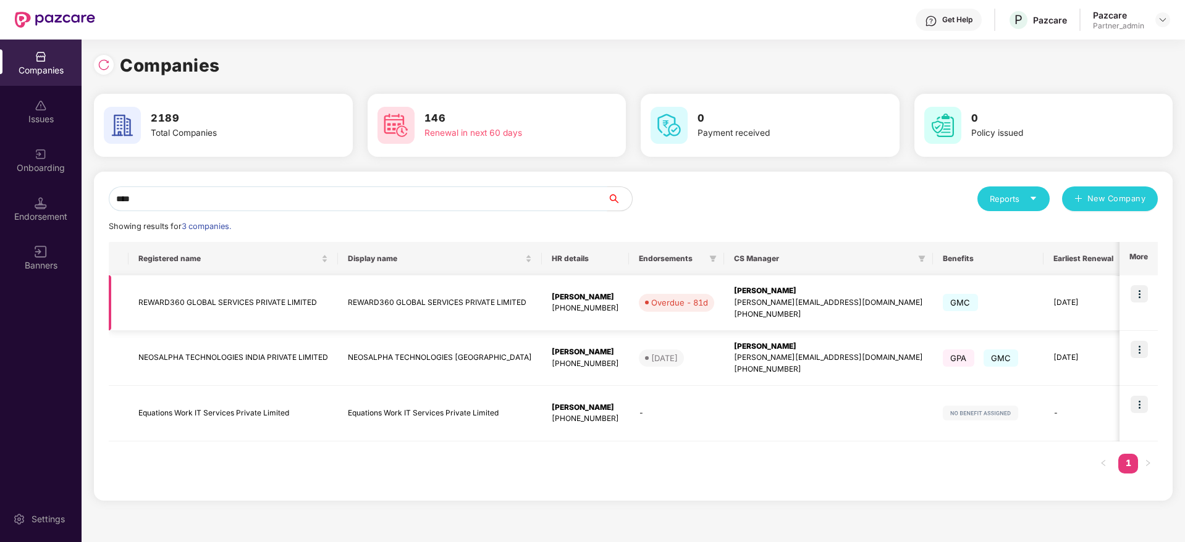
type input "****"
click at [805, 293] on div "[PERSON_NAME]" at bounding box center [828, 291] width 189 height 12
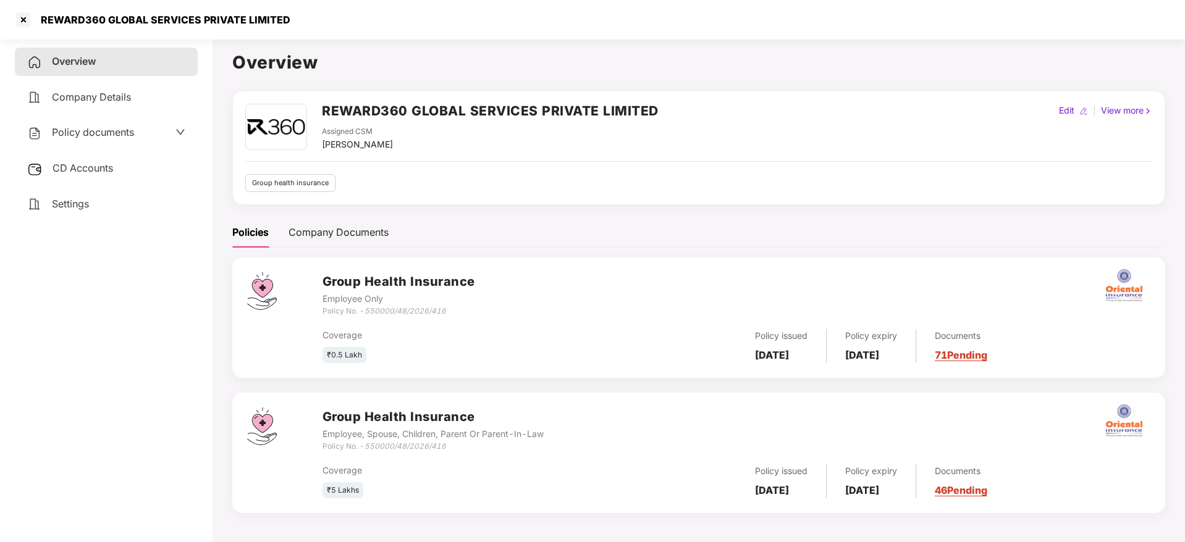
click at [987, 350] on link "71 Pending" at bounding box center [961, 355] width 53 height 12
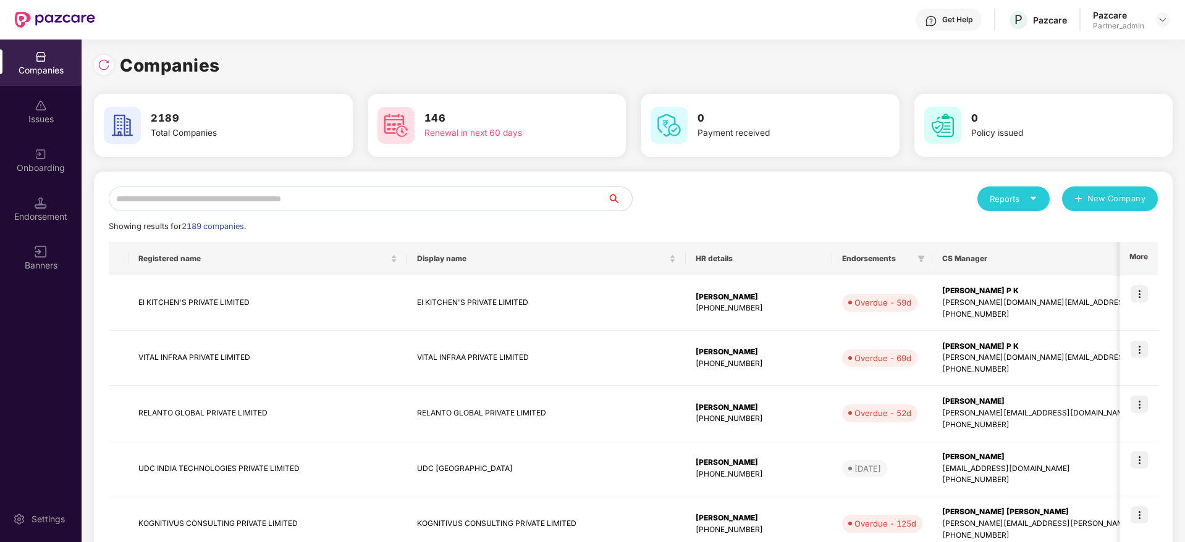
click at [173, 209] on input "text" at bounding box center [358, 199] width 498 height 25
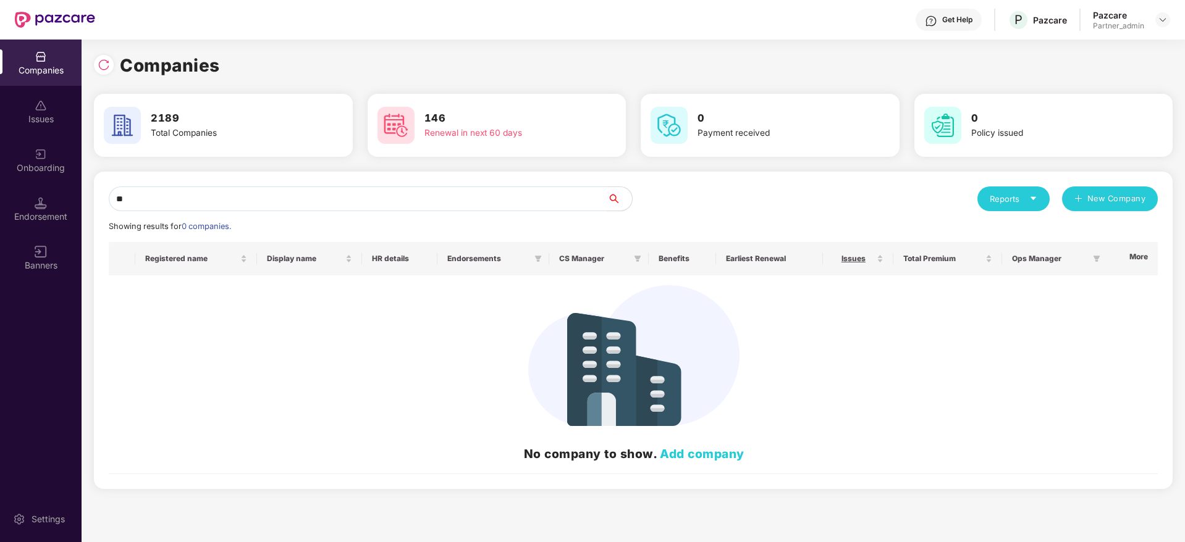
type input "*"
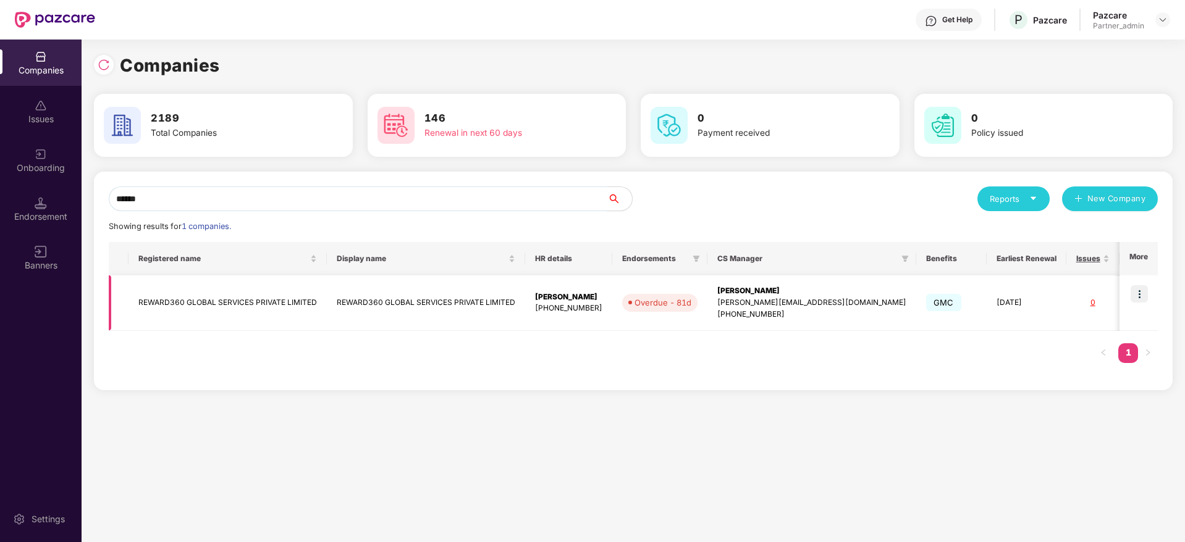
type input "******"
click at [561, 293] on div "[PERSON_NAME]" at bounding box center [568, 298] width 67 height 12
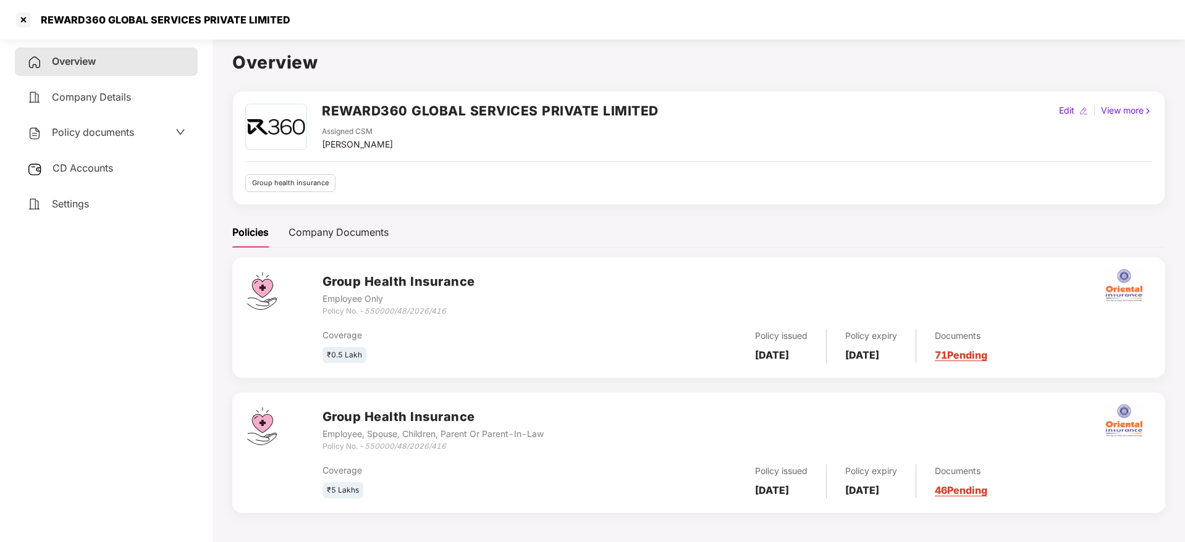
scroll to position [34, 0]
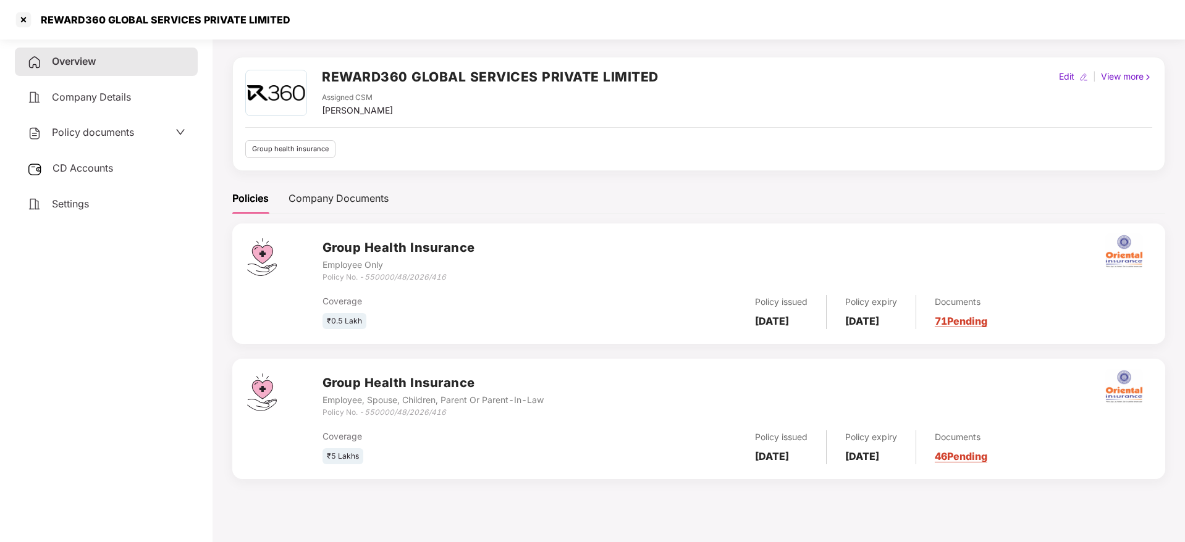
click at [983, 329] on div "Documents 71 Pending" at bounding box center [951, 312] width 71 height 34
click at [987, 324] on link "71 Pending" at bounding box center [961, 321] width 53 height 12
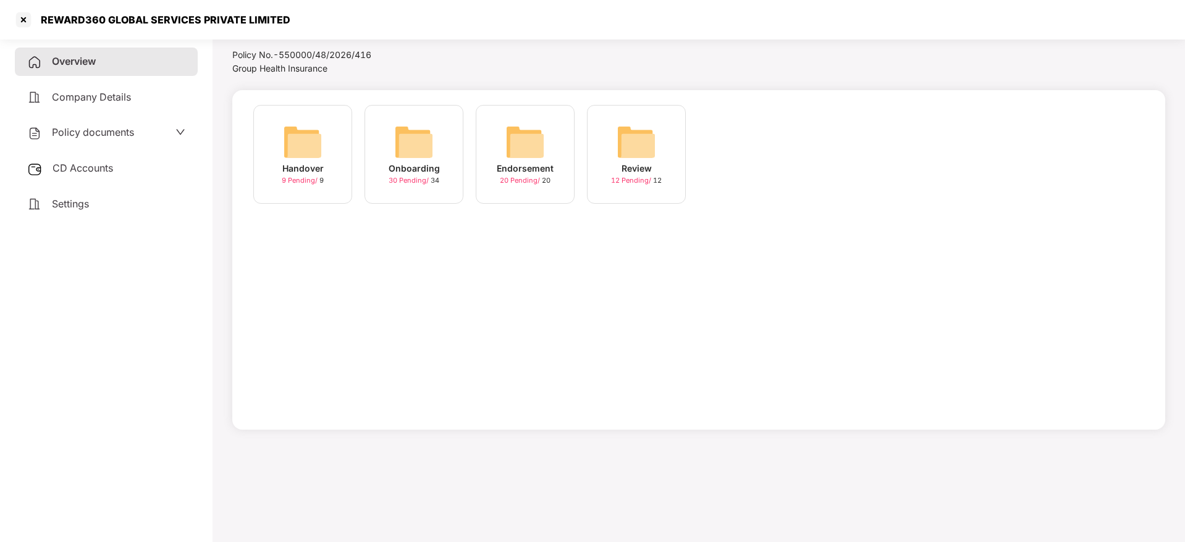
click at [414, 162] on div "Onboarding" at bounding box center [414, 169] width 51 height 14
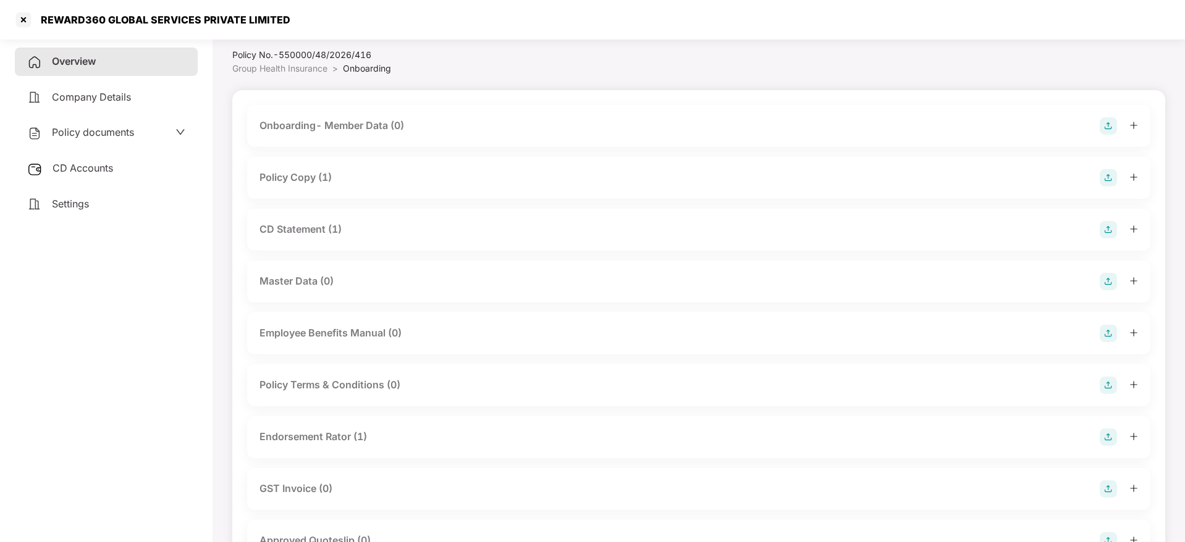
click at [1141, 180] on div "Policy Copy (1)" at bounding box center [698, 178] width 903 height 42
click at [1128, 172] on div at bounding box center [1118, 177] width 38 height 17
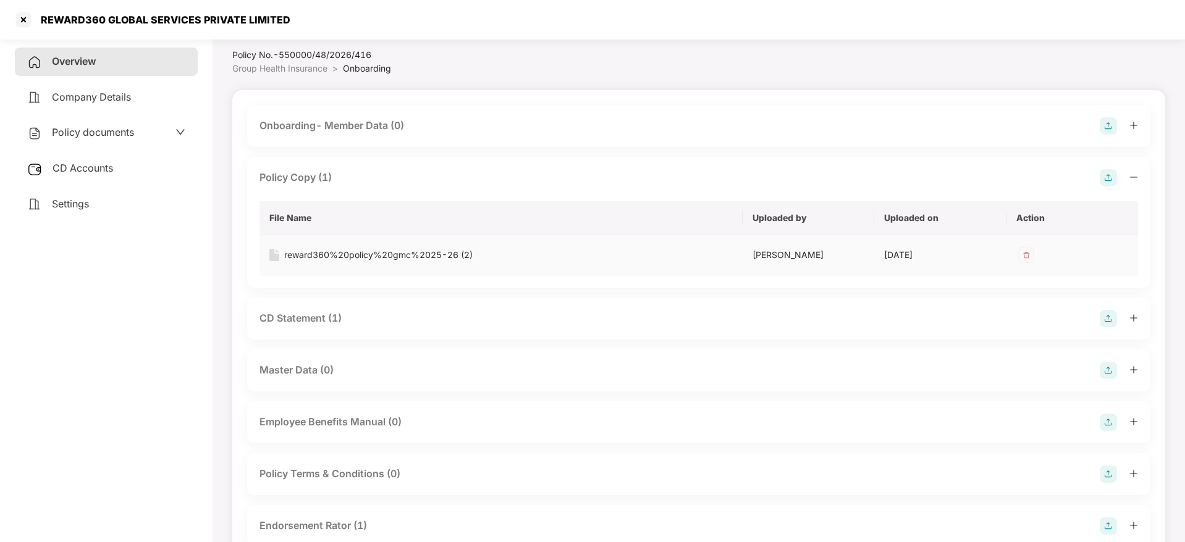
click at [448, 248] on div "reward360%20policy%20gmc%2025-26 (2)" at bounding box center [378, 255] width 188 height 14
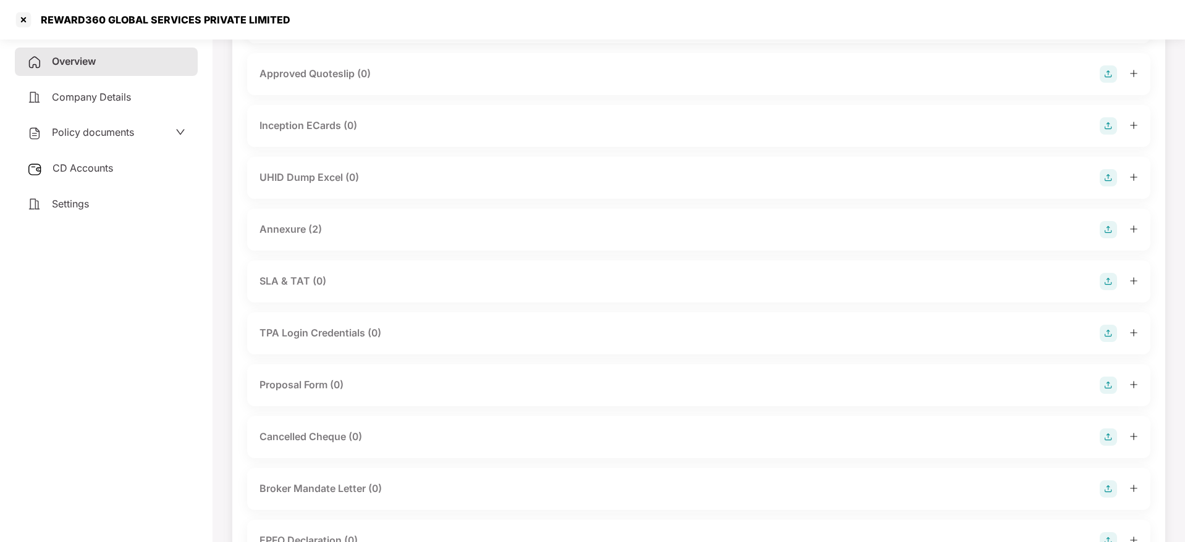
scroll to position [683, 0]
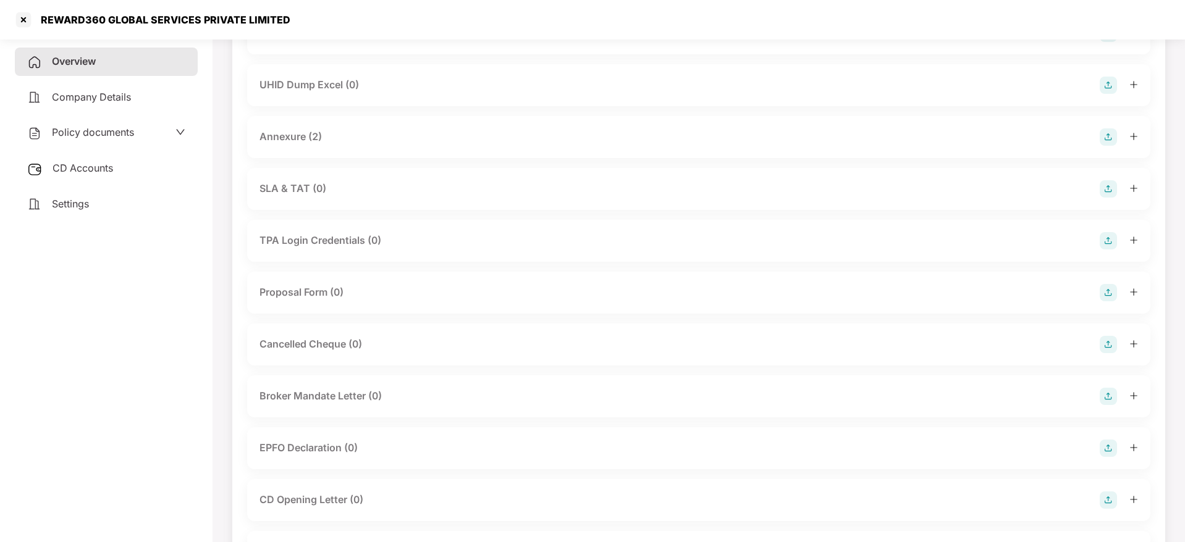
click at [280, 141] on div "Annexure (2)" at bounding box center [290, 136] width 62 height 15
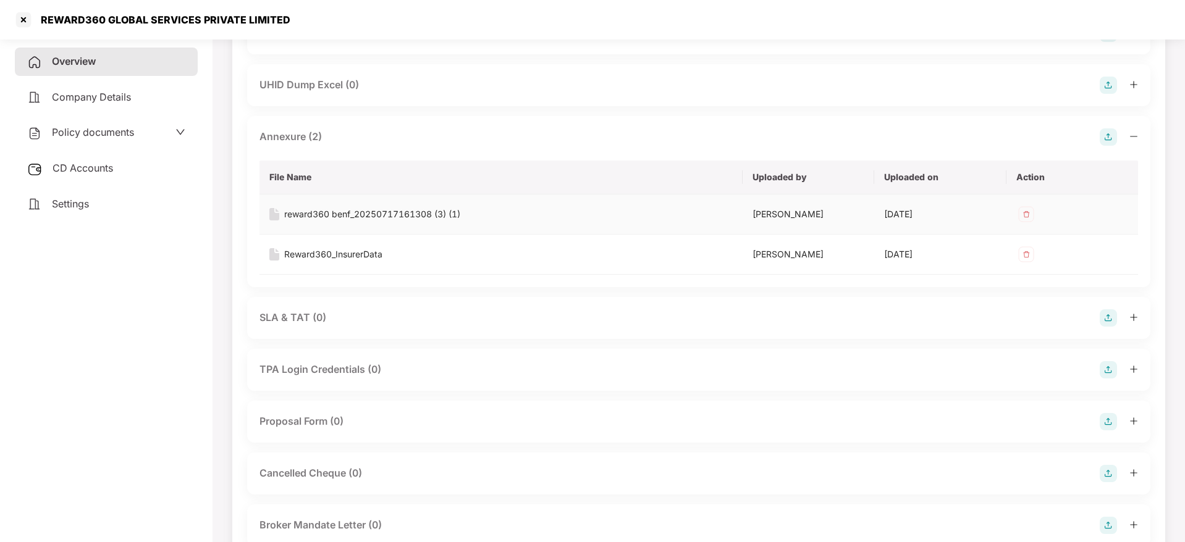
click at [391, 219] on div "reward360 benf_20250717161308 (3) (1)" at bounding box center [372, 215] width 176 height 14
drag, startPoint x: 41, startPoint y: 17, endPoint x: 287, endPoint y: 20, distance: 245.9
click at [287, 20] on div "REWARD360 GLOBAL SERVICES PRIVATE LIMITED" at bounding box center [592, 20] width 1185 height 40
copy div "REWARD360 GLOBAL SERVICES PRIVATE LIMITED"
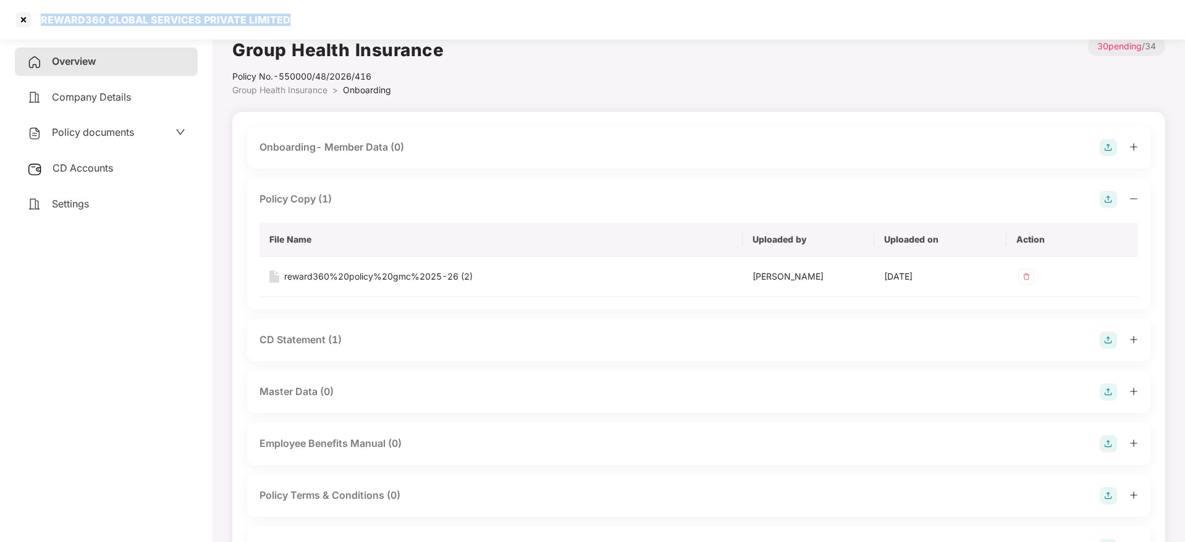
scroll to position [0, 0]
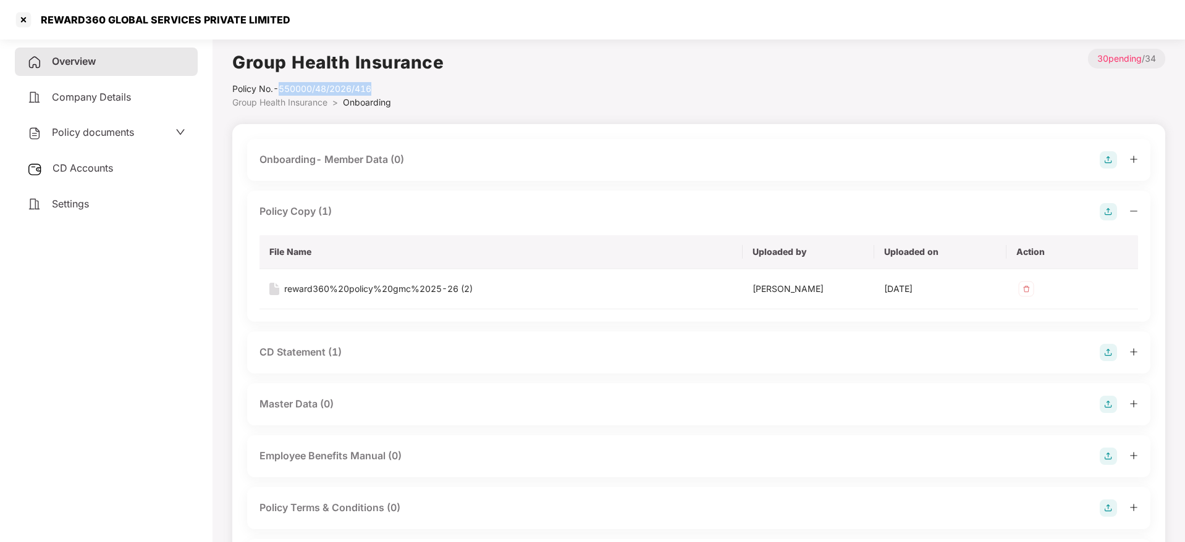
drag, startPoint x: 279, startPoint y: 88, endPoint x: 379, endPoint y: 93, distance: 100.2
click at [377, 90] on div "Policy No.- 550000/48/2026/416" at bounding box center [337, 89] width 211 height 14
copy div "550000/48/2026/416"
click at [25, 15] on div at bounding box center [24, 20] width 20 height 20
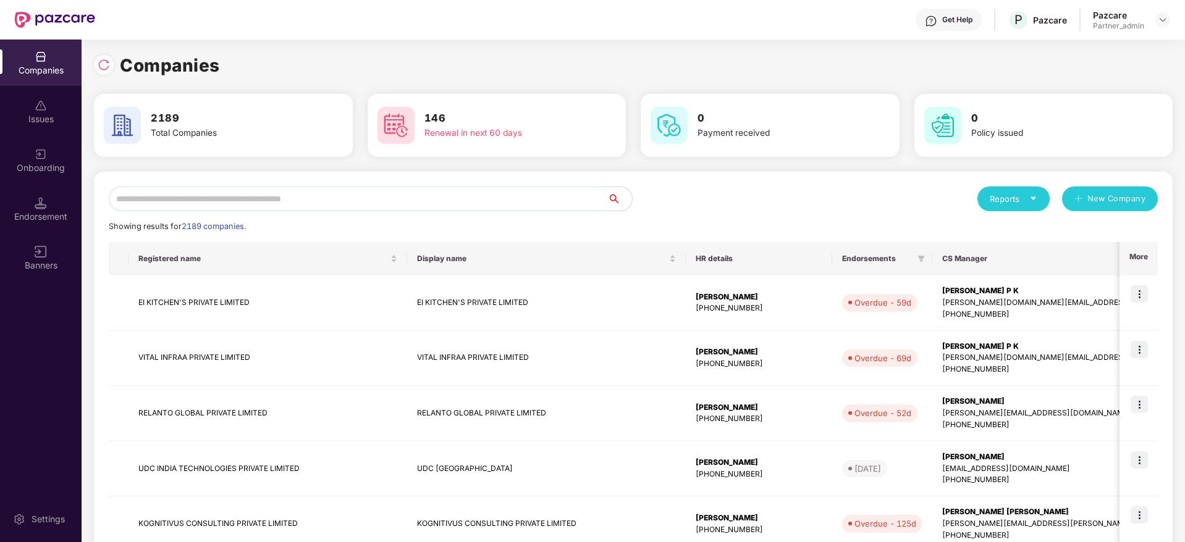
click at [203, 193] on input "text" at bounding box center [358, 199] width 498 height 25
paste input "***"
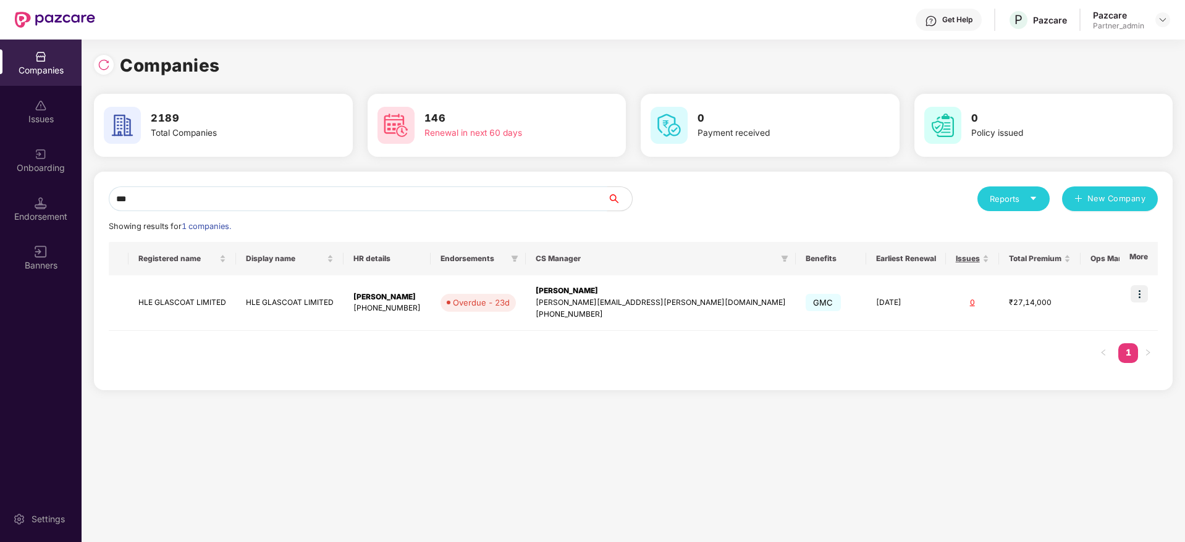
type input "***"
click at [1145, 292] on img at bounding box center [1138, 293] width 17 height 17
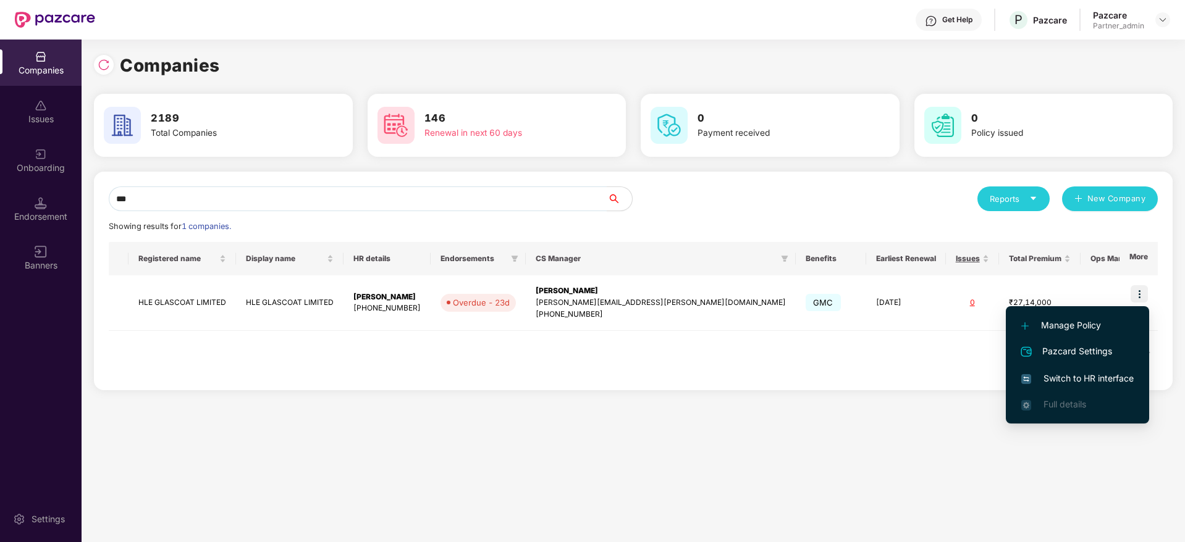
click at [1068, 386] on li "Switch to HR interface" at bounding box center [1077, 379] width 143 height 26
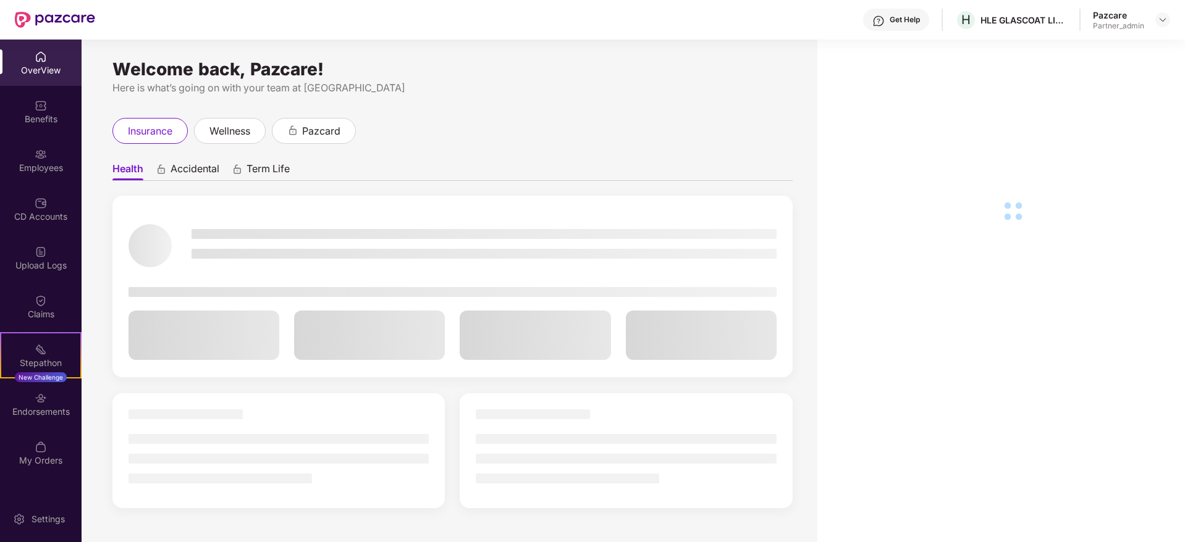
click at [32, 110] on div "Benefits" at bounding box center [41, 111] width 82 height 46
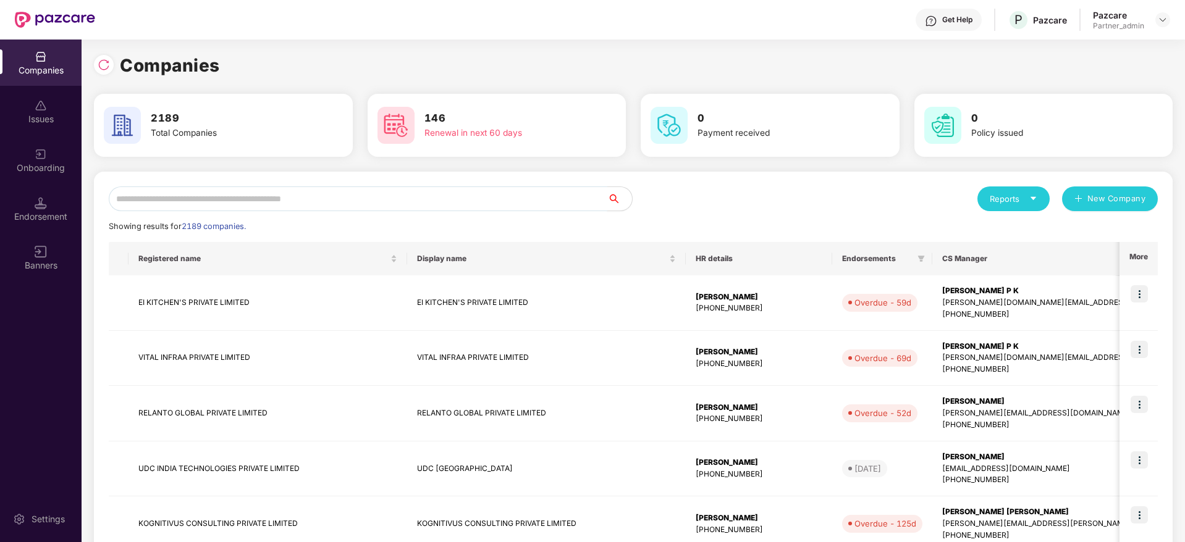
click at [242, 204] on input "text" at bounding box center [358, 199] width 498 height 25
paste input "***"
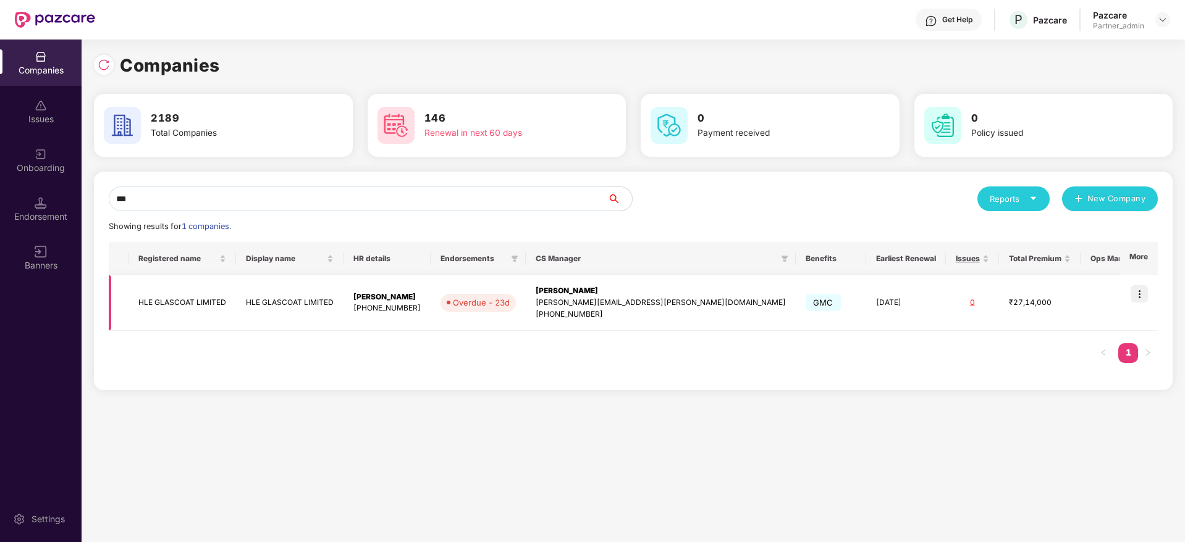
type input "***"
click at [618, 296] on div "[PERSON_NAME]" at bounding box center [661, 291] width 250 height 12
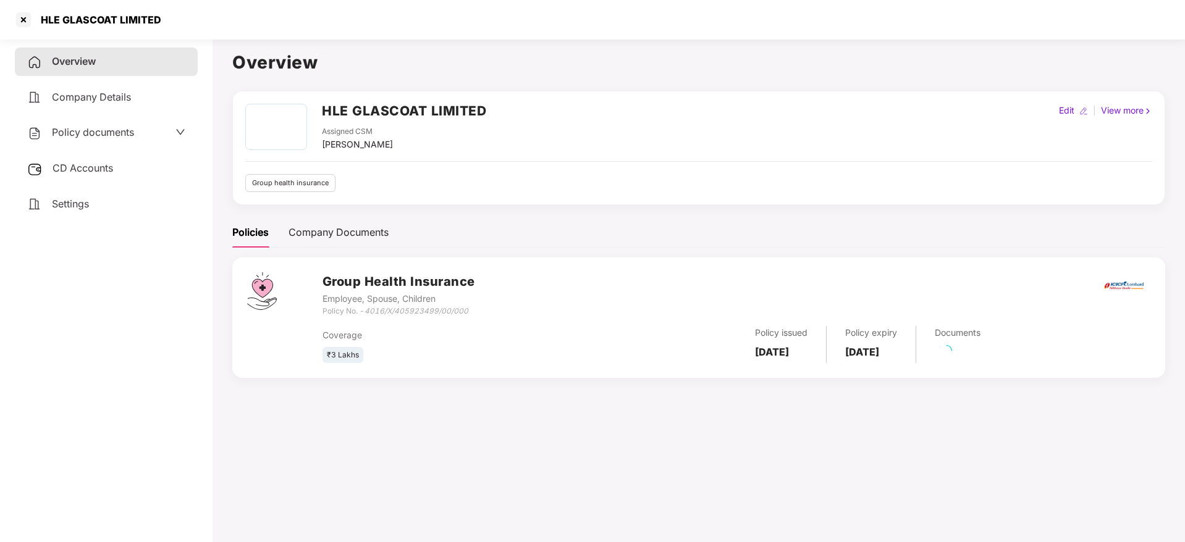
click at [90, 158] on div "CD Accounts" at bounding box center [106, 168] width 183 height 28
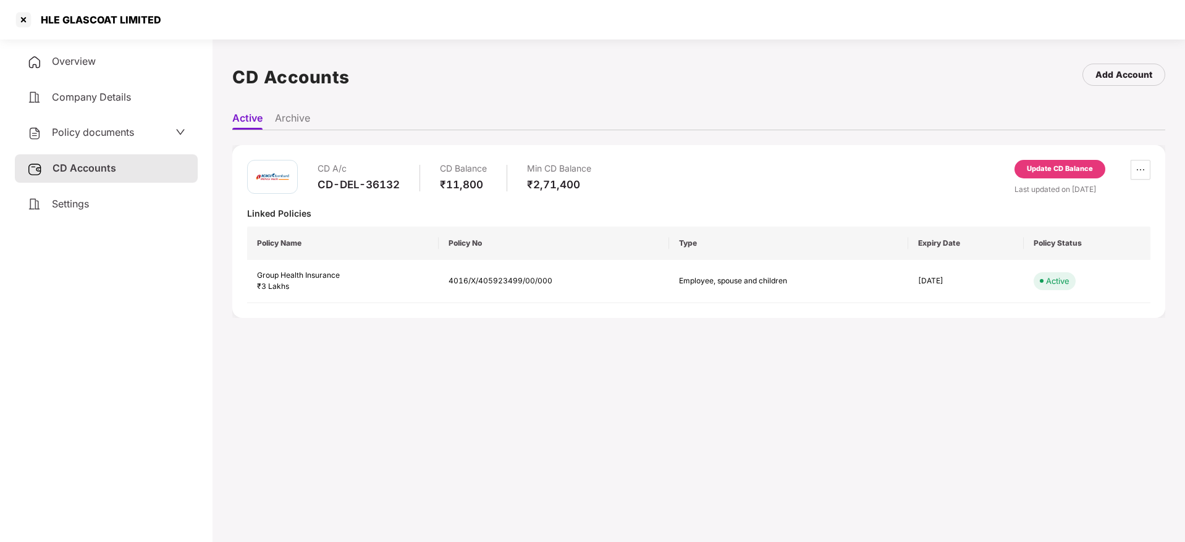
click at [49, 212] on div "Settings" at bounding box center [106, 204] width 183 height 28
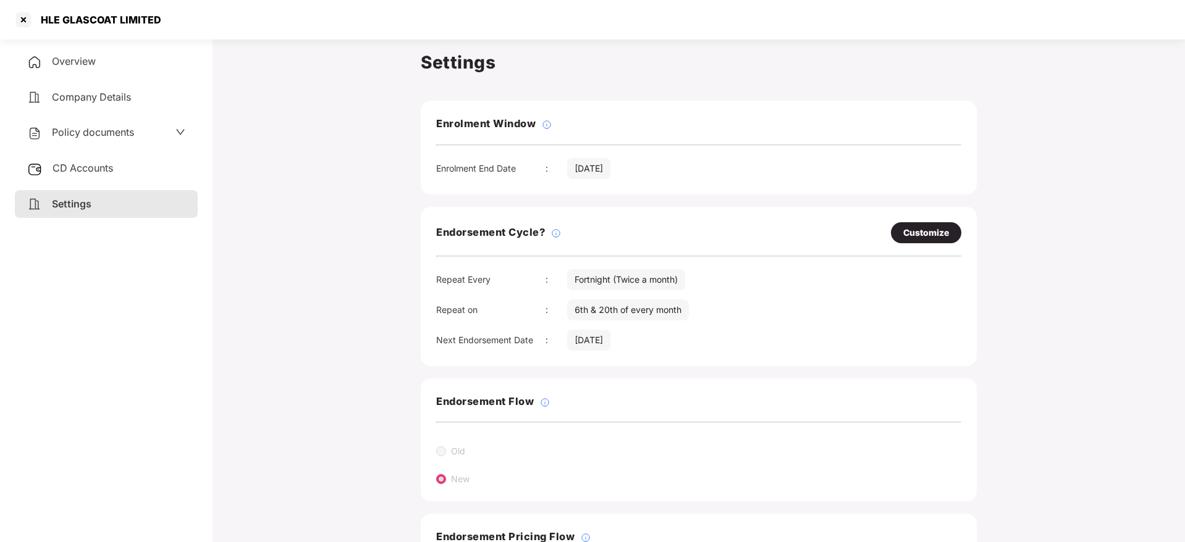
click at [67, 65] on span "Overview" at bounding box center [74, 61] width 44 height 12
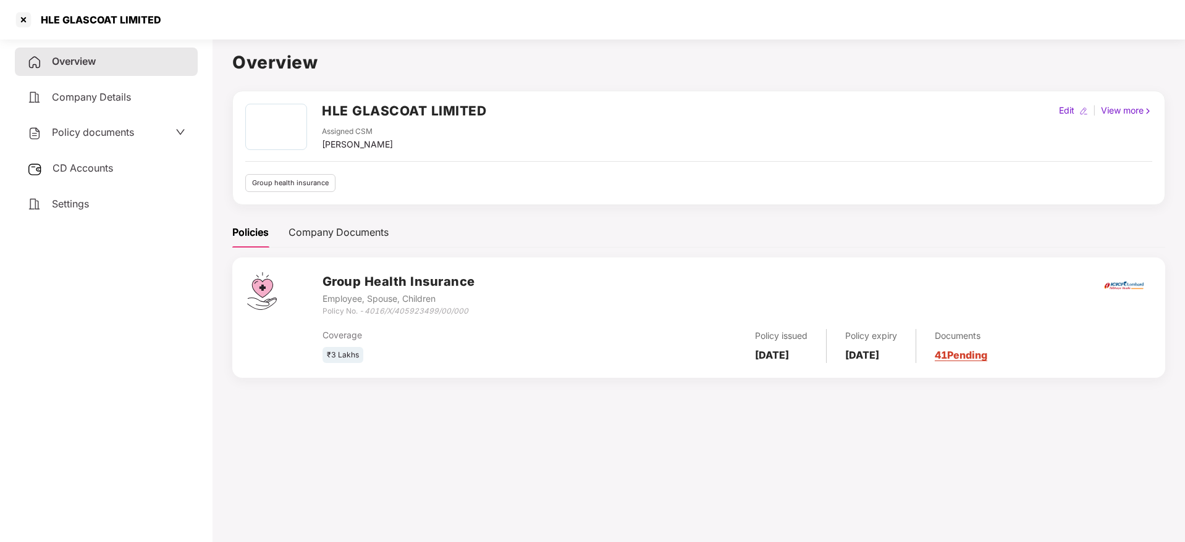
click at [986, 350] on link "41 Pending" at bounding box center [961, 355] width 53 height 12
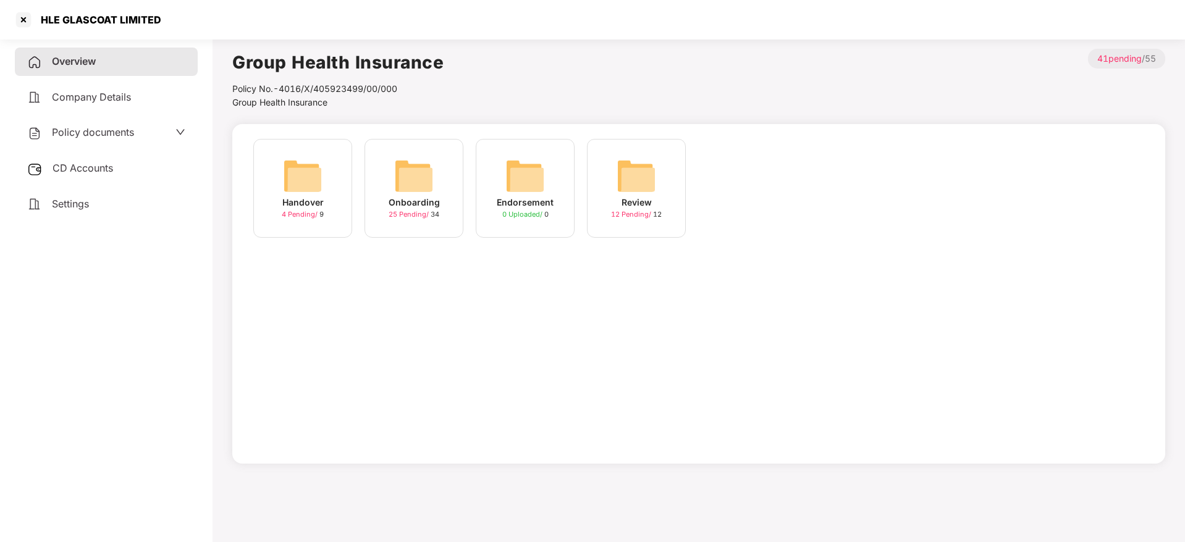
click at [419, 177] on img at bounding box center [414, 176] width 40 height 40
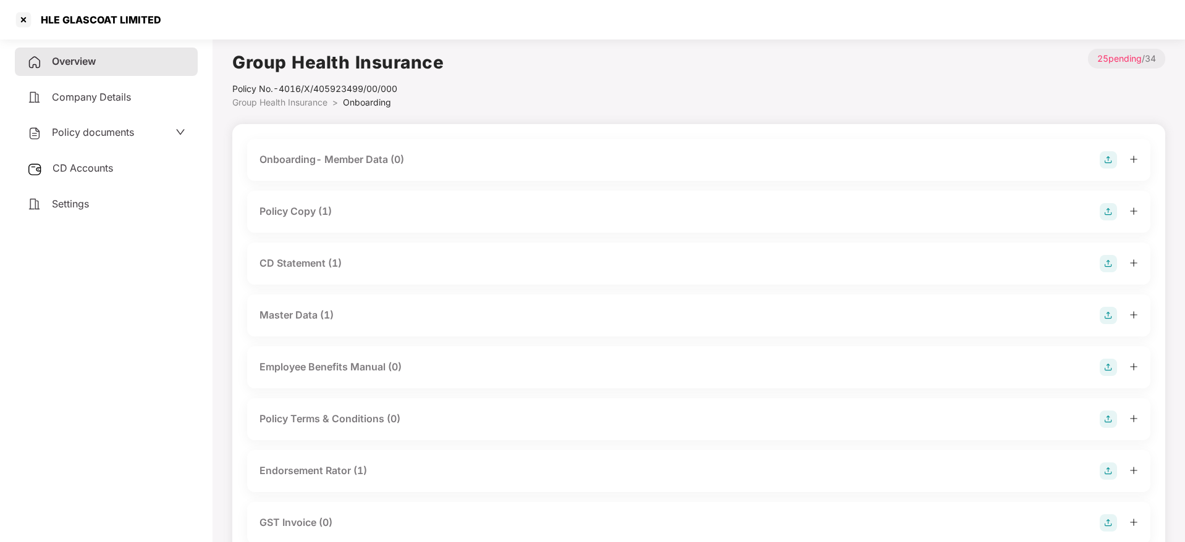
click at [1133, 210] on icon "plus" at bounding box center [1133, 211] width 9 height 9
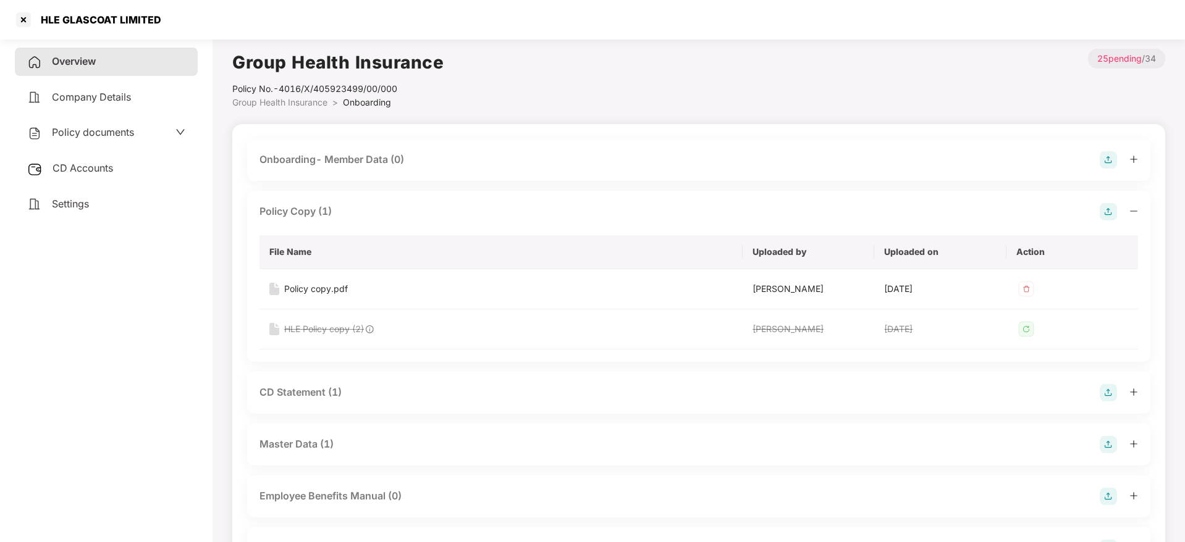
scroll to position [93, 0]
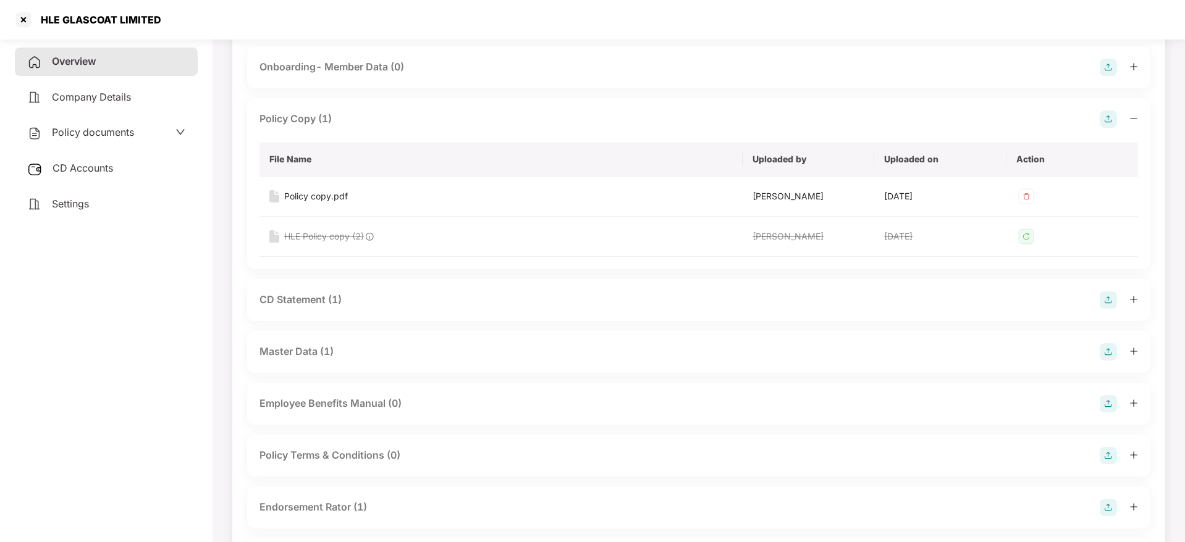
click at [1132, 301] on icon "plus" at bounding box center [1133, 299] width 9 height 9
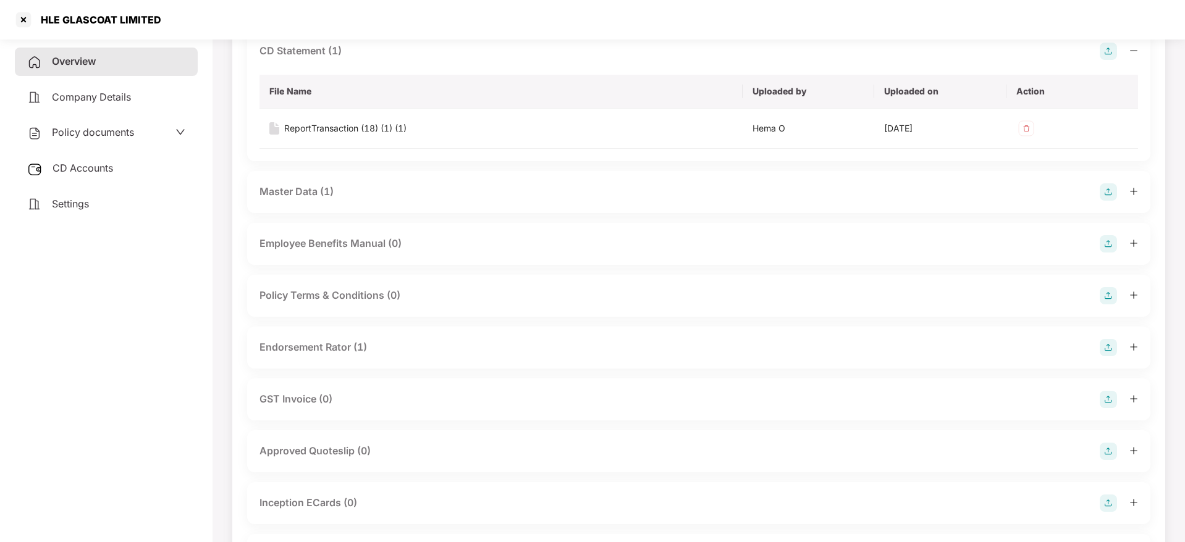
scroll to position [371, 0]
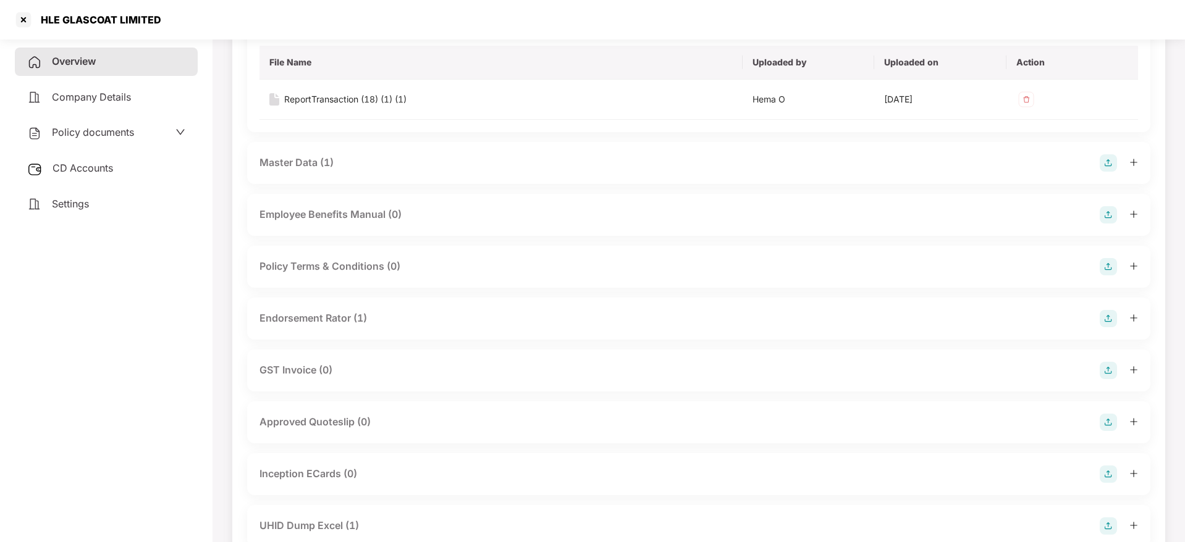
click at [1127, 316] on div at bounding box center [1118, 318] width 38 height 17
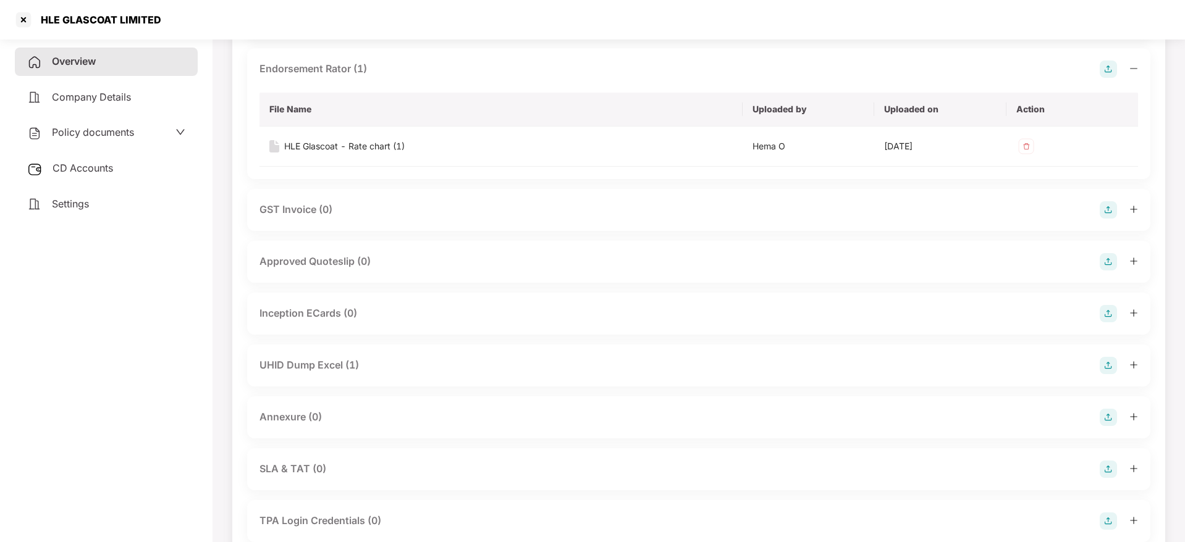
scroll to position [649, 0]
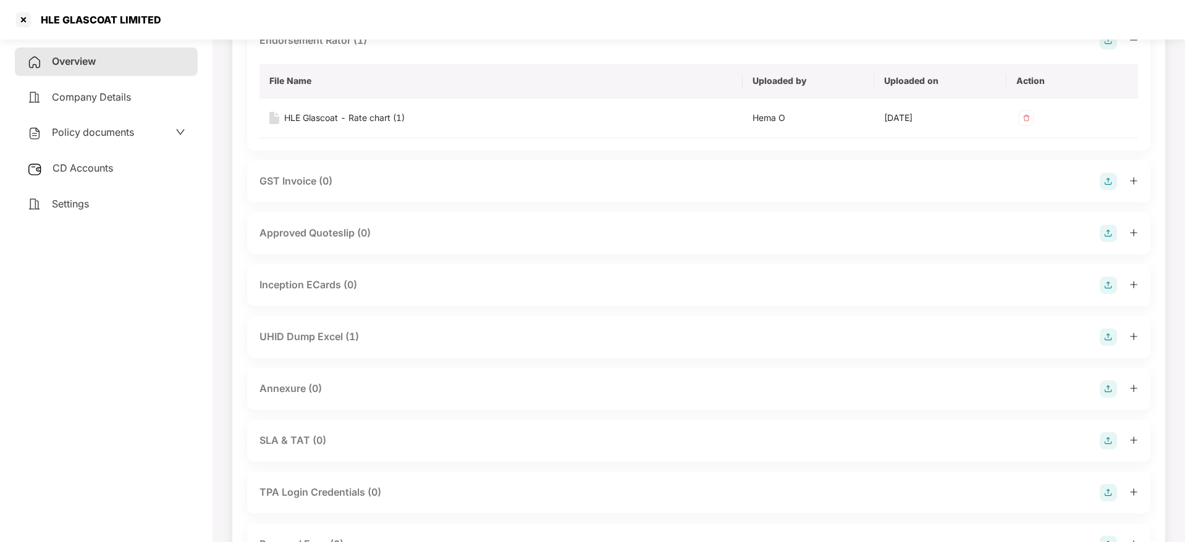
click at [1134, 335] on icon "plus" at bounding box center [1133, 336] width 9 height 9
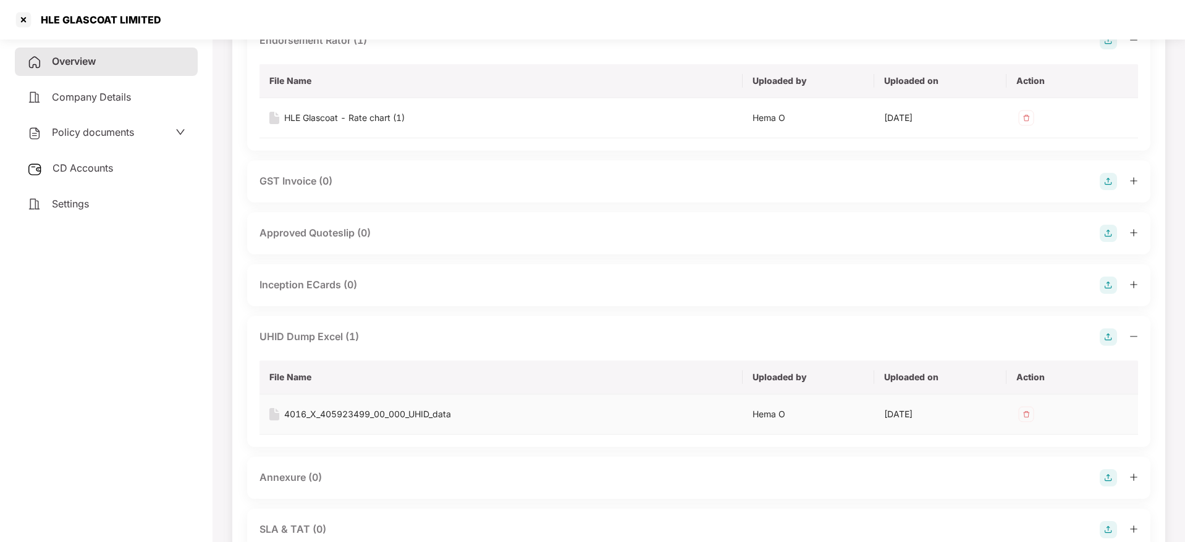
click at [380, 413] on div "4016_X_405923499_00_000_UHID_data" at bounding box center [367, 415] width 167 height 14
click at [49, 14] on div "HLE GLASCOAT LIMITED" at bounding box center [97, 20] width 128 height 12
copy div "HLE"
click at [25, 20] on div at bounding box center [24, 20] width 20 height 20
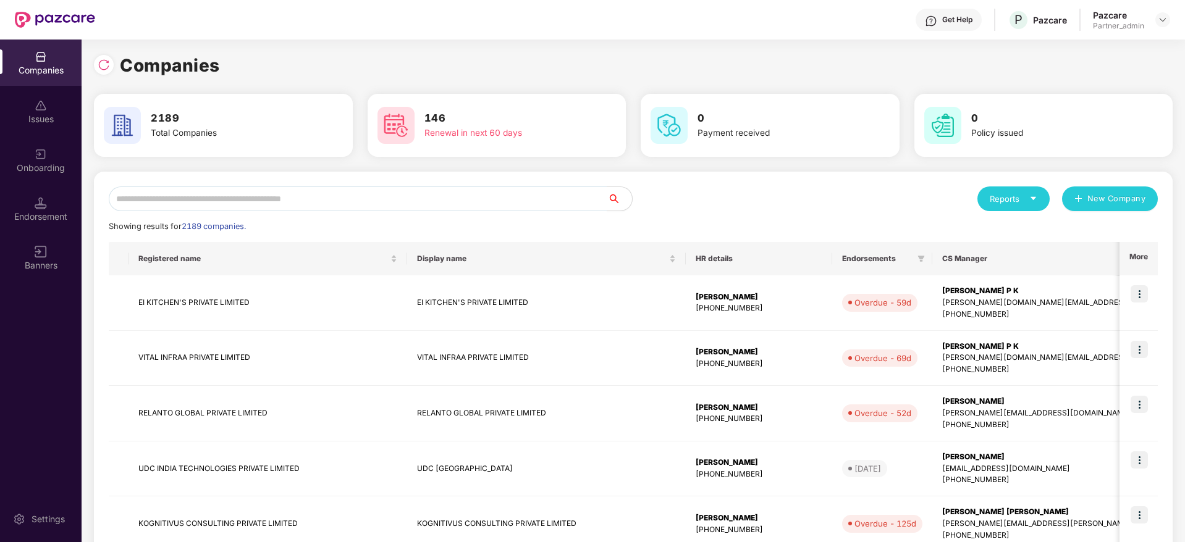
scroll to position [0, 0]
click at [245, 198] on input "text" at bounding box center [358, 199] width 498 height 25
paste input "***"
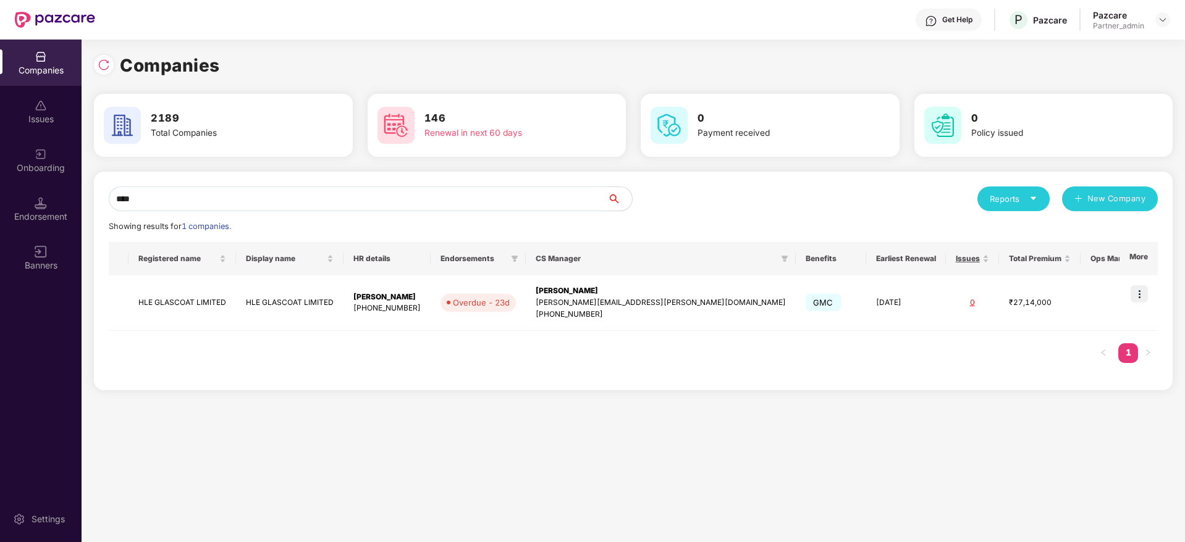
click at [16, 161] on div "Companies Issues Onboarding Endorsement Banners Settings Companies 2189 Total C…" at bounding box center [592, 291] width 1185 height 503
paste input "***"
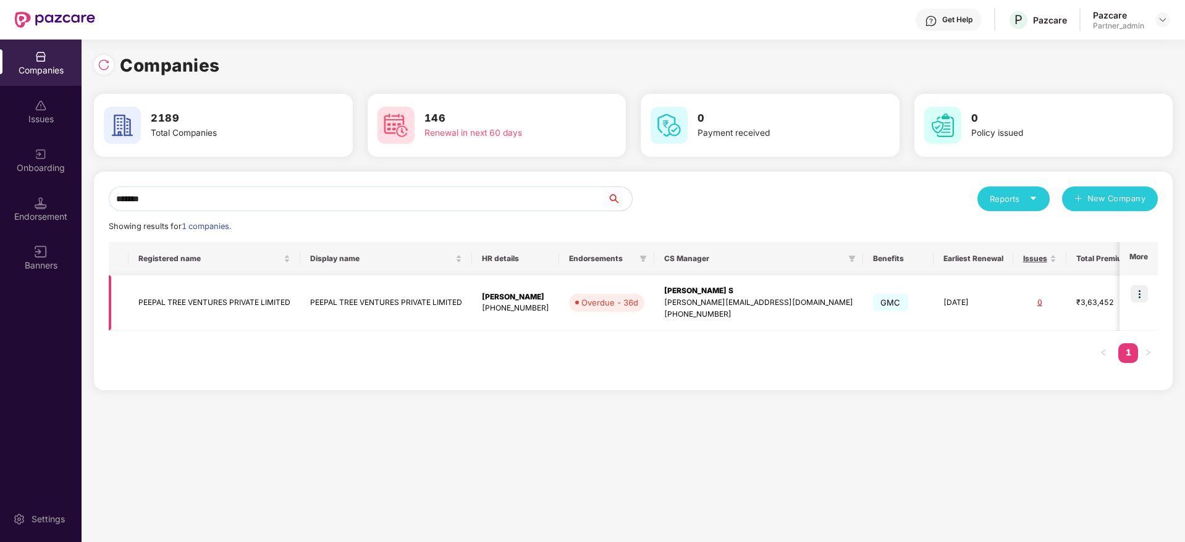
scroll to position [0, 64]
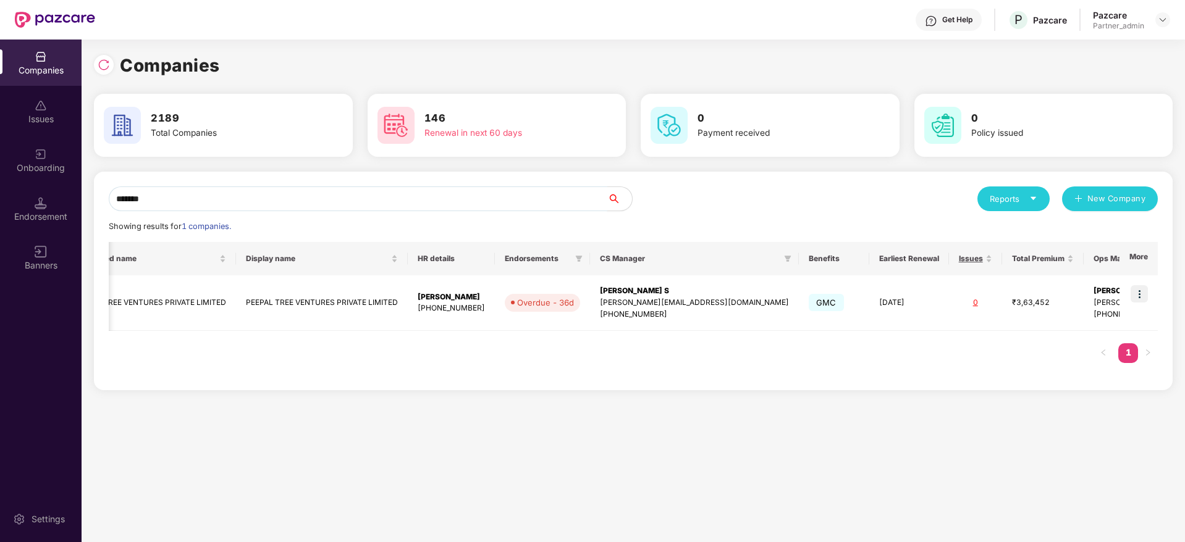
type input "******"
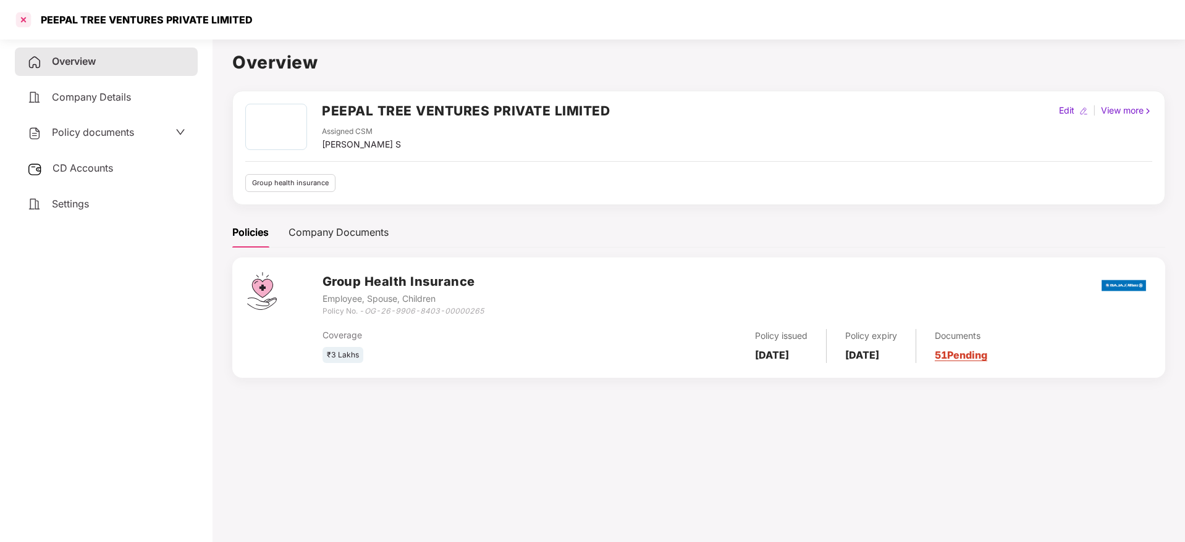
click at [25, 16] on div at bounding box center [24, 20] width 20 height 20
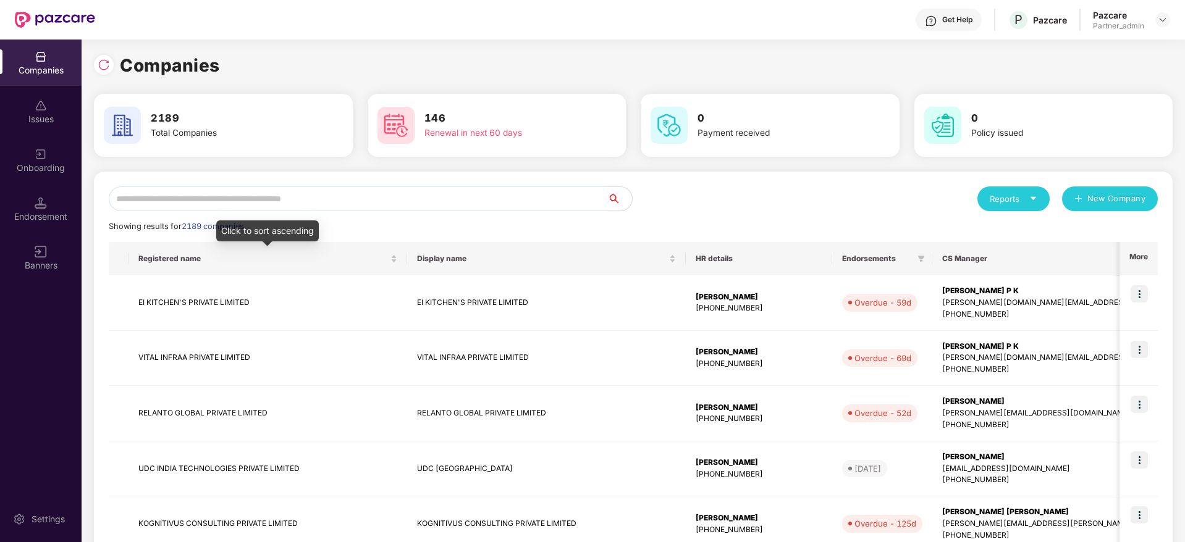
click at [275, 210] on input "text" at bounding box center [358, 199] width 498 height 25
paste input "******"
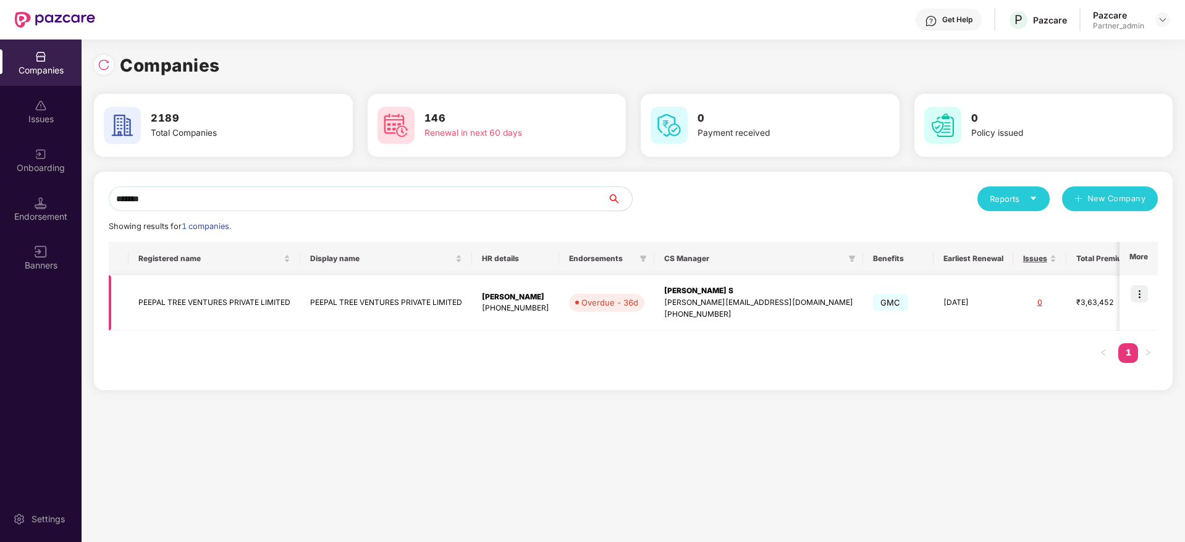
type input "******"
click at [1138, 295] on img at bounding box center [1138, 293] width 17 height 17
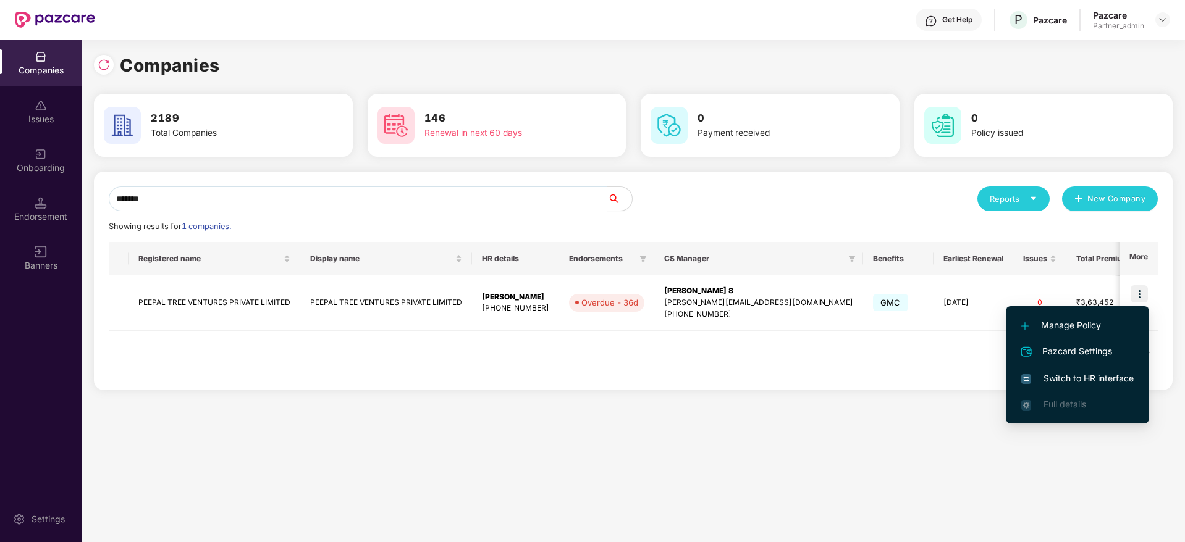
click at [1094, 385] on span "Switch to HR interface" at bounding box center [1077, 379] width 112 height 14
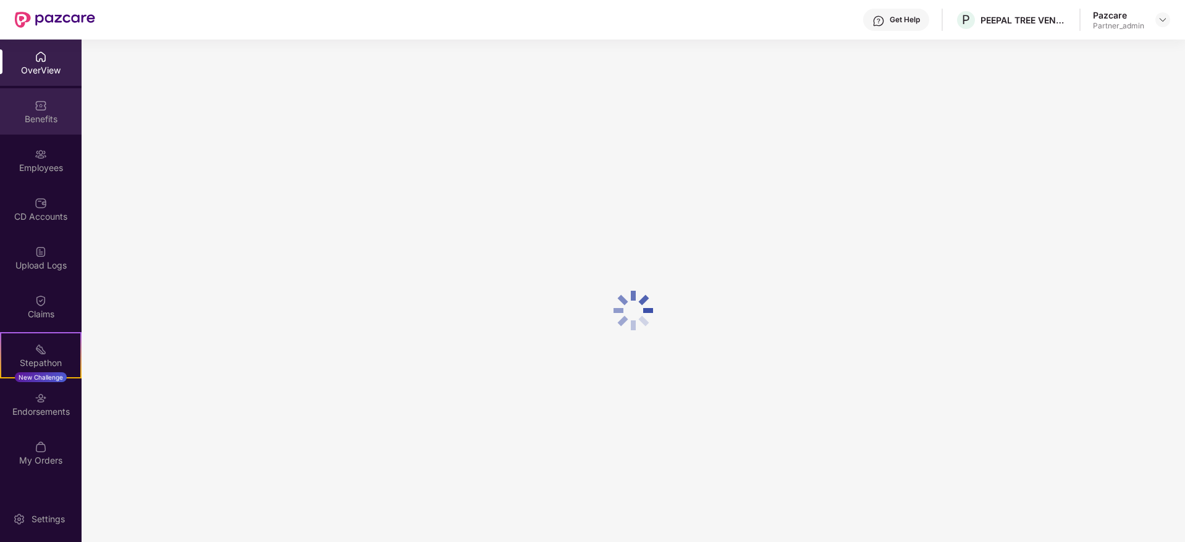
click at [37, 117] on div "Benefits" at bounding box center [41, 119] width 82 height 12
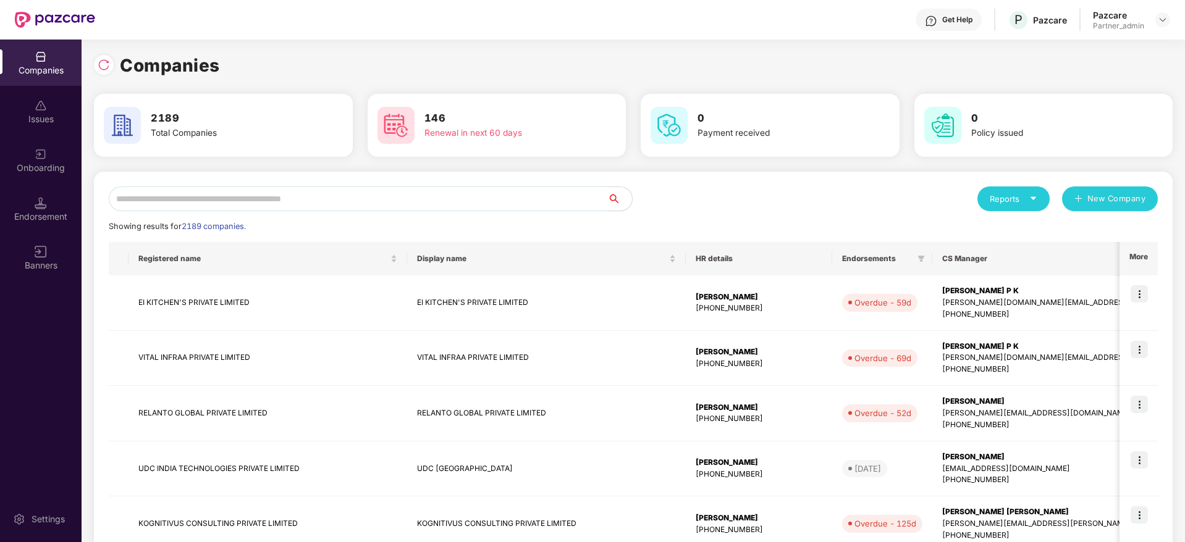
click at [223, 200] on input "text" at bounding box center [358, 199] width 498 height 25
paste input "******"
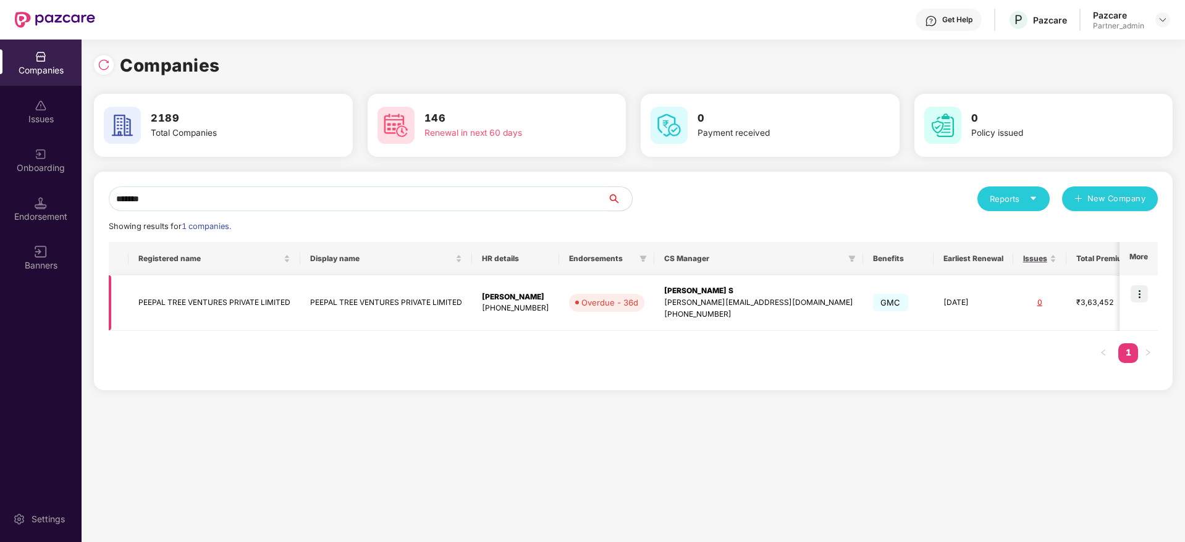
type input "******"
click at [1140, 290] on img at bounding box center [1138, 293] width 17 height 17
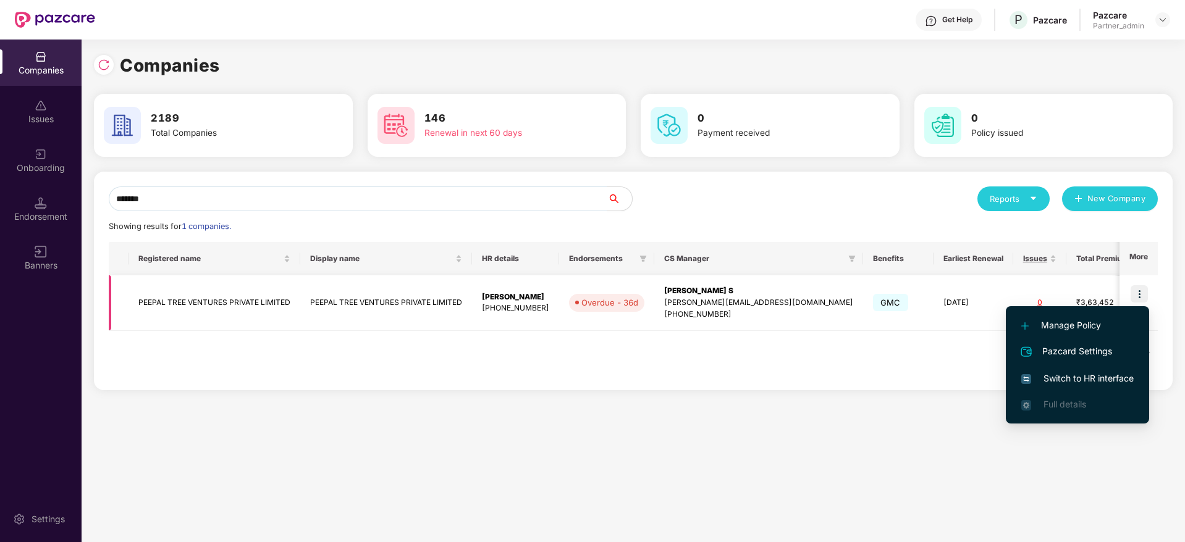
click at [689, 280] on td "Shivakumar S [EMAIL_ADDRESS][DOMAIN_NAME] [PHONE_NUMBER]" at bounding box center [758, 303] width 209 height 56
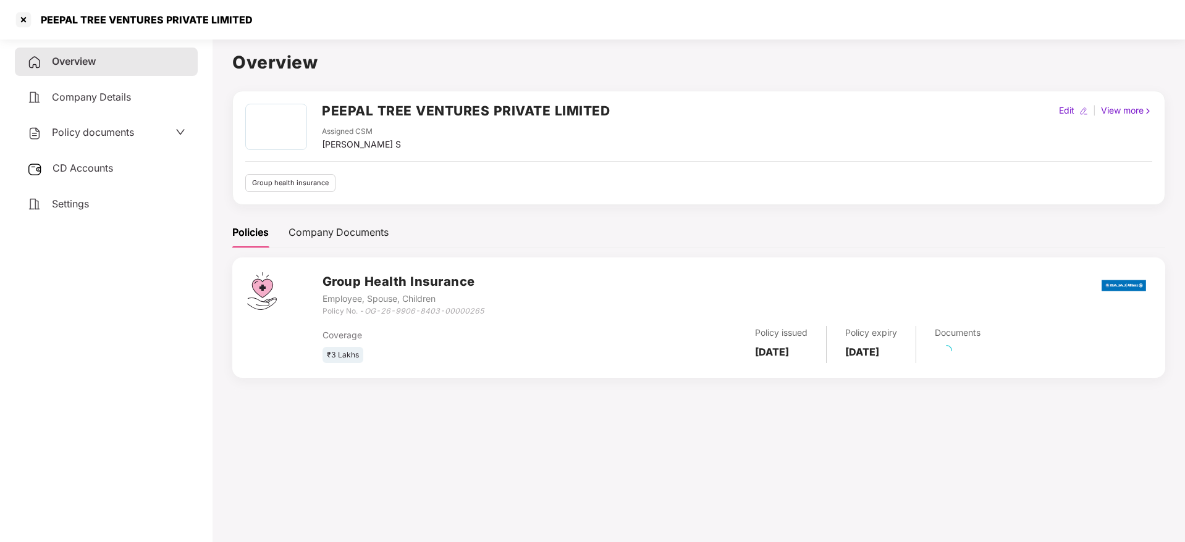
click at [96, 191] on div "Settings" at bounding box center [106, 204] width 183 height 28
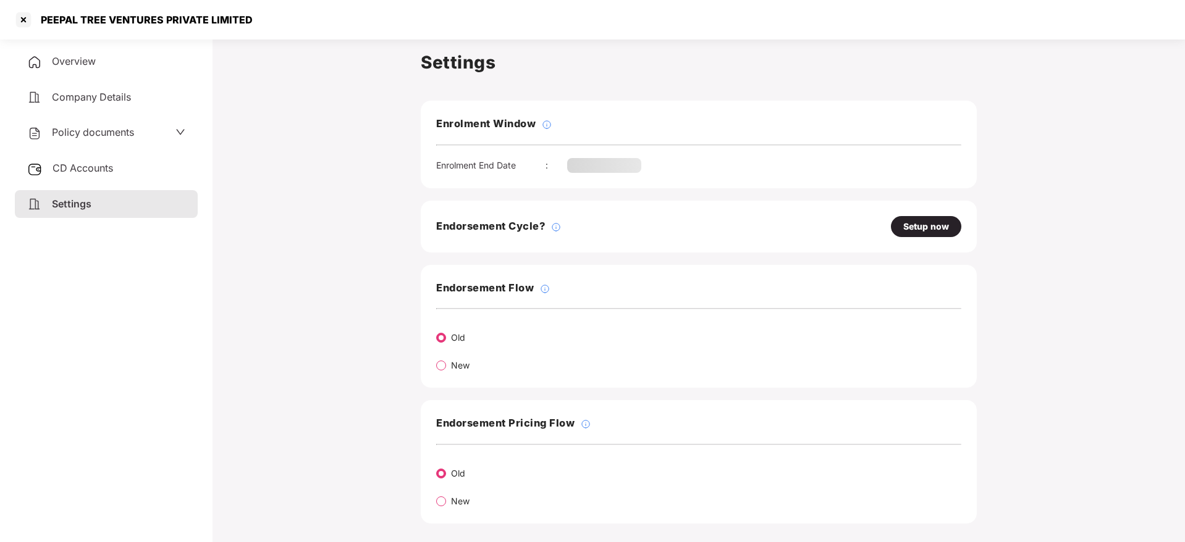
click at [85, 175] on div "CD Accounts" at bounding box center [106, 168] width 183 height 28
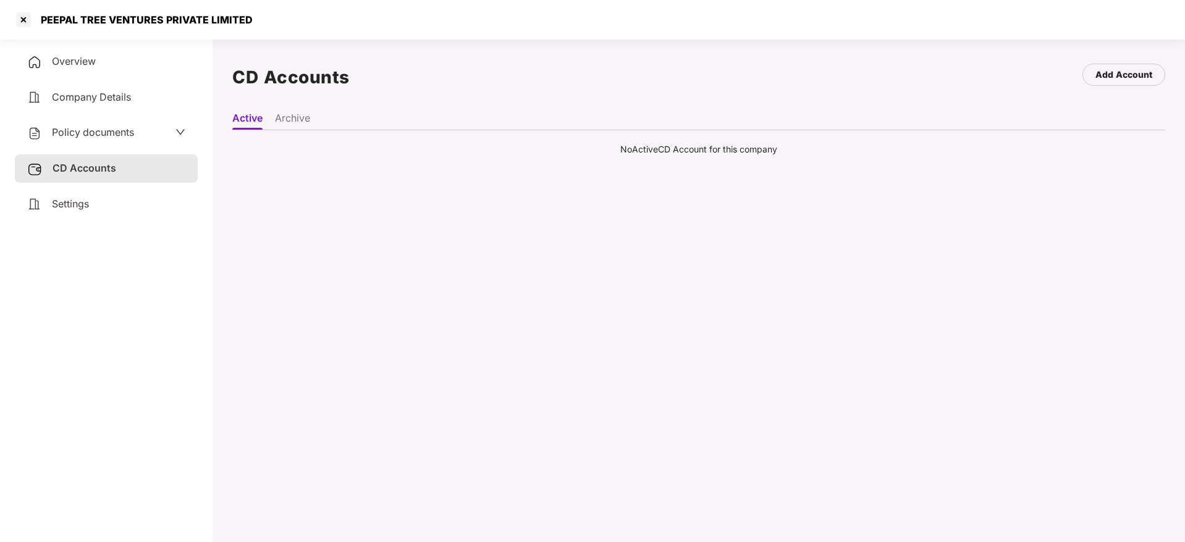
click at [147, 201] on div "Settings" at bounding box center [106, 204] width 183 height 28
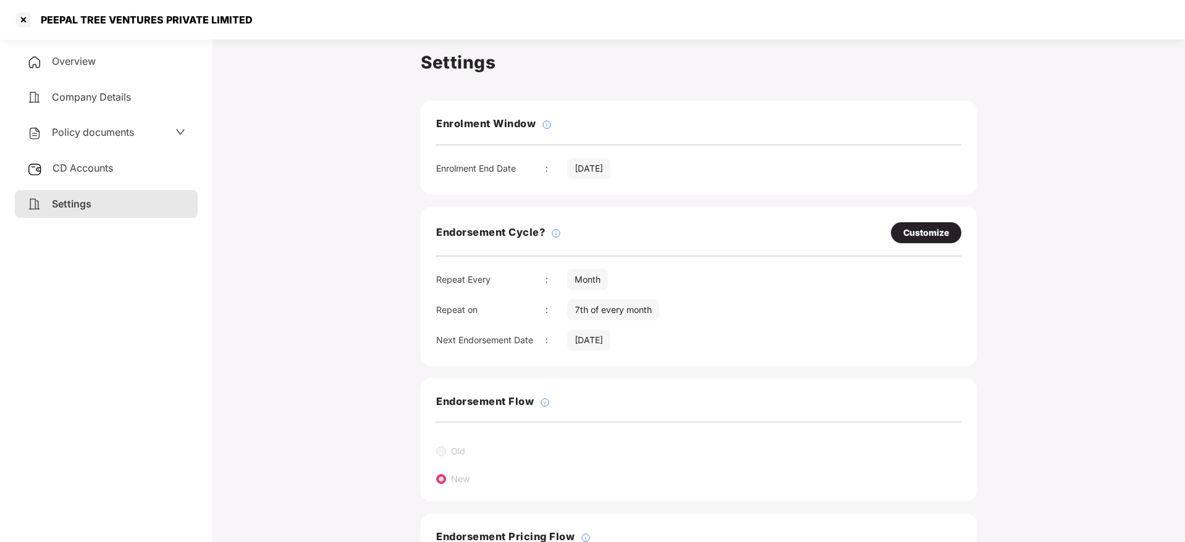
click at [924, 230] on div "Customize" at bounding box center [926, 233] width 46 height 14
select select "*****"
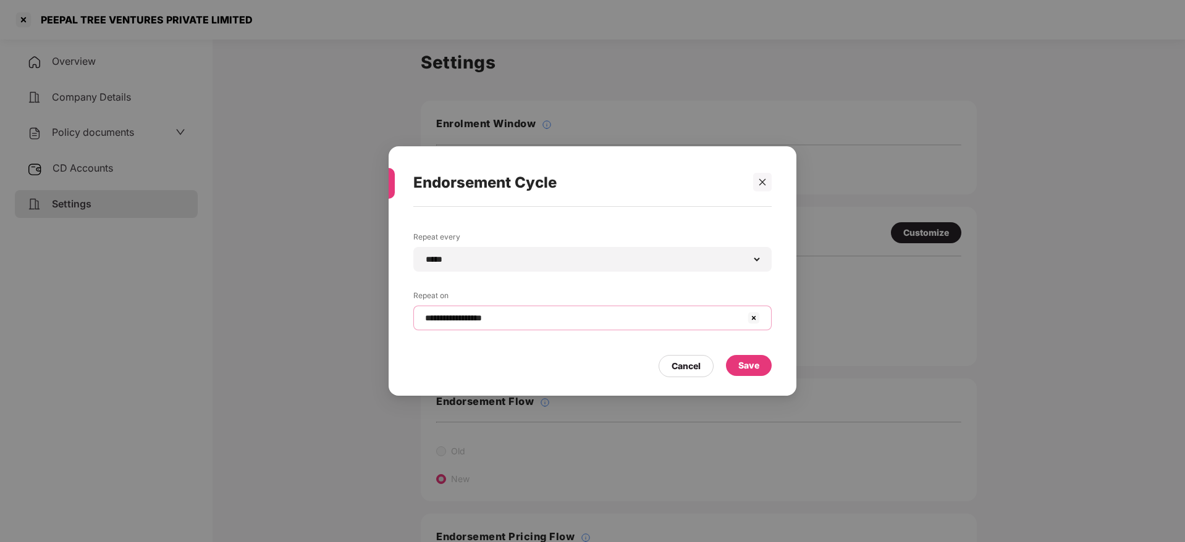
click at [501, 321] on input "**********" at bounding box center [585, 318] width 322 height 13
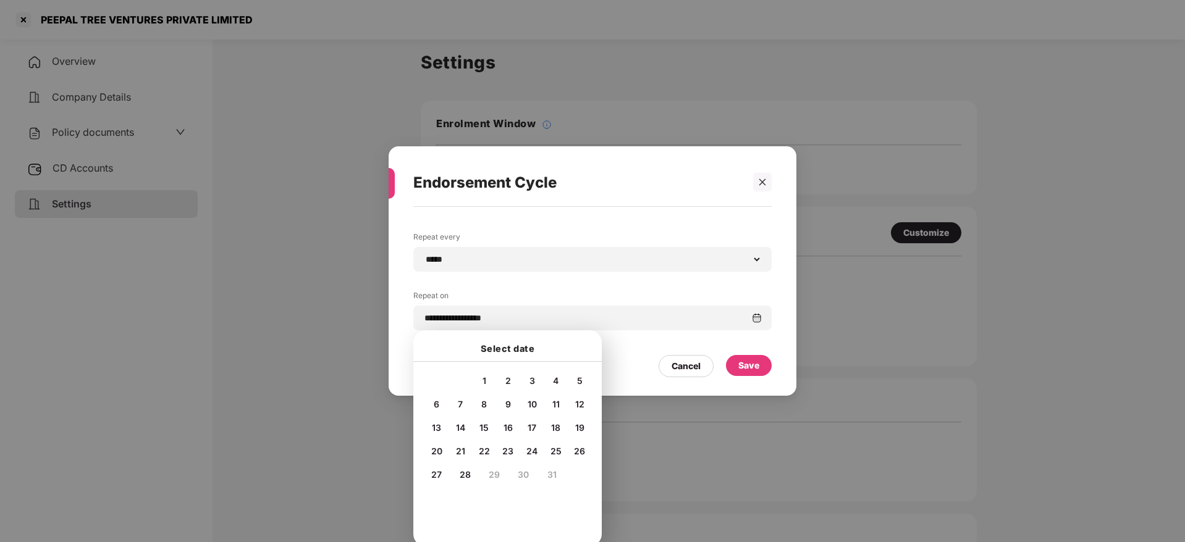
click at [560, 382] on div "4" at bounding box center [556, 380] width 19 height 19
type input "**********"
click at [755, 361] on div "Save" at bounding box center [748, 366] width 21 height 14
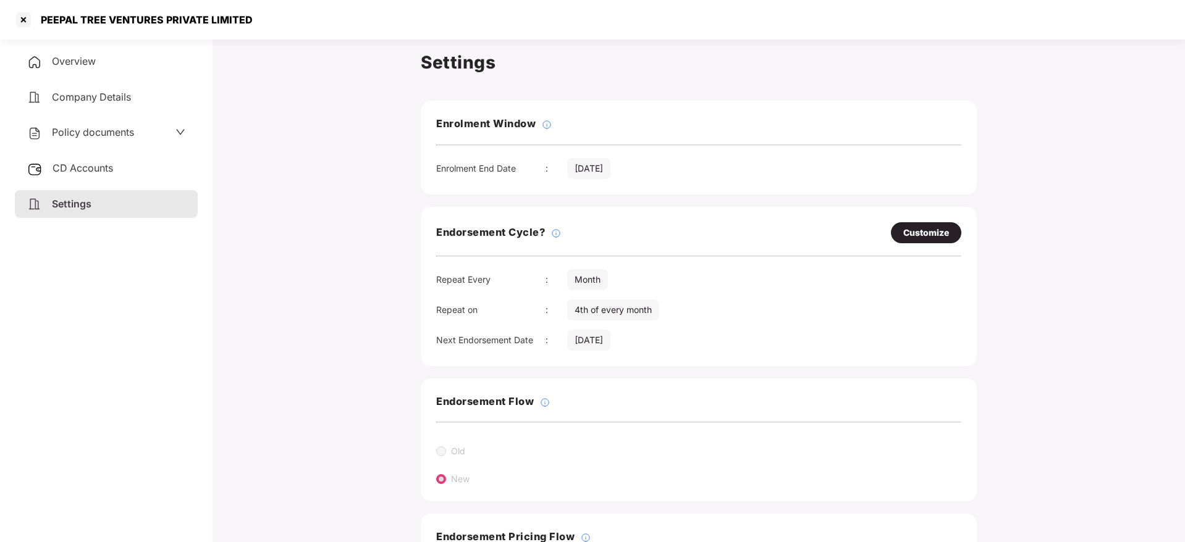
click at [90, 40] on aside "Overview Company Details Policy documents CD Accounts Settings" at bounding box center [106, 288] width 212 height 508
click at [78, 61] on span "Overview" at bounding box center [74, 61] width 44 height 12
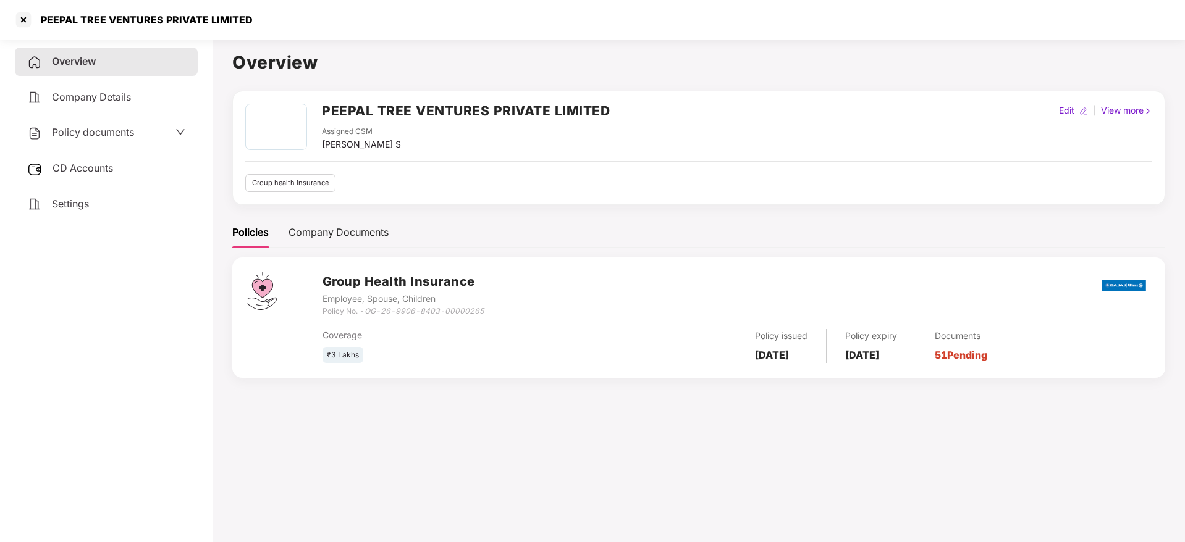
click at [984, 352] on link "51 Pending" at bounding box center [961, 355] width 53 height 12
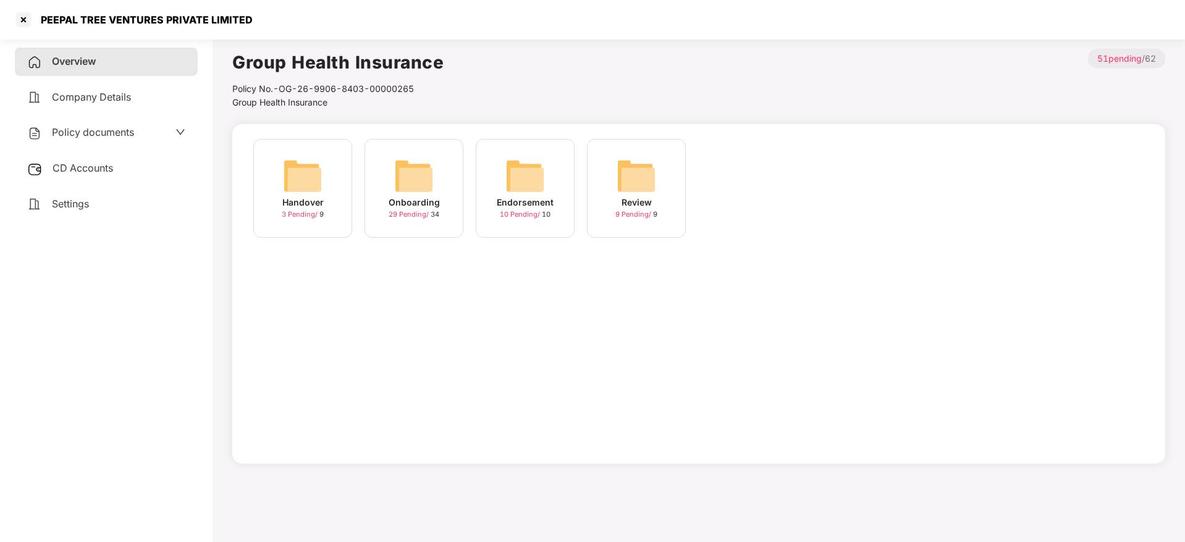
click at [416, 181] on img at bounding box center [414, 176] width 40 height 40
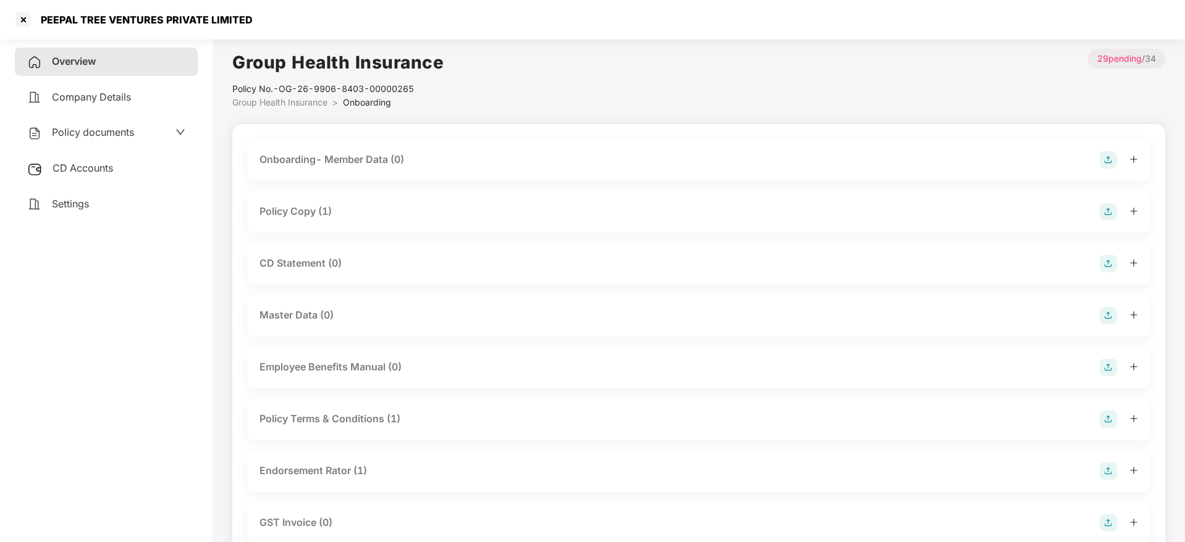
click at [1131, 212] on icon "plus" at bounding box center [1133, 211] width 9 height 9
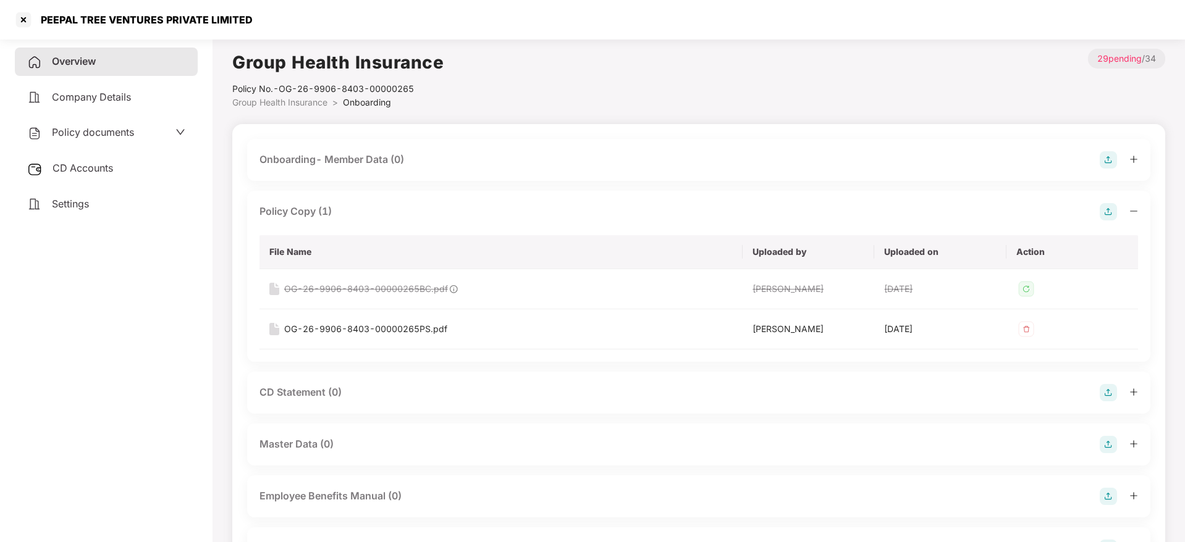
click at [70, 171] on span "CD Accounts" at bounding box center [83, 168] width 61 height 12
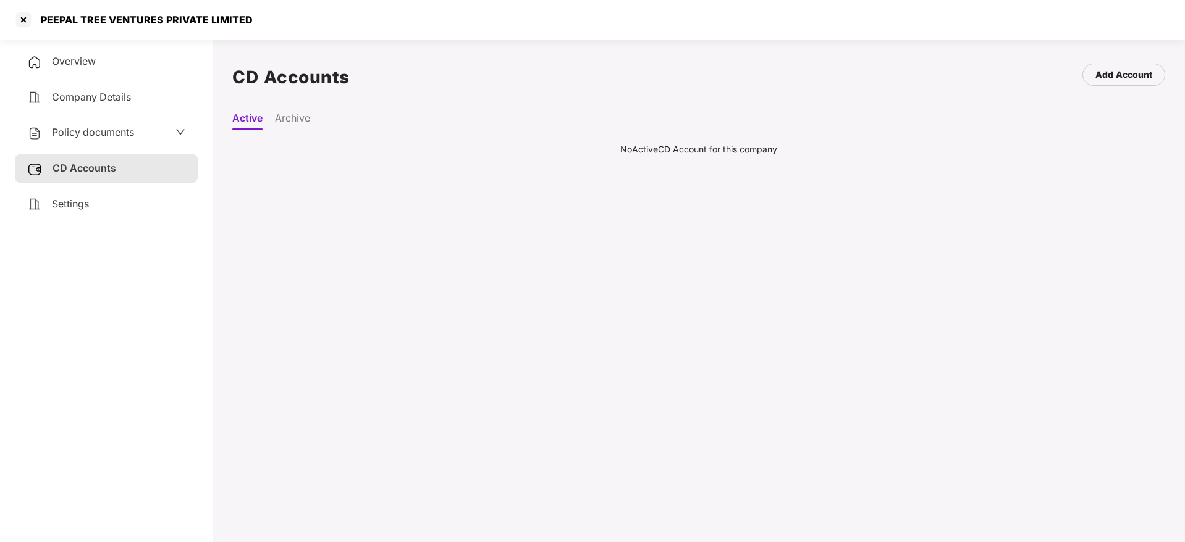
click at [104, 70] on div "Overview" at bounding box center [106, 62] width 183 height 28
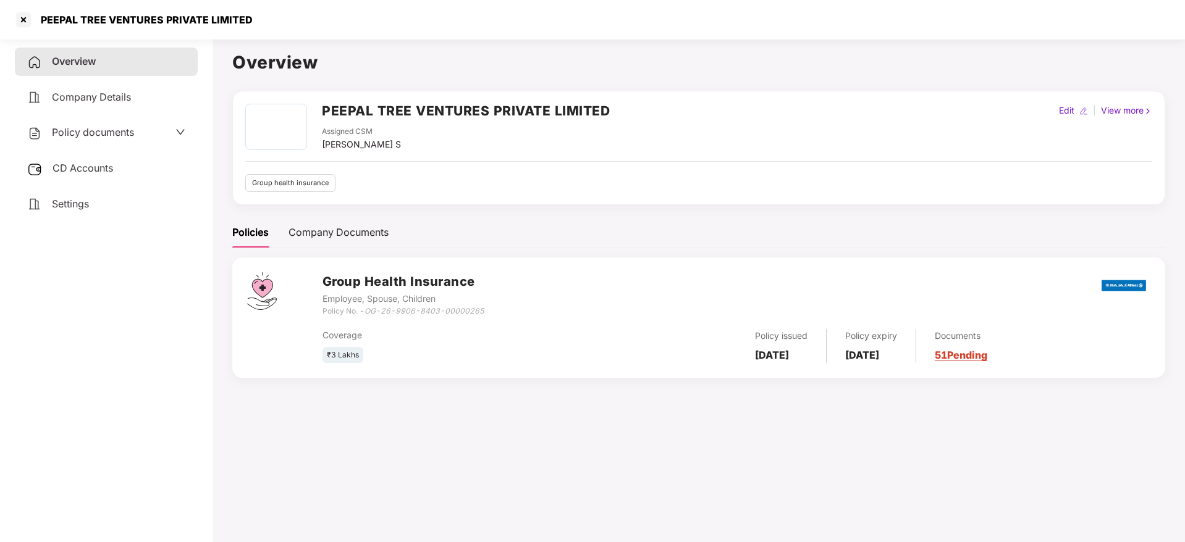
click at [980, 351] on link "51 Pending" at bounding box center [961, 355] width 53 height 12
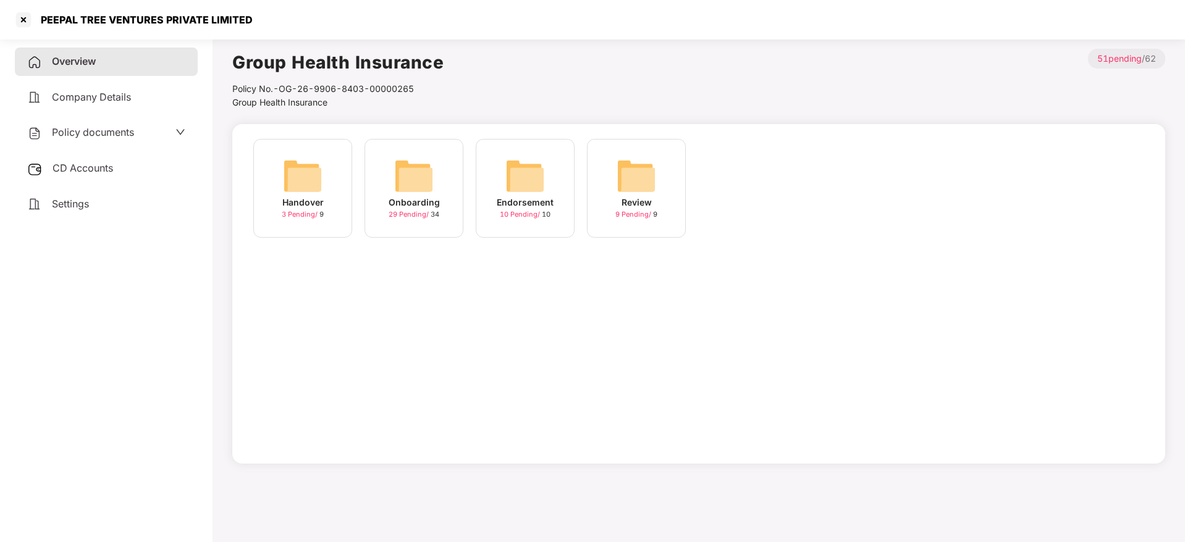
click at [409, 172] on img at bounding box center [414, 176] width 40 height 40
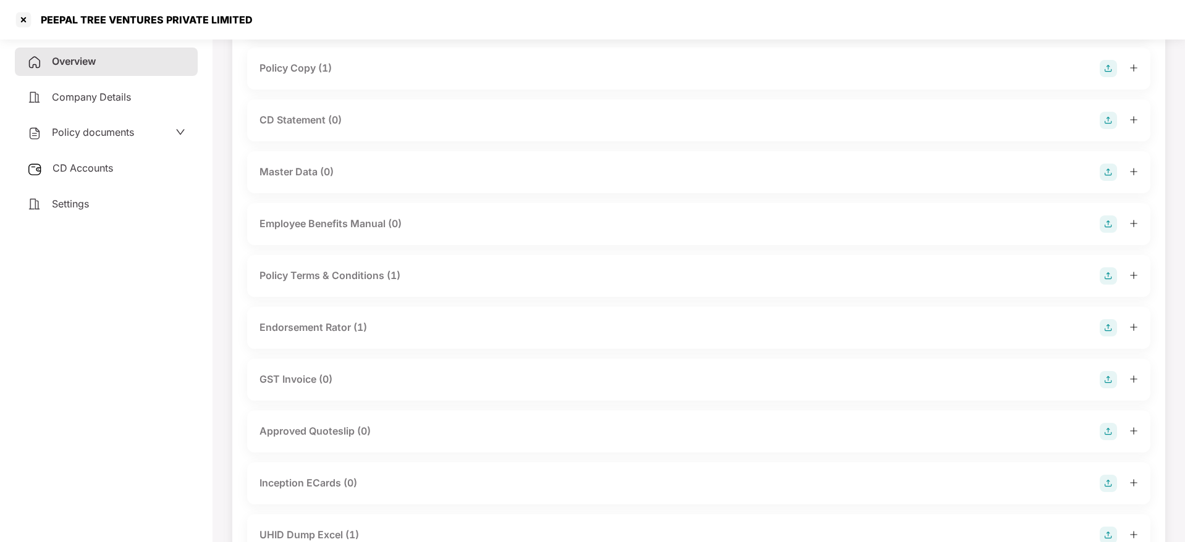
scroll to position [185, 0]
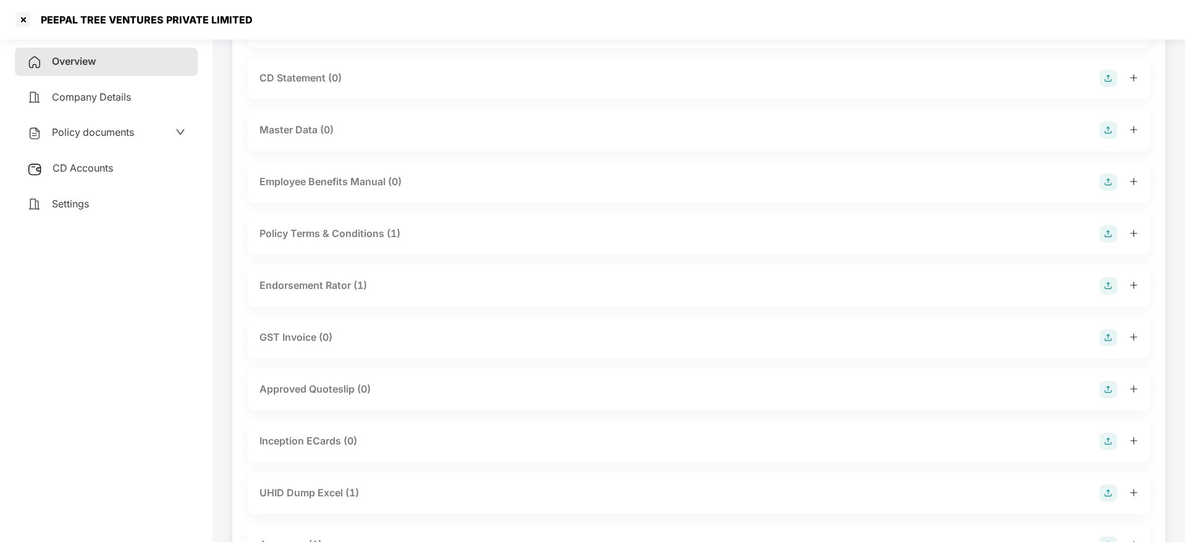
click at [1131, 283] on icon "plus" at bounding box center [1133, 285] width 9 height 9
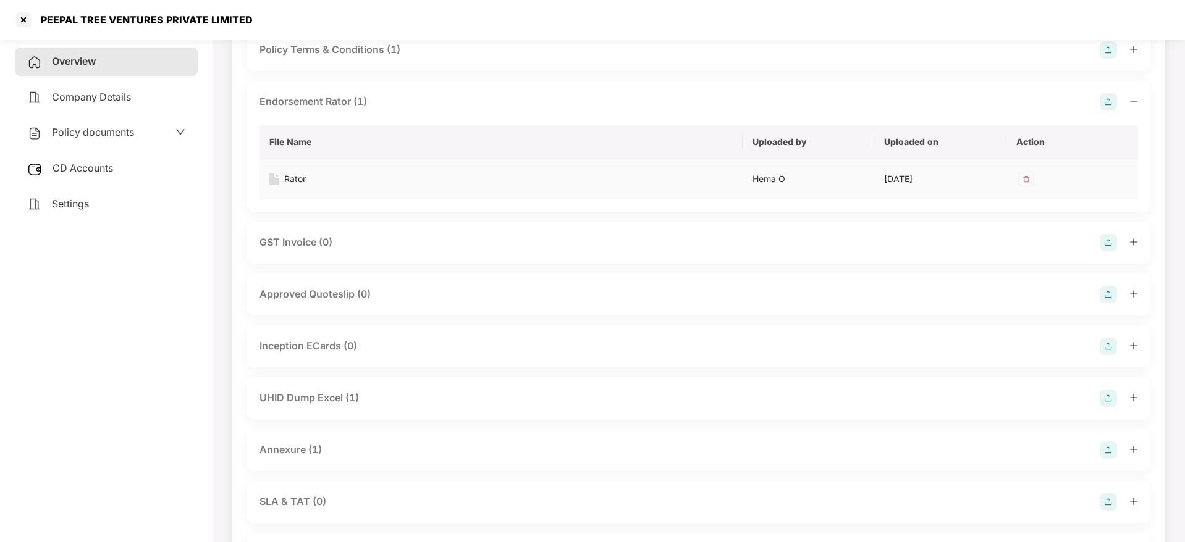
scroll to position [371, 0]
click at [1129, 393] on icon "plus" at bounding box center [1133, 396] width 9 height 9
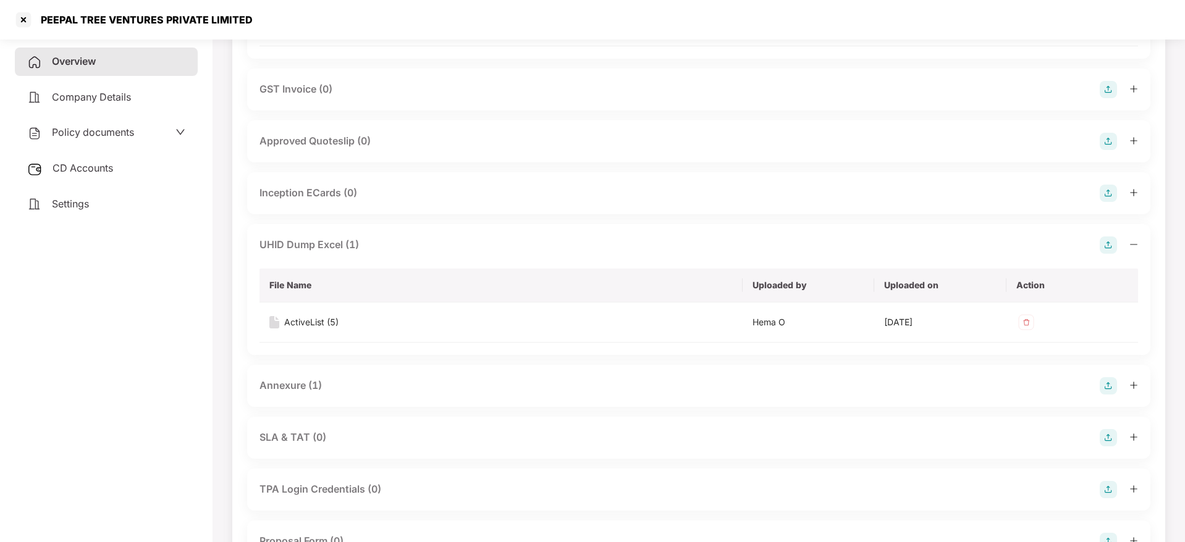
scroll to position [556, 0]
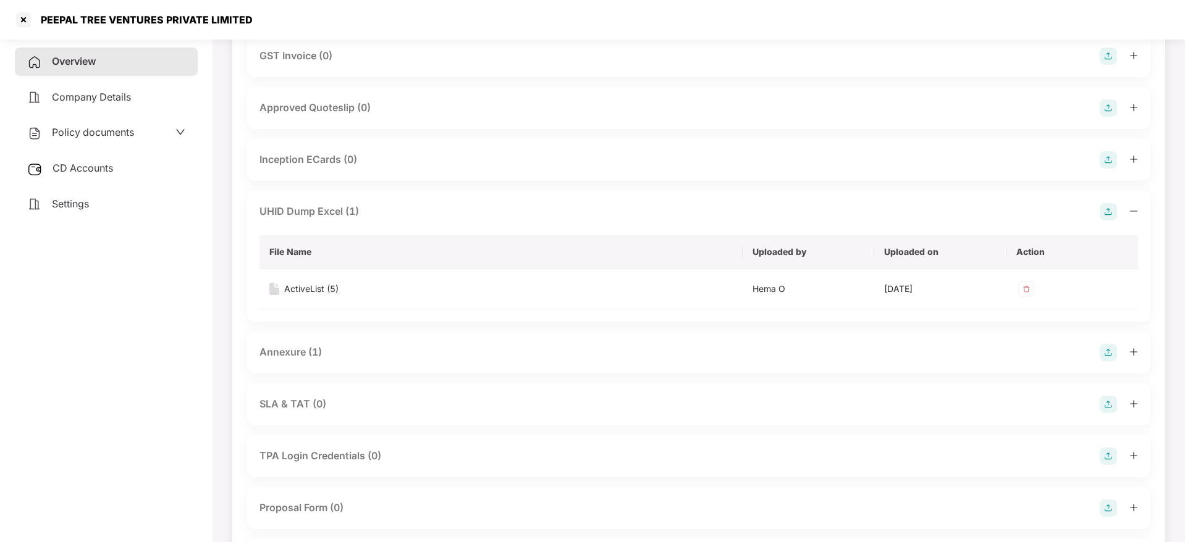
click at [1129, 352] on icon "plus" at bounding box center [1133, 352] width 9 height 9
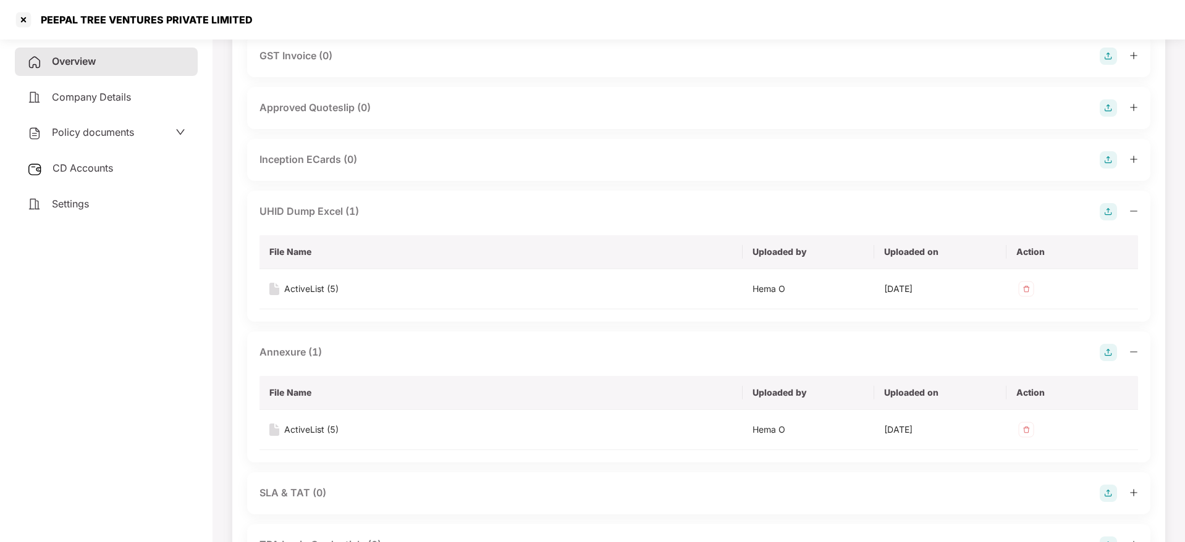
click at [40, 16] on div "PEEPAL TREE VENTURES PRIVATE LIMITED" at bounding box center [142, 20] width 219 height 12
copy div "PEEPAL"
click at [31, 20] on div at bounding box center [24, 20] width 20 height 20
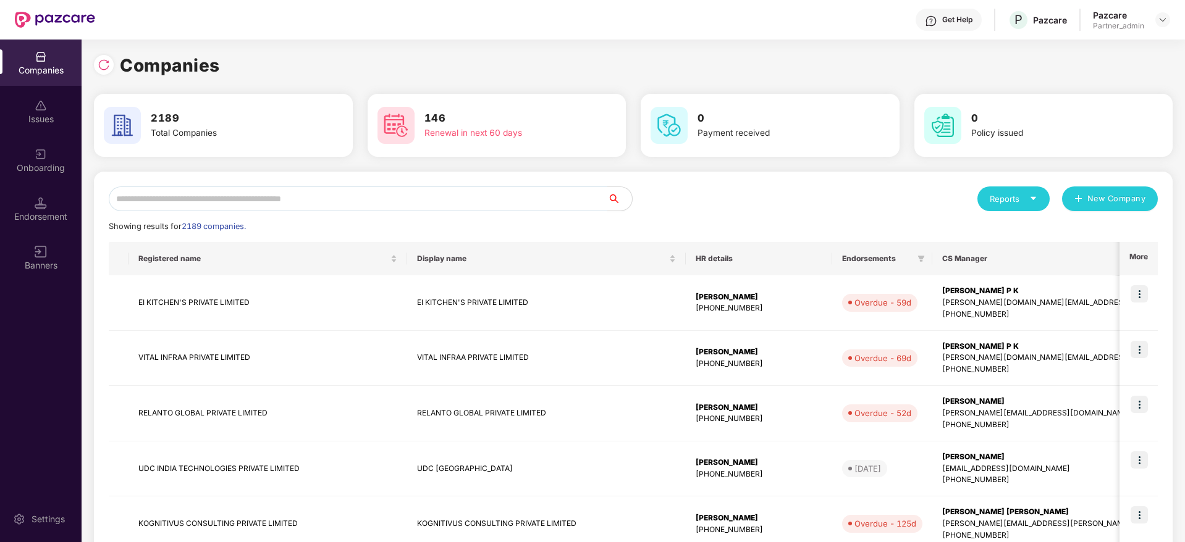
click at [191, 198] on input "text" at bounding box center [358, 199] width 498 height 25
paste input "******"
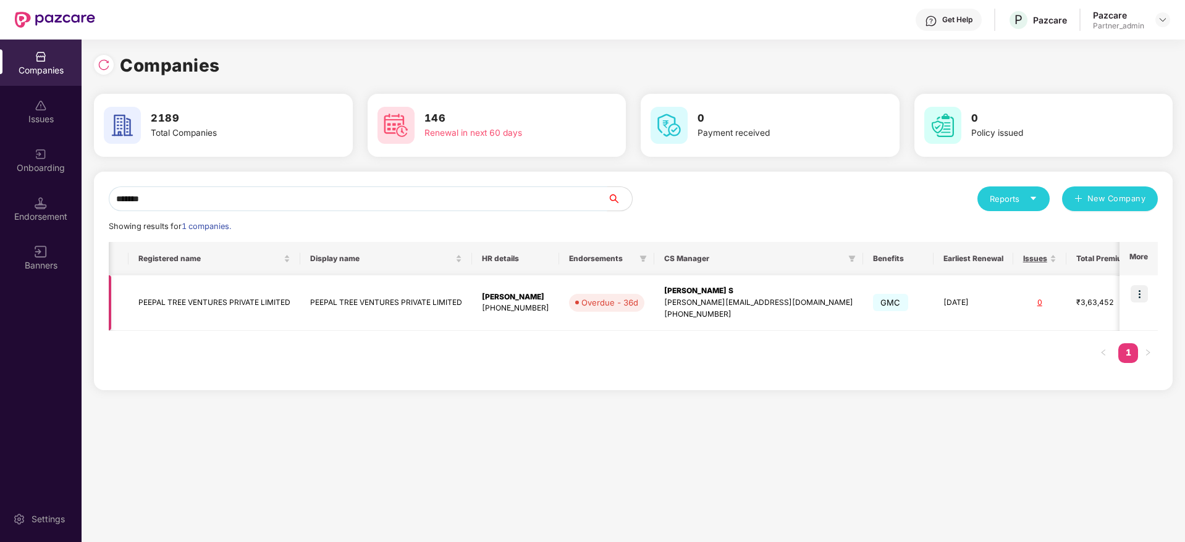
scroll to position [0, 64]
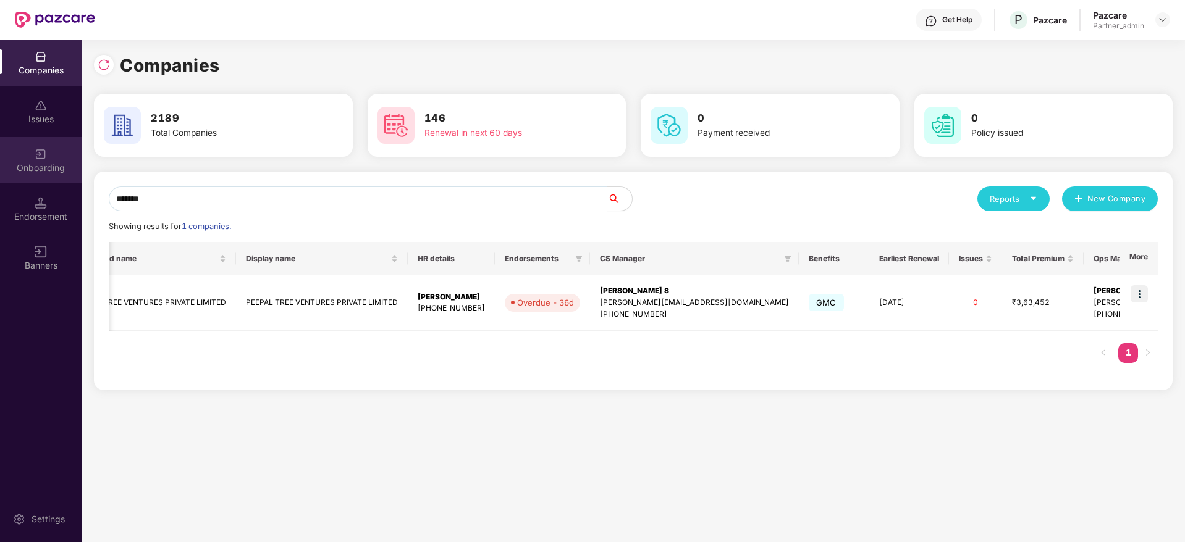
drag, startPoint x: 222, startPoint y: 202, endPoint x: 48, endPoint y: 170, distance: 177.1
click at [48, 170] on div "Companies Issues Onboarding Endorsement Banners Settings Companies 2189 Total C…" at bounding box center [592, 291] width 1185 height 503
paste input "*****"
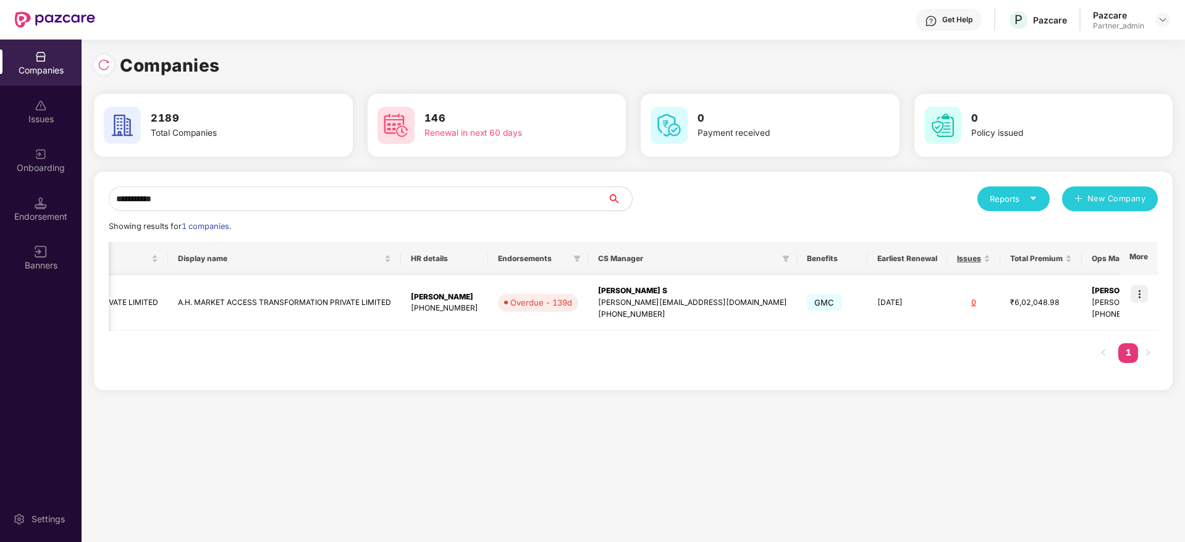
scroll to position [0, 0]
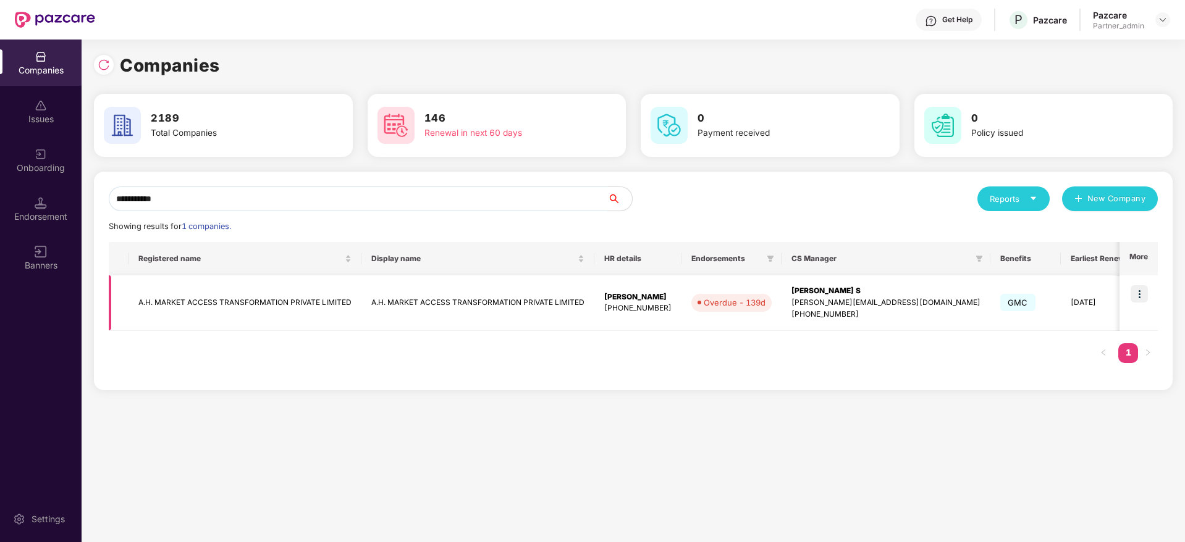
type input "**********"
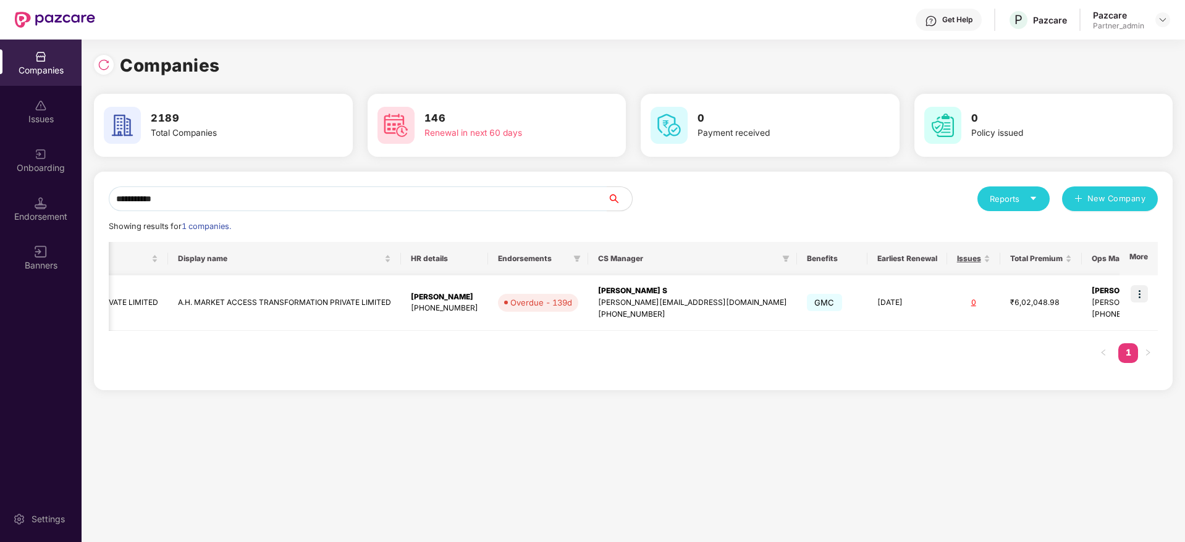
click at [631, 299] on div "[PERSON_NAME][EMAIL_ADDRESS][DOMAIN_NAME]" at bounding box center [692, 303] width 189 height 12
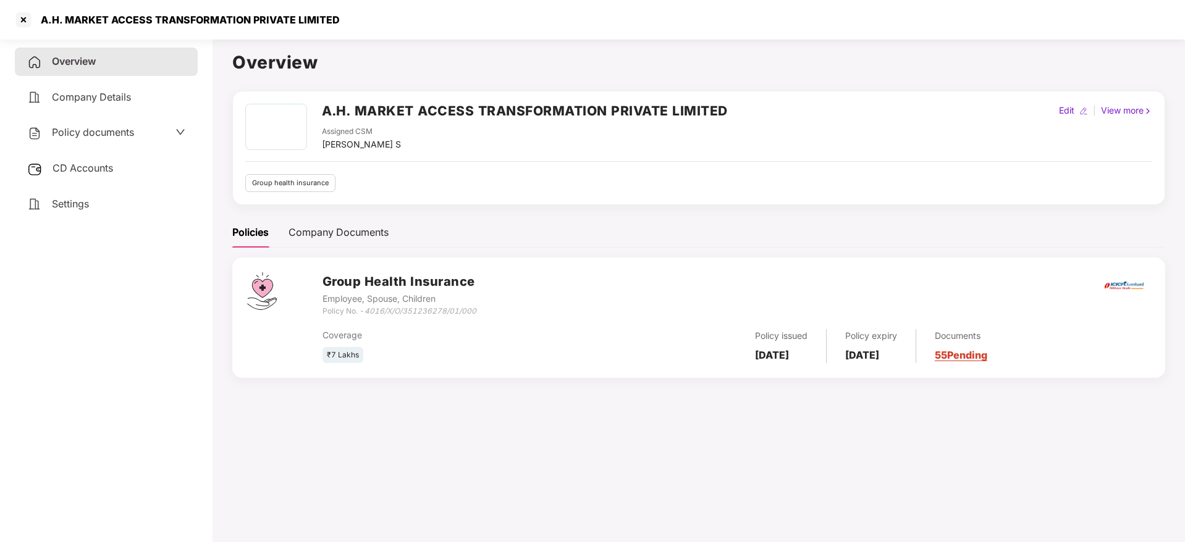
click at [91, 167] on span "CD Accounts" at bounding box center [83, 168] width 61 height 12
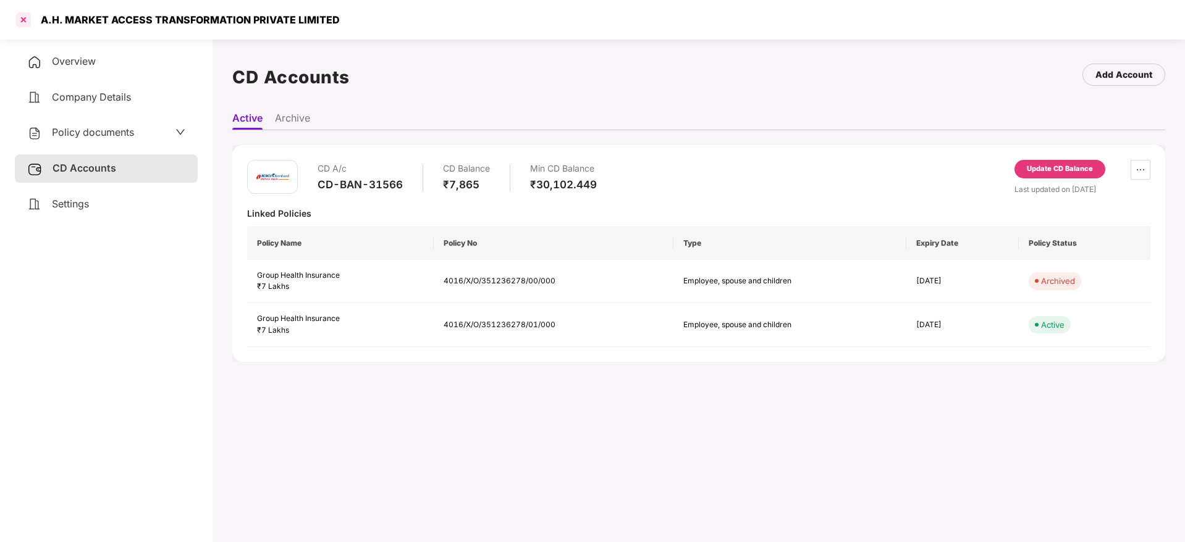
click at [27, 23] on div at bounding box center [24, 20] width 20 height 20
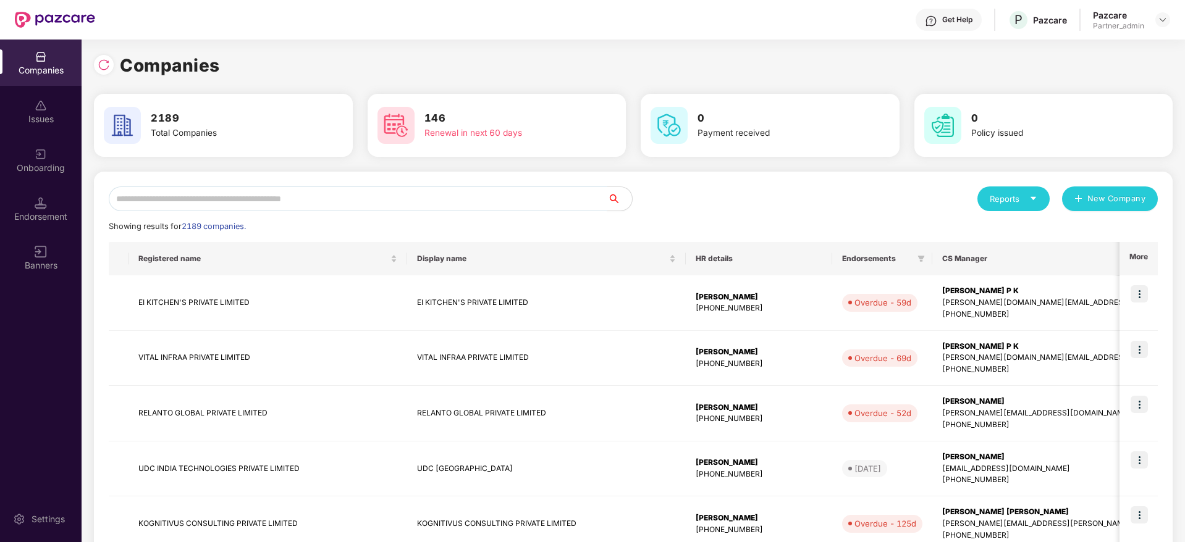
click at [237, 201] on input "text" at bounding box center [358, 199] width 498 height 25
paste input "**********"
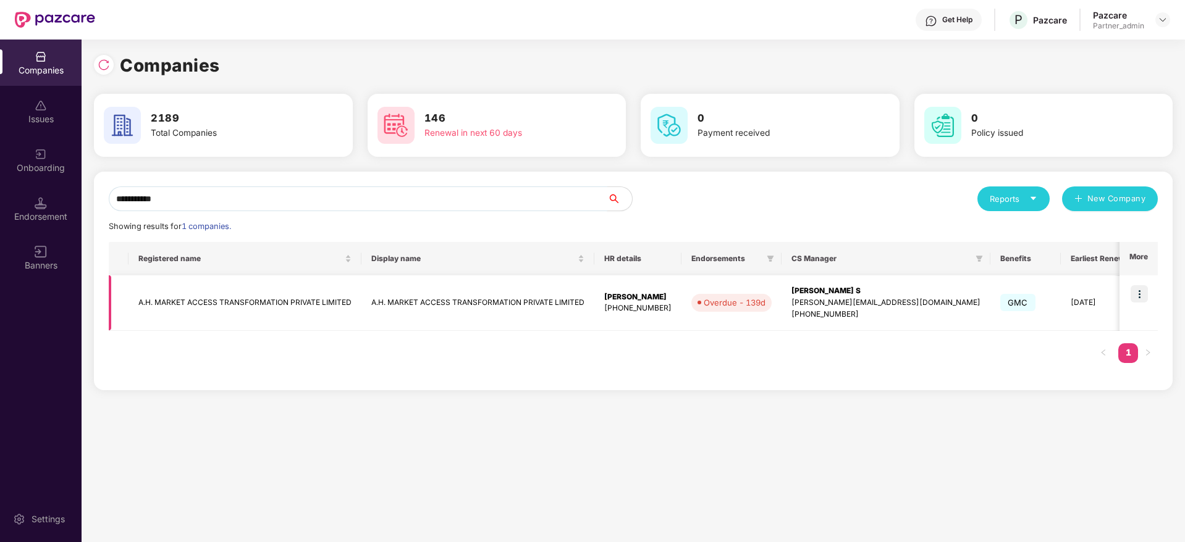
type input "**********"
click at [1143, 292] on img at bounding box center [1138, 293] width 17 height 17
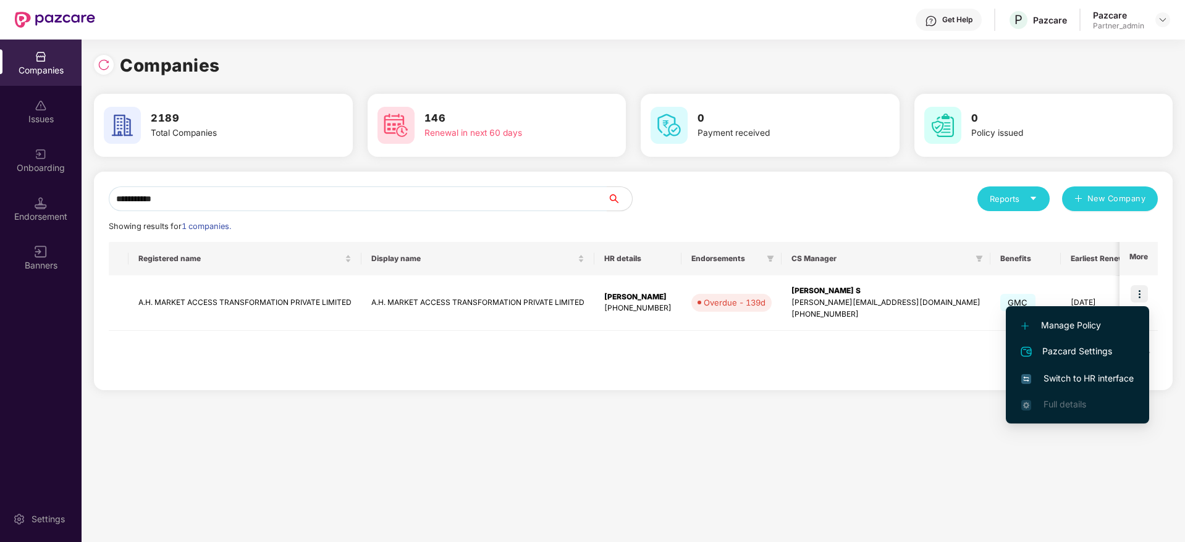
click at [1095, 374] on span "Switch to HR interface" at bounding box center [1077, 379] width 112 height 14
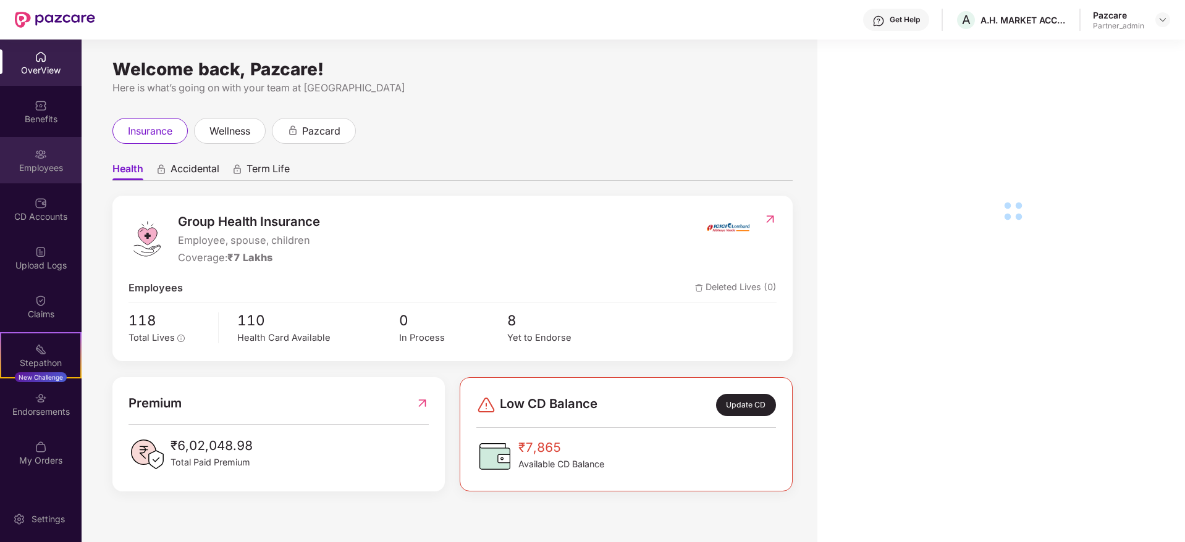
click at [44, 172] on div "Employees" at bounding box center [41, 168] width 82 height 12
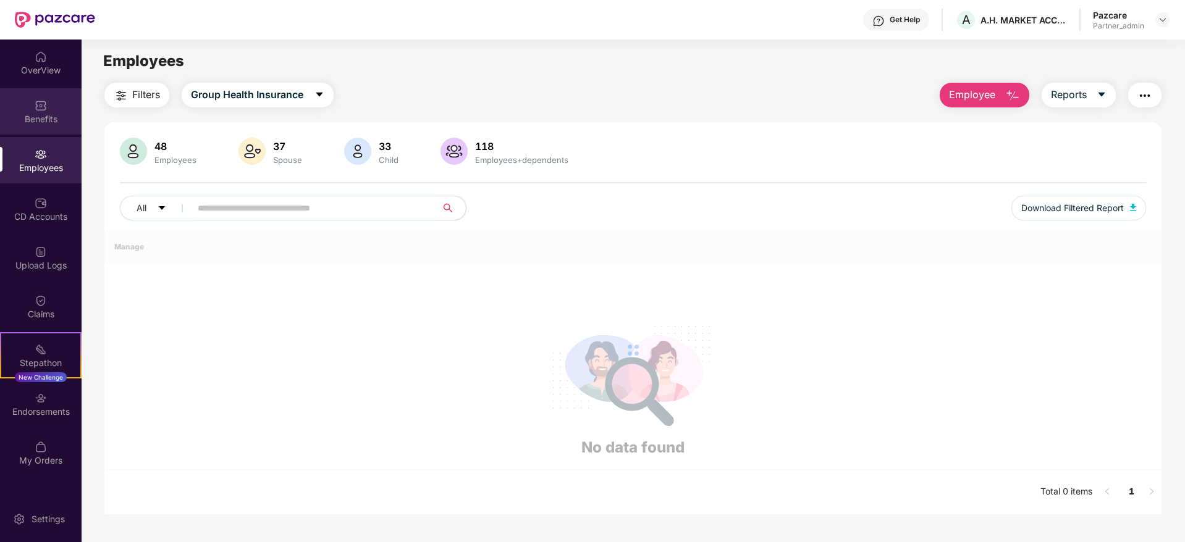
click at [48, 123] on div "Benefits" at bounding box center [41, 119] width 82 height 12
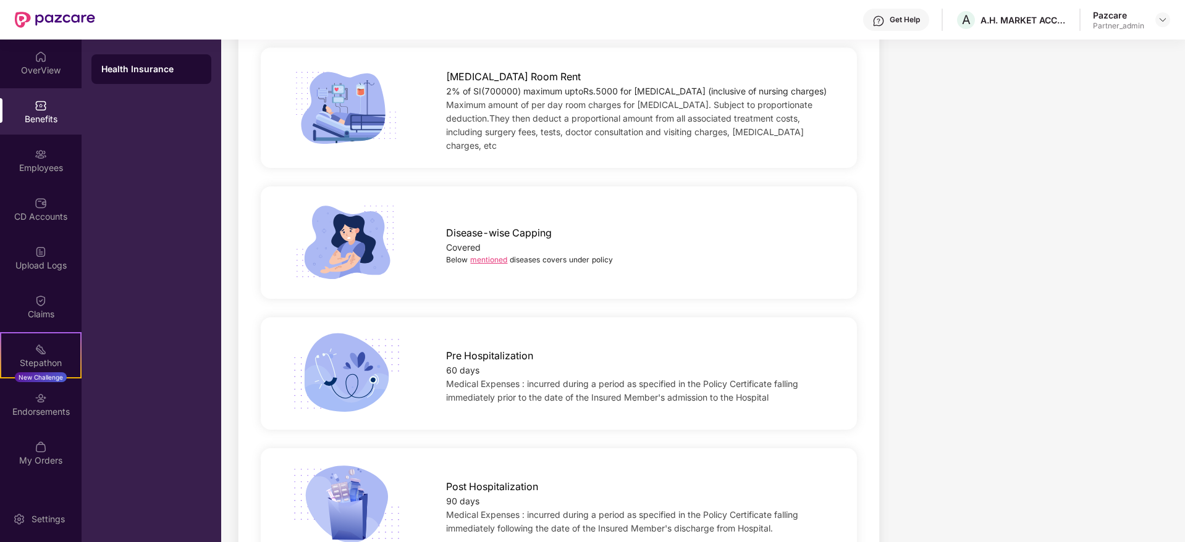
scroll to position [185, 0]
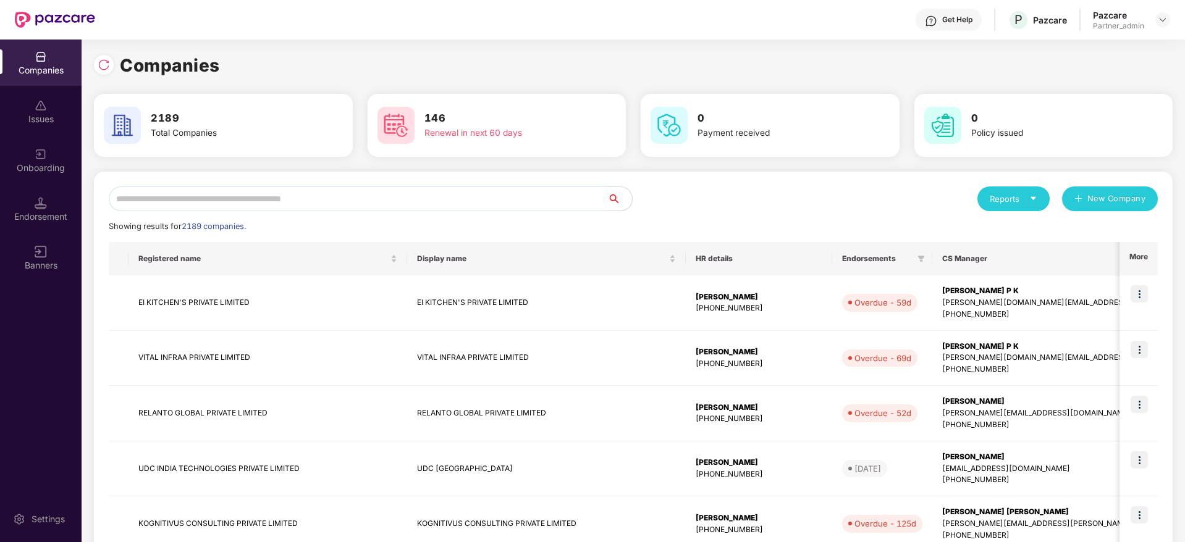
click at [189, 195] on input "text" at bounding box center [358, 199] width 498 height 25
paste input "**********"
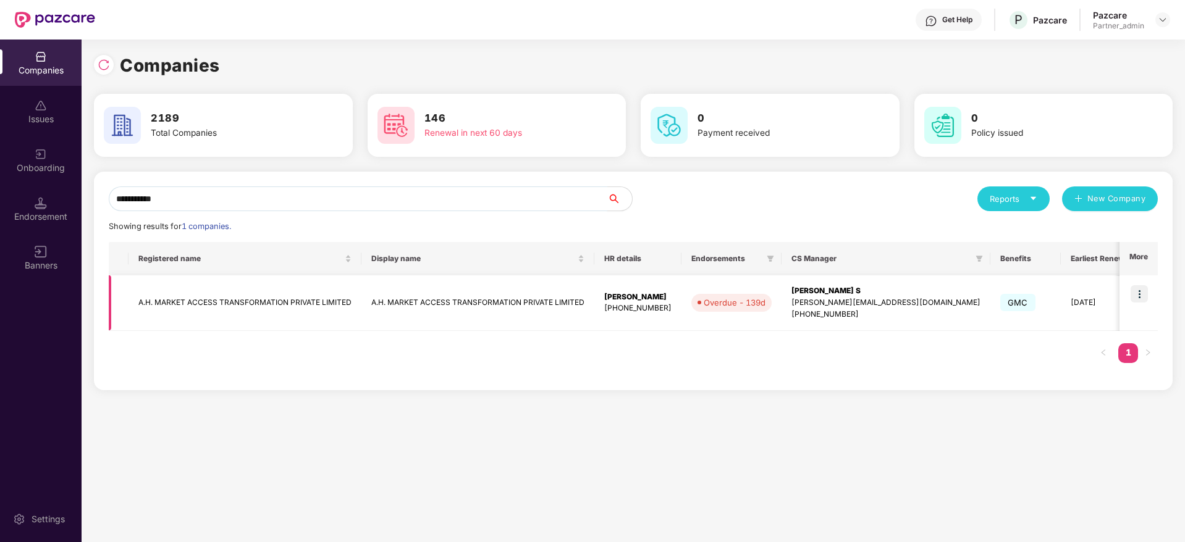
type input "**********"
click at [574, 306] on td "A.H. MARKET ACCESS TRANSFORMATION PRIVATE LIMITED" at bounding box center [477, 303] width 233 height 56
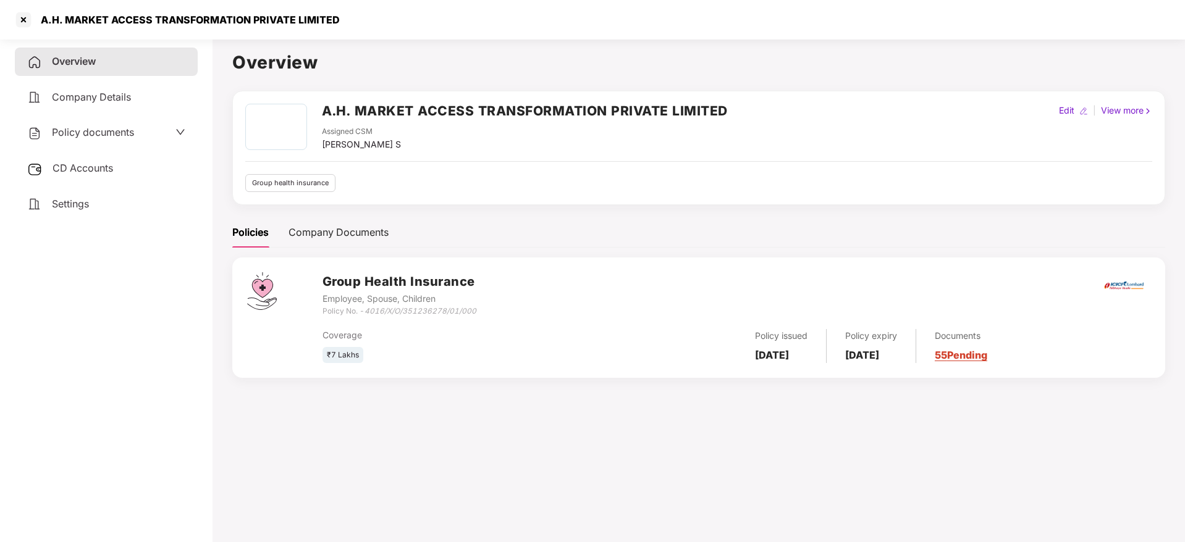
click at [112, 179] on div "CD Accounts" at bounding box center [106, 168] width 183 height 28
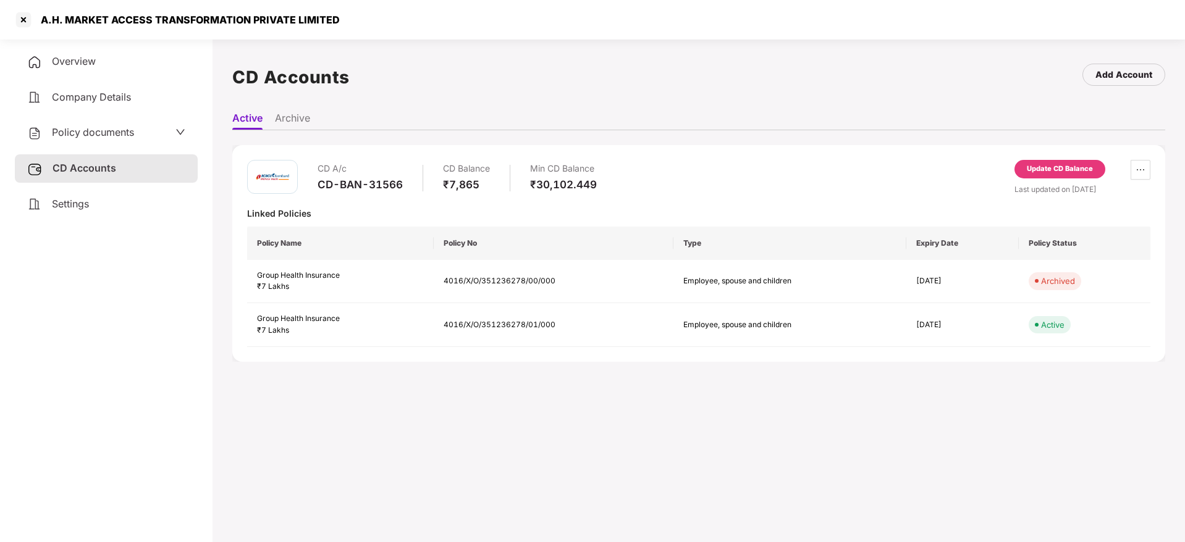
click at [99, 208] on div "Settings" at bounding box center [106, 204] width 183 height 28
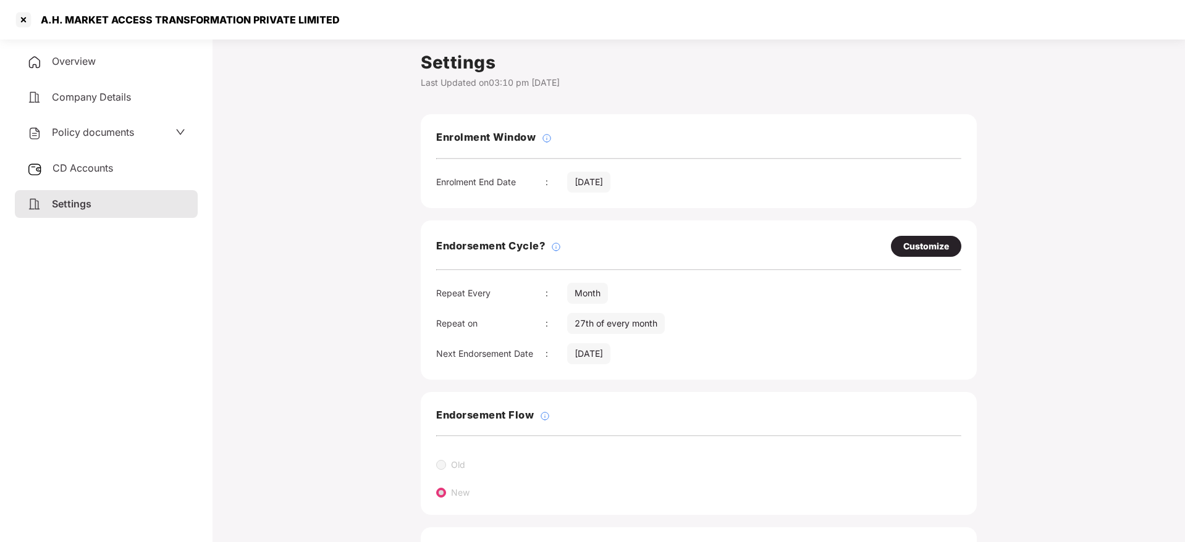
click at [929, 247] on div "Customize" at bounding box center [926, 247] width 46 height 14
select select "*****"
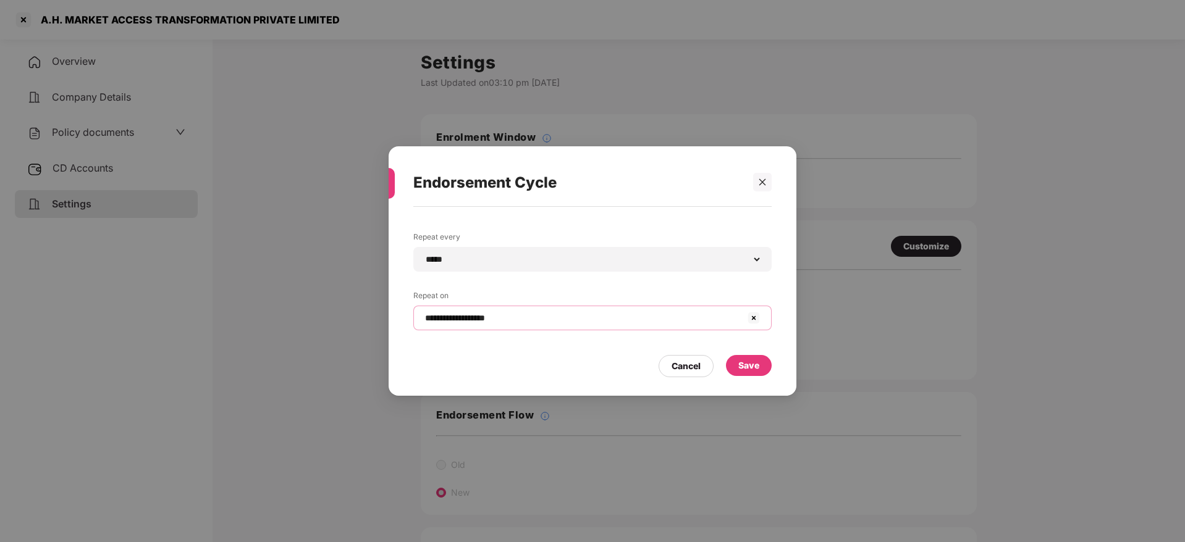
click at [512, 324] on input "**********" at bounding box center [585, 318] width 322 height 13
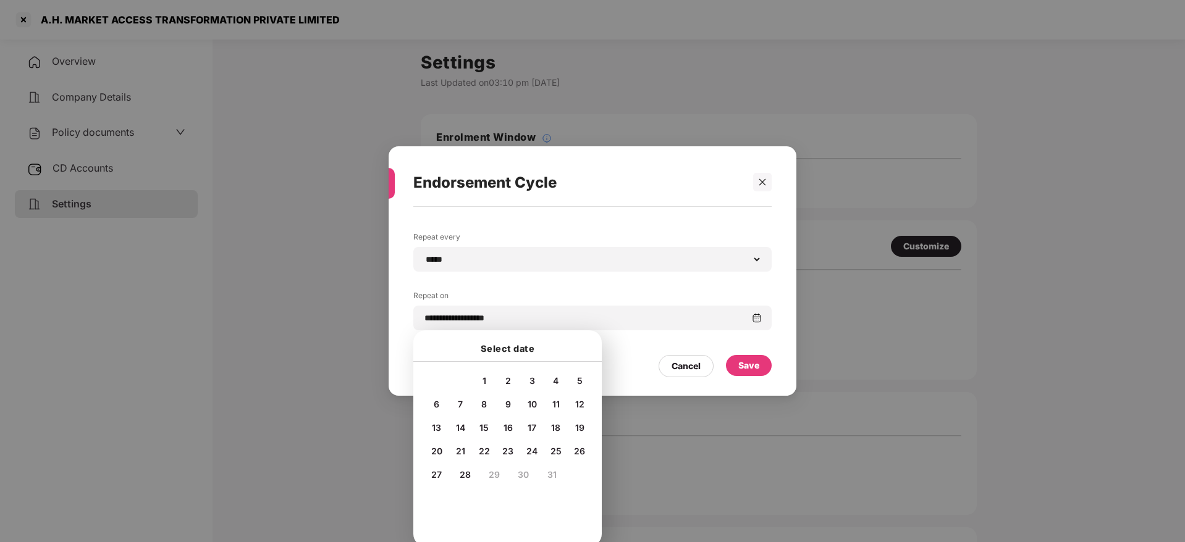
click at [555, 380] on span "4" at bounding box center [556, 381] width 6 height 11
type input "**********"
click at [758, 373] on div "Save" at bounding box center [749, 365] width 46 height 21
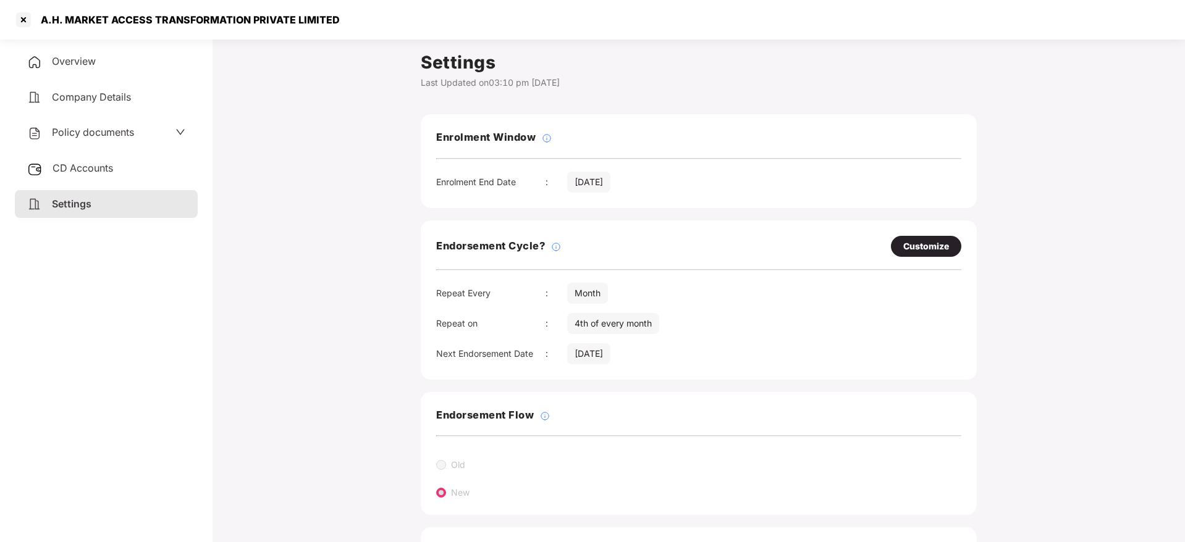
click at [67, 61] on span "Overview" at bounding box center [74, 61] width 44 height 12
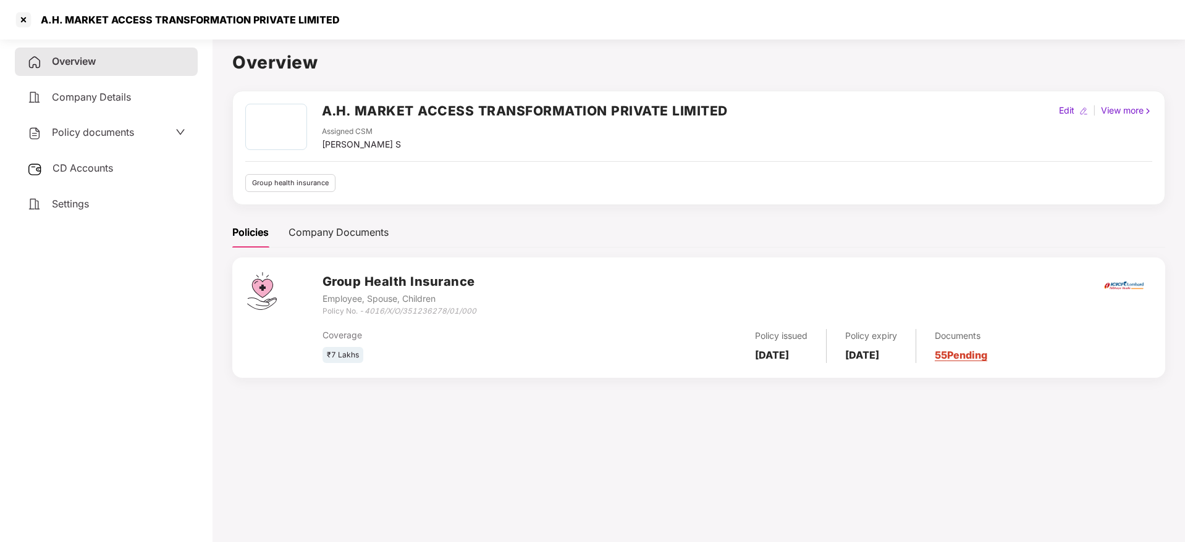
click at [987, 360] on link "55 Pending" at bounding box center [961, 355] width 53 height 12
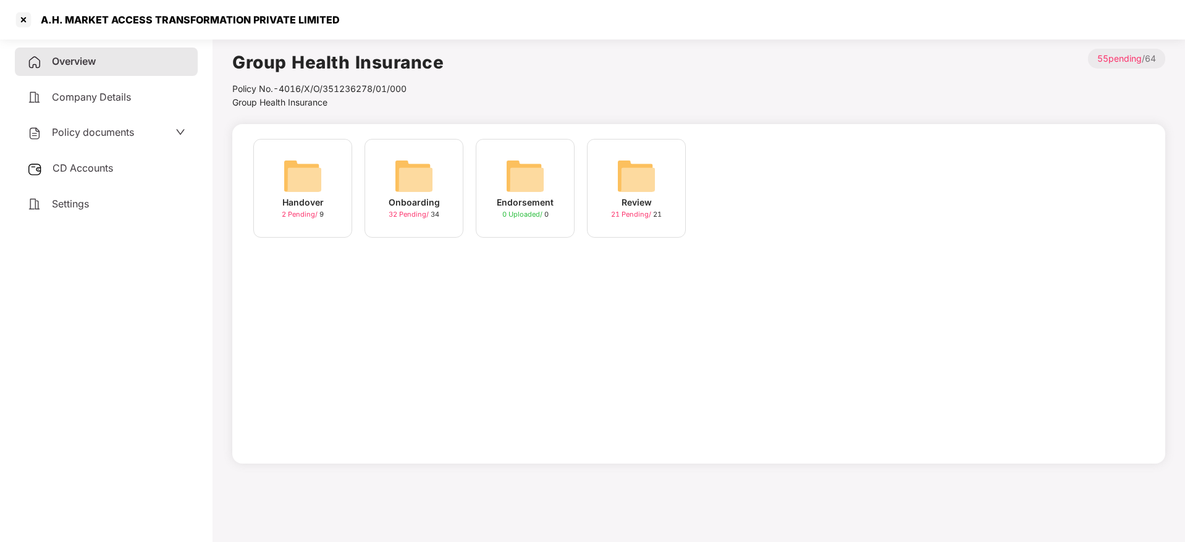
click at [418, 177] on img at bounding box center [414, 176] width 40 height 40
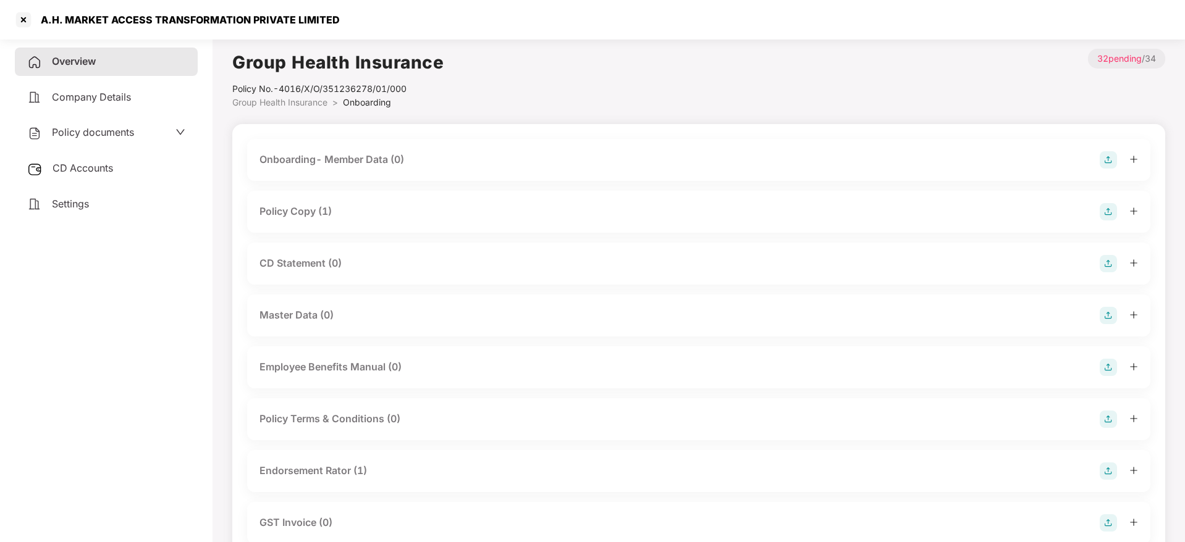
click at [1138, 216] on div "Policy Copy (1)" at bounding box center [698, 212] width 903 height 42
click at [1133, 213] on icon "plus" at bounding box center [1133, 211] width 9 height 9
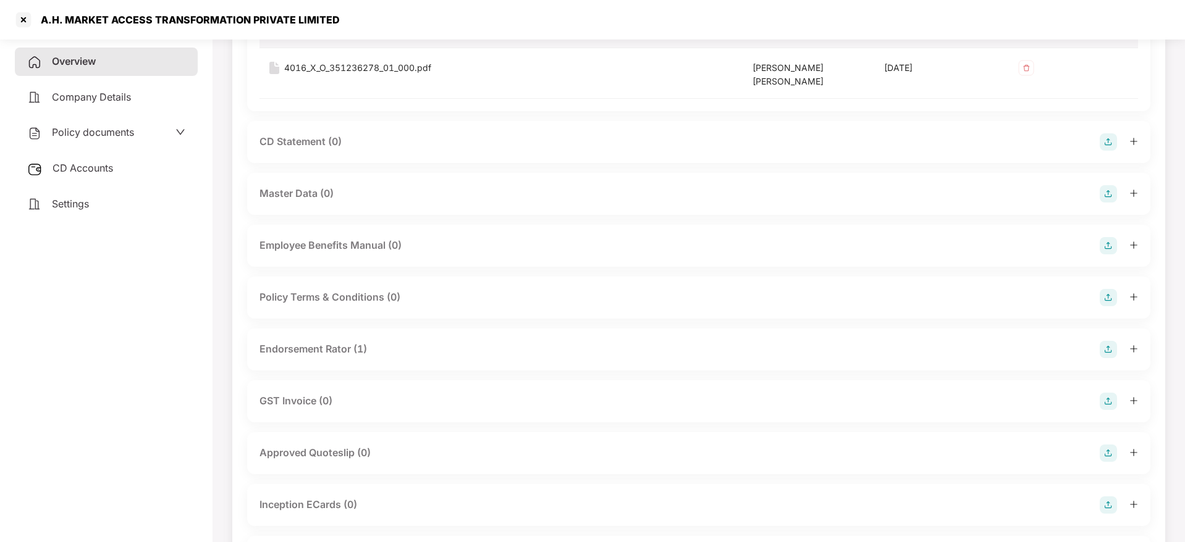
scroll to position [278, 0]
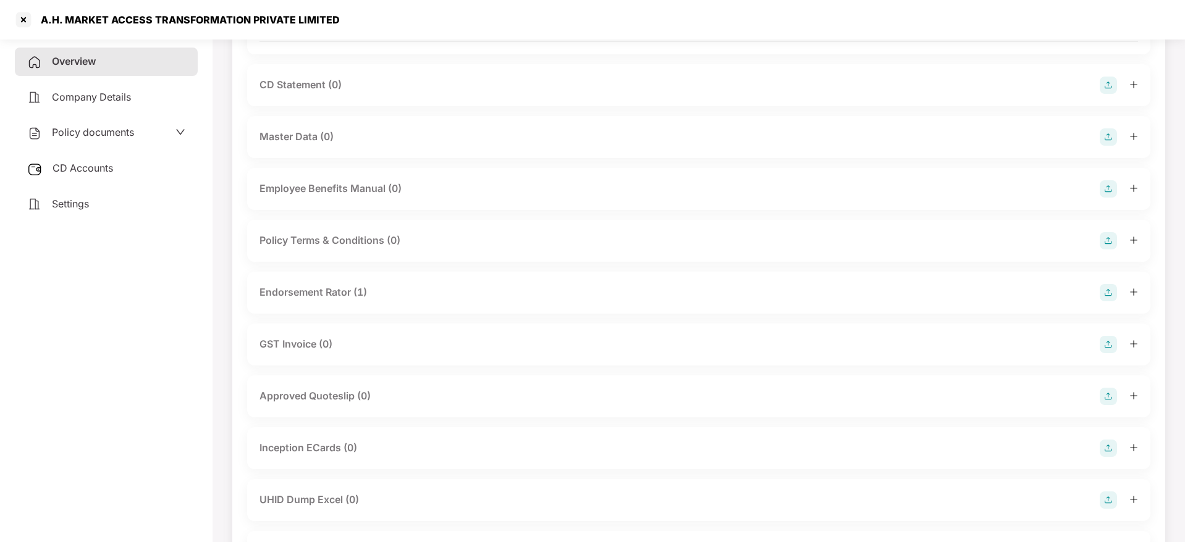
click at [1137, 288] on icon "plus" at bounding box center [1133, 292] width 9 height 9
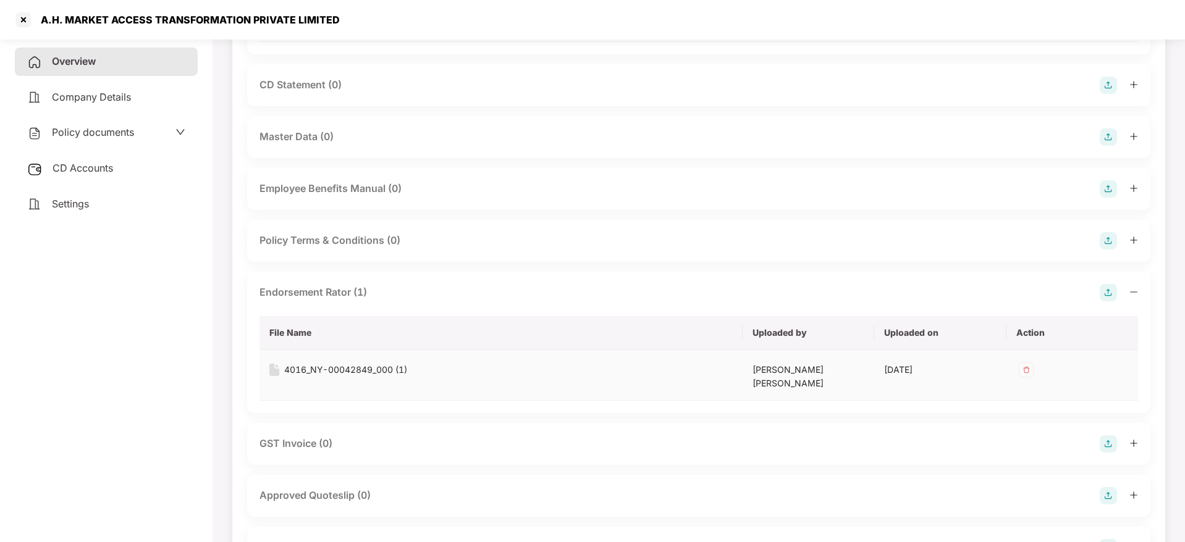
click at [349, 363] on div "4016_NY-00042849_000 (1)" at bounding box center [345, 370] width 123 height 14
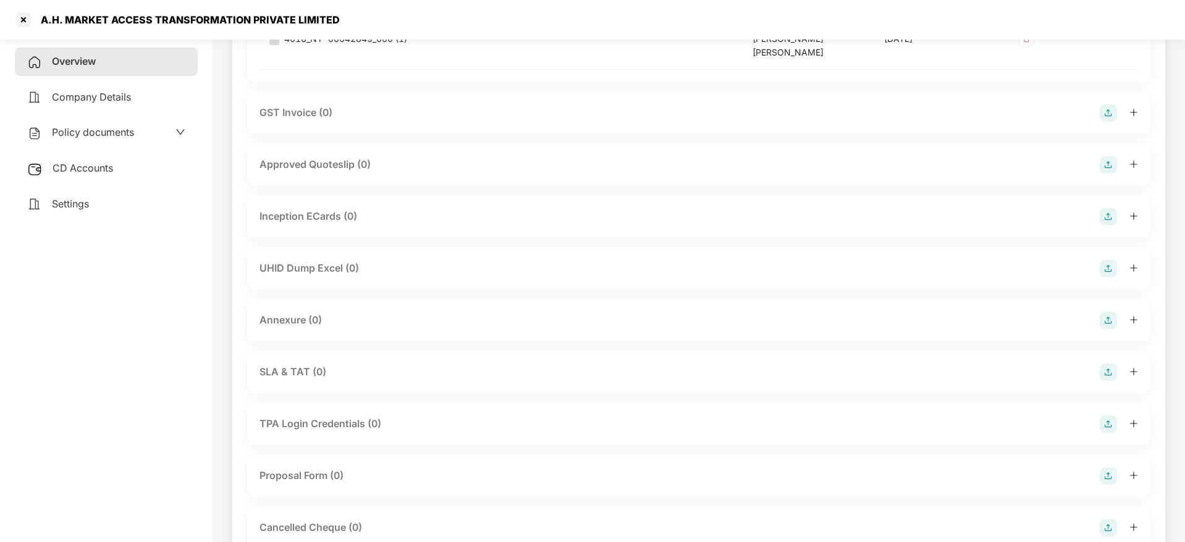
scroll to position [649, 0]
